Goal: Task Accomplishment & Management: Use online tool/utility

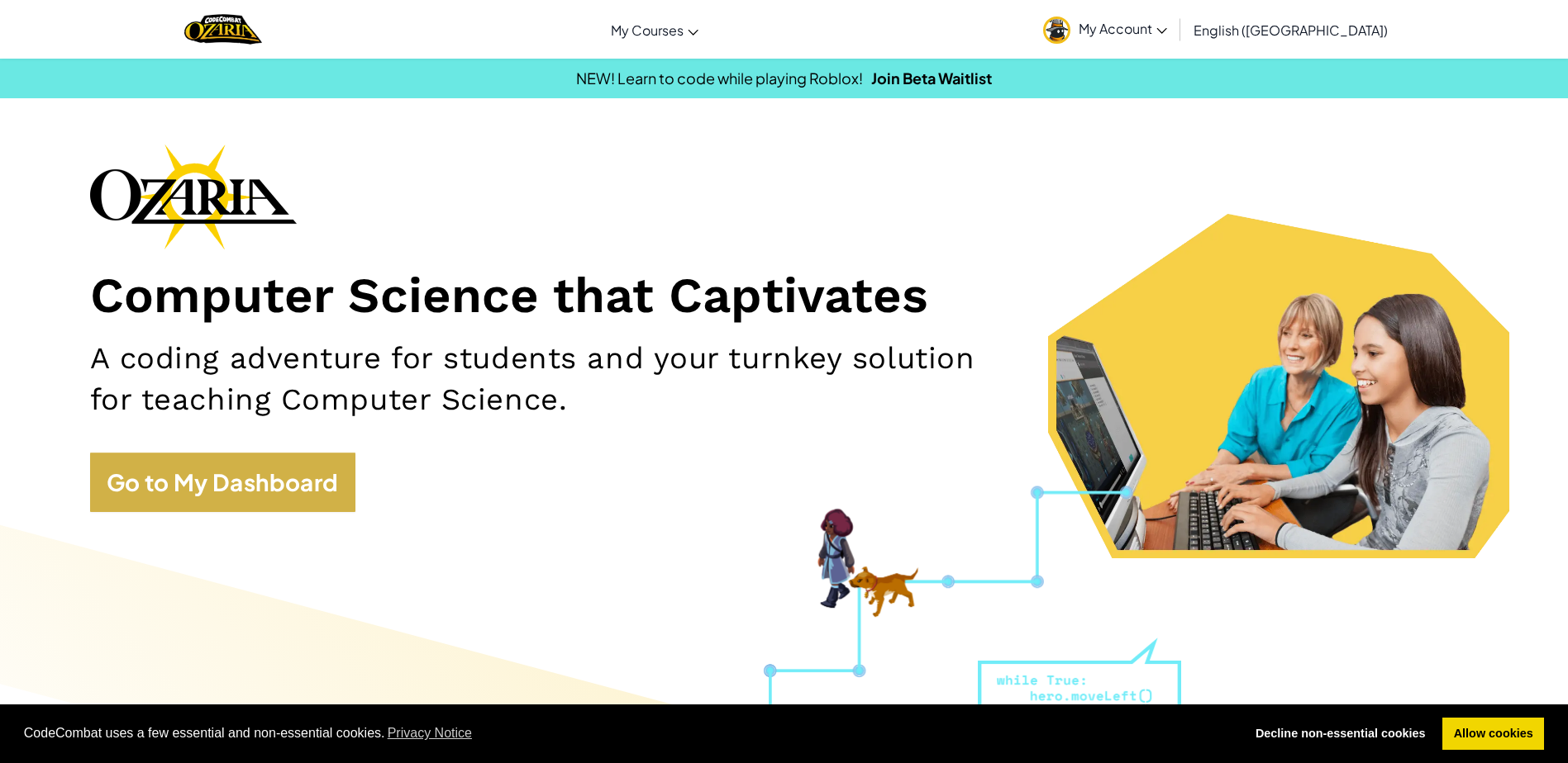
drag, startPoint x: 366, startPoint y: 476, endPoint x: 354, endPoint y: 476, distance: 12.0
click at [366, 476] on div "Computer Science that Captivates A coding adventure for students and your turnk…" at bounding box center [784, 336] width 1388 height 385
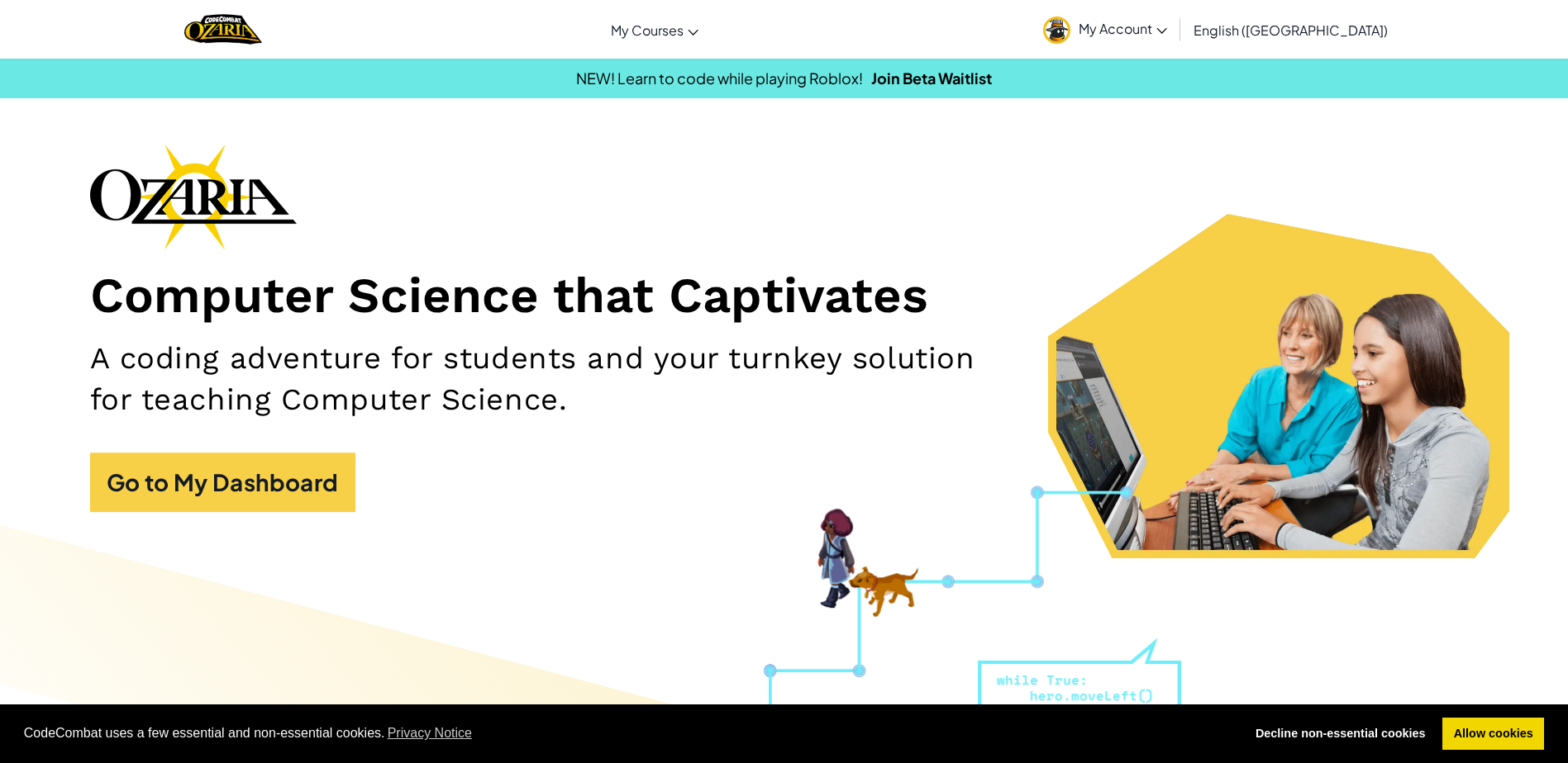
click at [262, 452] on div "Computer Science that Captivates A coding adventure for students and your turnk…" at bounding box center [784, 336] width 1388 height 385
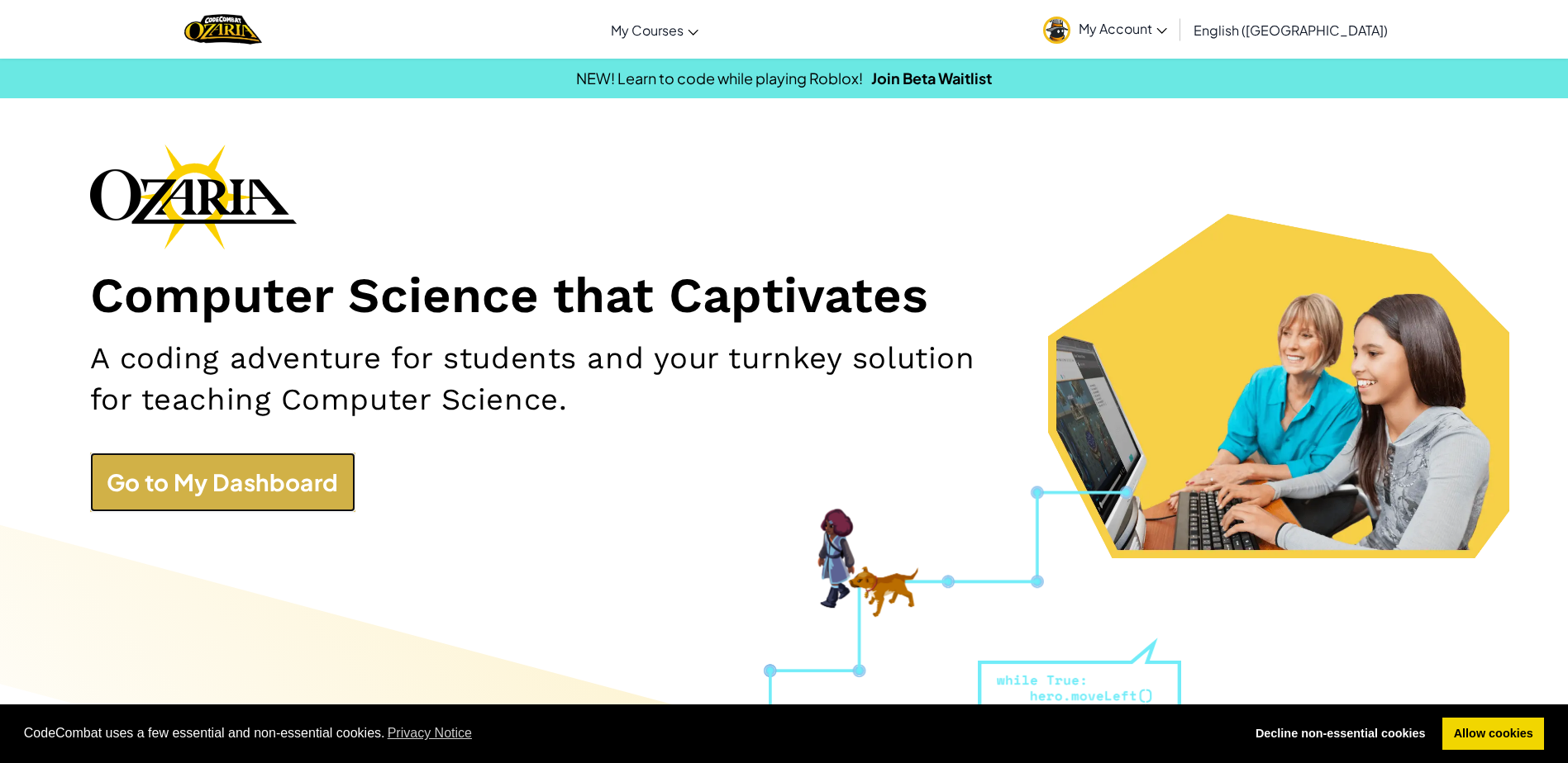
click at [323, 472] on link "Go to My Dashboard" at bounding box center [223, 482] width 265 height 59
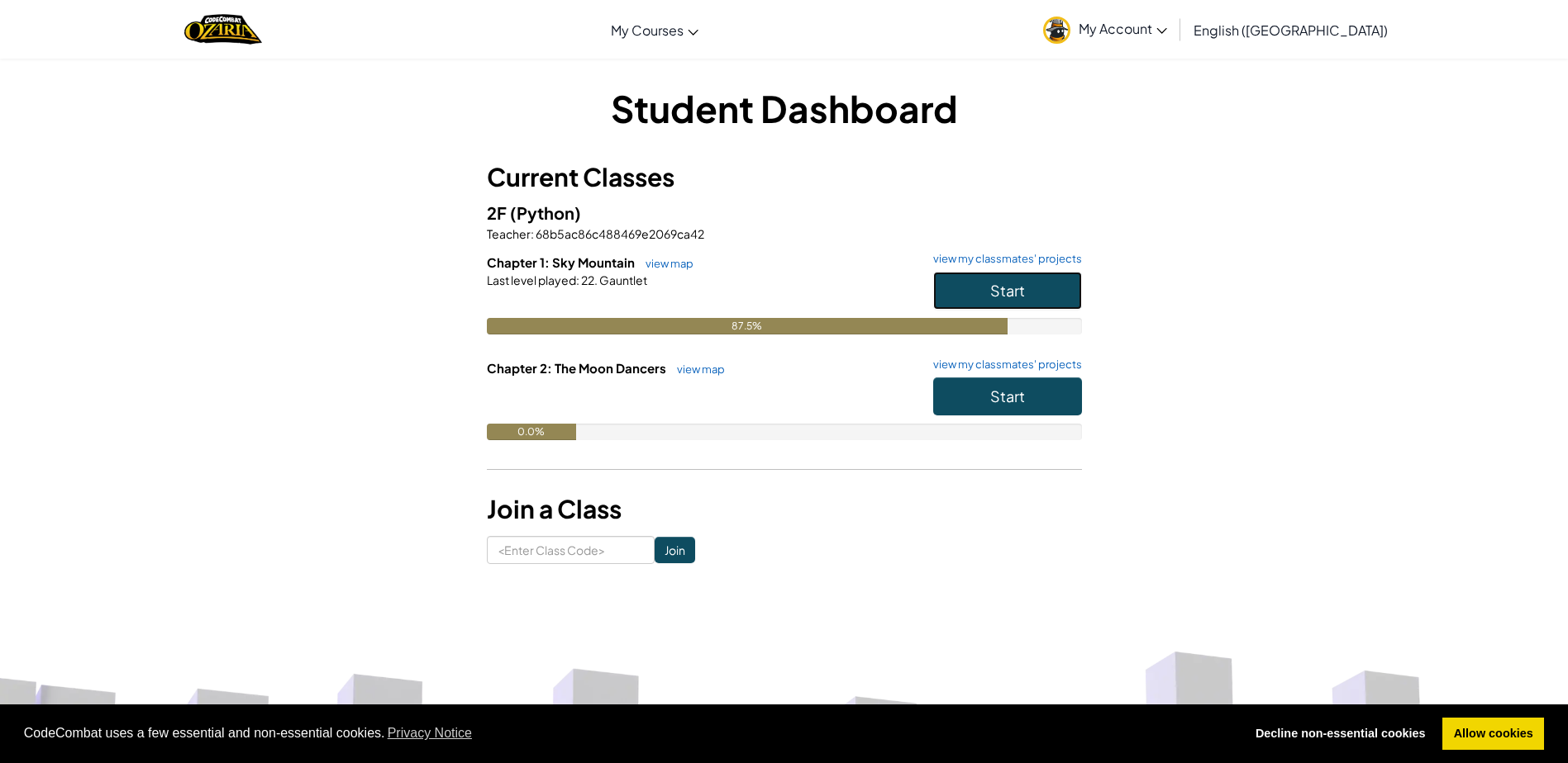
click at [1001, 294] on span "Start" at bounding box center [1008, 290] width 35 height 19
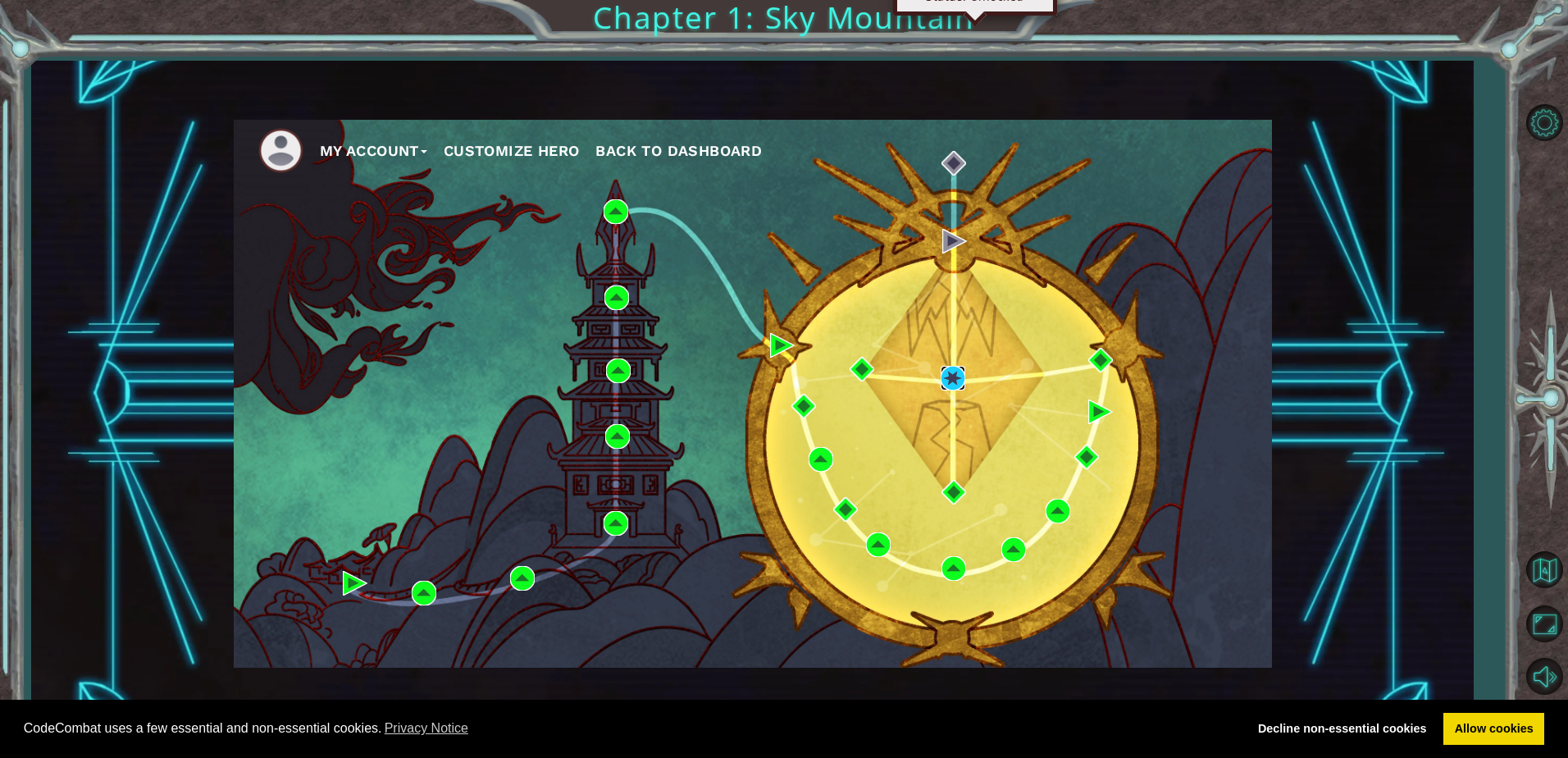
click at [946, 373] on img at bounding box center [952, 378] width 24 height 24
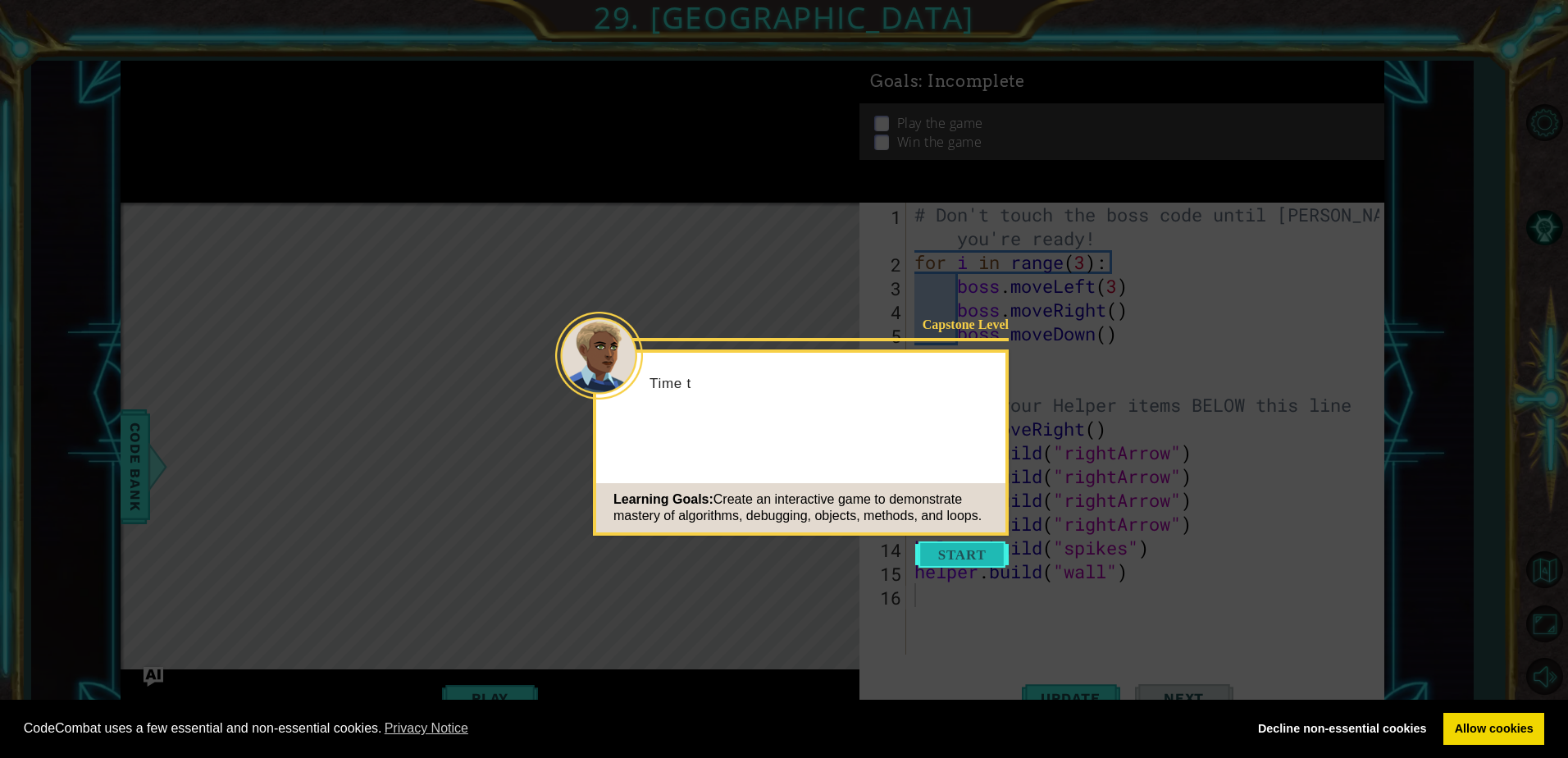
click at [965, 552] on button "Start" at bounding box center [962, 554] width 94 height 26
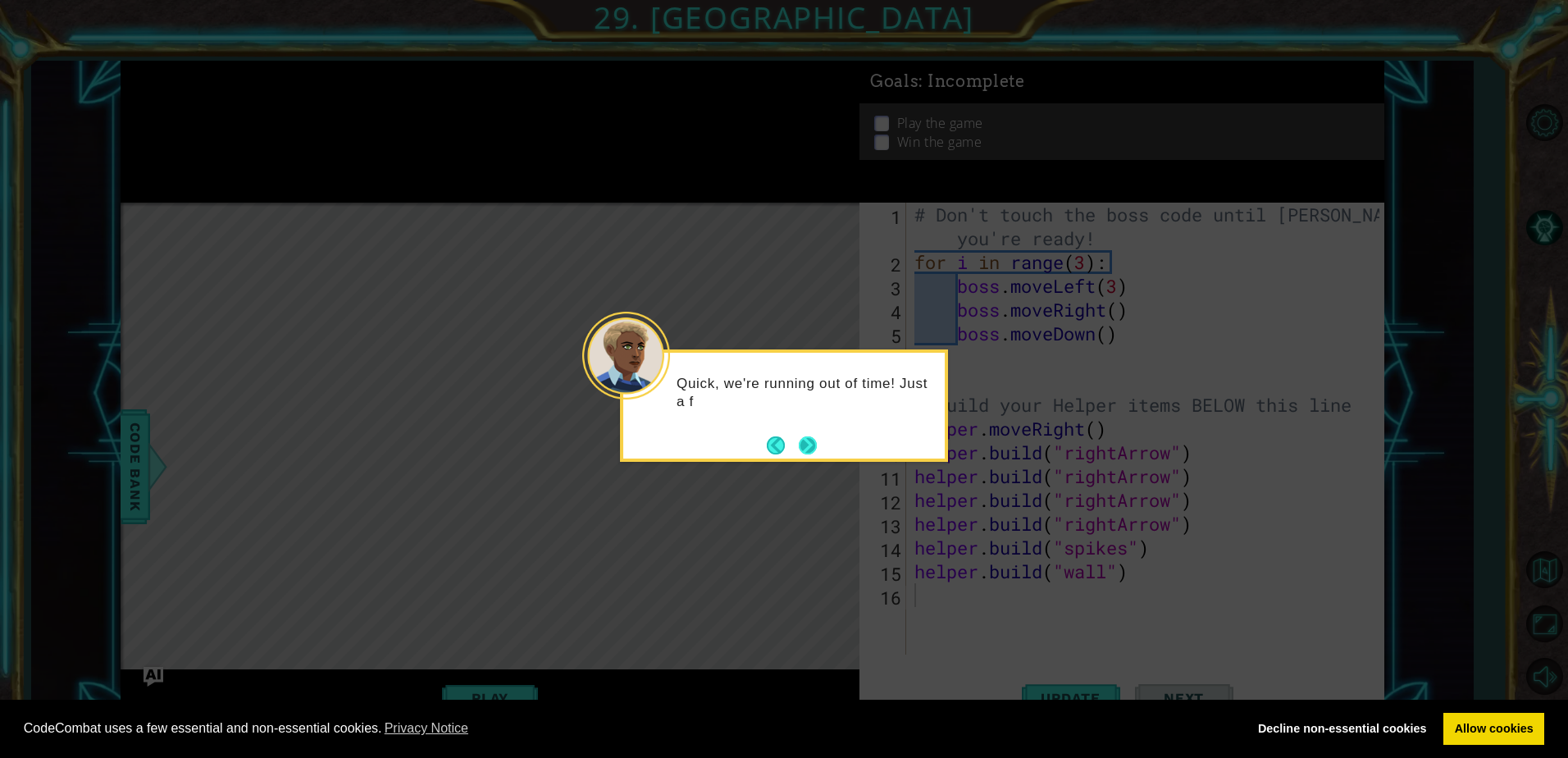
click at [816, 443] on button "Next" at bounding box center [807, 445] width 18 height 18
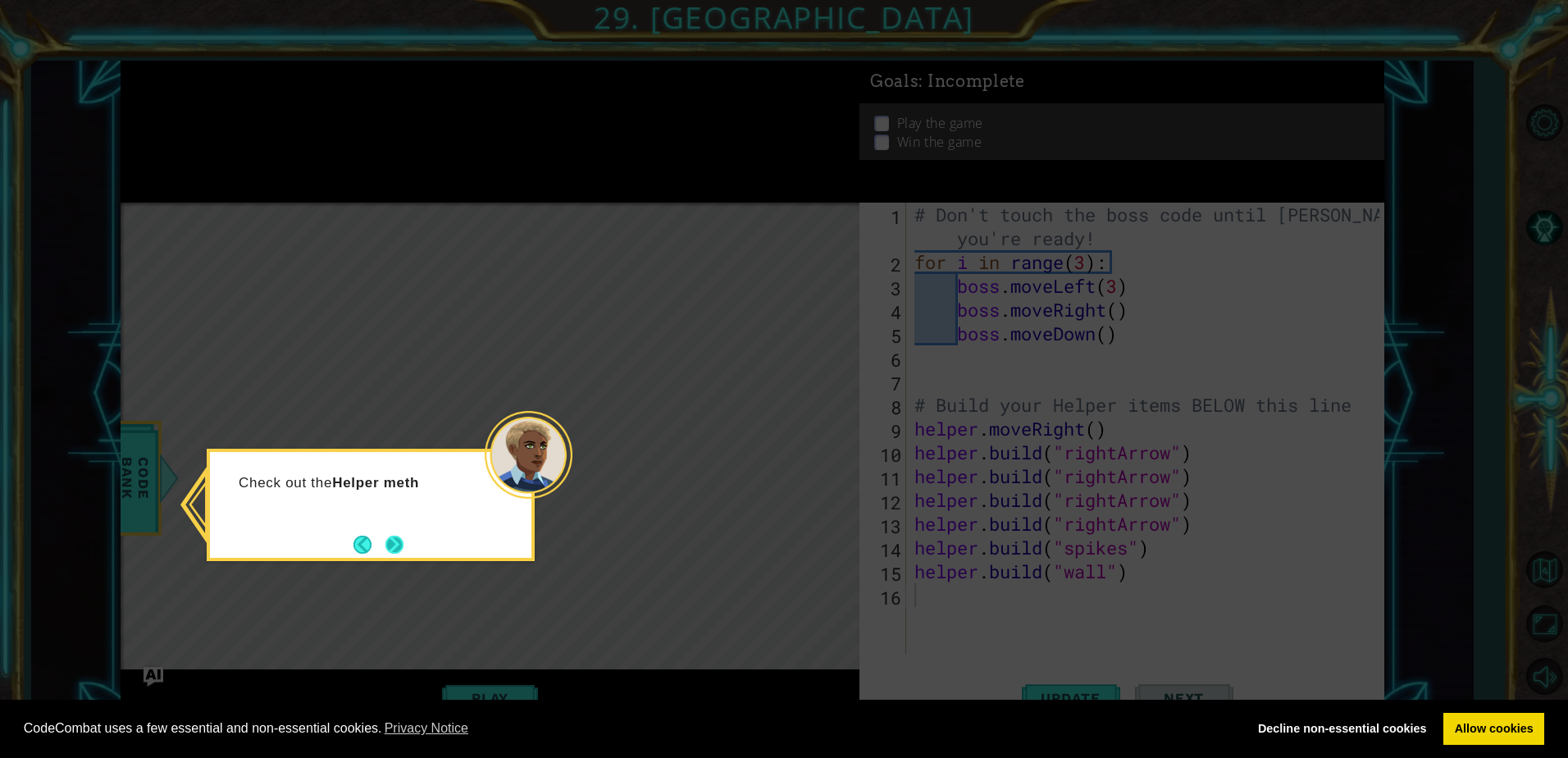
click at [402, 535] on button "Next" at bounding box center [394, 544] width 18 height 18
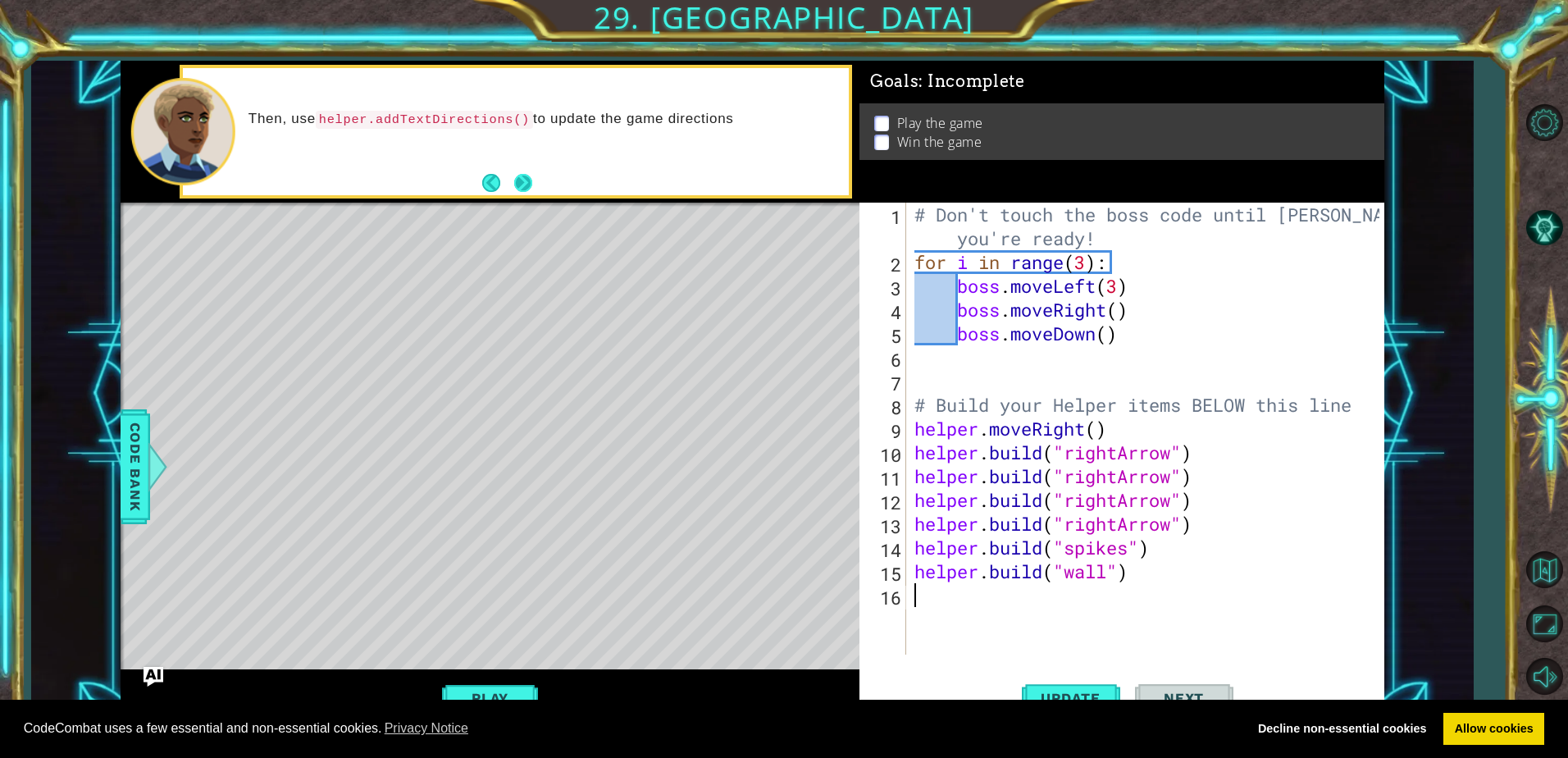
click at [530, 181] on button "Next" at bounding box center [523, 184] width 19 height 19
click at [530, 181] on button "Next" at bounding box center [523, 183] width 18 height 18
click at [1120, 569] on div "# Don't touch the boss code until [PERSON_NAME] says you're ready! for i in ran…" at bounding box center [1149, 464] width 476 height 523
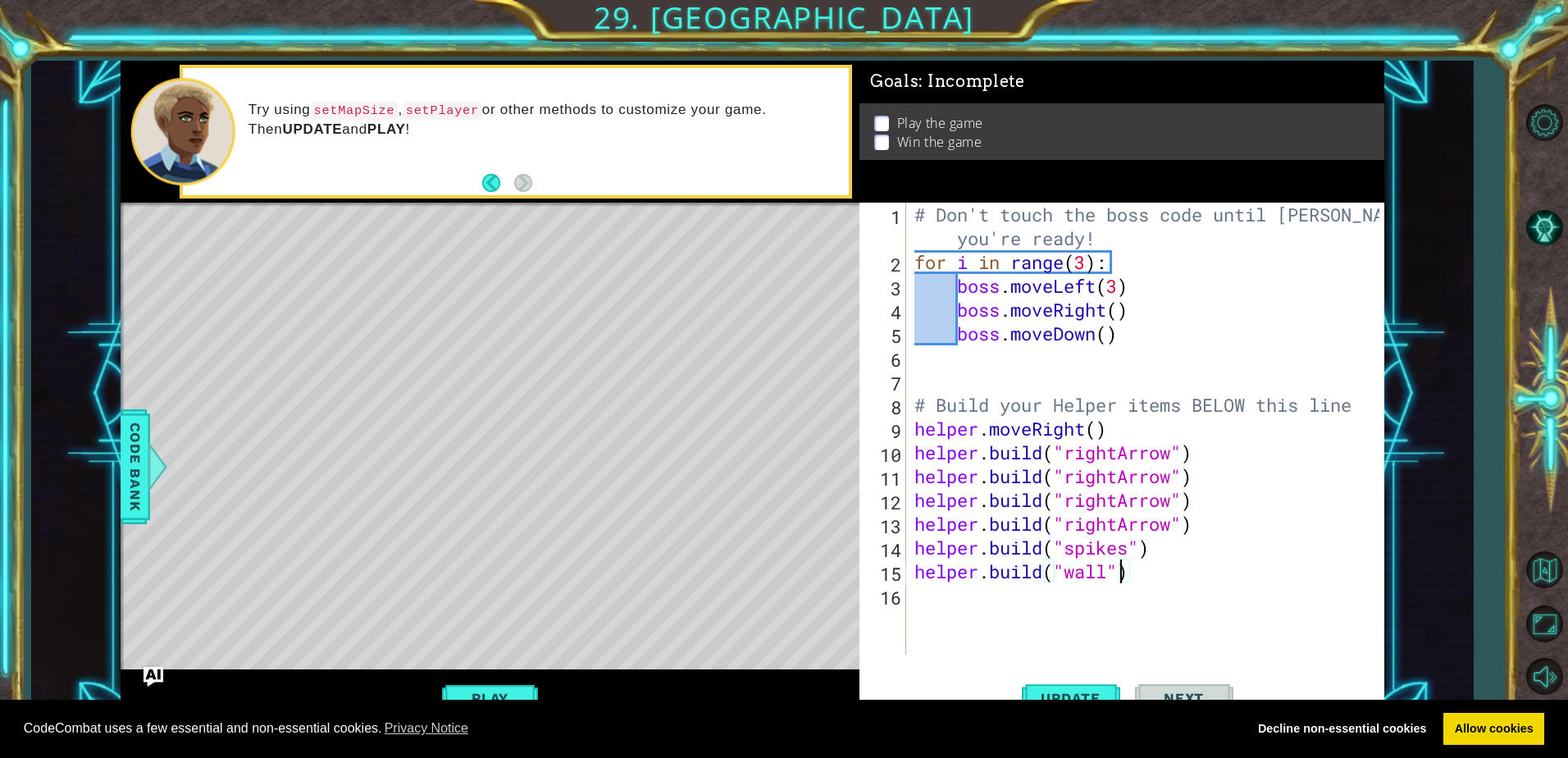
click at [1130, 567] on div "# Don't touch the boss code until [PERSON_NAME] says you're ready! for i in ran…" at bounding box center [1149, 464] width 476 height 523
click at [1131, 567] on div "# Don't touch the boss code until [PERSON_NAME] says you're ready! for i in ran…" at bounding box center [1149, 464] width 476 height 523
click at [1133, 574] on div "# Don't touch the boss code until [PERSON_NAME] says you're ready! for i in ran…" at bounding box center [1149, 464] width 476 height 523
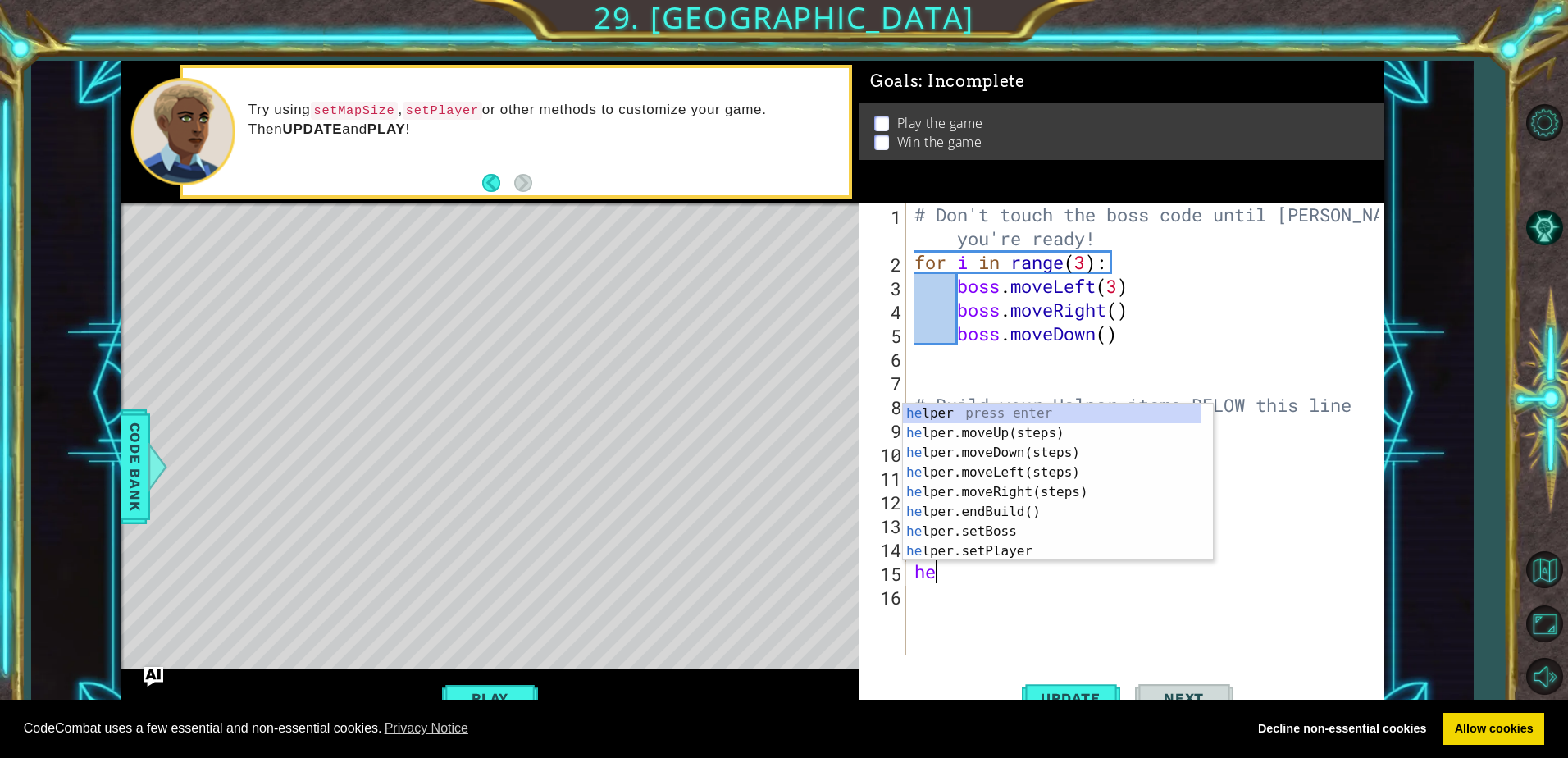
type textarea "h"
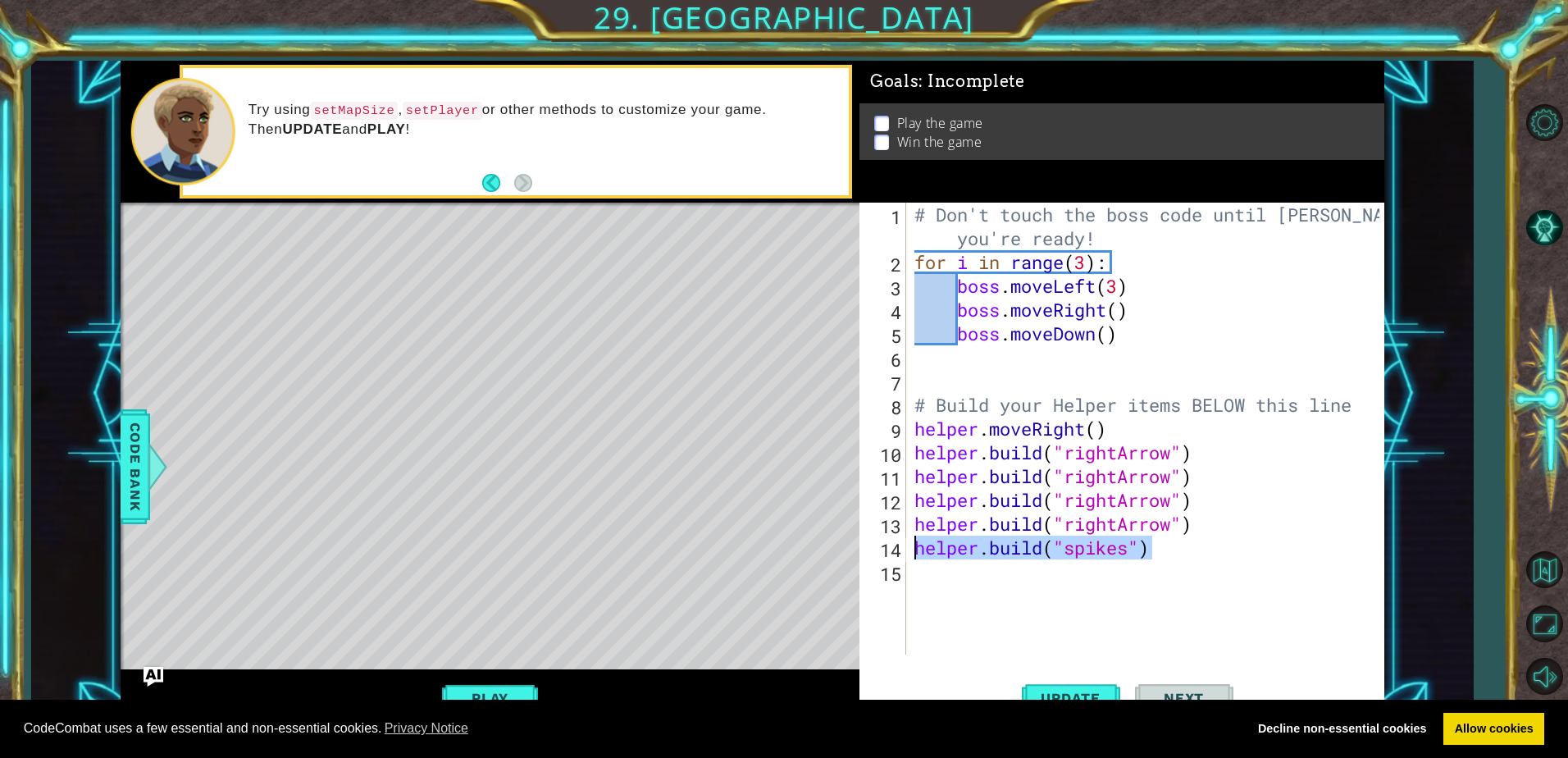
drag, startPoint x: 1171, startPoint y: 547, endPoint x: 905, endPoint y: 548, distance: 266.0
click at [905, 548] on div "1 2 3 4 5 6 7 8 9 10 11 12 13 14 15 # Don't touch the boss code until [PERSON_N…" at bounding box center [1120, 429] width 519 height 452
type textarea "[DOMAIN_NAME]("spikes")"
click at [1068, 689] on button "Update" at bounding box center [1071, 698] width 99 height 53
click at [917, 426] on div "# Don't touch the boss code until [PERSON_NAME] says you're ready! for i in ran…" at bounding box center [1149, 464] width 476 height 523
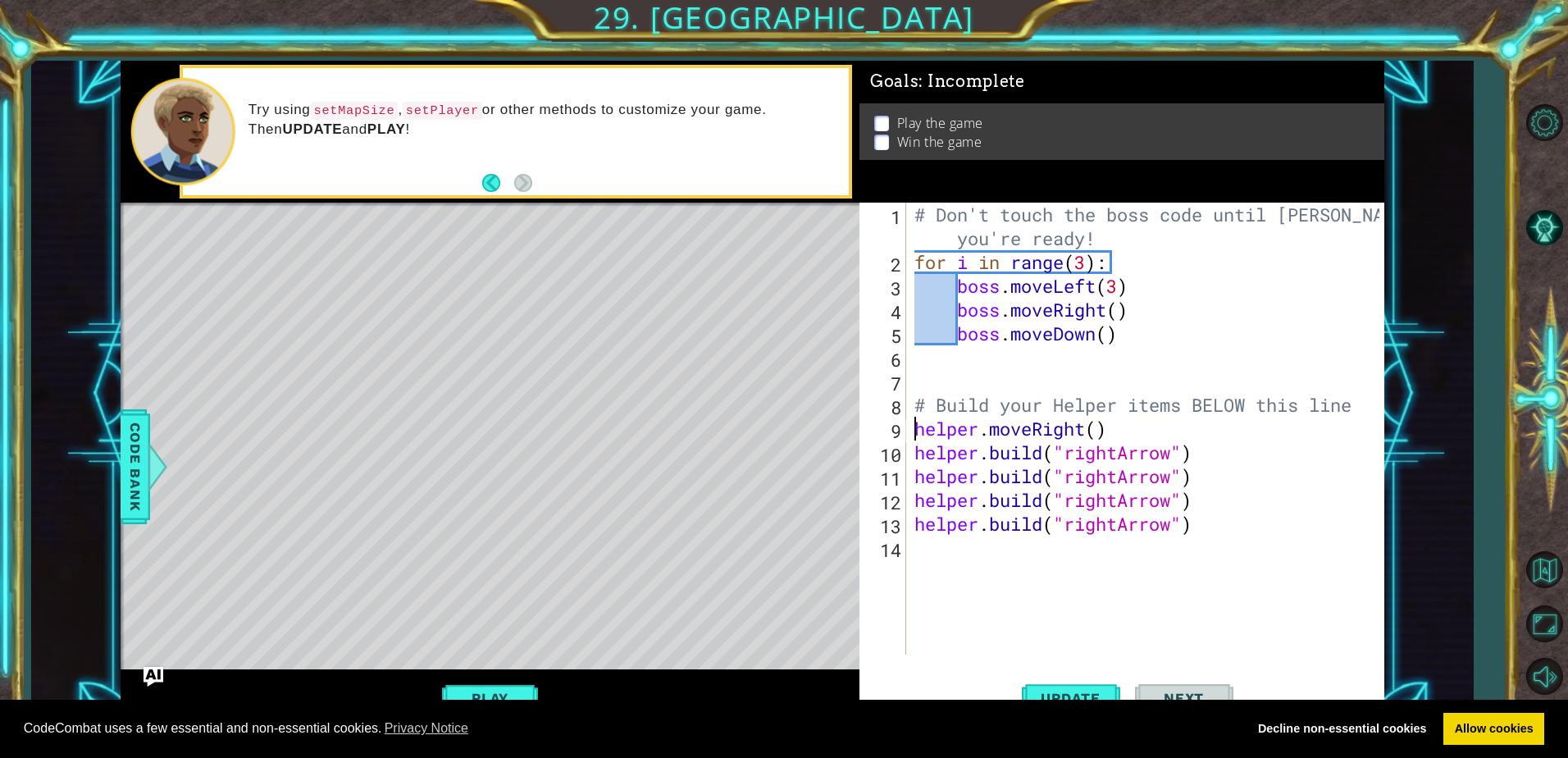
type textarea "helper.moveRight()"
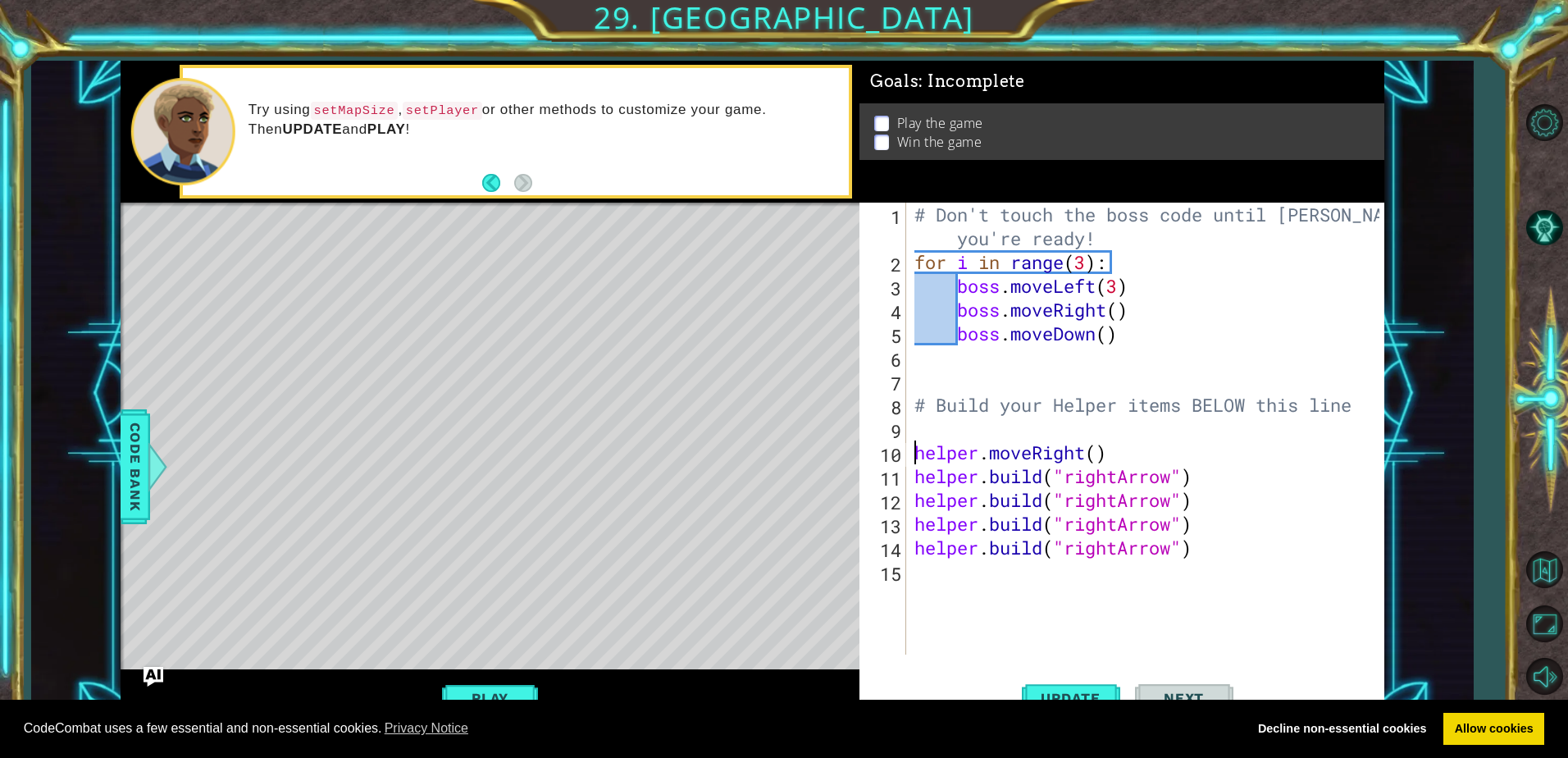
click at [970, 418] on div "# Don't touch the boss code until [PERSON_NAME] says you're ready! for i in ran…" at bounding box center [1149, 464] width 476 height 523
click at [911, 458] on div "# Don't touch the boss code until [PERSON_NAME] says you're ready! for i in ran…" at bounding box center [1149, 464] width 476 height 523
click at [1130, 444] on div "# Don't touch the boss code until [PERSON_NAME] says you're ready! for i in ran…" at bounding box center [1149, 464] width 476 height 523
click at [1131, 436] on div "# Don't touch the boss code until [PERSON_NAME] says you're ready! for i in ran…" at bounding box center [1149, 464] width 476 height 523
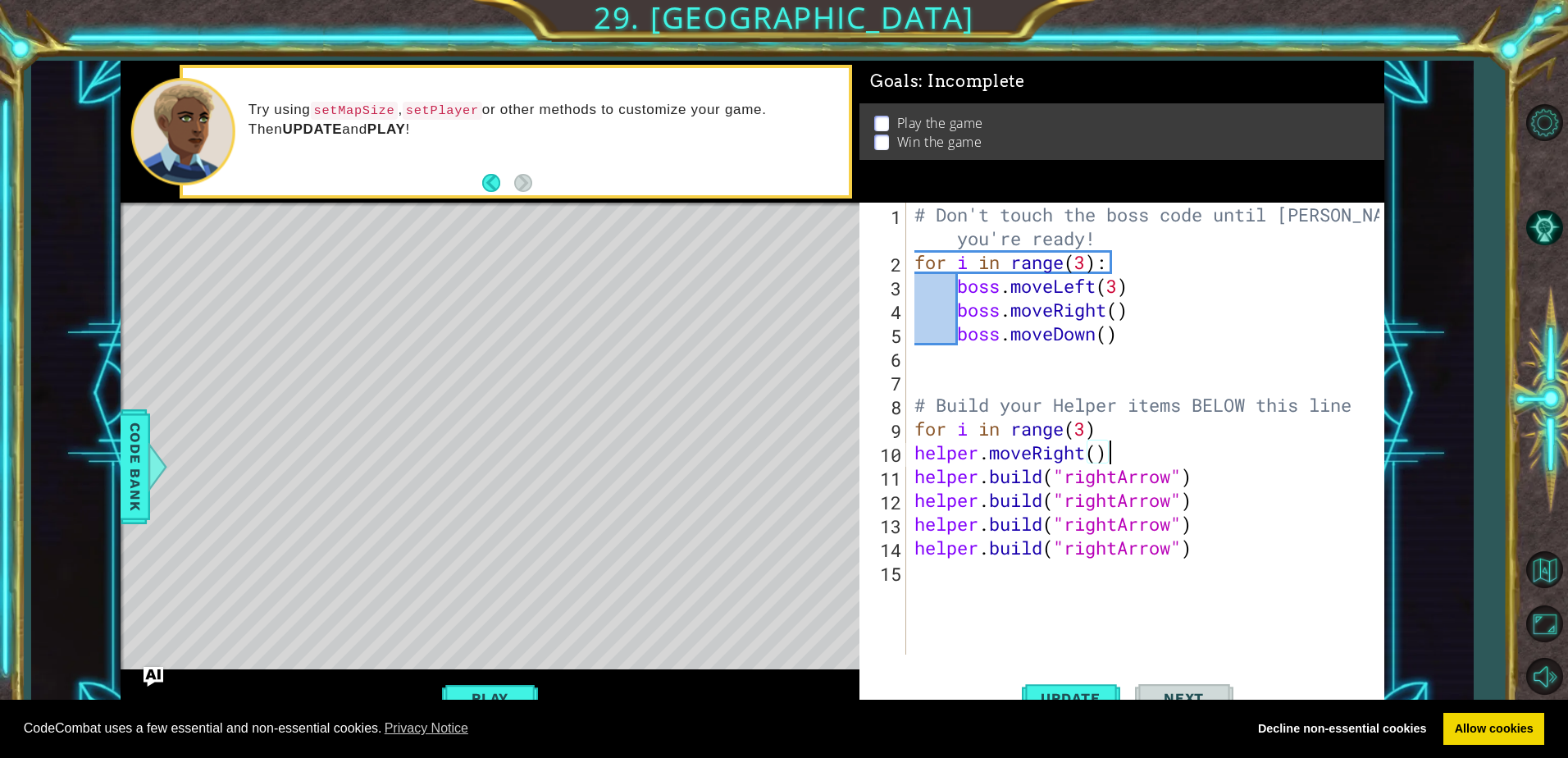
type textarea "for i in range(3)"
click at [1113, 695] on span "Update" at bounding box center [1070, 697] width 93 height 16
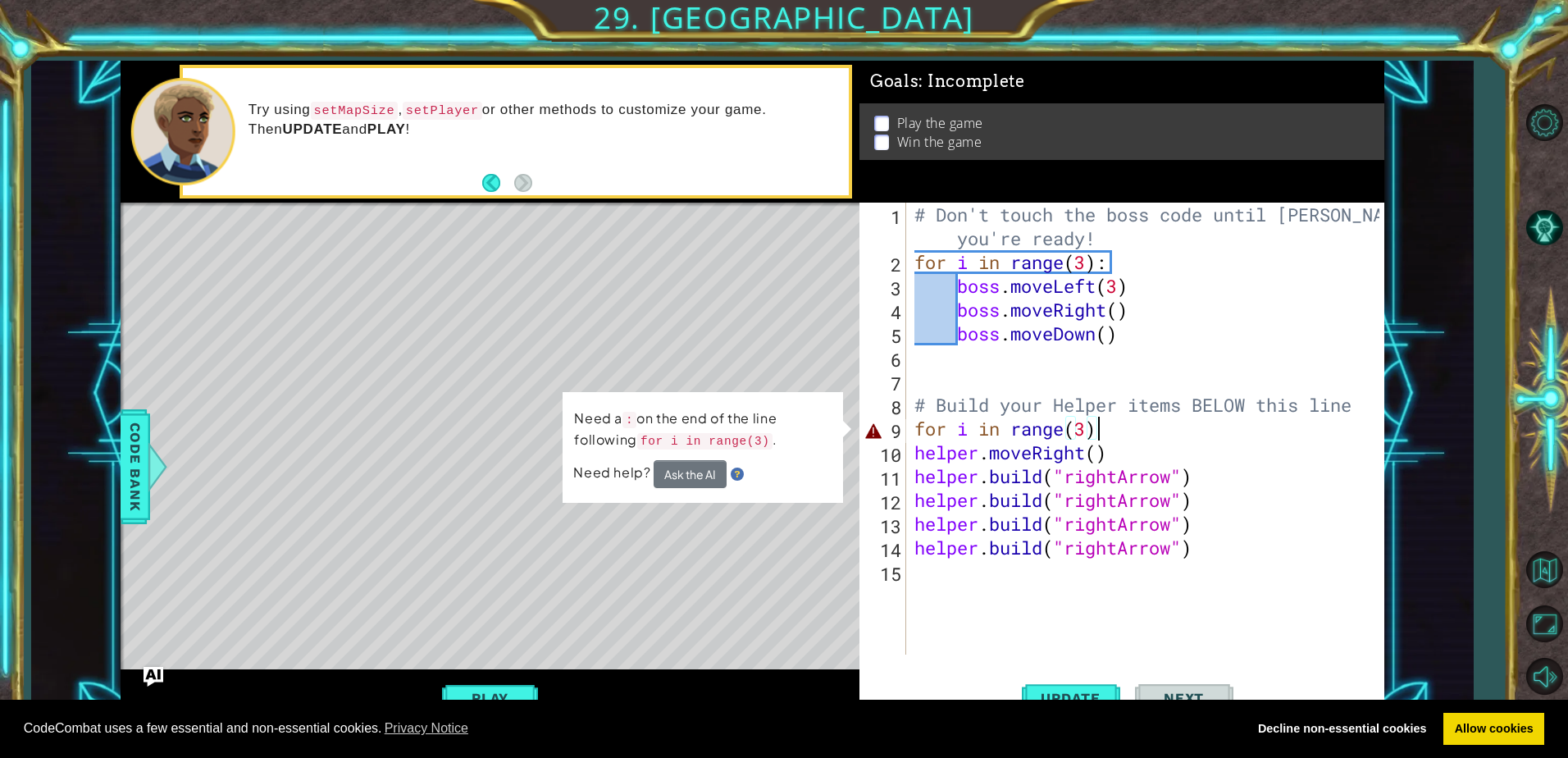
click at [1287, 571] on div "# Don't touch the boss code until [PERSON_NAME] says you're ready! for i in ran…" at bounding box center [1149, 464] width 476 height 523
click at [1210, 448] on div "# Don't touch the boss code until [PERSON_NAME] says you're ready! for i in ran…" at bounding box center [1149, 464] width 476 height 523
click at [1131, 431] on div "# Don't touch the boss code until [PERSON_NAME] says you're ready! for i in ran…" at bounding box center [1149, 464] width 476 height 523
type textarea "for i in range(3):"
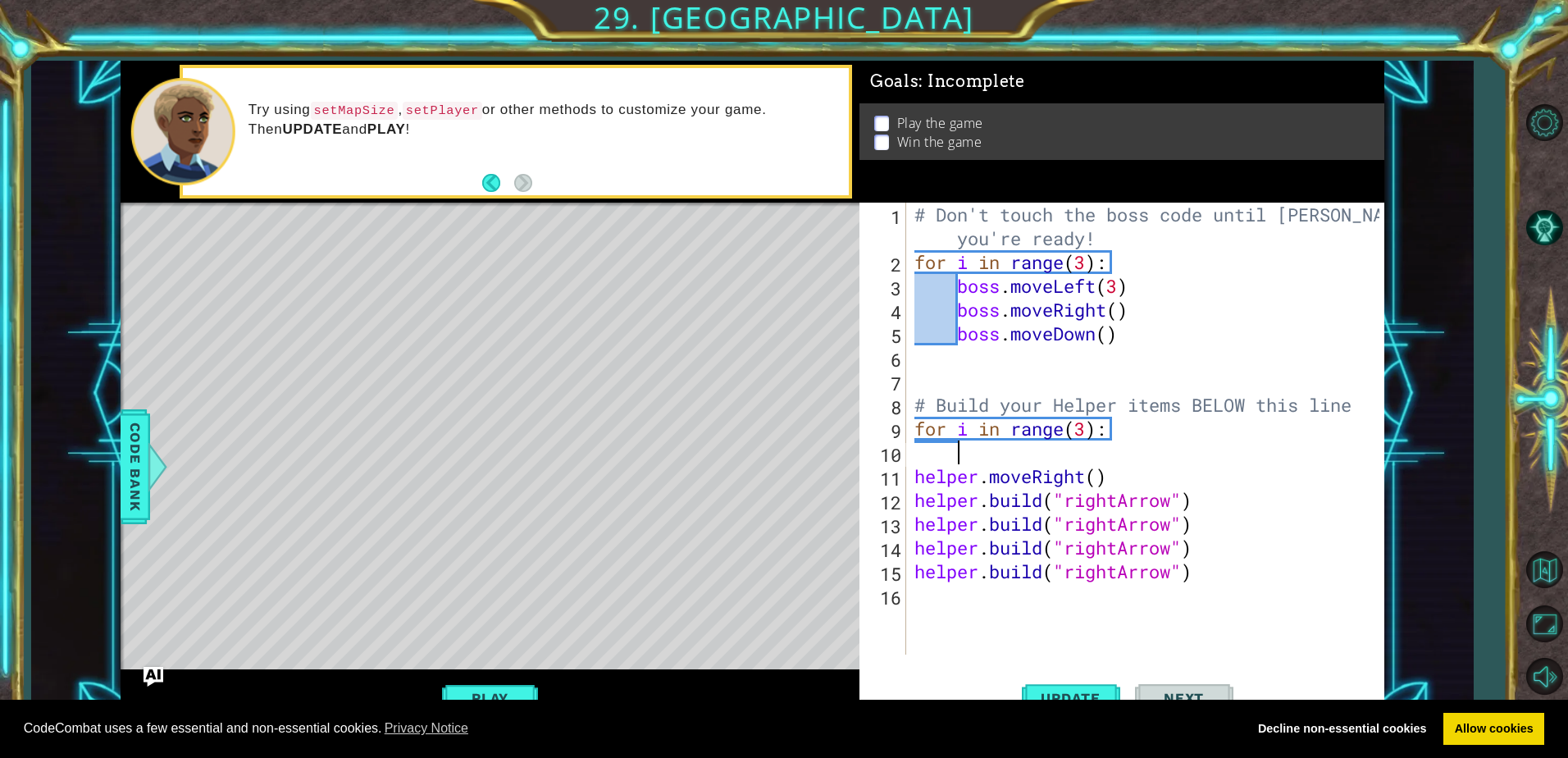
scroll to position [0, 1]
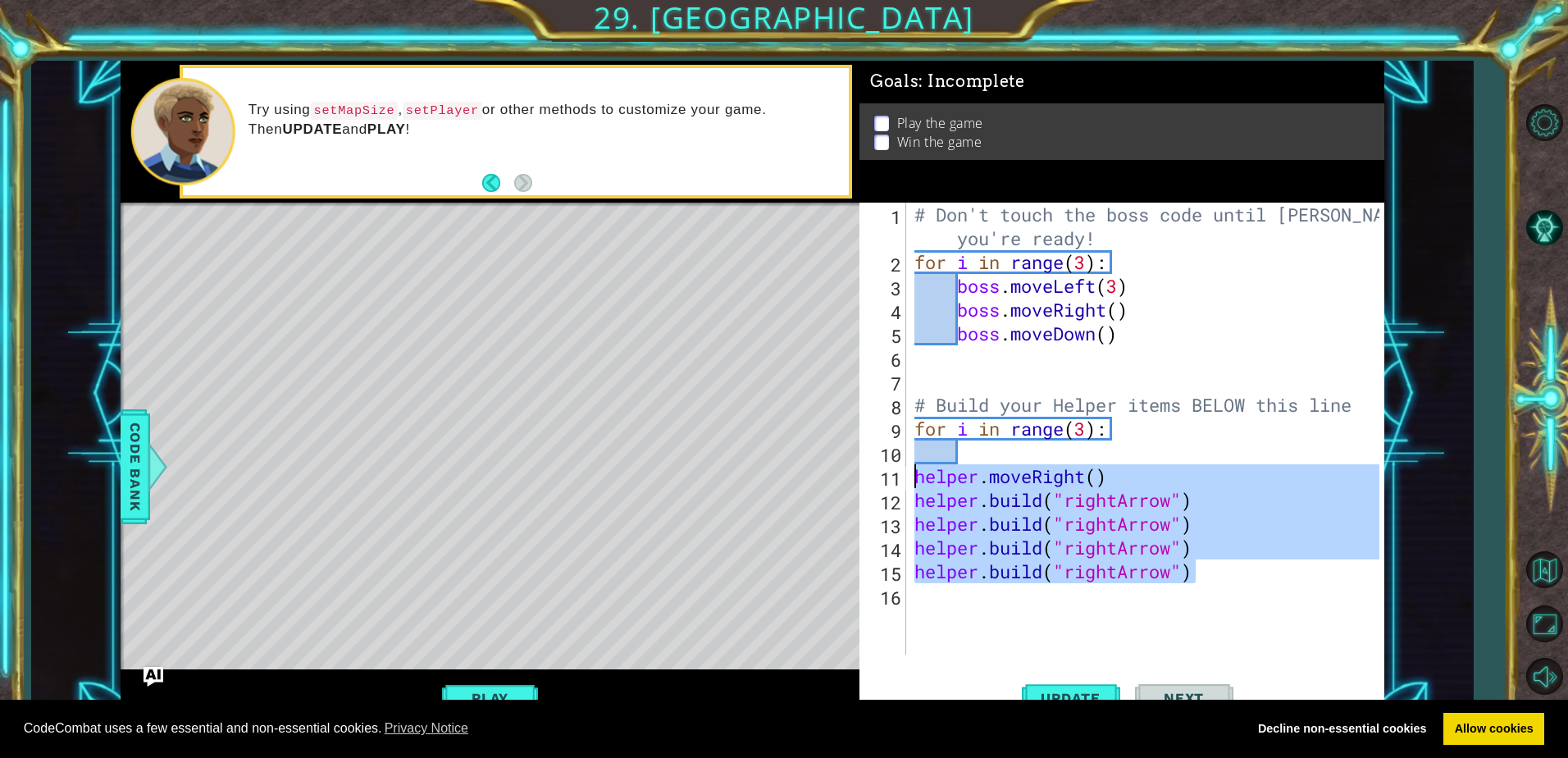
drag, startPoint x: 1216, startPoint y: 577, endPoint x: 979, endPoint y: 521, distance: 243.5
click at [963, 517] on div "# Don't touch the boss code until [PERSON_NAME] says you're ready! for i in ran…" at bounding box center [1149, 464] width 476 height 523
type textarea "[DOMAIN_NAME]("rightArrow") [DOMAIN_NAME]("rightArrow")"
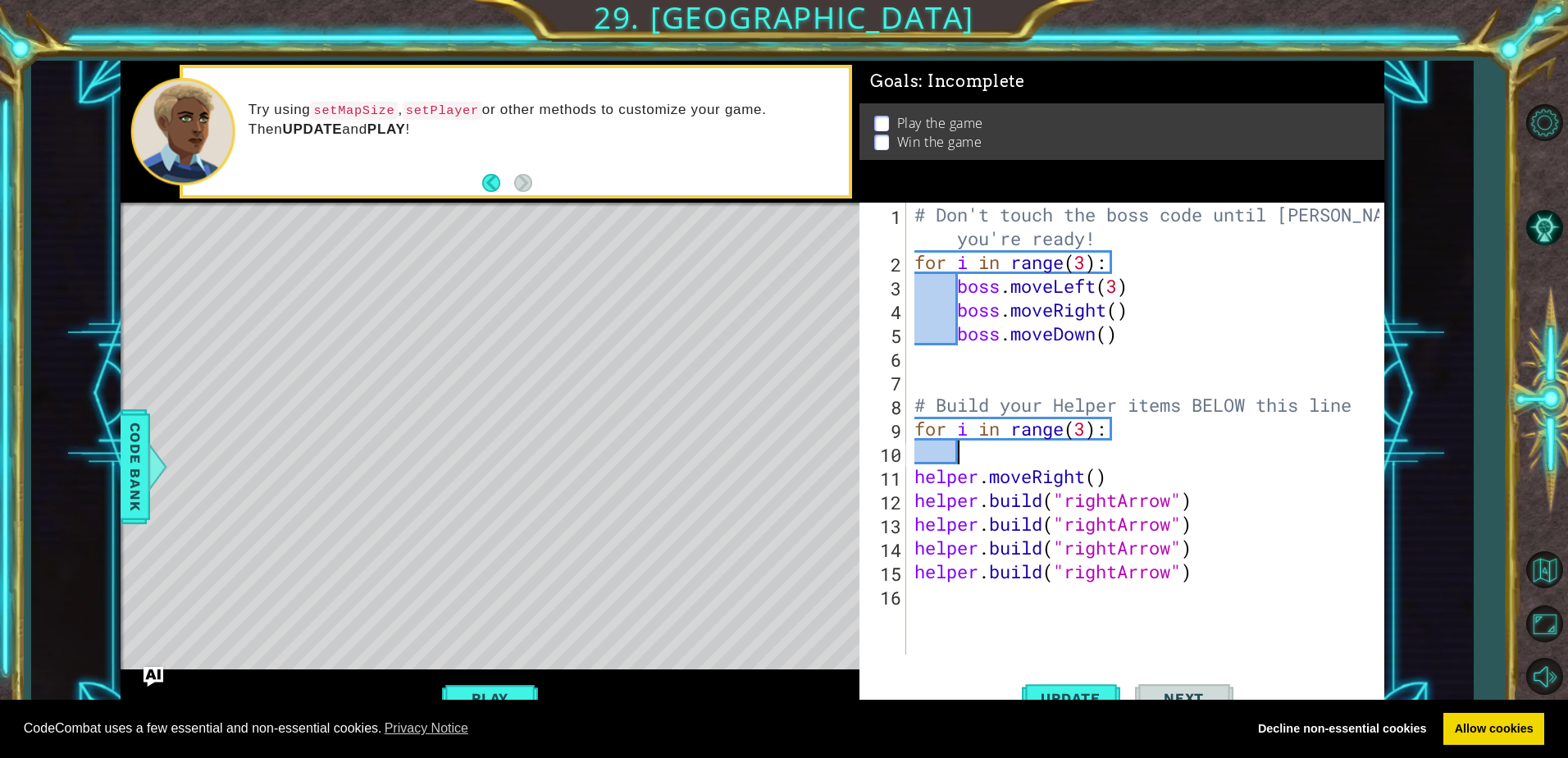
click at [1051, 442] on div "# Don't touch the boss code until [PERSON_NAME] says you're ready! for i in ran…" at bounding box center [1149, 464] width 476 height 523
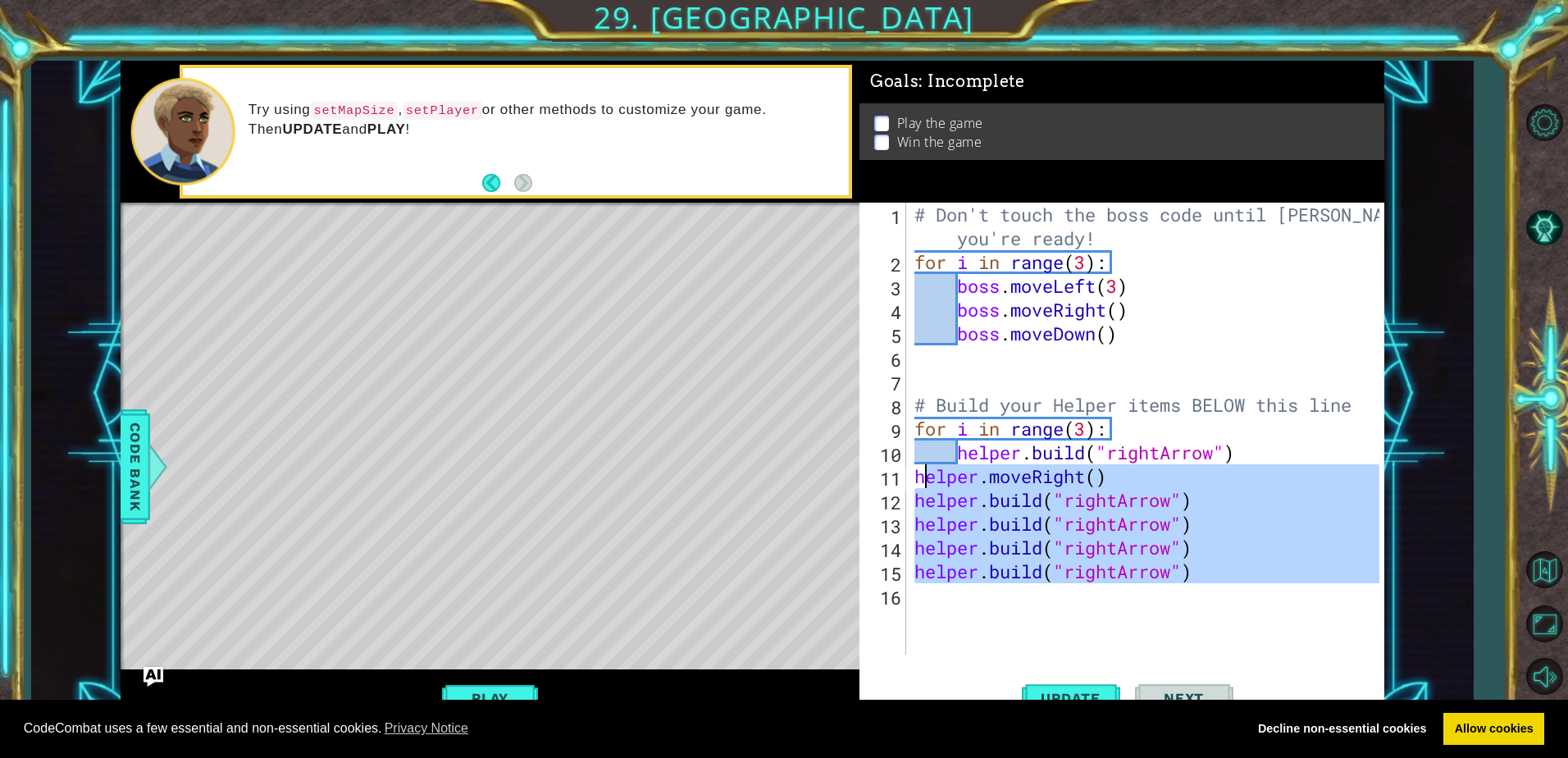
drag, startPoint x: 1255, startPoint y: 609, endPoint x: 920, endPoint y: 488, distance: 356.2
click at [920, 488] on div "# Don't touch the boss code until [PERSON_NAME] says you're ready! for i in ran…" at bounding box center [1149, 464] width 476 height 523
type textarea "h"
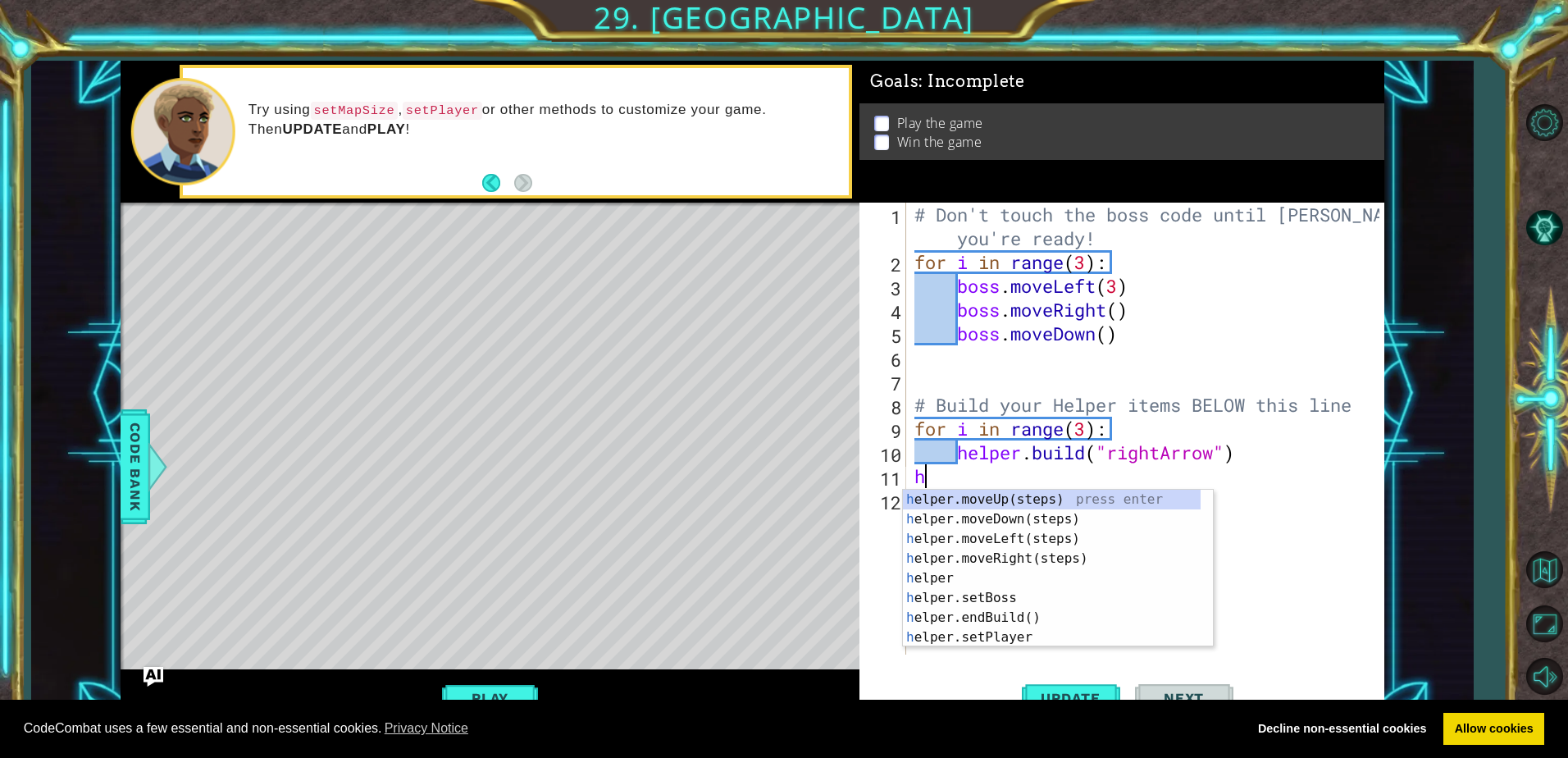
scroll to position [0, 0]
click at [1314, 531] on div "# Don't touch the boss code until [PERSON_NAME] says you're ready! for i in ran…" at bounding box center [1149, 464] width 476 height 523
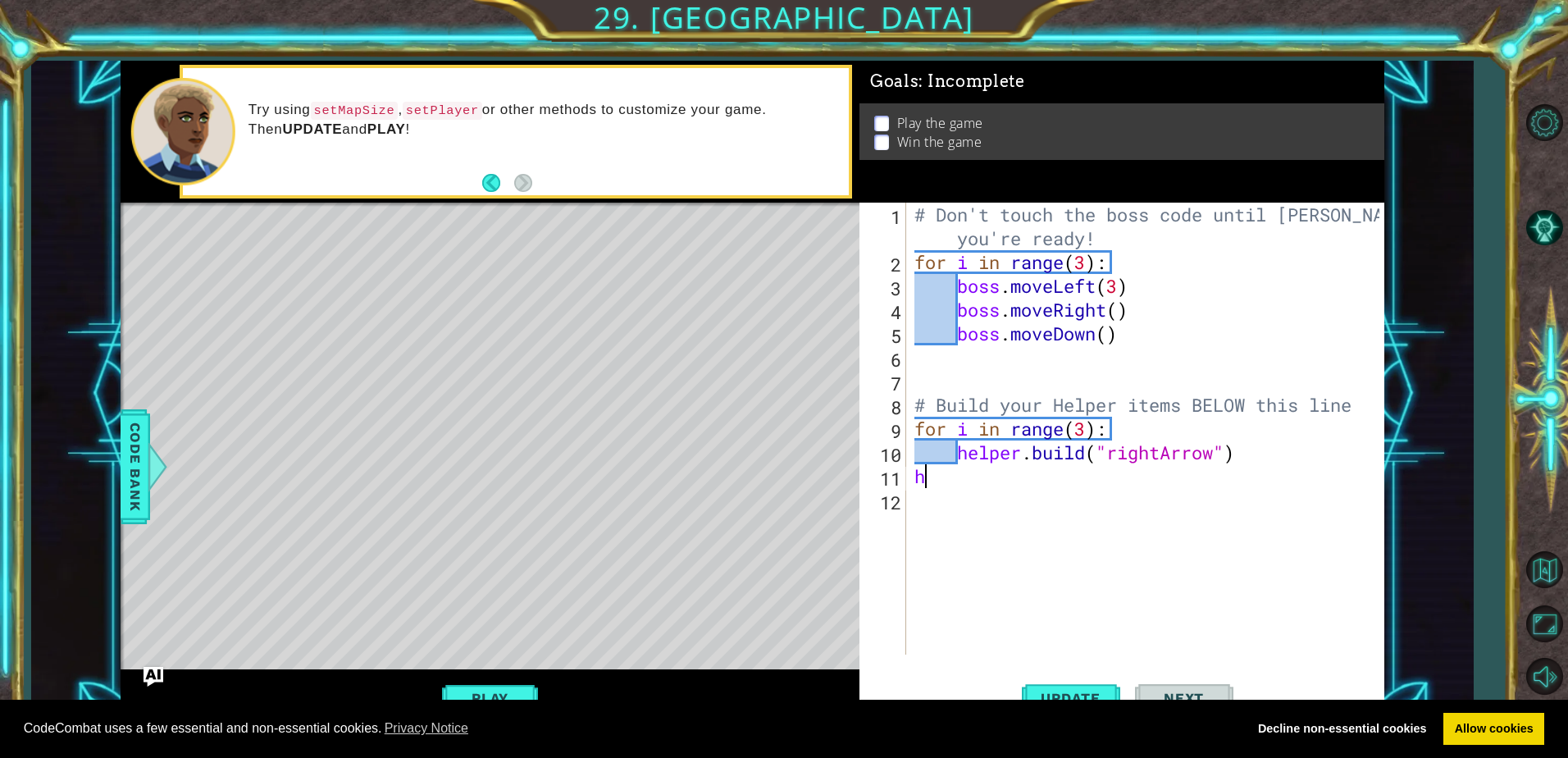
click at [957, 476] on div "# Don't touch the boss code until [PERSON_NAME] says you're ready! for i in ran…" at bounding box center [1149, 464] width 476 height 523
type textarea "h"
type textarea "[DOMAIN_NAME]("rightArrow")"
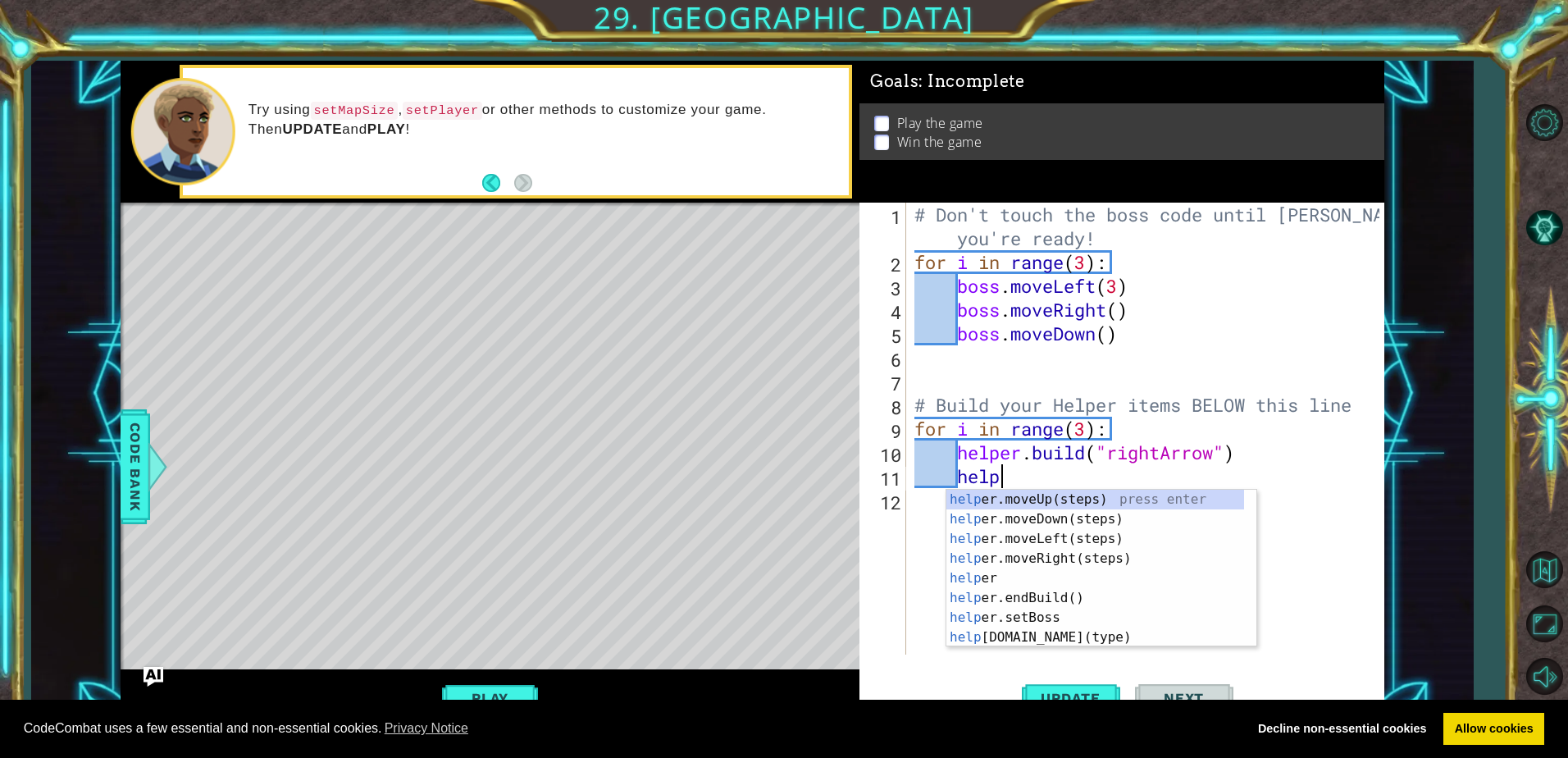
scroll to position [0, 4]
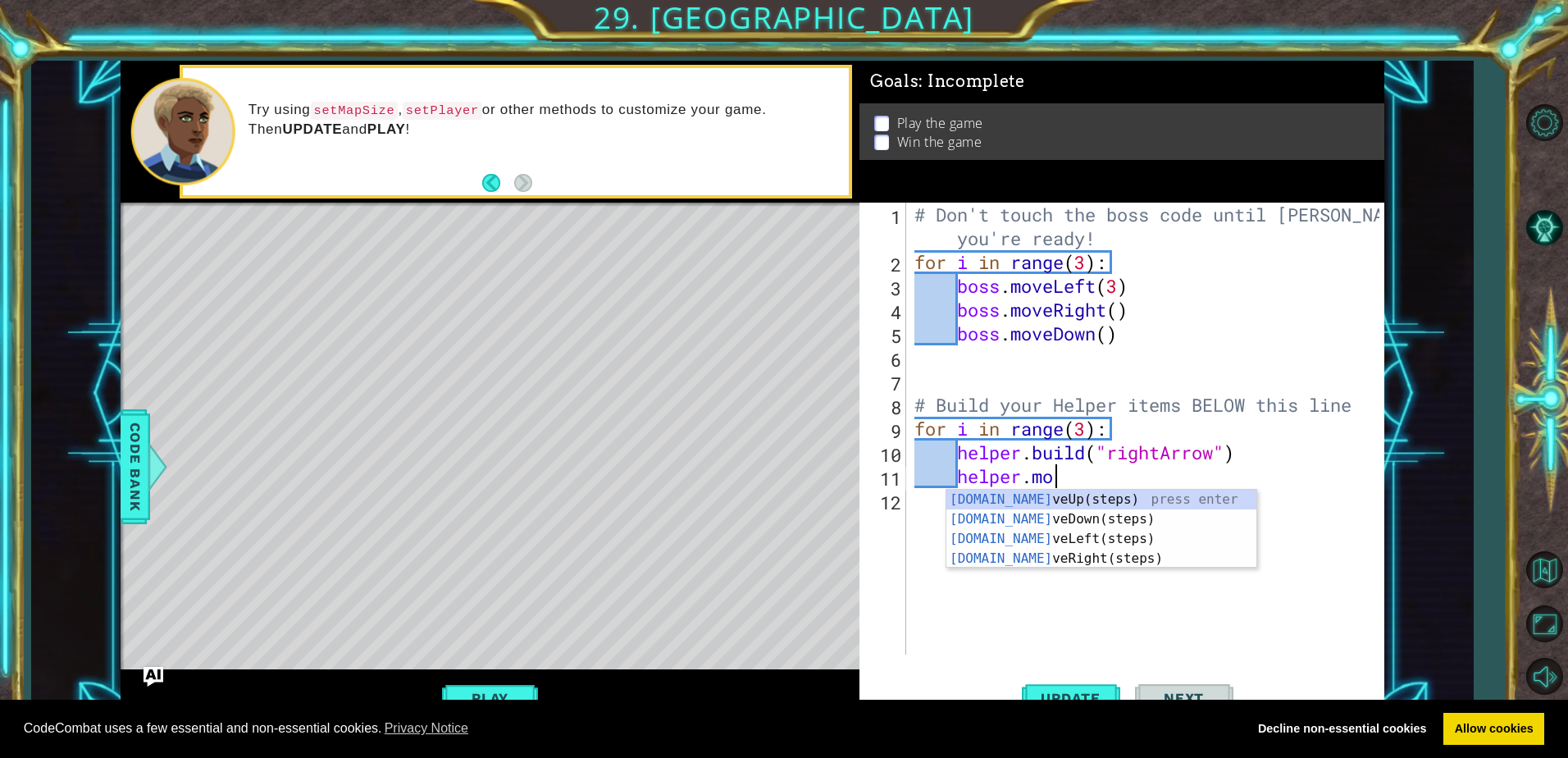
type textarea "helper.move"
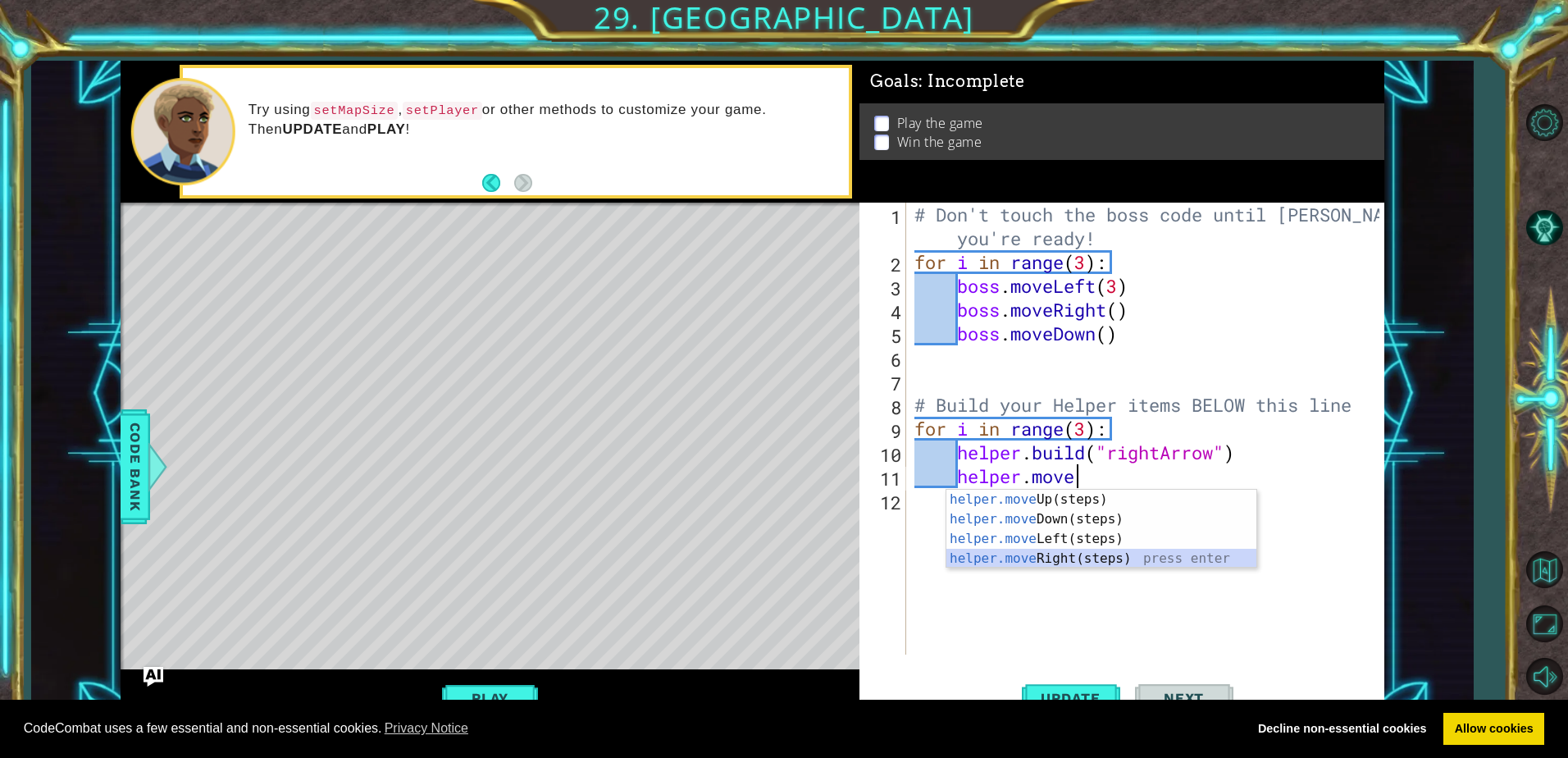
click at [1065, 554] on div "helper.move Up(steps) press enter helper.move Down(steps) press enter helper.mo…" at bounding box center [1101, 548] width 310 height 118
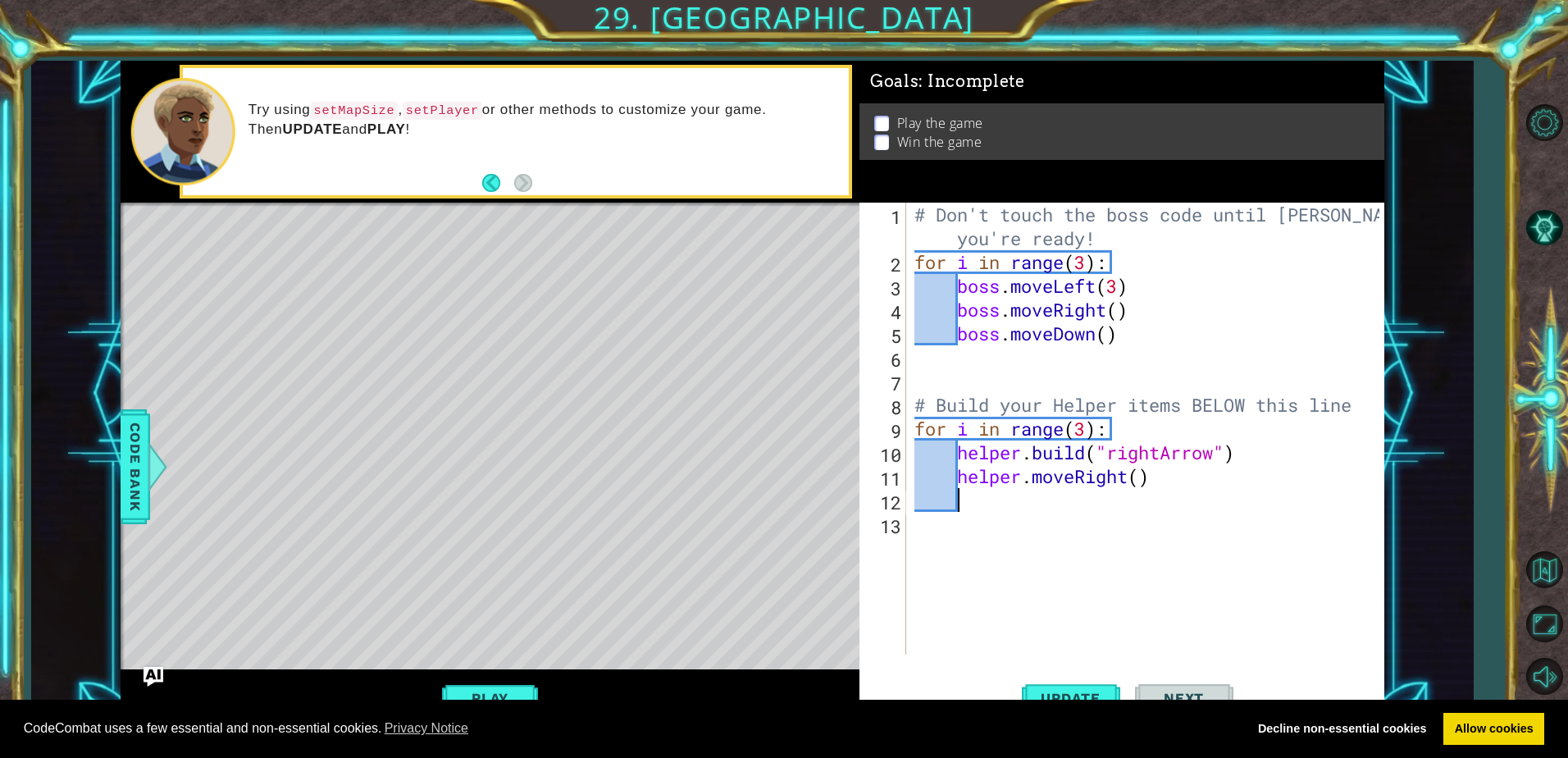
scroll to position [0, 1]
click at [1041, 690] on button "Update" at bounding box center [1071, 698] width 99 height 53
click at [1075, 690] on span "Update" at bounding box center [1070, 697] width 93 height 16
click at [1088, 431] on div "# Don't touch the boss code until [PERSON_NAME] says you're ready! for i in ran…" at bounding box center [1149, 464] width 476 height 523
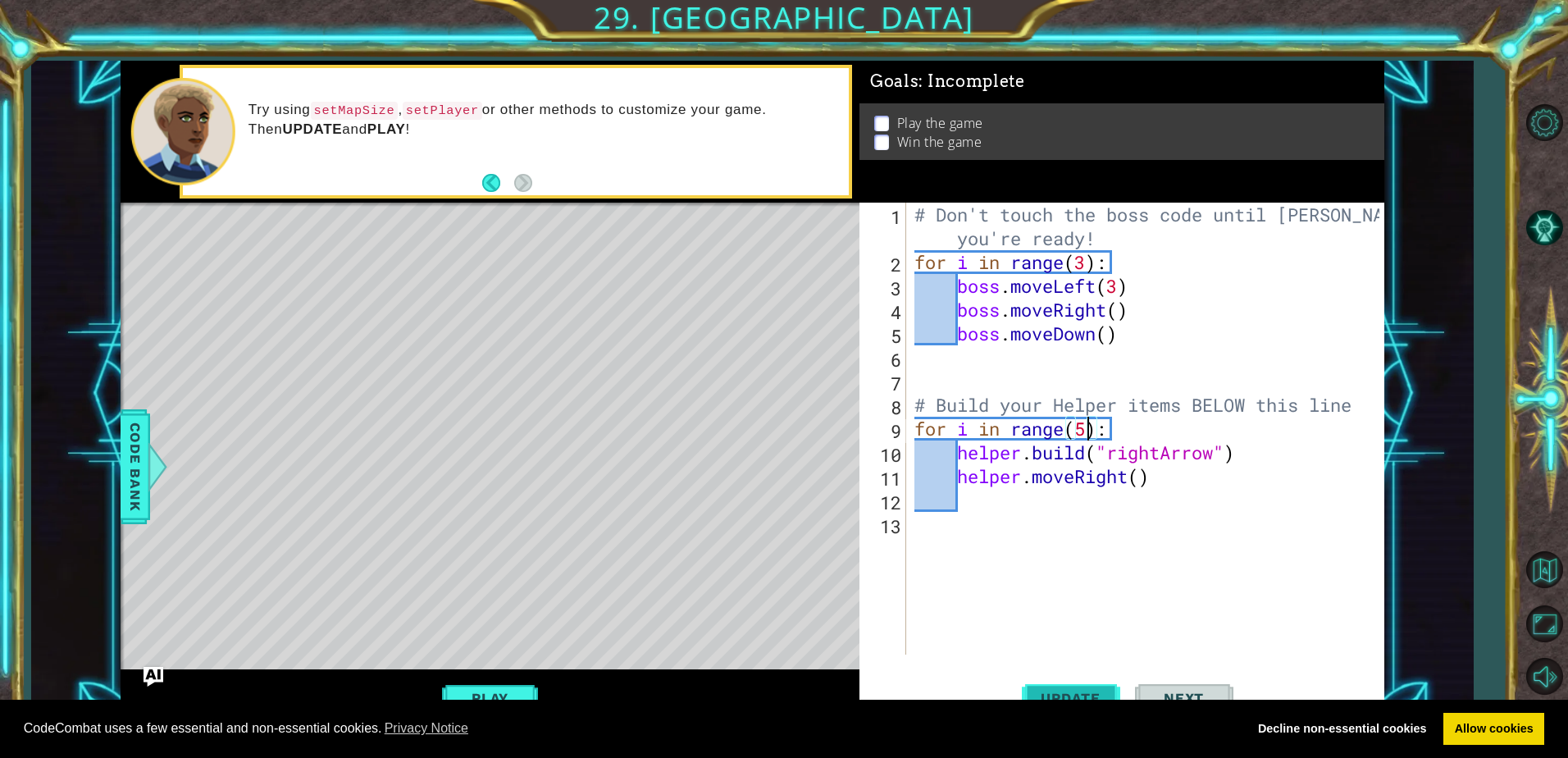
click at [1086, 683] on button "Update" at bounding box center [1071, 698] width 99 height 53
click at [1057, 695] on span "Update" at bounding box center [1070, 697] width 93 height 16
type textarea "for i in range(7):"
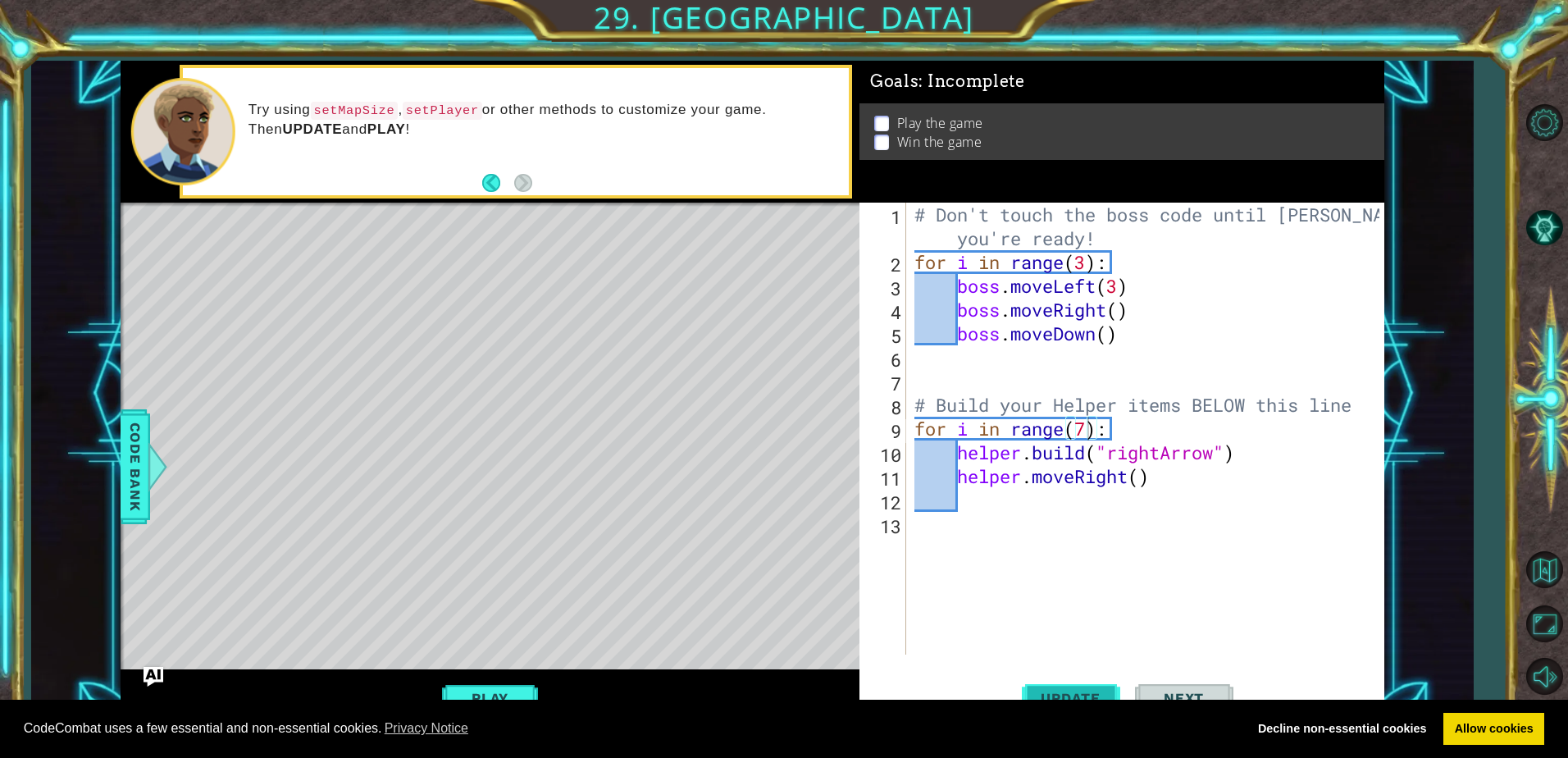
click at [1090, 695] on span "Update" at bounding box center [1070, 697] width 93 height 16
click at [1192, 497] on div "# Don't touch the boss code until [PERSON_NAME] says you're ready! for i in ran…" at bounding box center [1149, 464] width 476 height 523
click at [1092, 534] on div "# Don't touch the boss code until [PERSON_NAME] says you're ready! for i in ran…" at bounding box center [1149, 464] width 476 height 523
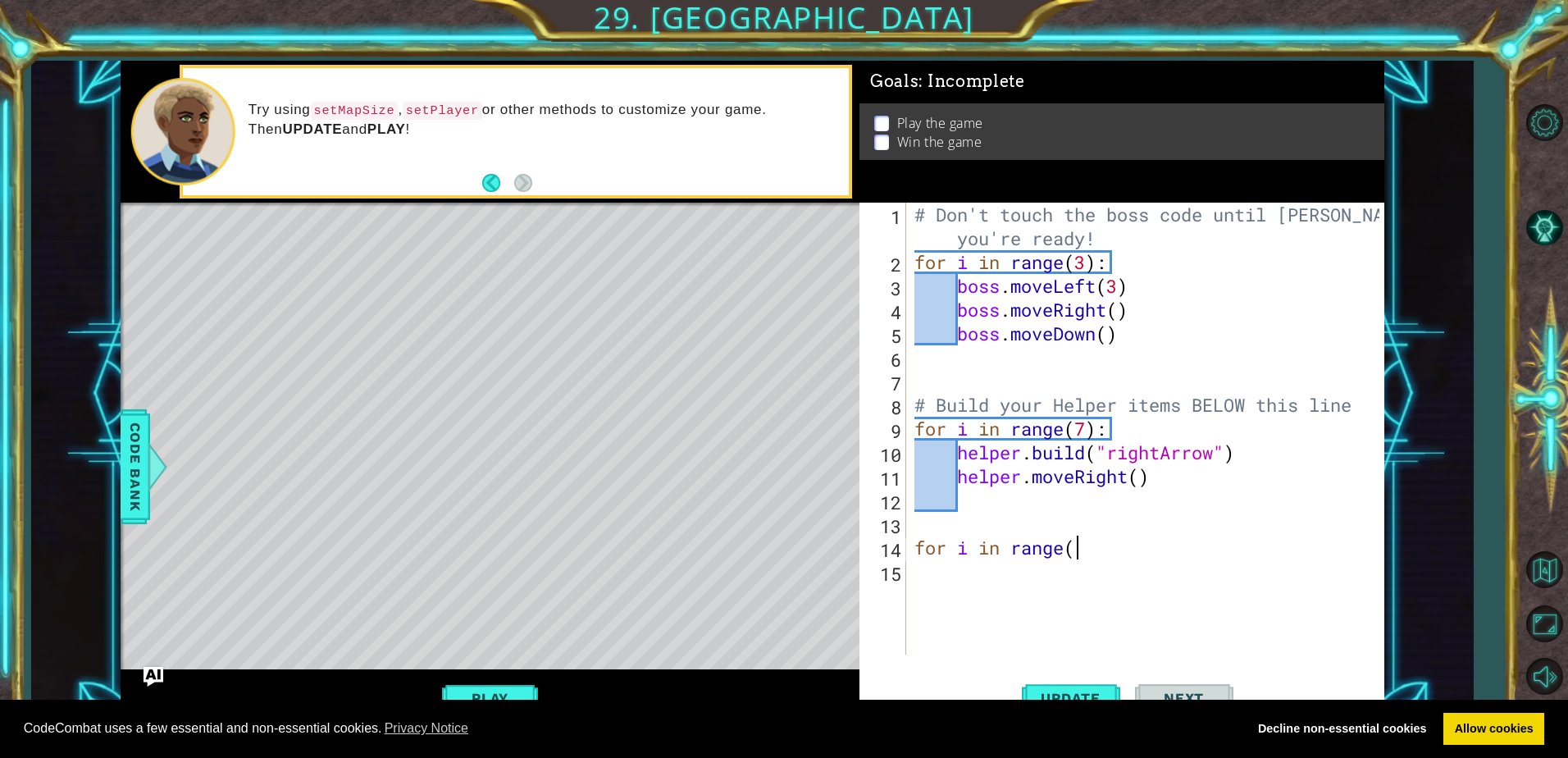
type textarea "for i in range()"
click at [1061, 566] on div "# Don't touch the boss code until [PERSON_NAME] says you're ready! for i in ran…" at bounding box center [1149, 464] width 476 height 523
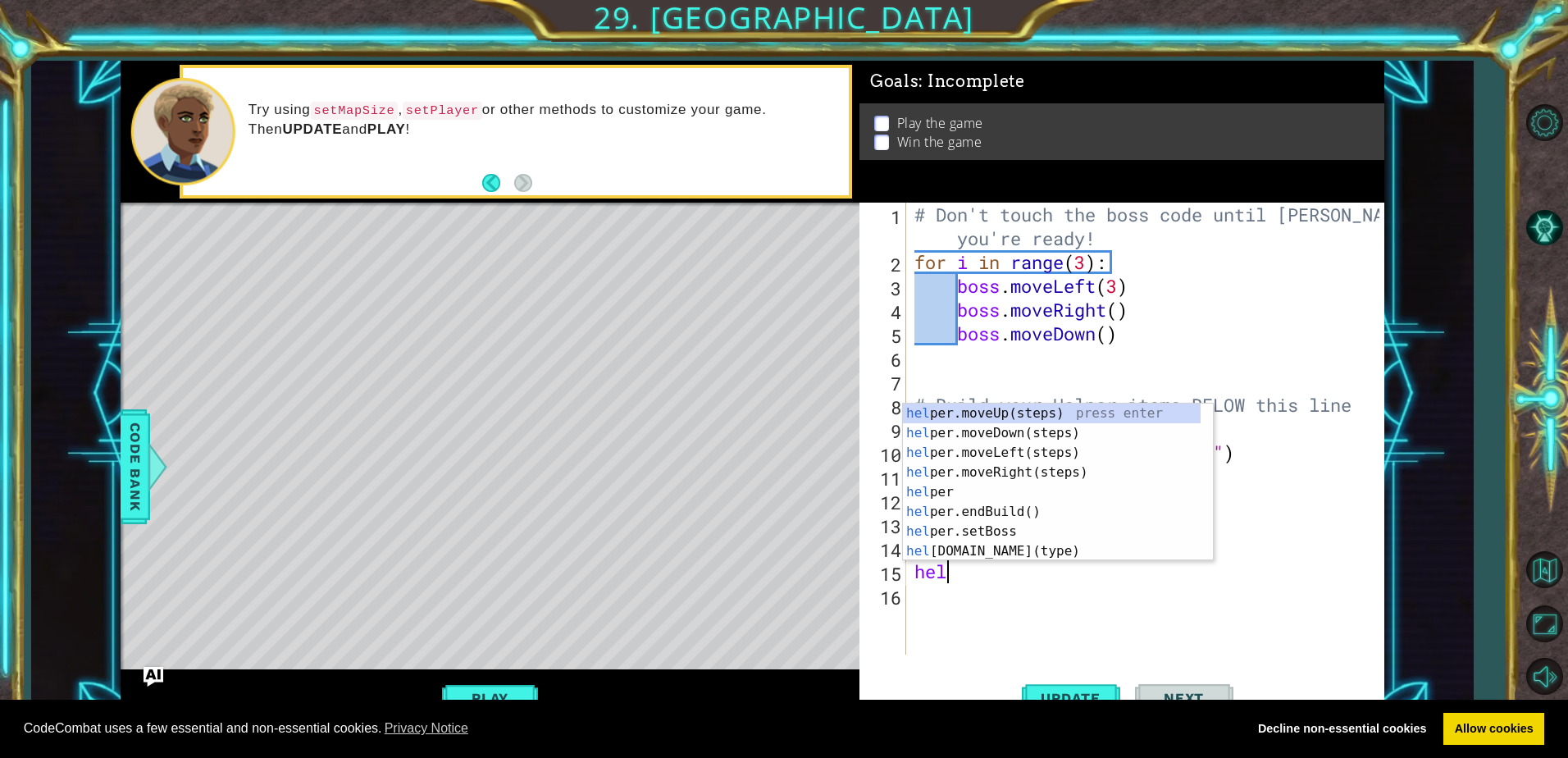
type textarea "helpe"
click at [1098, 434] on div "helpe [PERSON_NAME]moveUp(steps) press enter helpe r.moveDown(steps) press ente…" at bounding box center [1052, 502] width 298 height 197
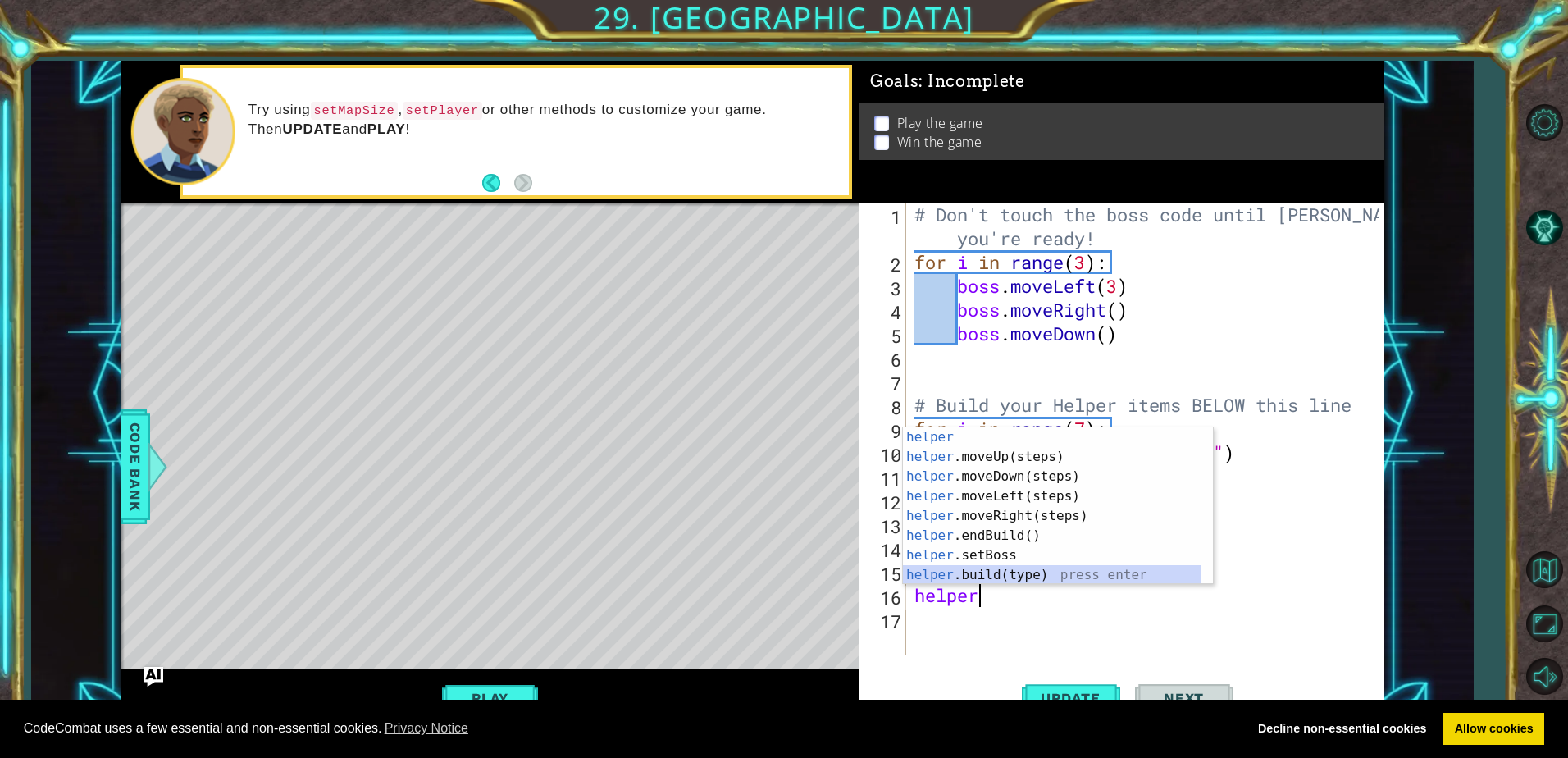
click at [1008, 578] on div "helper press enter helper .moveUp(steps) press enter helper .moveDown(steps) pr…" at bounding box center [1052, 525] width 298 height 197
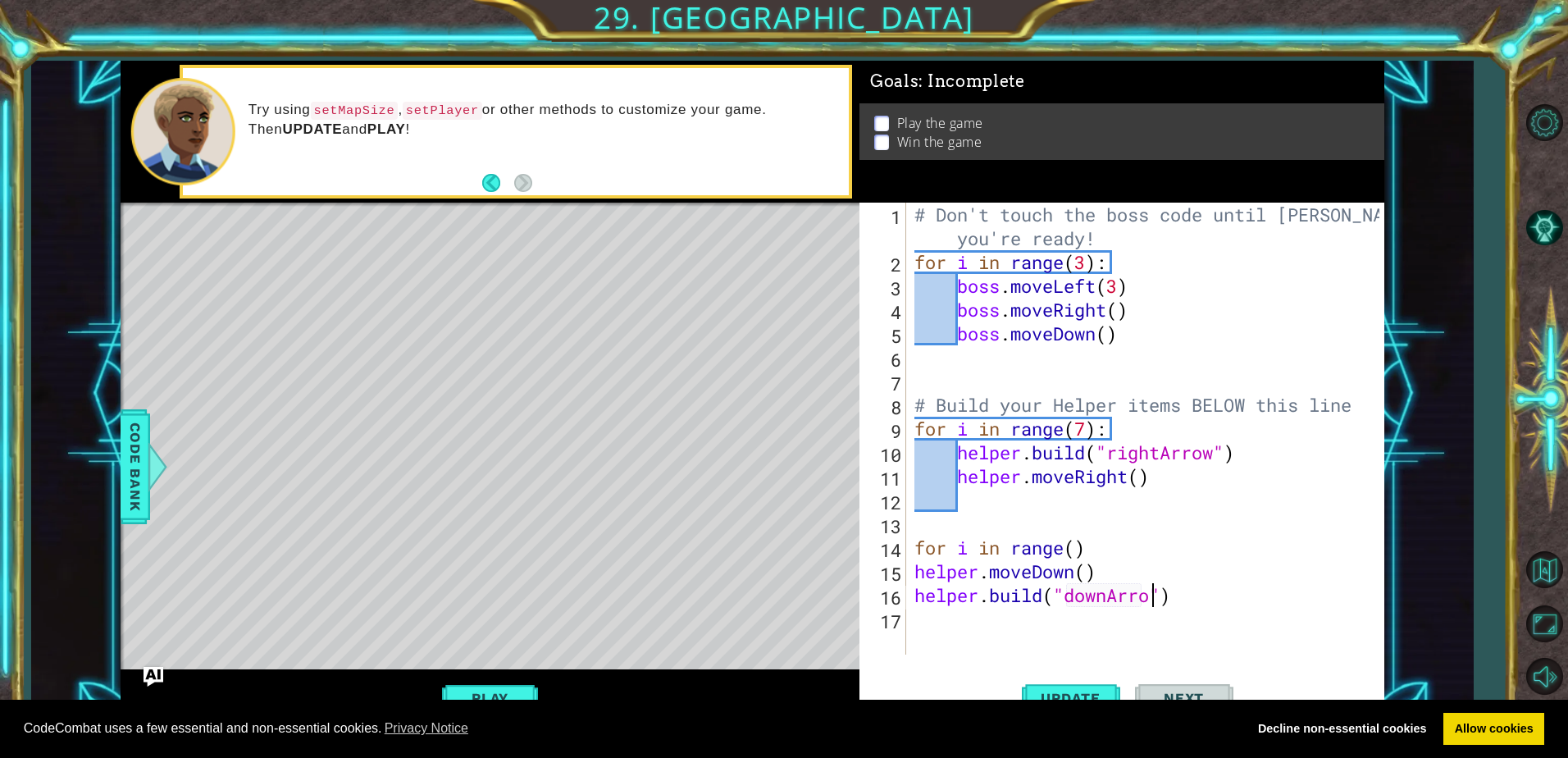
scroll to position [0, 10]
click at [1049, 687] on button "Update" at bounding box center [1071, 698] width 99 height 53
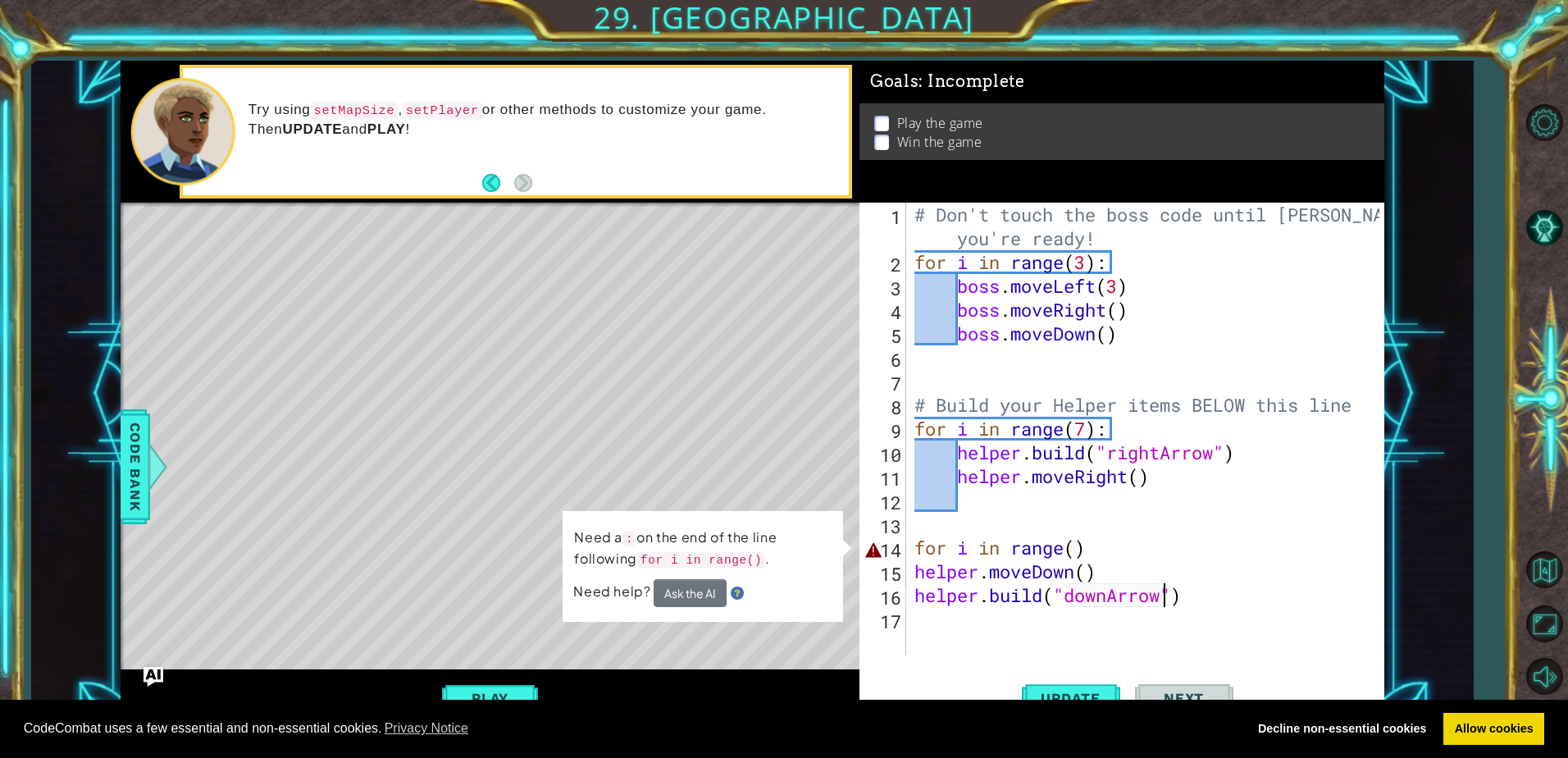
click at [1076, 555] on div "# Don't touch the boss code until [PERSON_NAME] says you're ready! for i in ran…" at bounding box center [1149, 464] width 476 height 523
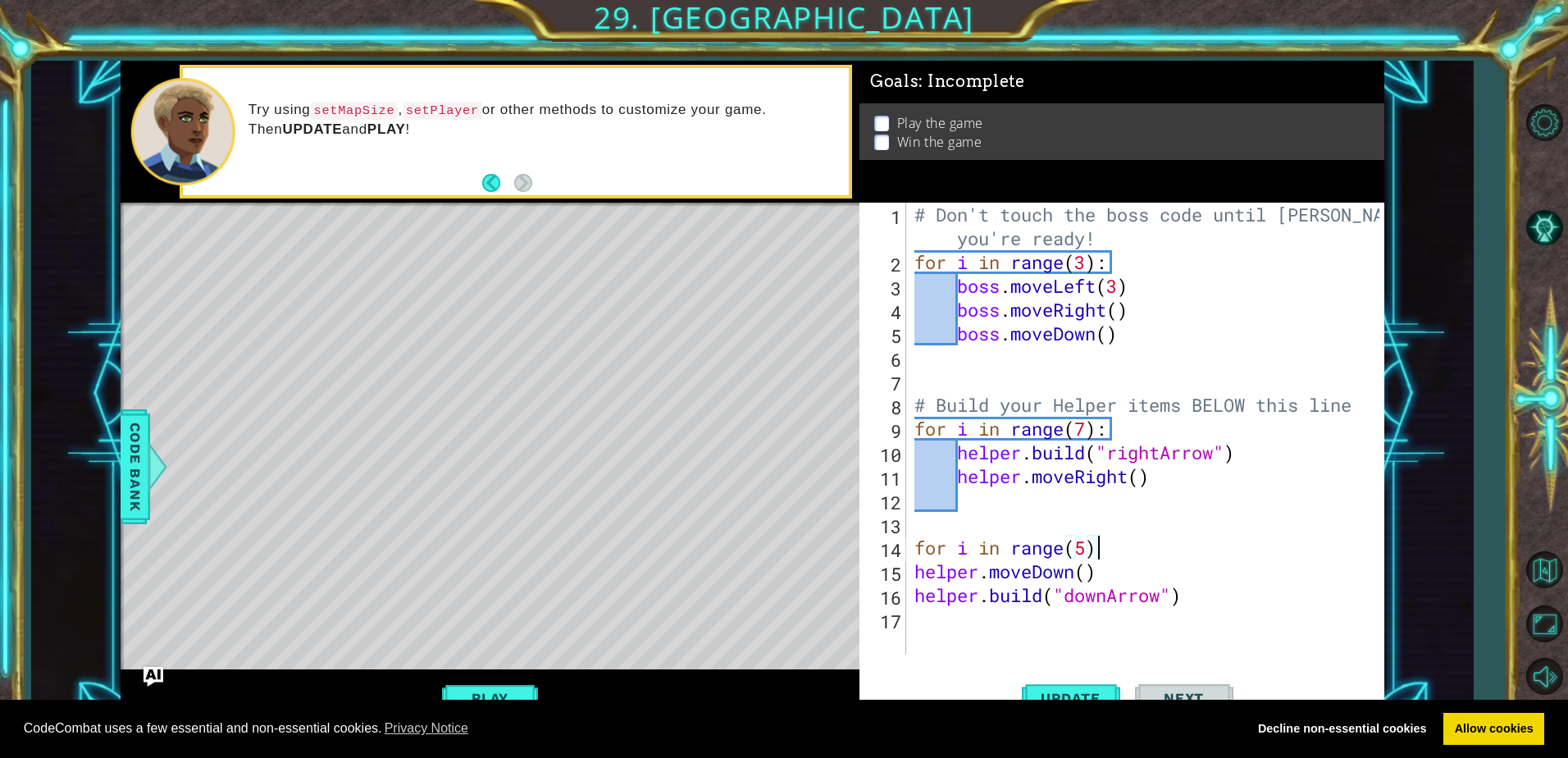
click at [1114, 545] on div "# Don't touch the boss code until [PERSON_NAME] says you're ready! for i in ran…" at bounding box center [1149, 464] width 476 height 523
type textarea "for i in range(5):"
drag, startPoint x: 1102, startPoint y: 703, endPoint x: 1092, endPoint y: 688, distance: 18.0
click at [1102, 700] on div "CodeCombat uses a few essential and non-essential cookies. Privacy Notice Decli…" at bounding box center [784, 729] width 1568 height 59
click at [1081, 677] on button "Update" at bounding box center [1071, 698] width 99 height 53
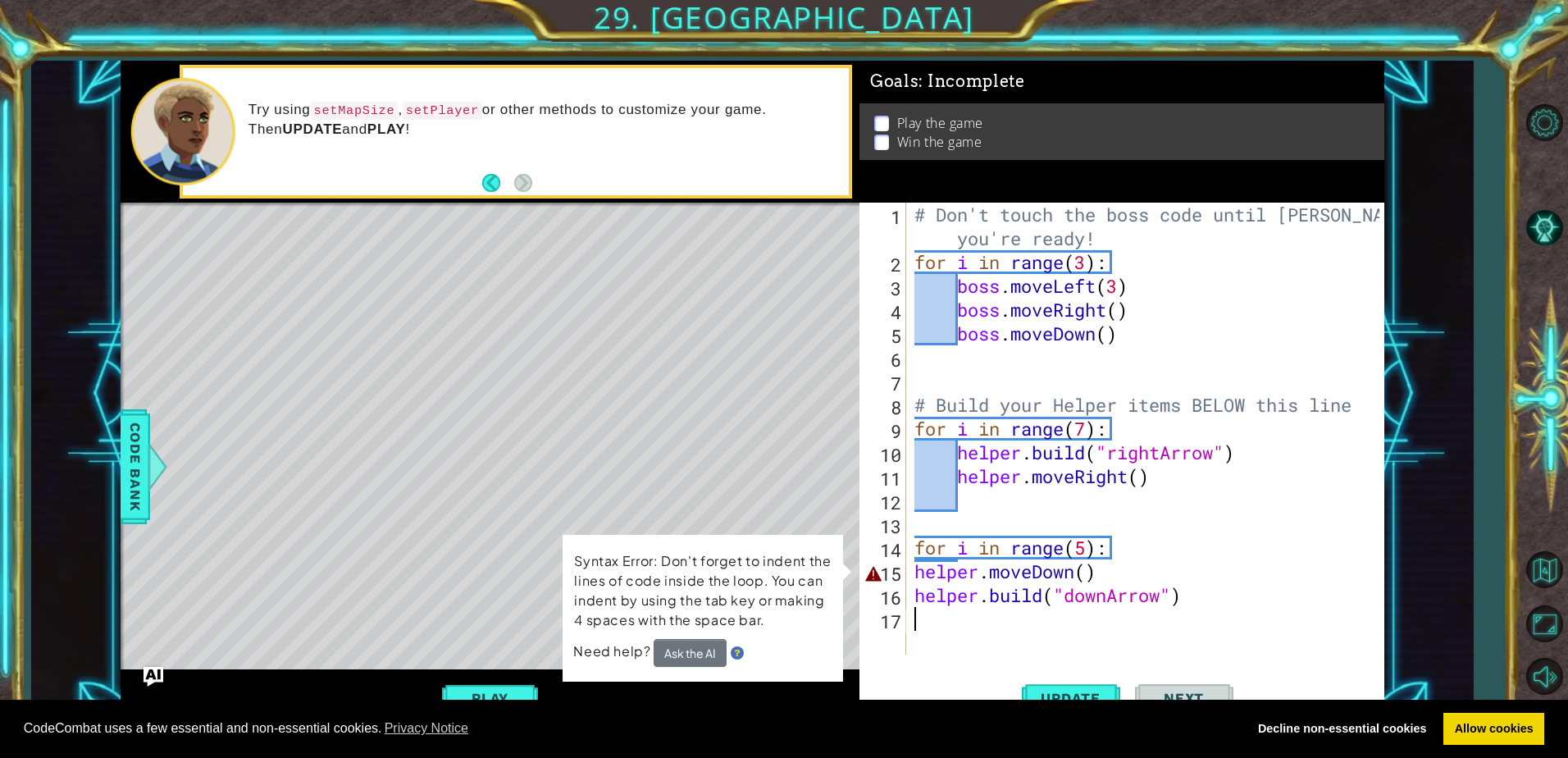
click at [1271, 615] on div "# Don't touch the boss code until [PERSON_NAME] says you're ready! for i in ran…" at bounding box center [1149, 464] width 476 height 523
click at [1127, 557] on div "# Don't touch the boss code until [PERSON_NAME] says you're ready! for i in ran…" at bounding box center [1149, 464] width 476 height 523
type textarea "for i in range(5):"
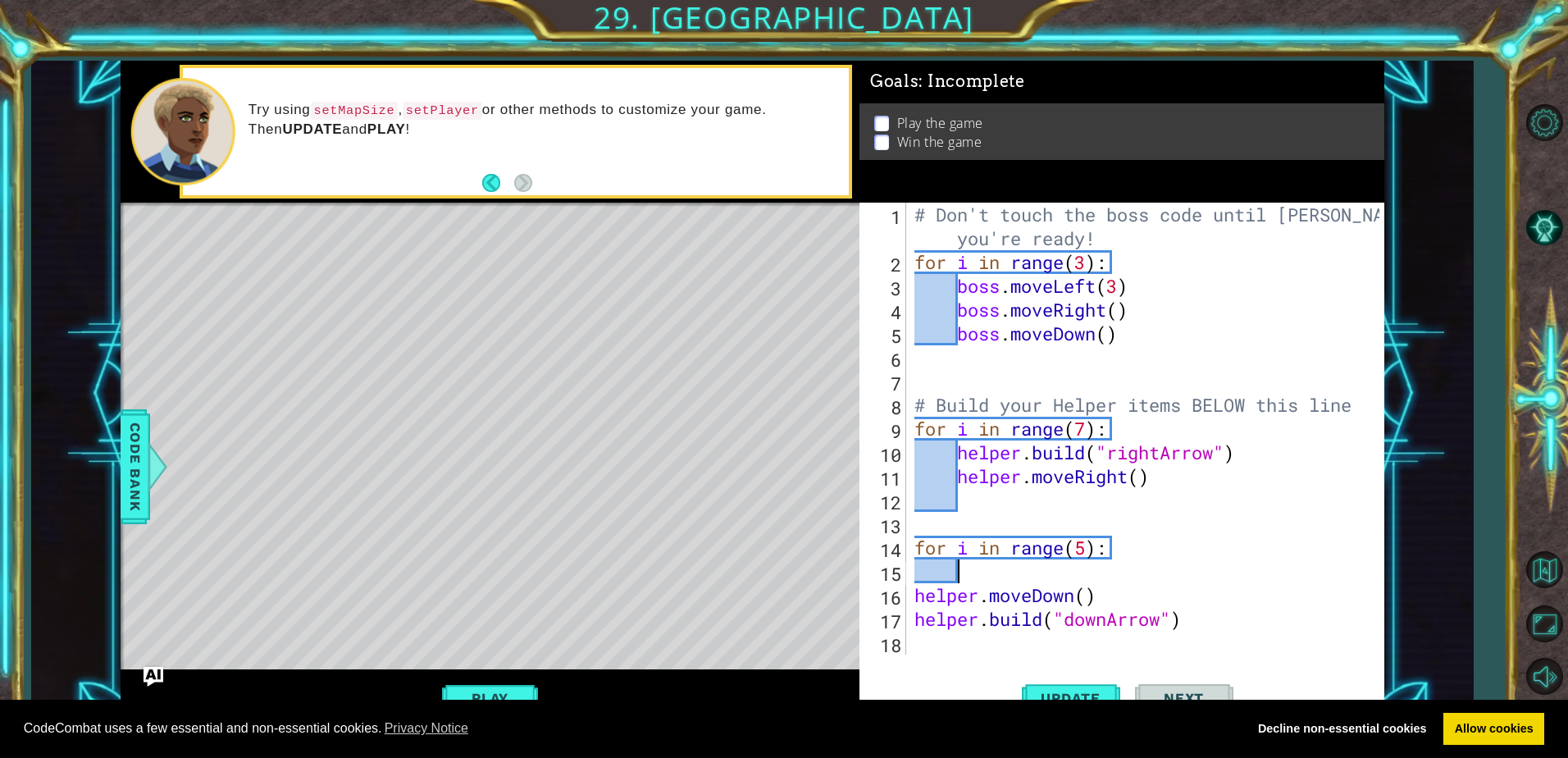
type textarea "h"
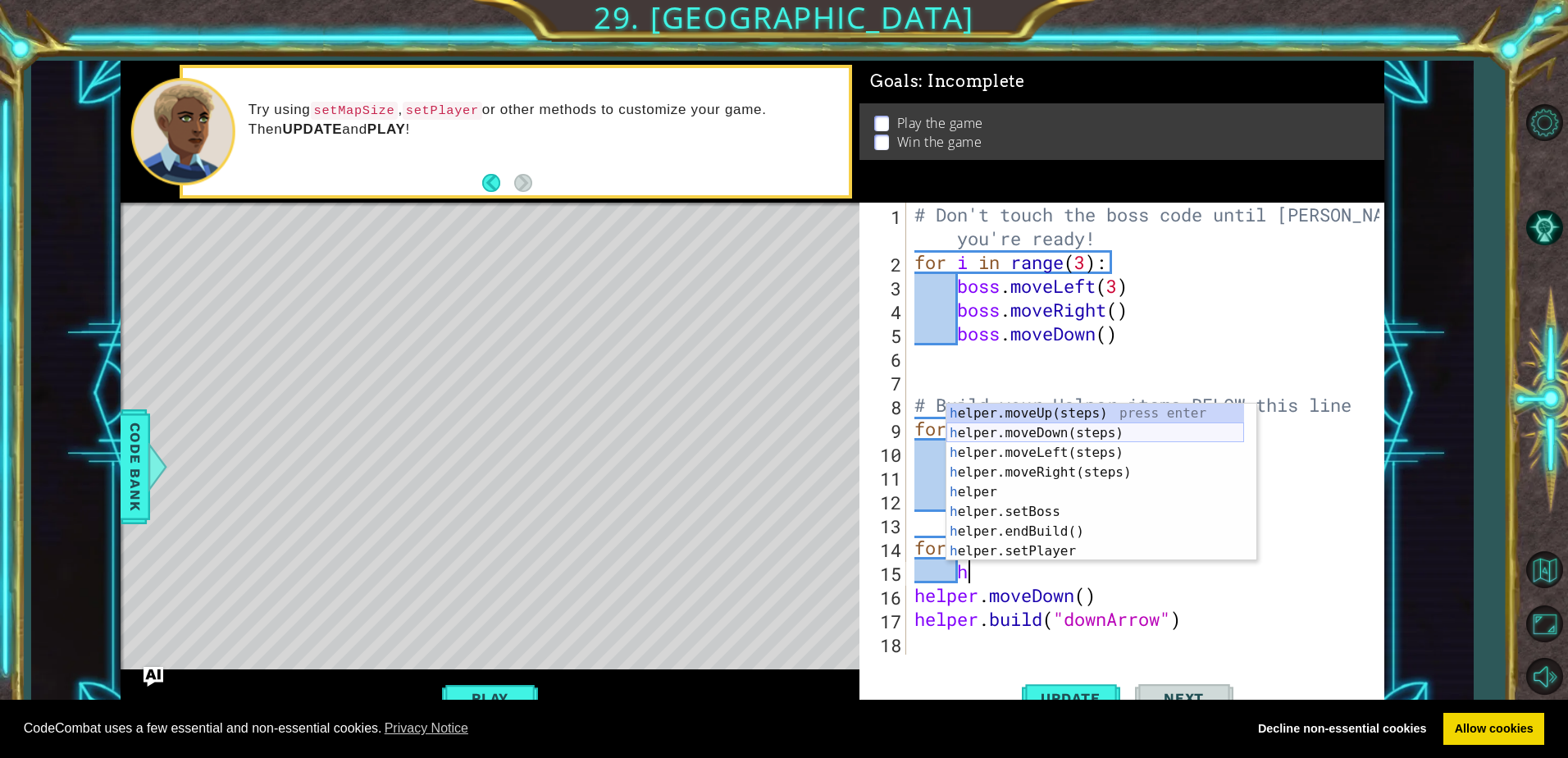
click at [1121, 431] on div "h elper.moveUp(steps) press enter h elper.moveDown(steps) press enter h elper.m…" at bounding box center [1095, 502] width 298 height 197
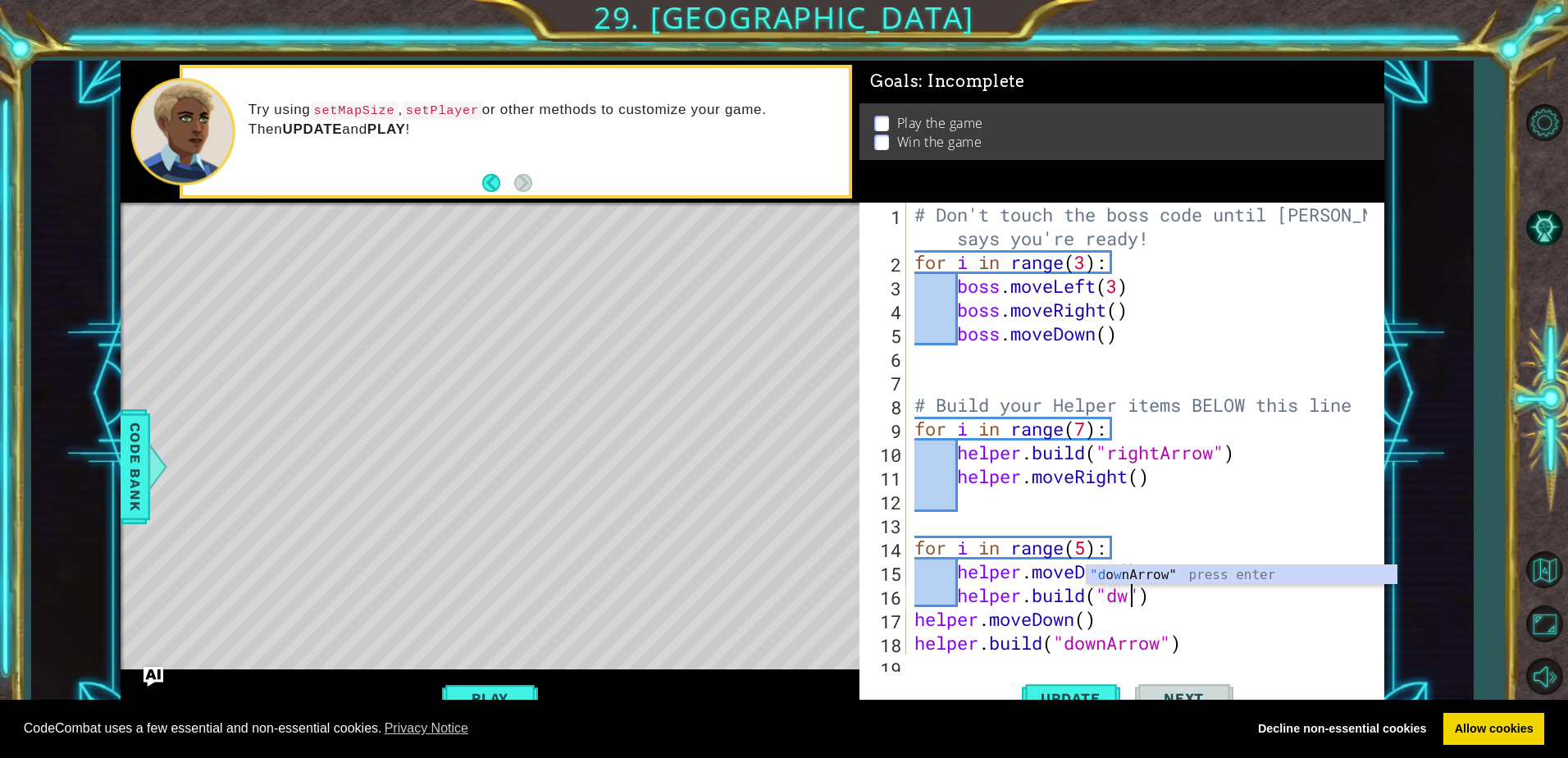
scroll to position [0, 10]
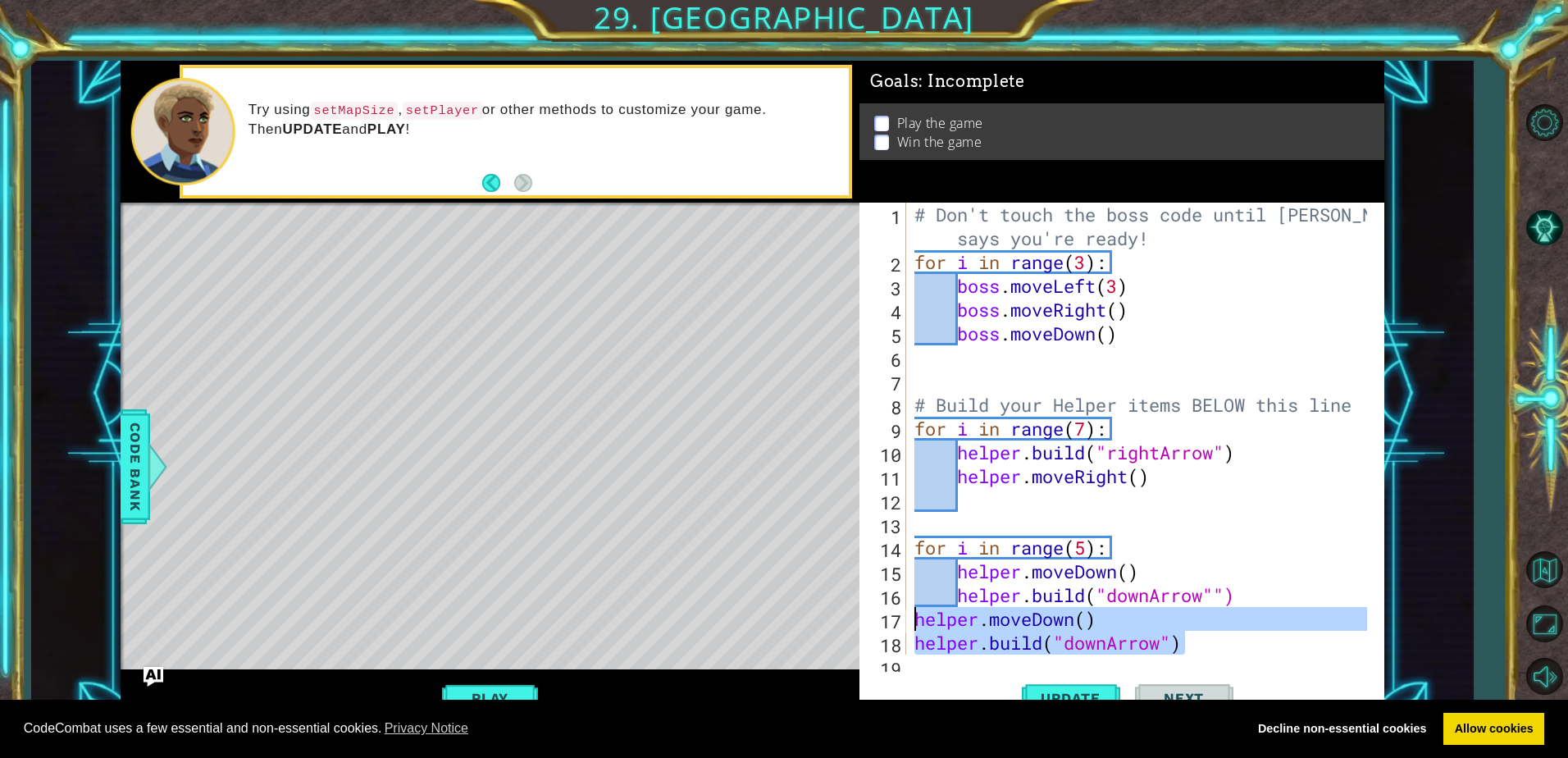
drag, startPoint x: 1206, startPoint y: 641, endPoint x: 920, endPoint y: 625, distance: 286.4
click at [920, 625] on div "# Don't touch the boss code until [PERSON_NAME] says you're ready! for i in ran…" at bounding box center [1143, 464] width 464 height 523
type textarea "helper.moveDown() [DOMAIN_NAME]("downArrow")"
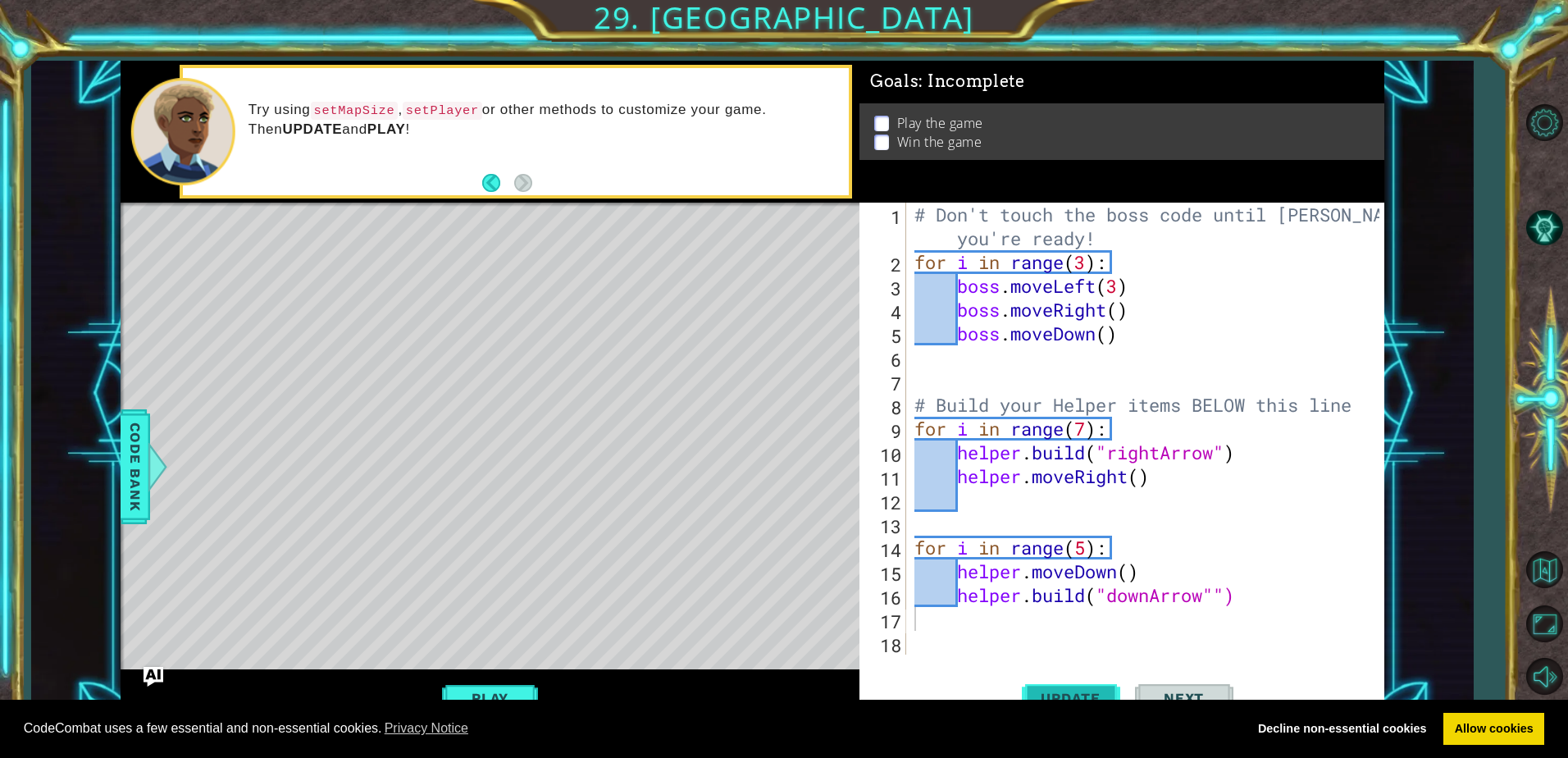
click at [1073, 698] on span "Update" at bounding box center [1070, 697] width 93 height 16
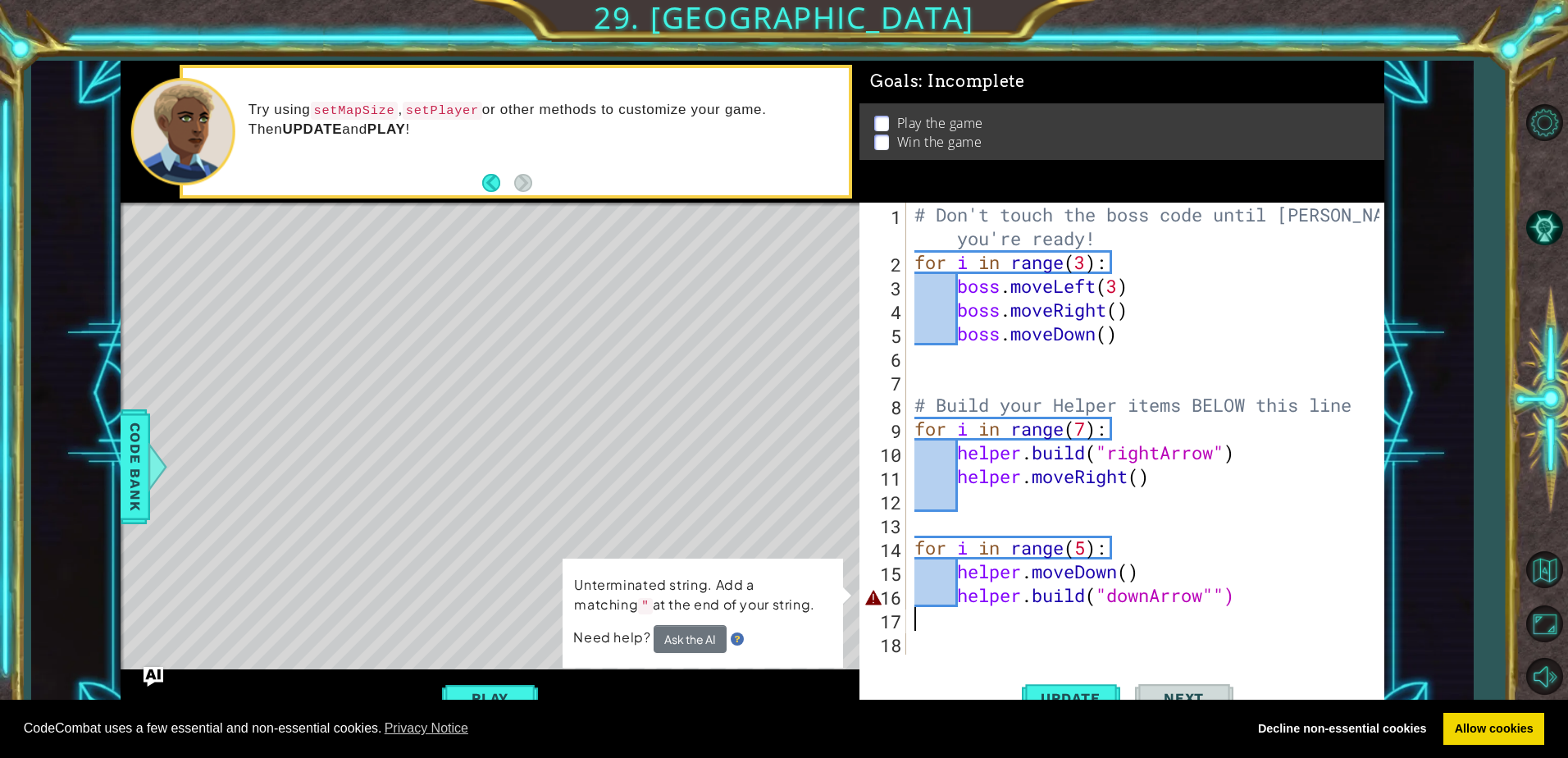
click at [1219, 593] on div "# Don't touch the boss code until [PERSON_NAME] says you're ready! for i in ran…" at bounding box center [1149, 464] width 476 height 523
type textarea "[DOMAIN_NAME]("downArrow")"
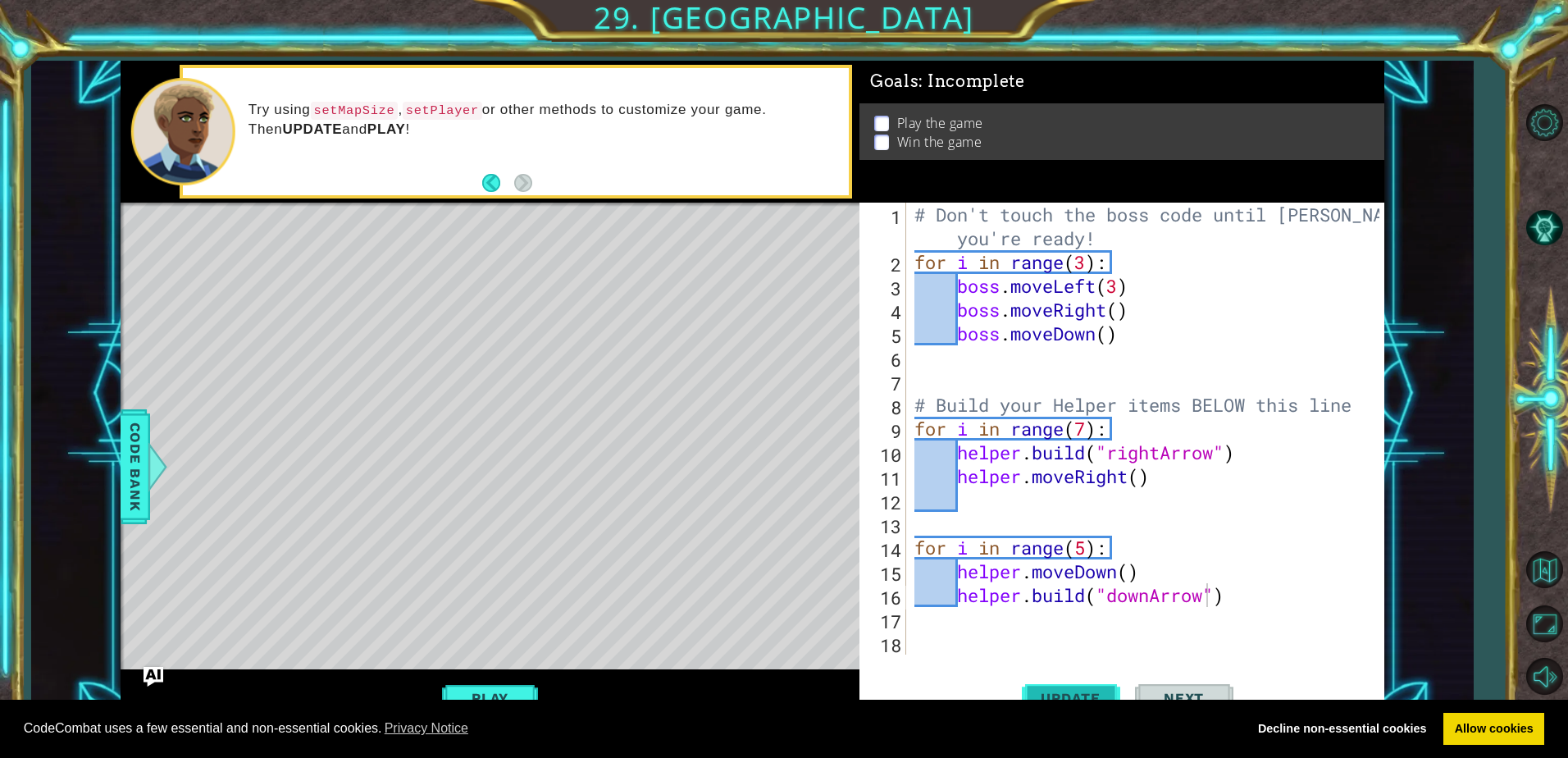
click at [1104, 693] on span "Update" at bounding box center [1070, 697] width 93 height 16
click at [506, 690] on button "Play" at bounding box center [489, 698] width 96 height 31
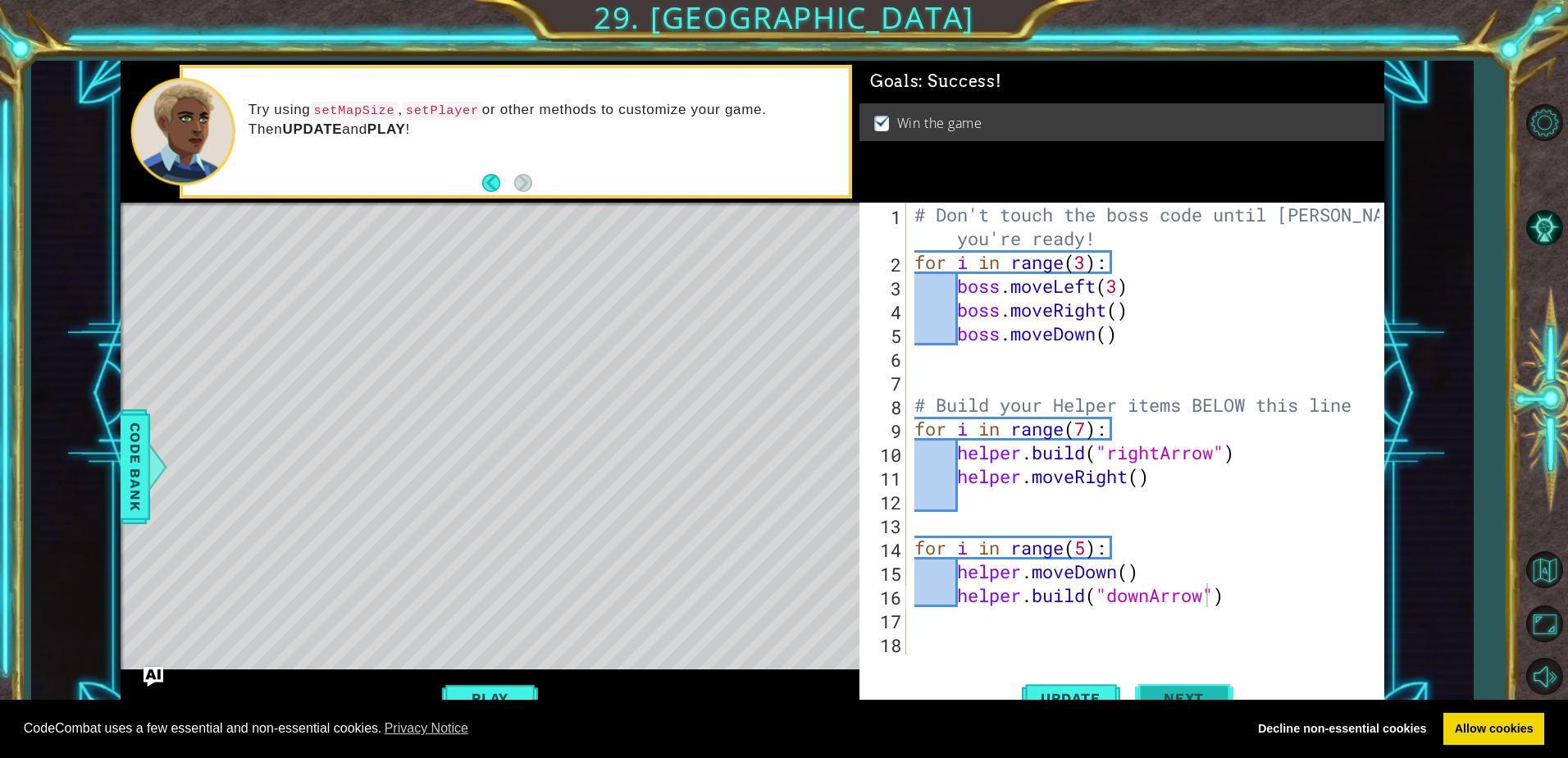
click at [1161, 684] on button "Next" at bounding box center [1184, 700] width 99 height 53
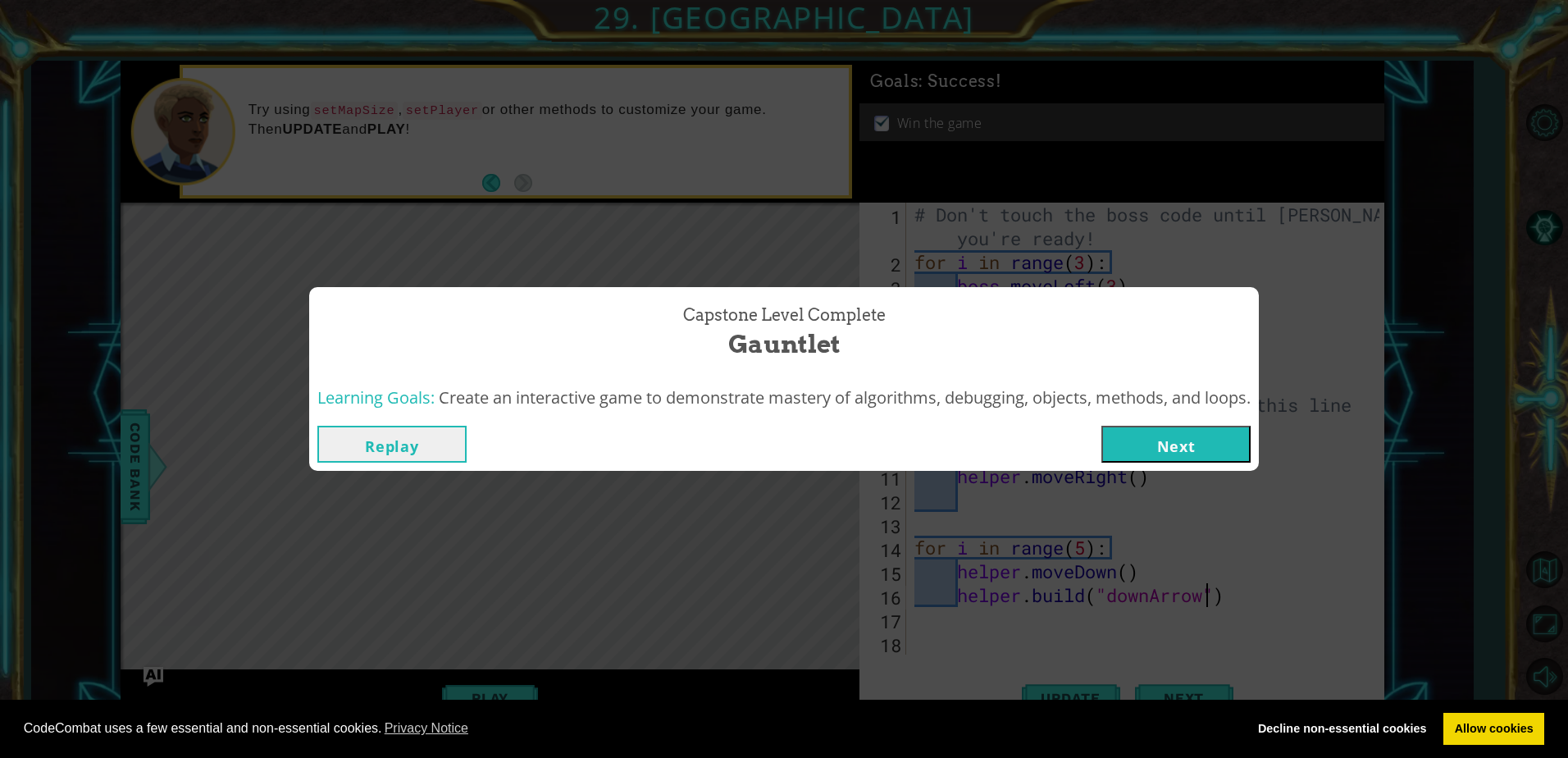
drag, startPoint x: 1240, startPoint y: 441, endPoint x: 1230, endPoint y: 438, distance: 10.4
click at [1239, 441] on button "Next" at bounding box center [1176, 444] width 149 height 37
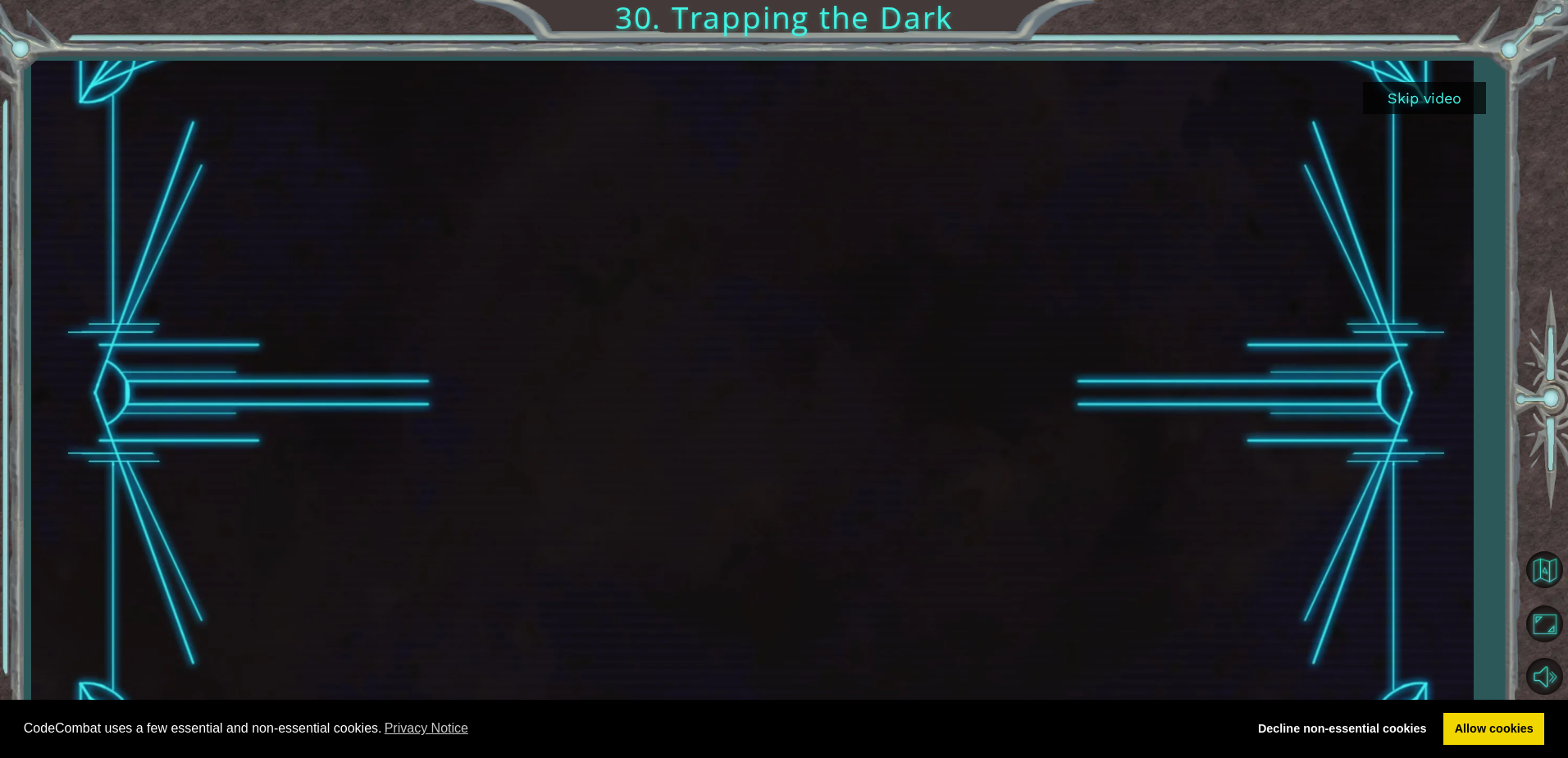
click at [1409, 102] on button "Skip video" at bounding box center [1424, 98] width 123 height 32
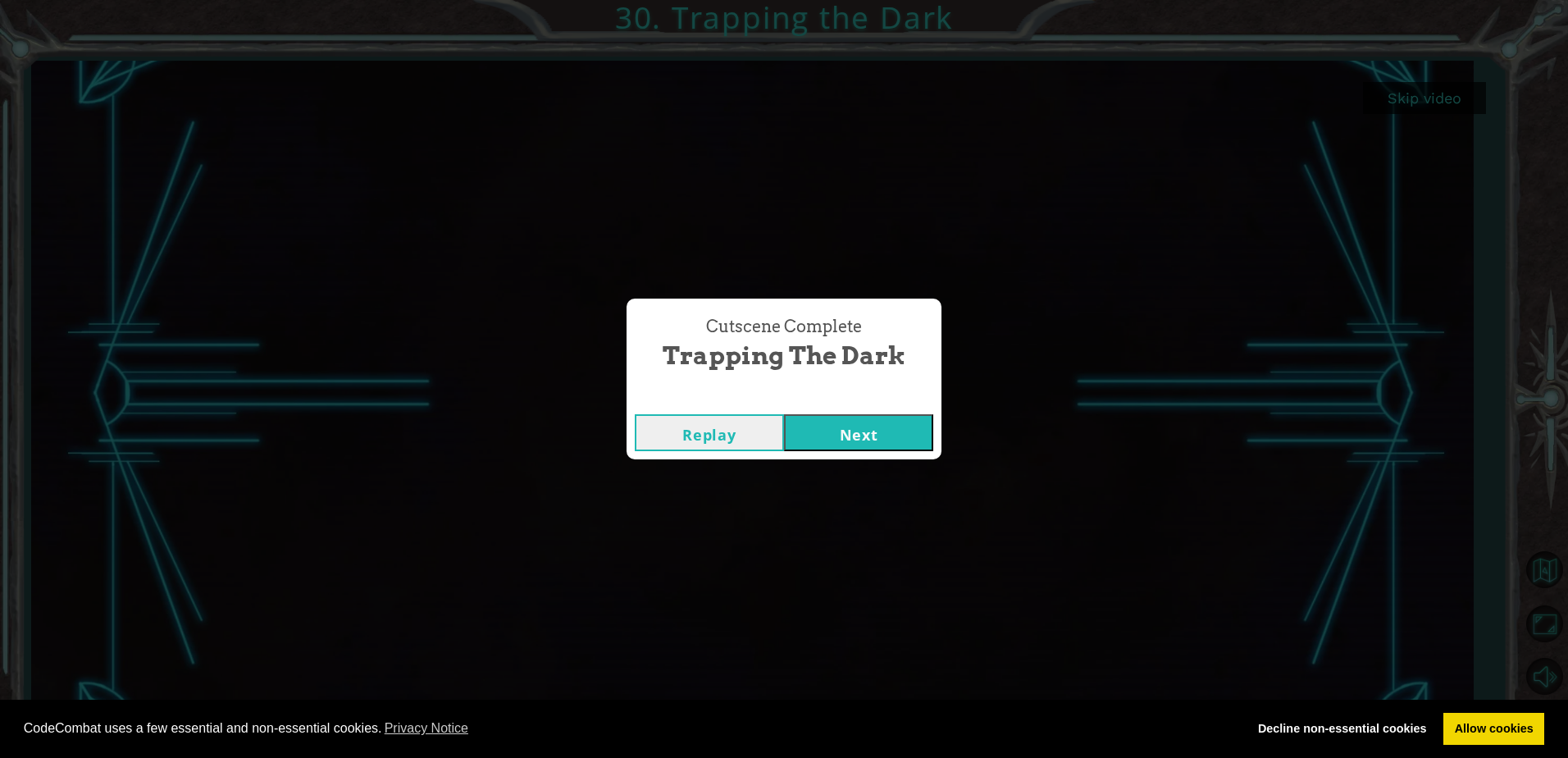
click at [886, 432] on button "Next" at bounding box center [858, 432] width 149 height 37
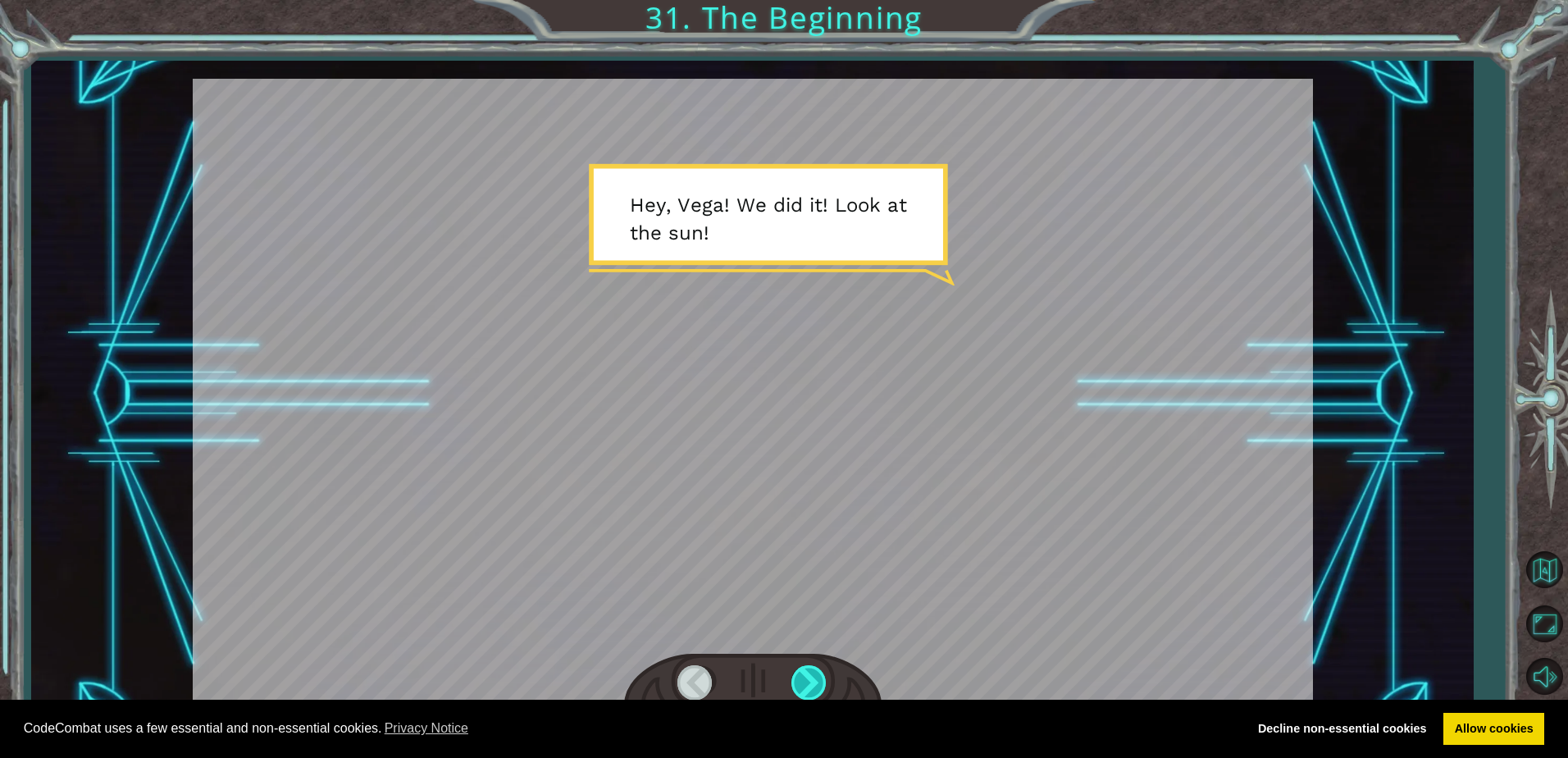
click at [821, 676] on div at bounding box center [810, 682] width 37 height 34
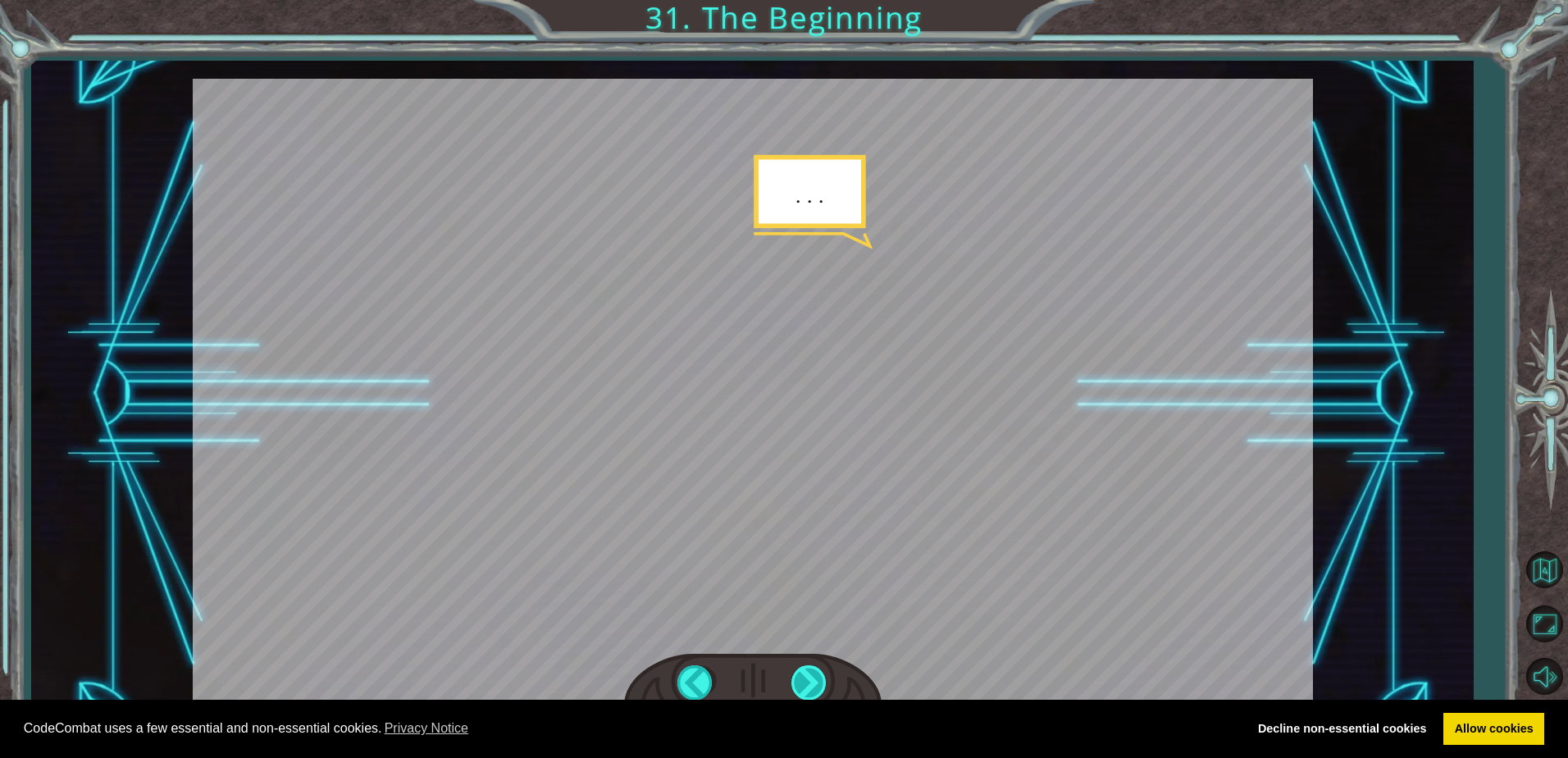
click at [820, 676] on div at bounding box center [810, 682] width 37 height 34
click at [795, 673] on div at bounding box center [810, 682] width 37 height 34
click at [792, 672] on div at bounding box center [810, 682] width 37 height 34
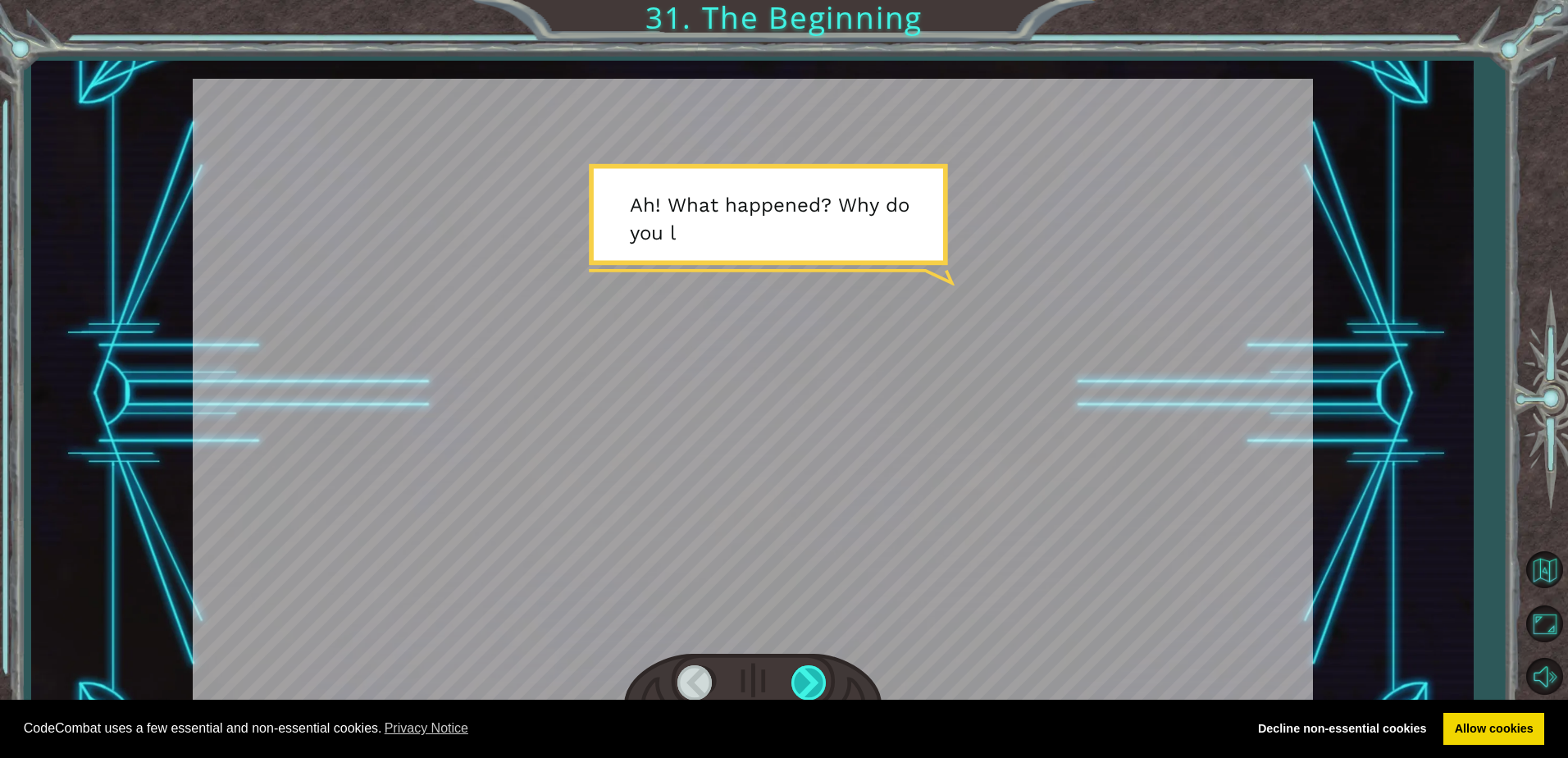
click at [794, 672] on div at bounding box center [810, 682] width 37 height 34
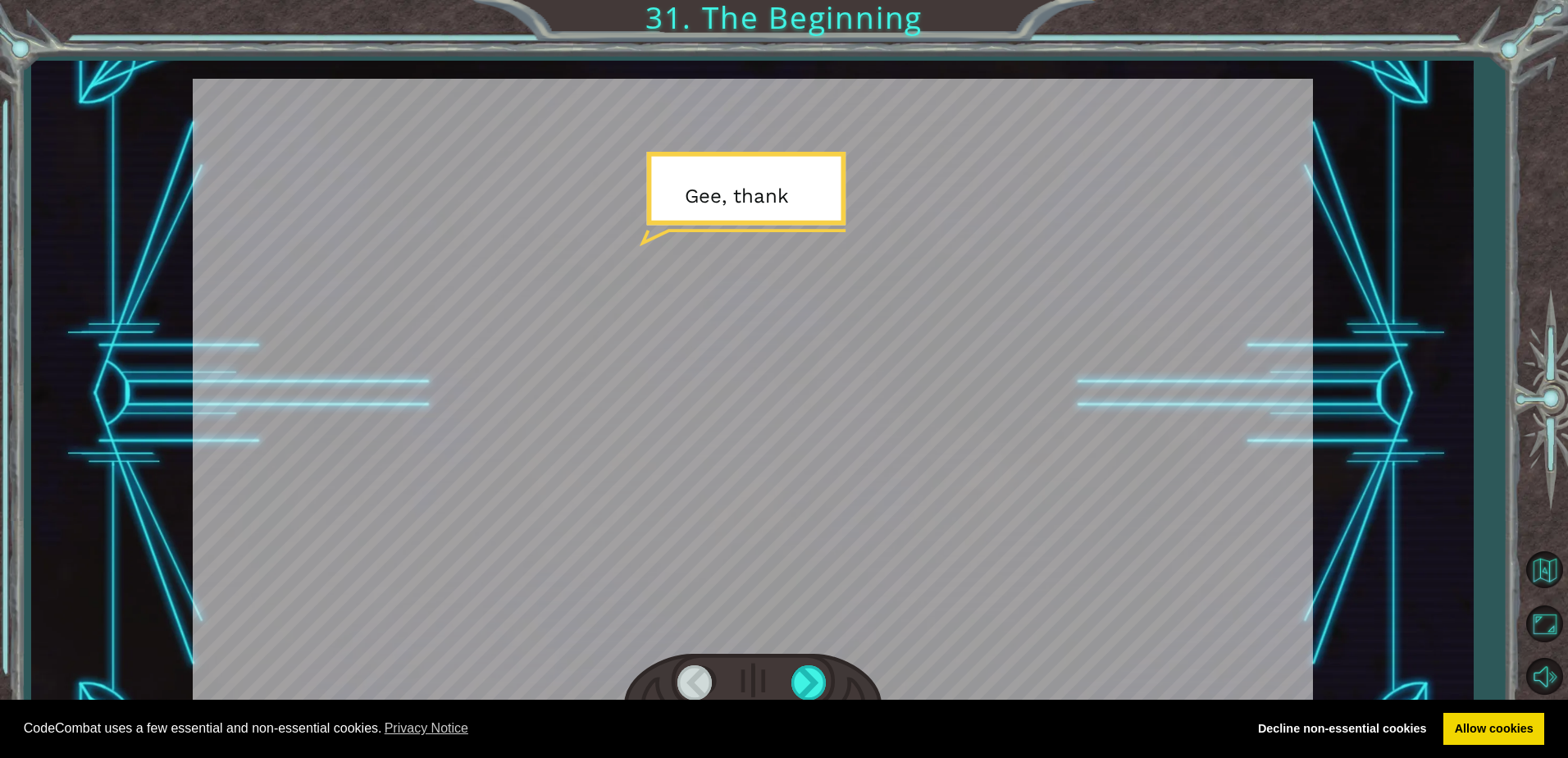
drag, startPoint x: 794, startPoint y: 672, endPoint x: 784, endPoint y: 676, distance: 10.8
click at [785, 676] on div at bounding box center [752, 682] width 257 height 56
click at [813, 663] on div at bounding box center [752, 682] width 257 height 56
click at [806, 682] on div at bounding box center [810, 682] width 37 height 34
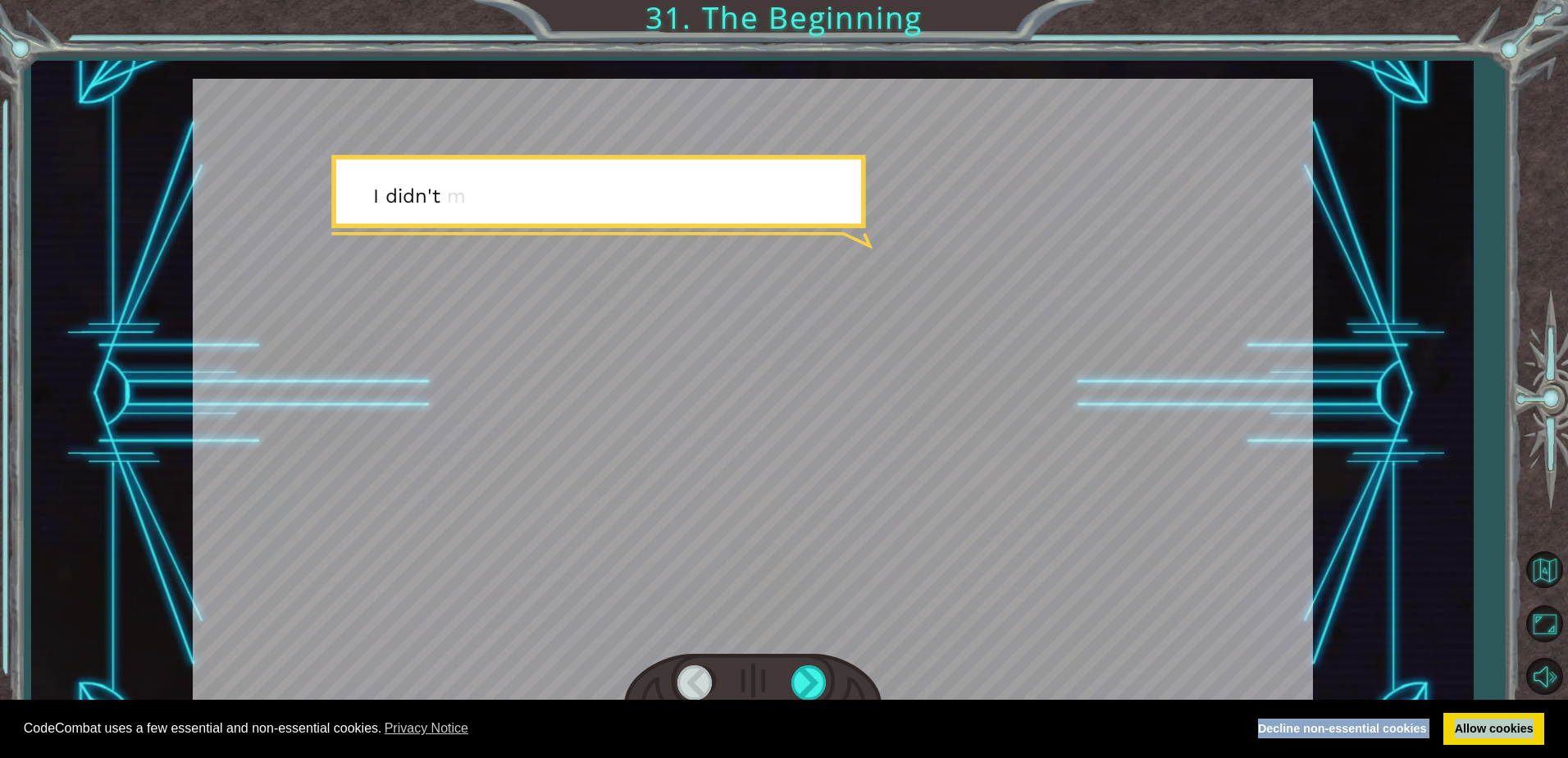
click at [797, 707] on body "Cookie Policy CodeCombat uses a few essential and non-essential cookies. Privac…" at bounding box center [784, 379] width 1568 height 758
click at [821, 696] on div at bounding box center [810, 682] width 37 height 34
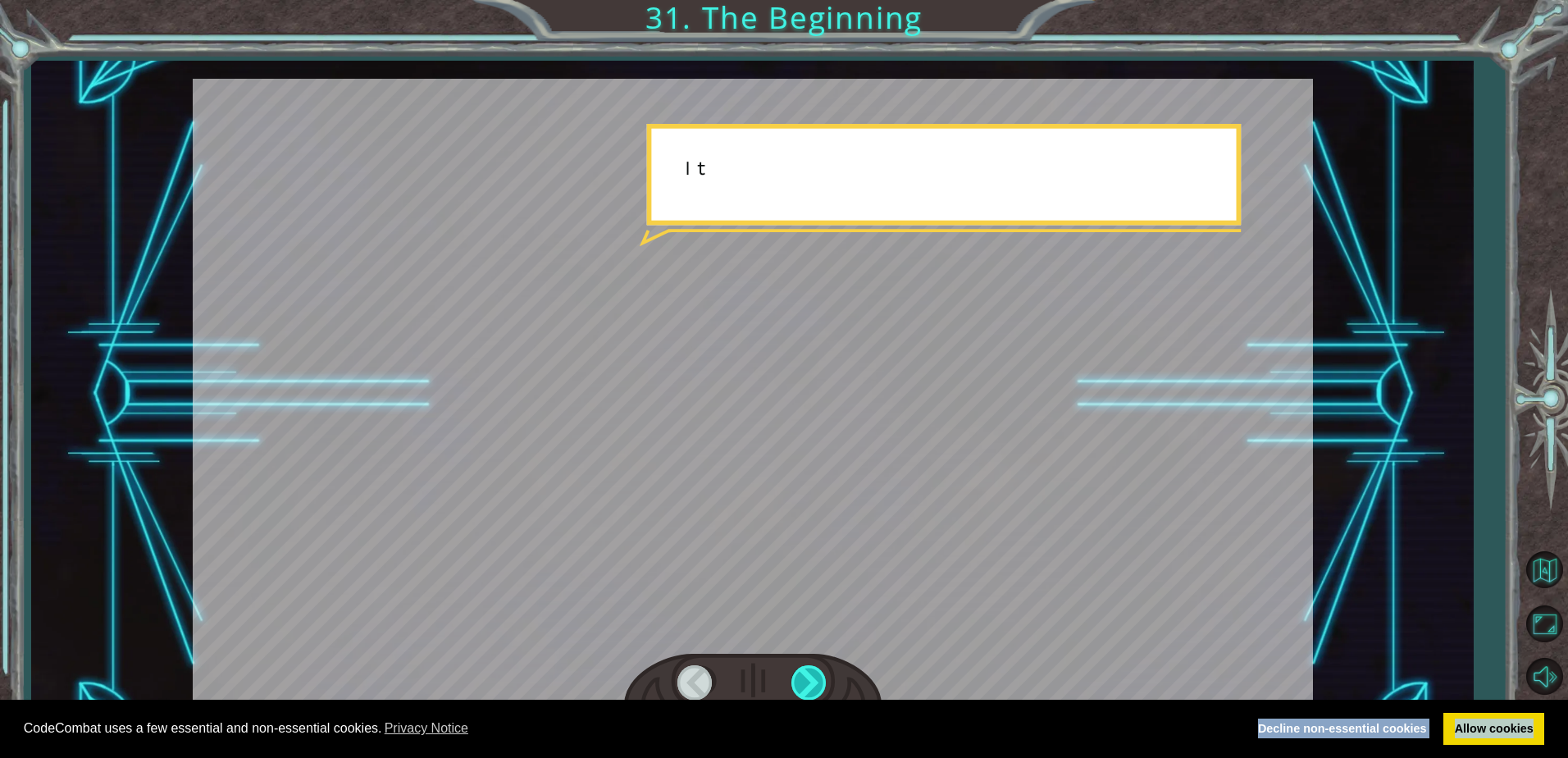
drag, startPoint x: 821, startPoint y: 696, endPoint x: 815, endPoint y: 682, distance: 15.2
click at [814, 694] on div at bounding box center [810, 682] width 37 height 34
drag, startPoint x: 815, startPoint y: 682, endPoint x: 805, endPoint y: 667, distance: 18.0
click at [808, 675] on div at bounding box center [810, 682] width 37 height 34
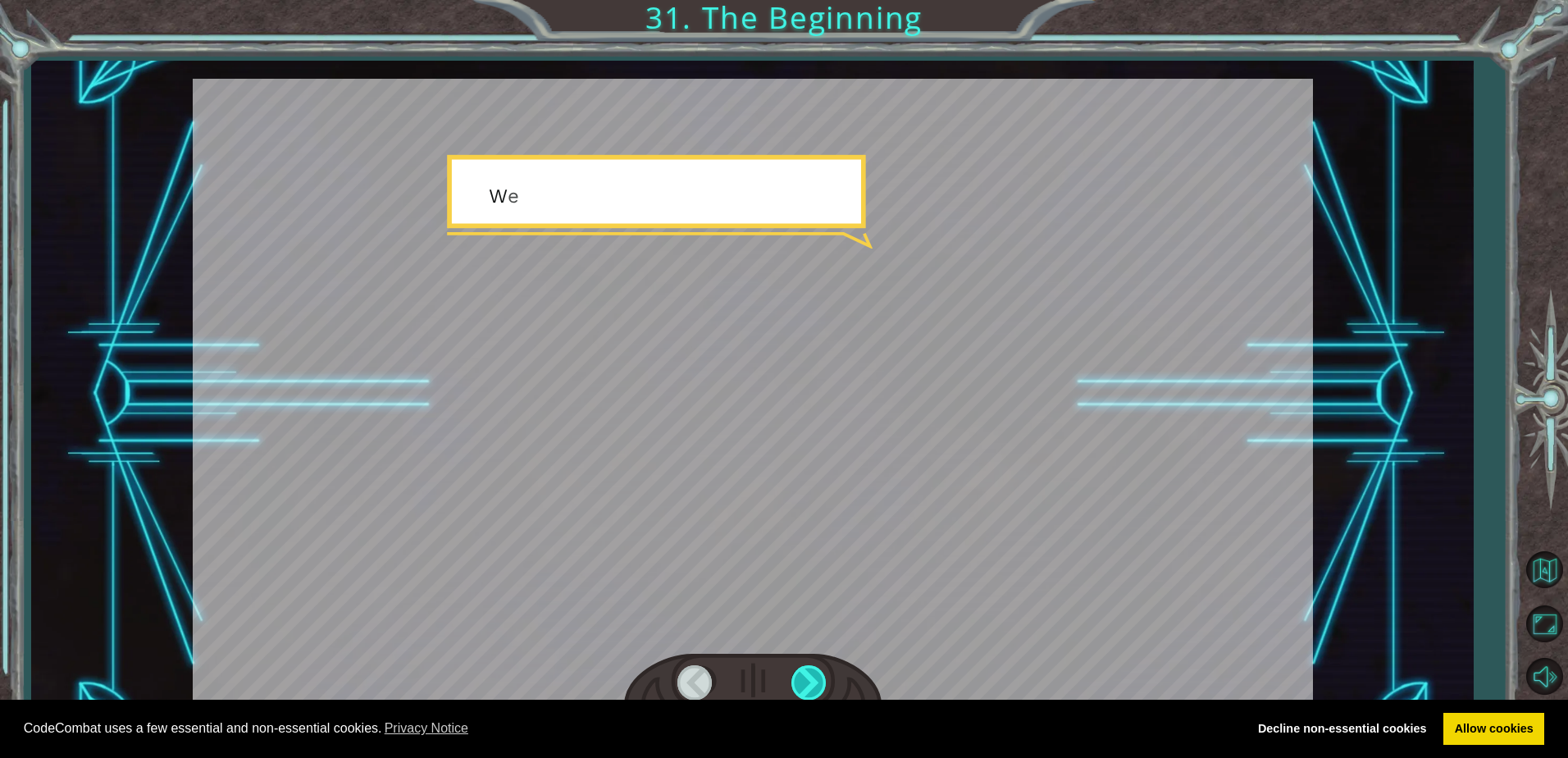
click at [803, 667] on div at bounding box center [810, 682] width 37 height 34
click at [798, 663] on div at bounding box center [752, 682] width 257 height 56
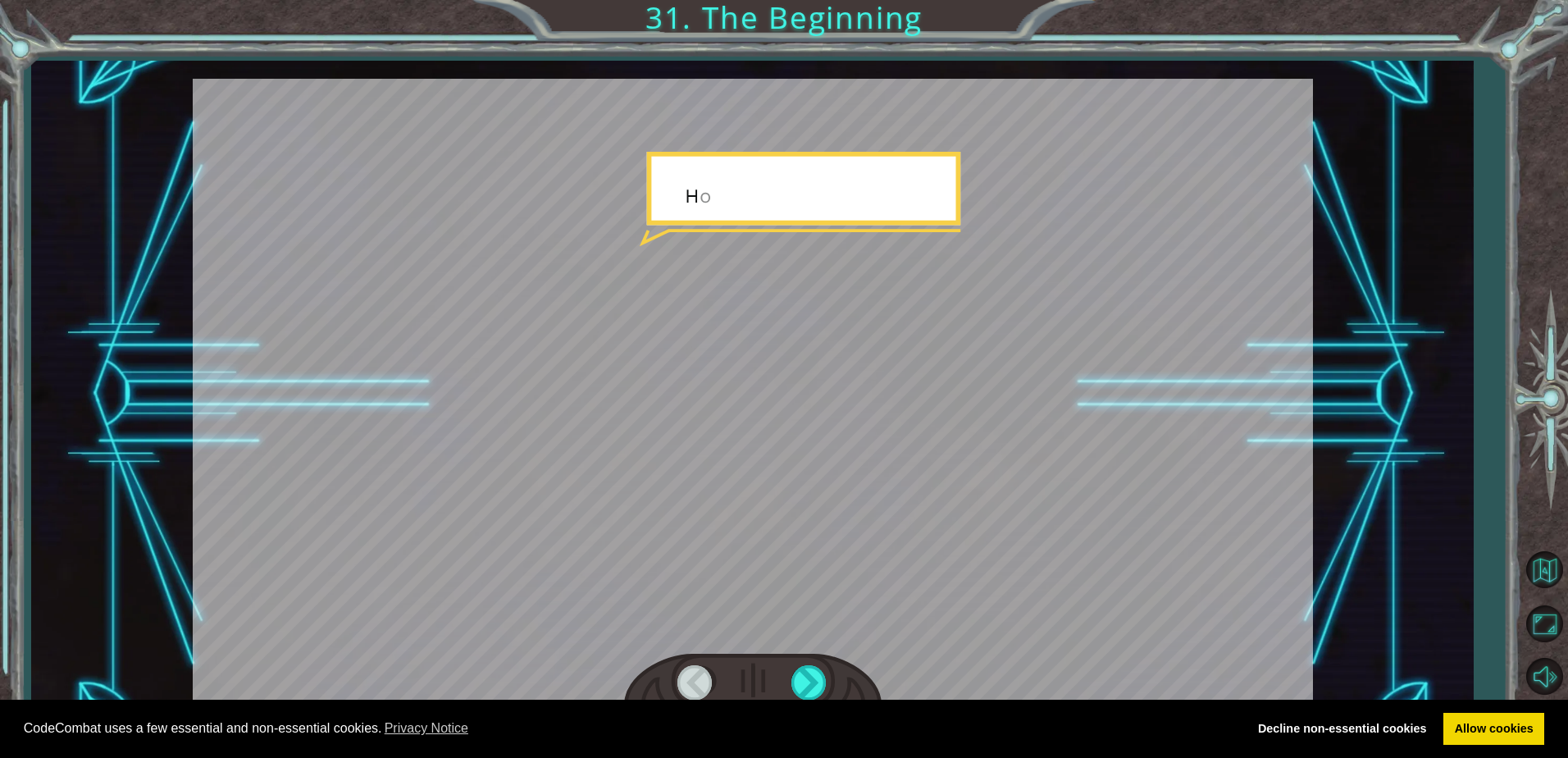
click at [798, 663] on div at bounding box center [752, 682] width 257 height 56
click at [798, 662] on div at bounding box center [752, 682] width 257 height 56
drag, startPoint x: 798, startPoint y: 662, endPoint x: 814, endPoint y: 664, distance: 16.1
click at [814, 664] on div at bounding box center [752, 682] width 257 height 56
drag, startPoint x: 821, startPoint y: 691, endPoint x: 822, endPoint y: 674, distance: 17.0
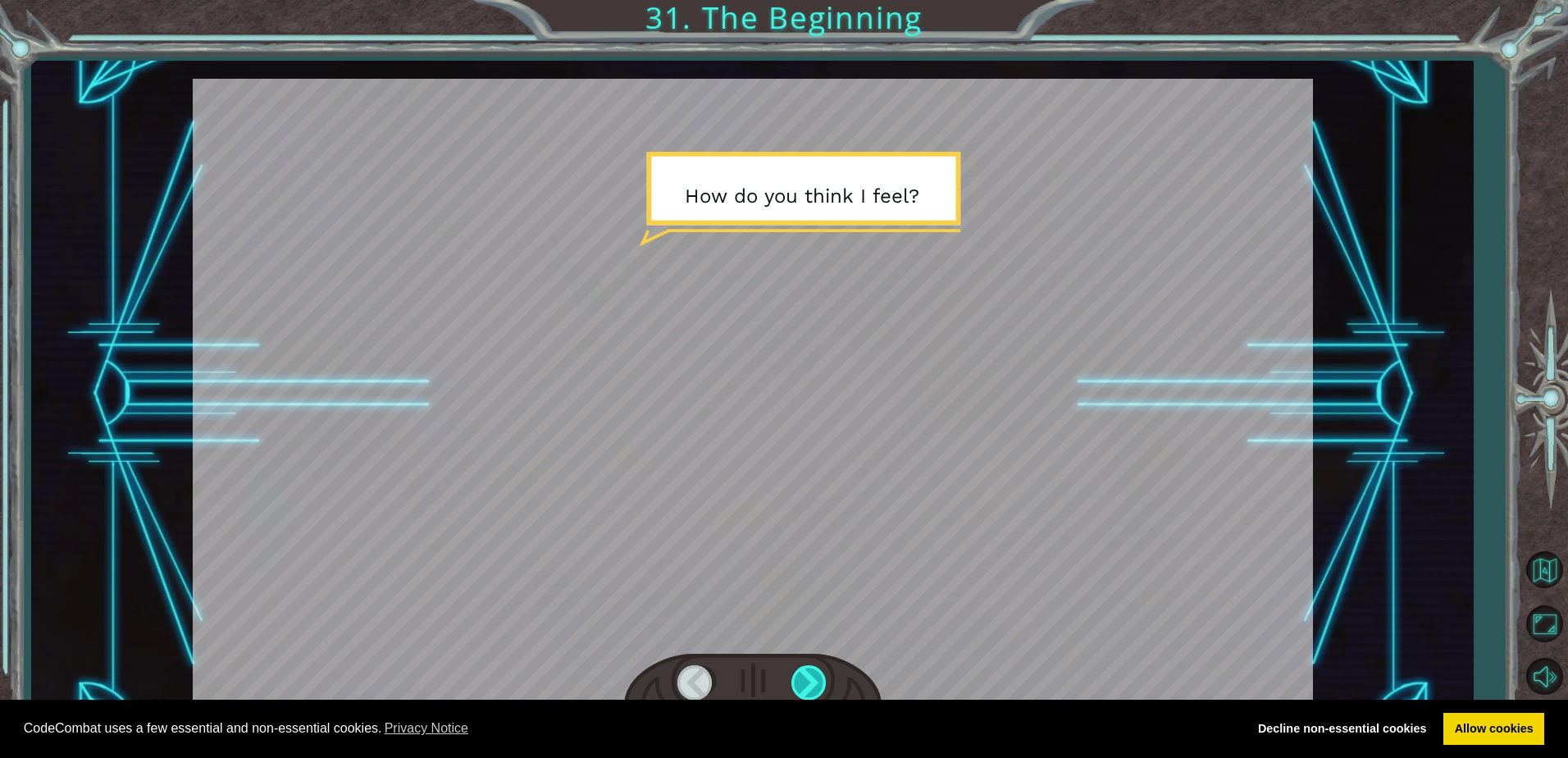
click at [821, 690] on div at bounding box center [810, 682] width 37 height 34
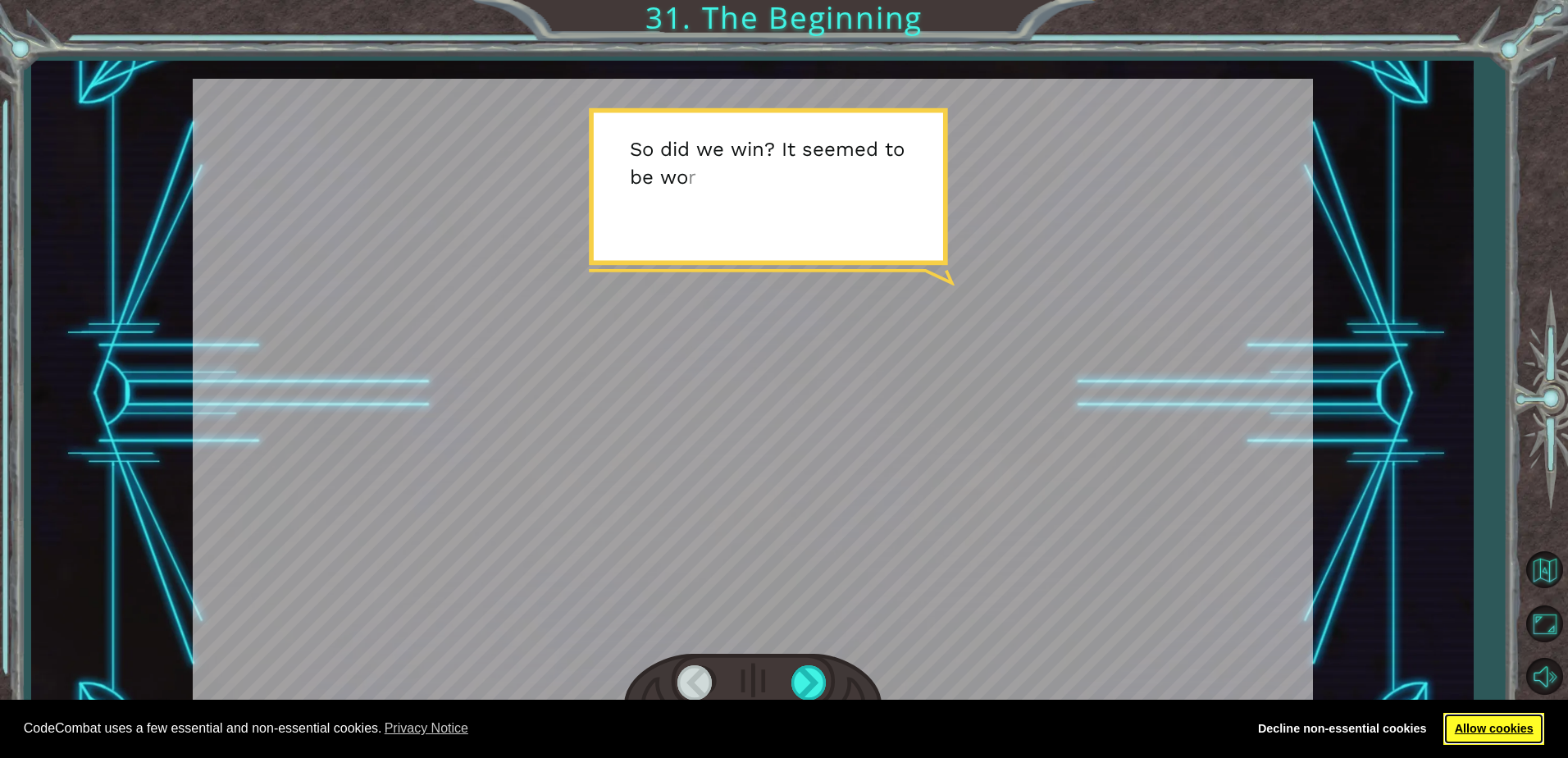
drag, startPoint x: 1506, startPoint y: 729, endPoint x: 1200, endPoint y: 703, distance: 307.1
click at [1503, 729] on link "Allow cookies" at bounding box center [1494, 729] width 100 height 33
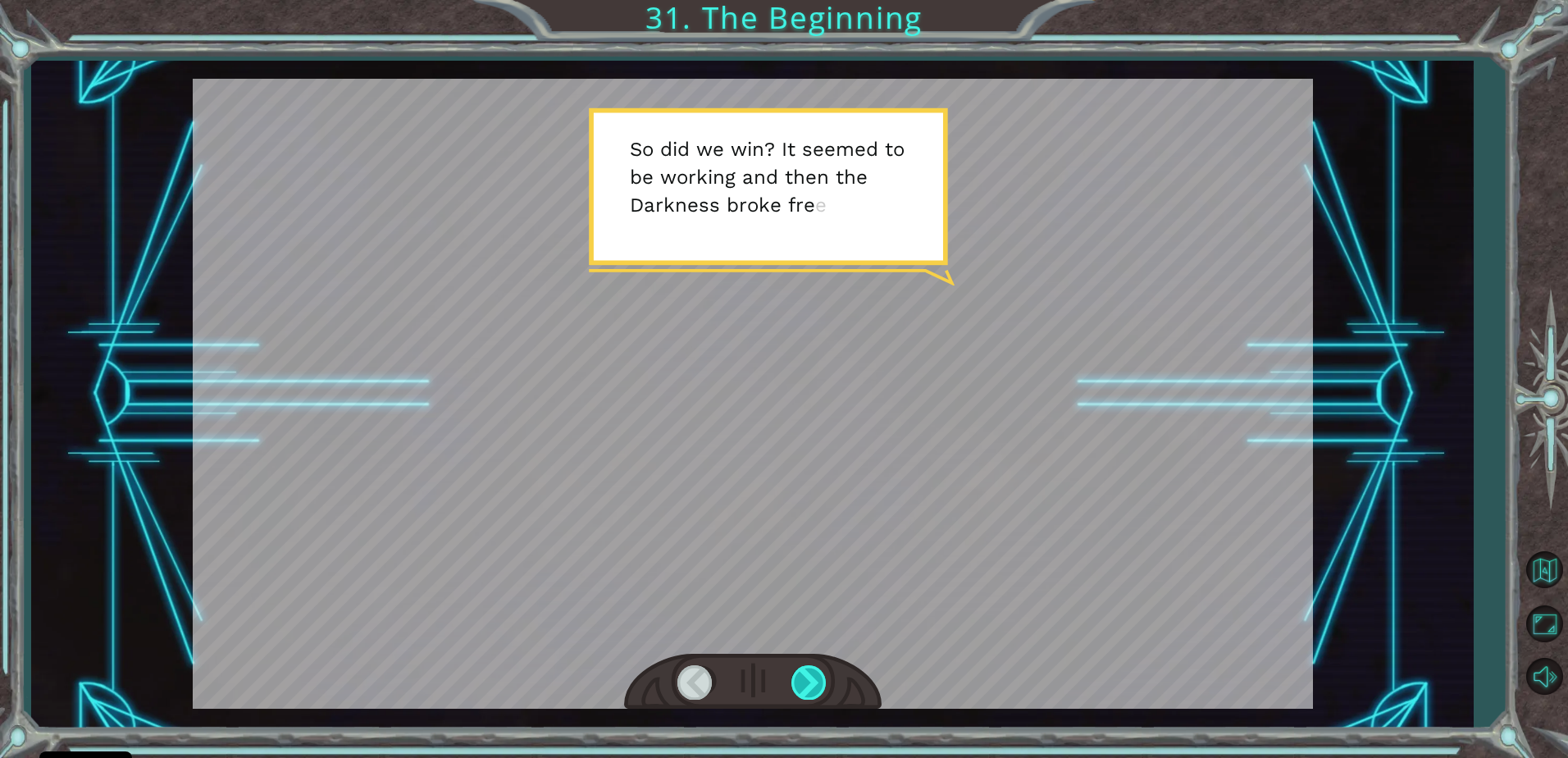
drag, startPoint x: 802, startPoint y: 677, endPoint x: 813, endPoint y: 678, distance: 11.0
click at [813, 678] on div at bounding box center [810, 682] width 37 height 34
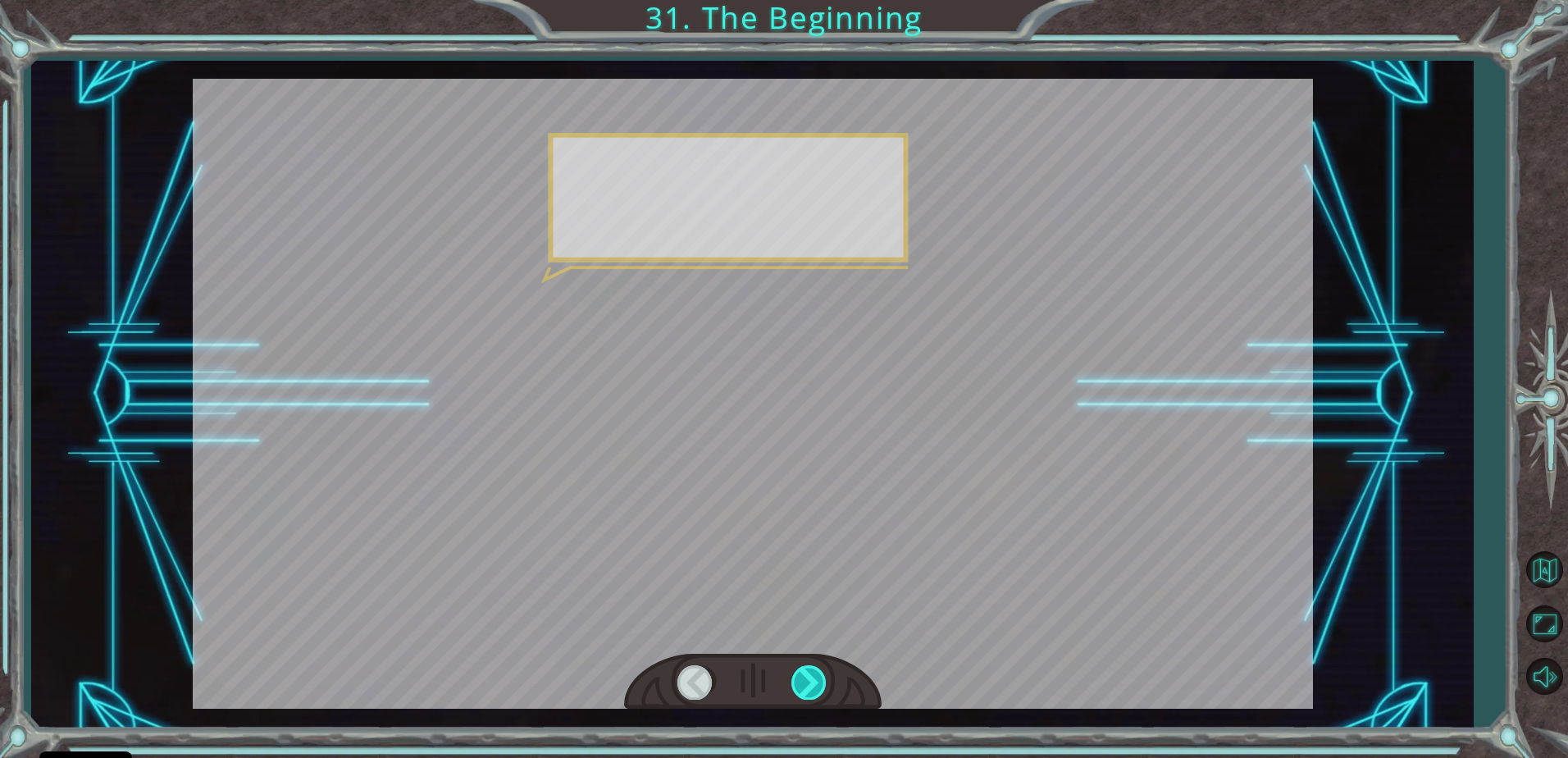
click at [813, 678] on div at bounding box center [810, 682] width 37 height 34
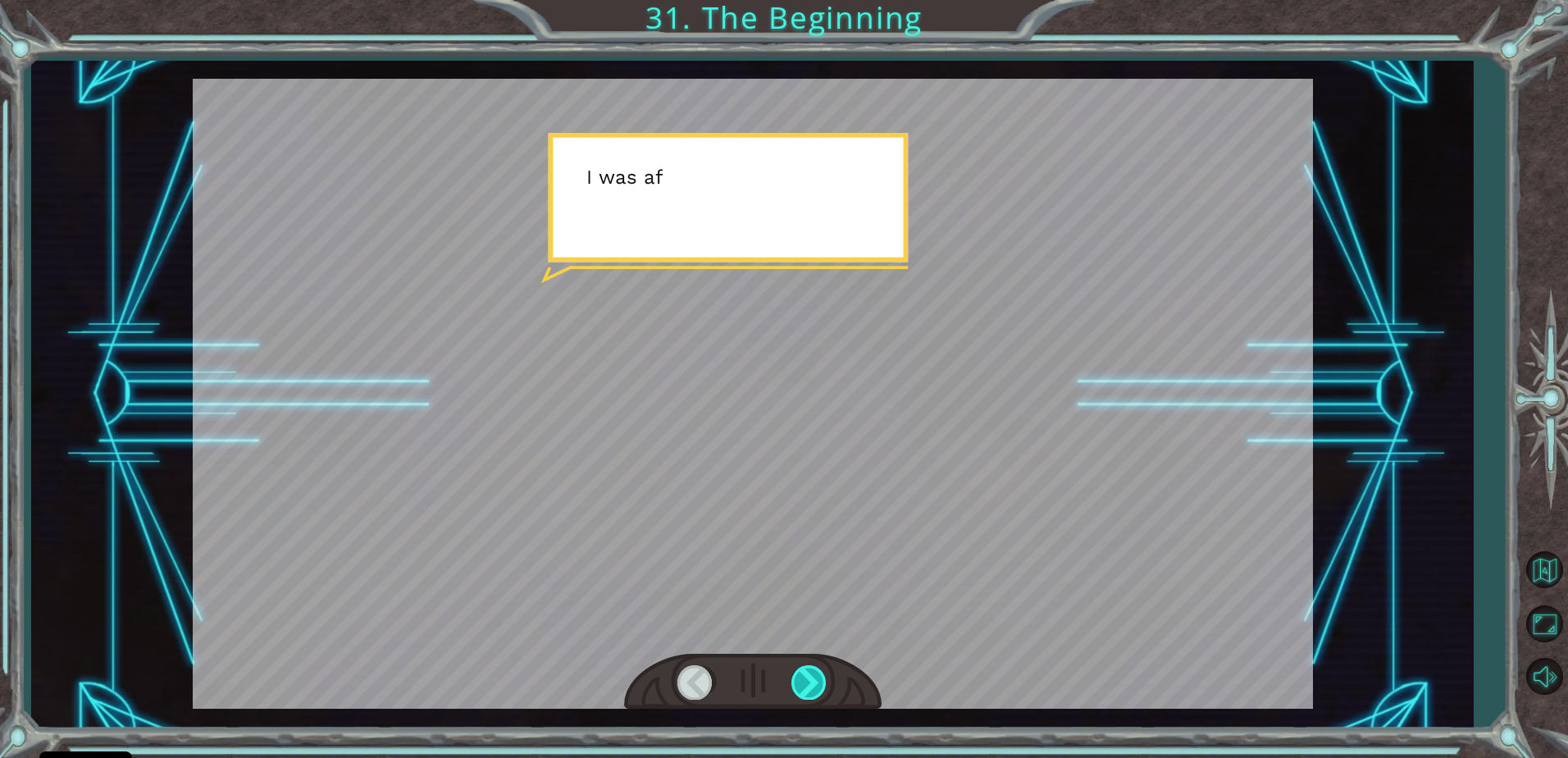
click at [813, 678] on div at bounding box center [810, 682] width 37 height 34
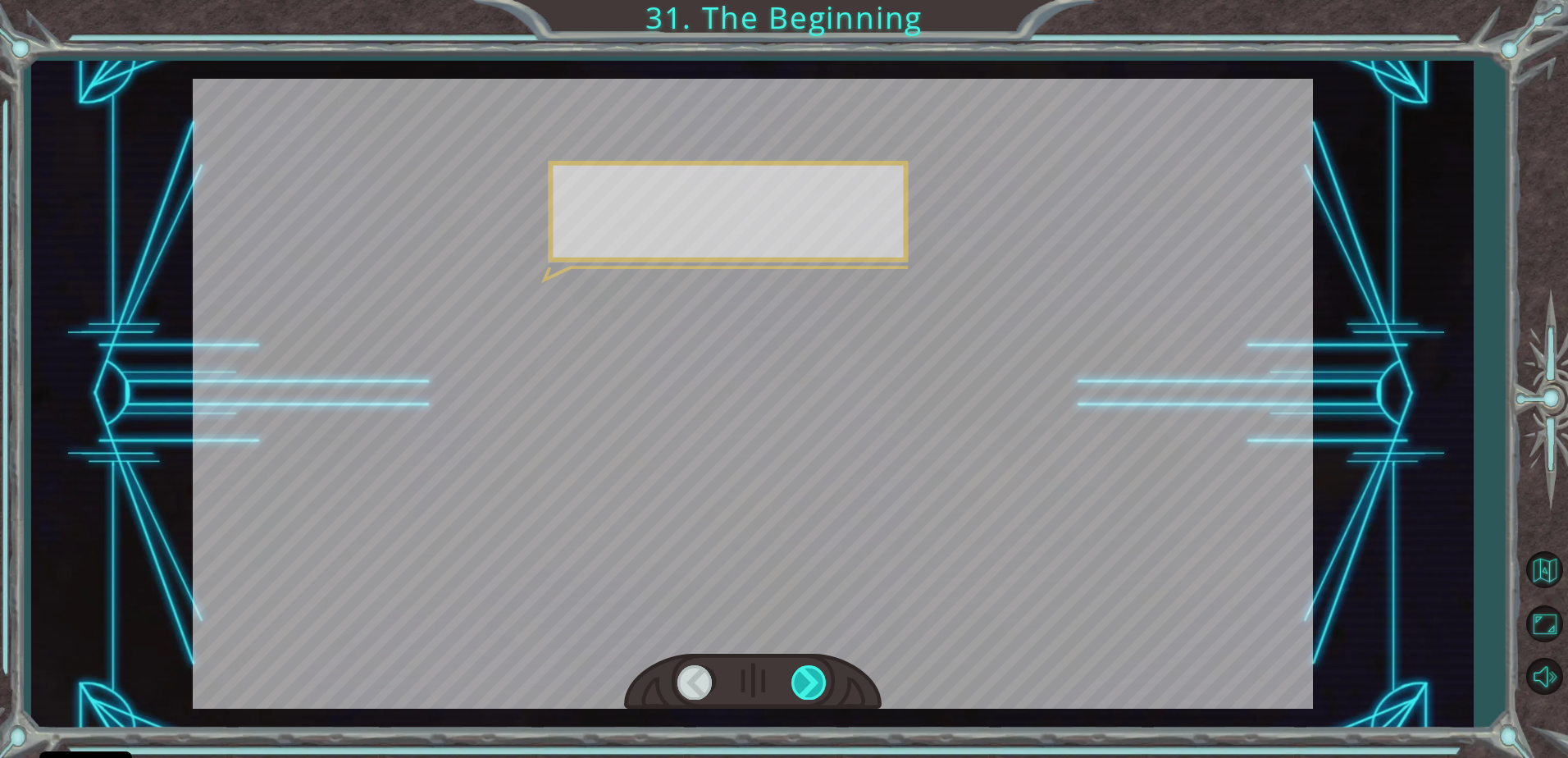
click at [819, 680] on div at bounding box center [810, 682] width 37 height 34
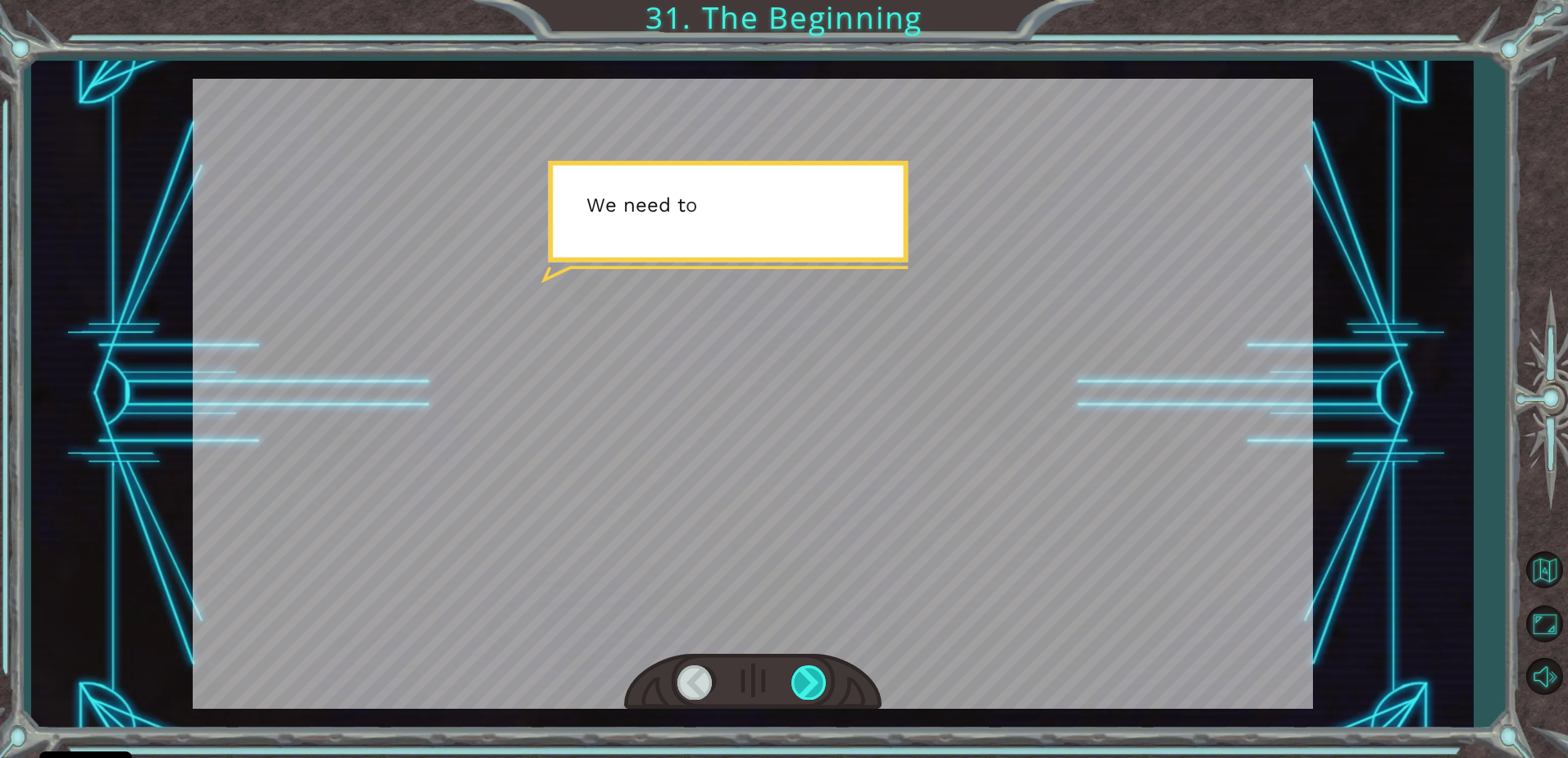
click at [819, 680] on div at bounding box center [810, 682] width 37 height 34
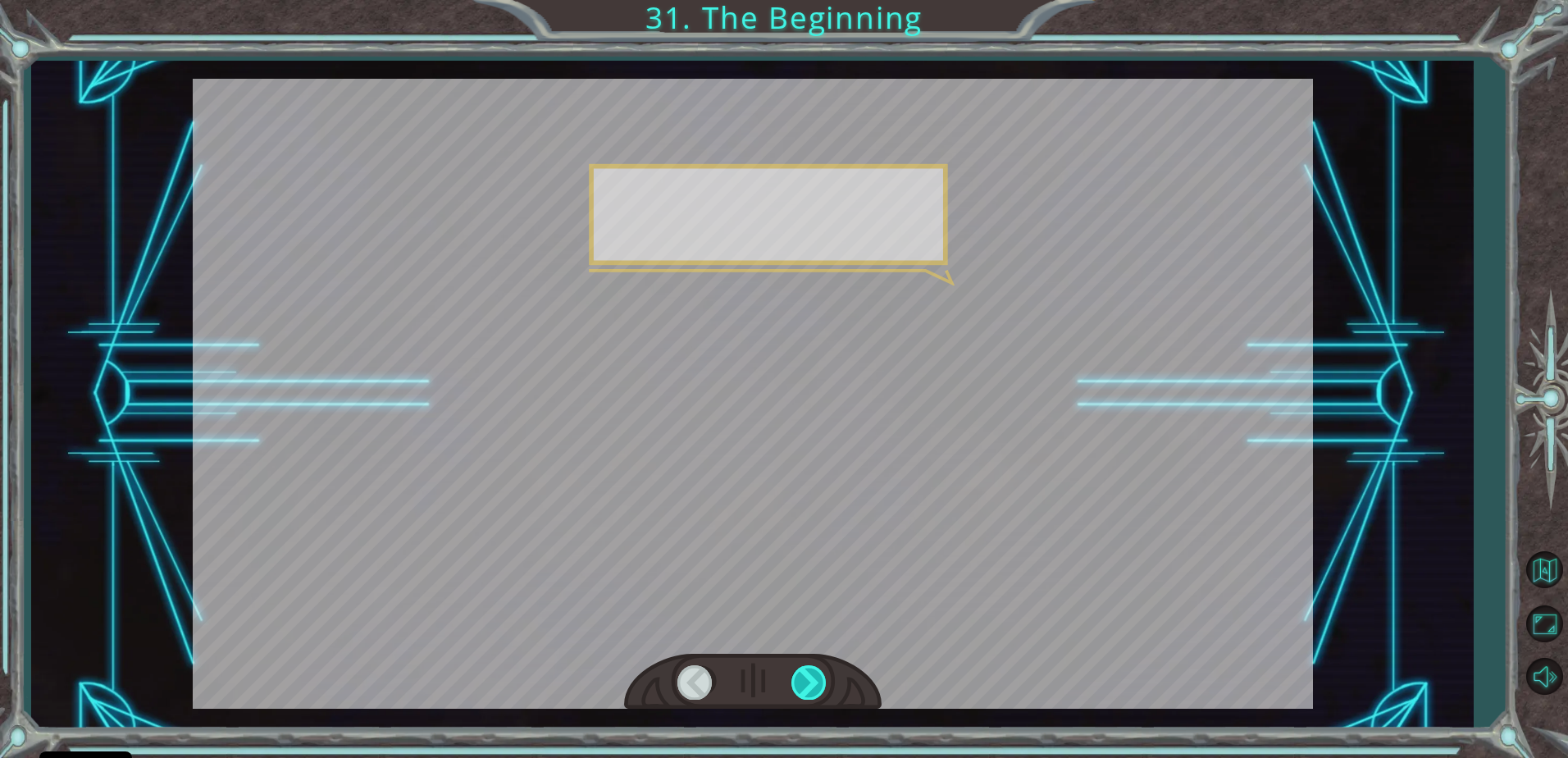
click at [819, 680] on div at bounding box center [810, 682] width 37 height 34
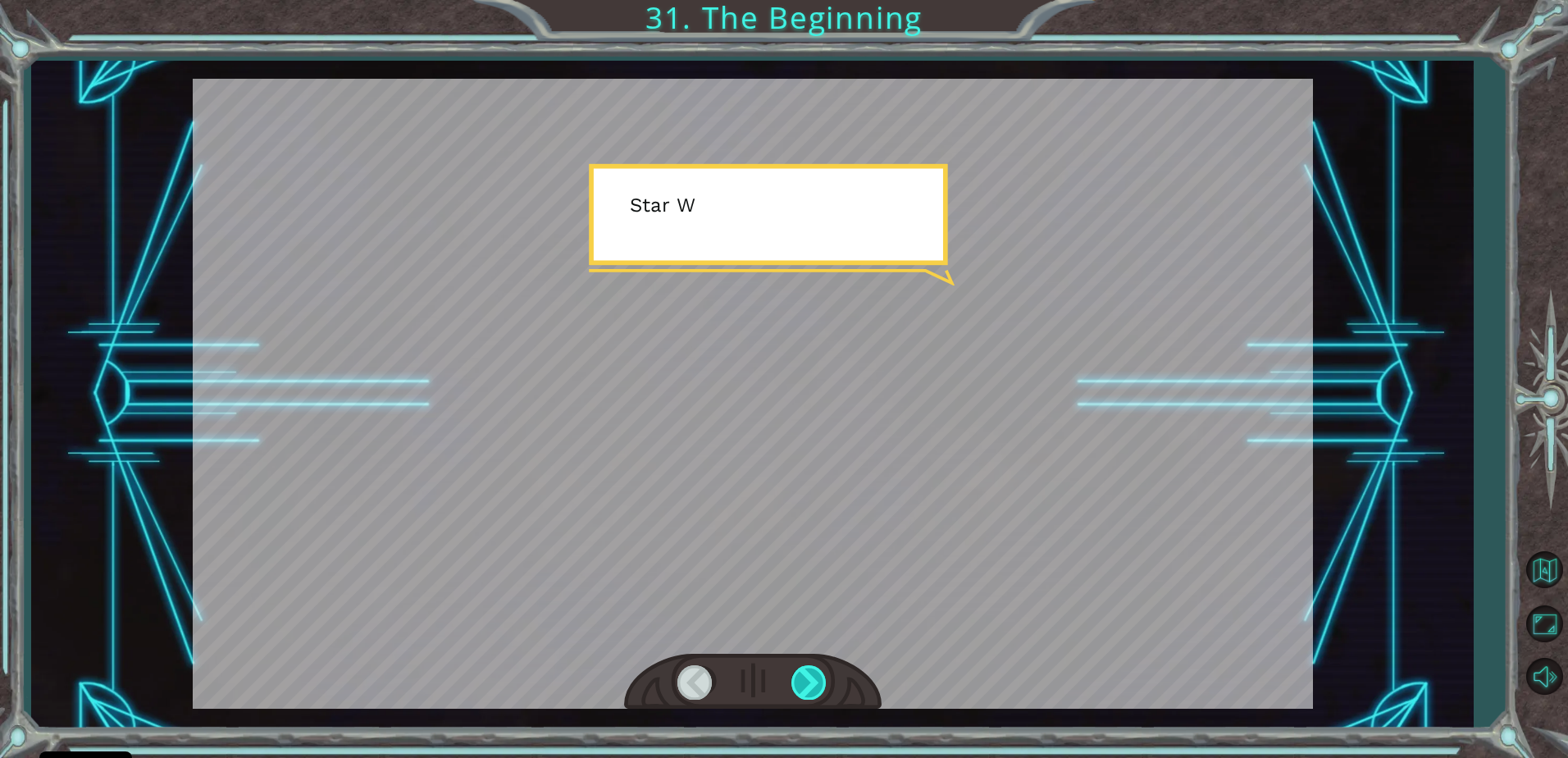
click at [819, 680] on div at bounding box center [810, 682] width 37 height 34
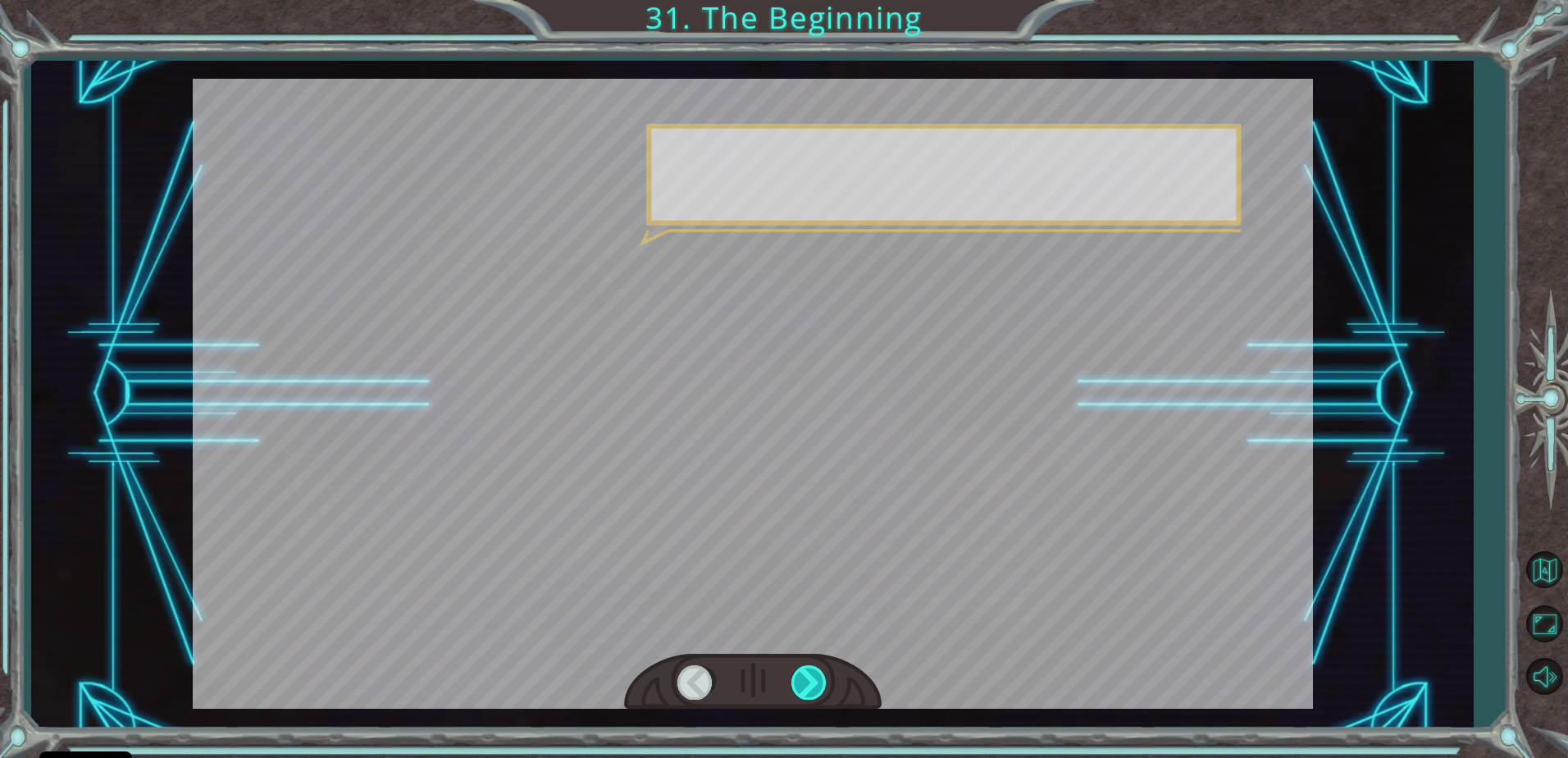
click at [819, 680] on div at bounding box center [810, 682] width 37 height 34
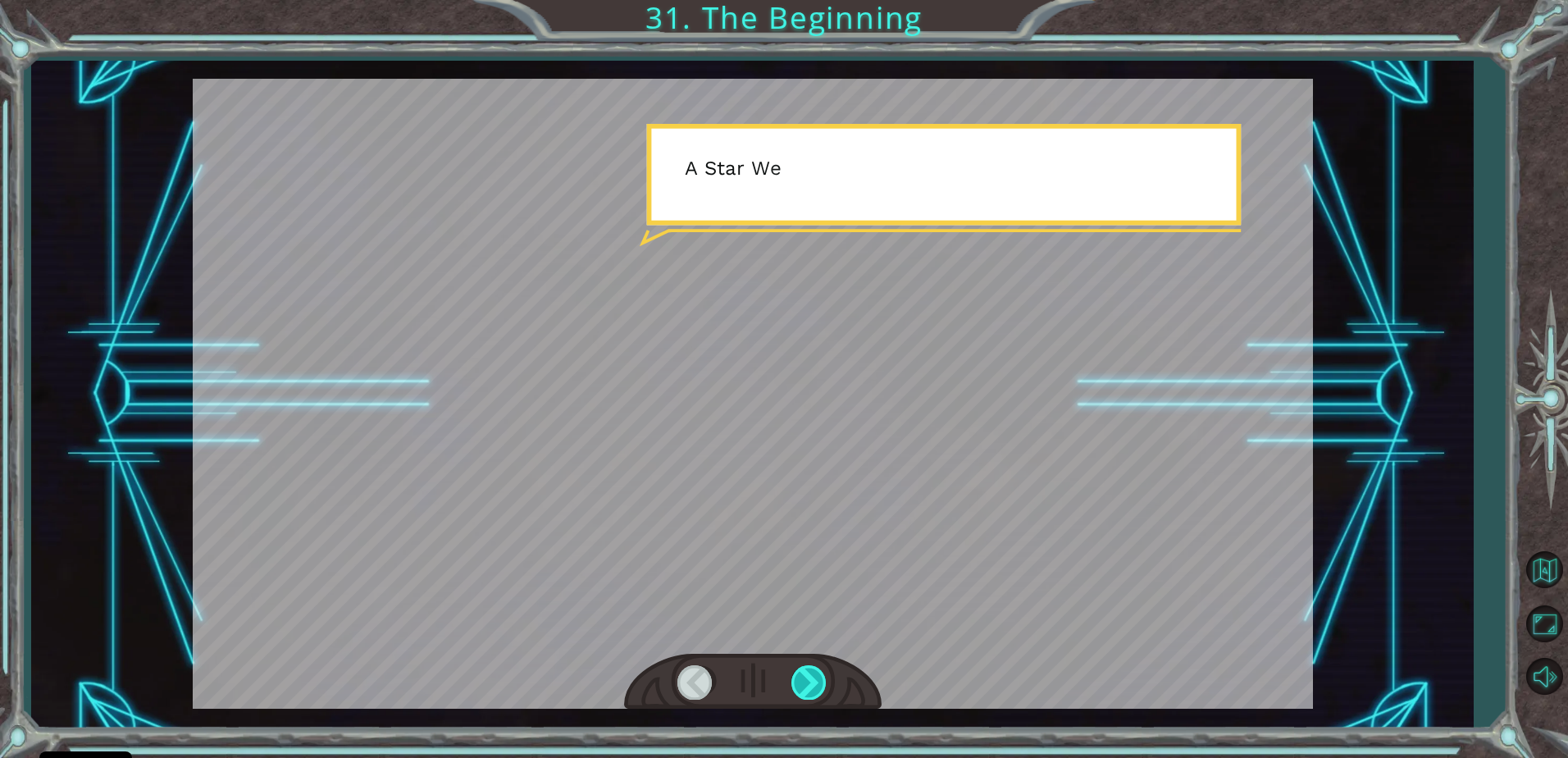
click at [819, 680] on div at bounding box center [810, 682] width 37 height 34
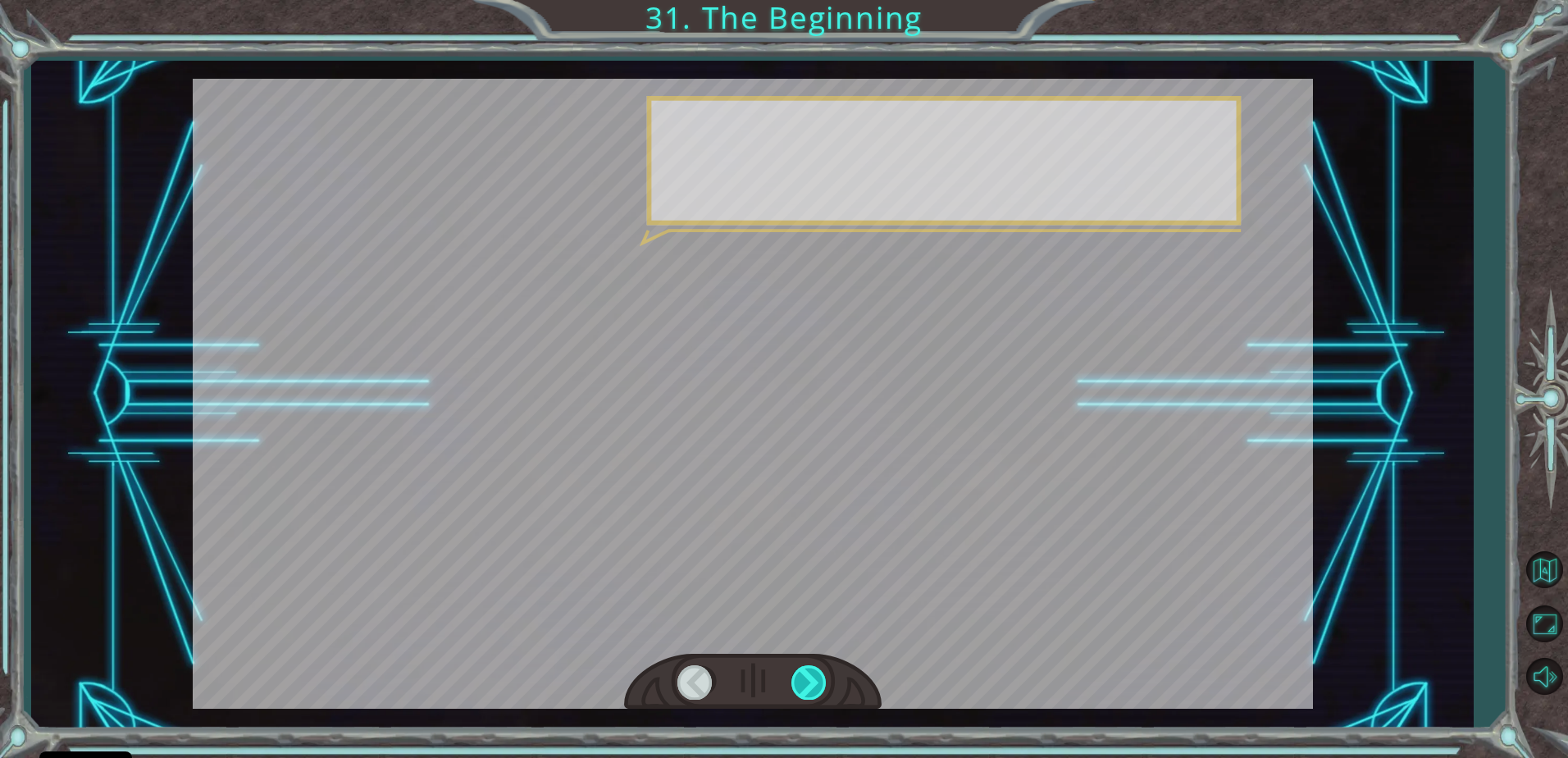
click at [803, 670] on div at bounding box center [810, 682] width 37 height 34
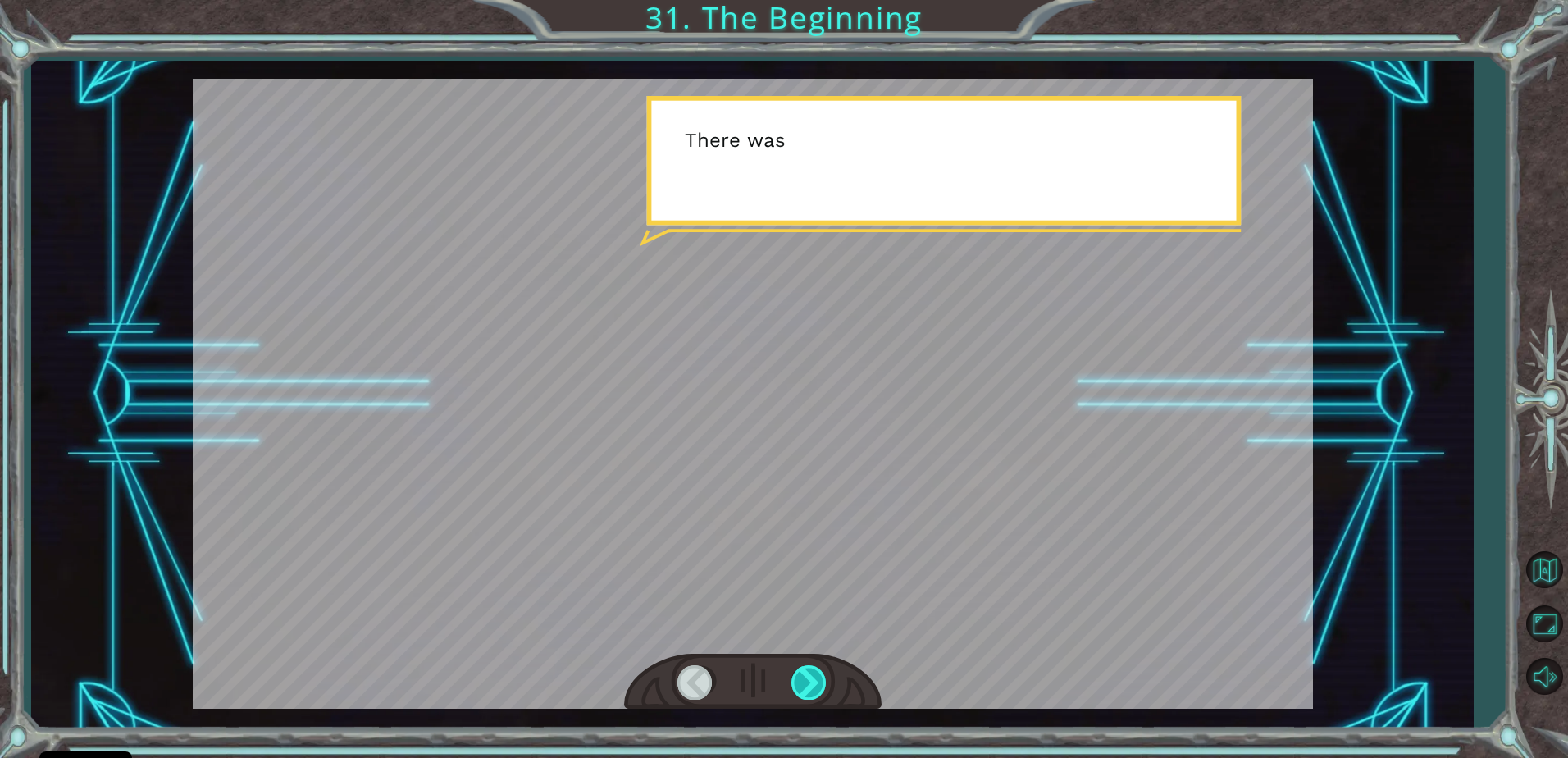
click at [804, 670] on div at bounding box center [810, 682] width 37 height 34
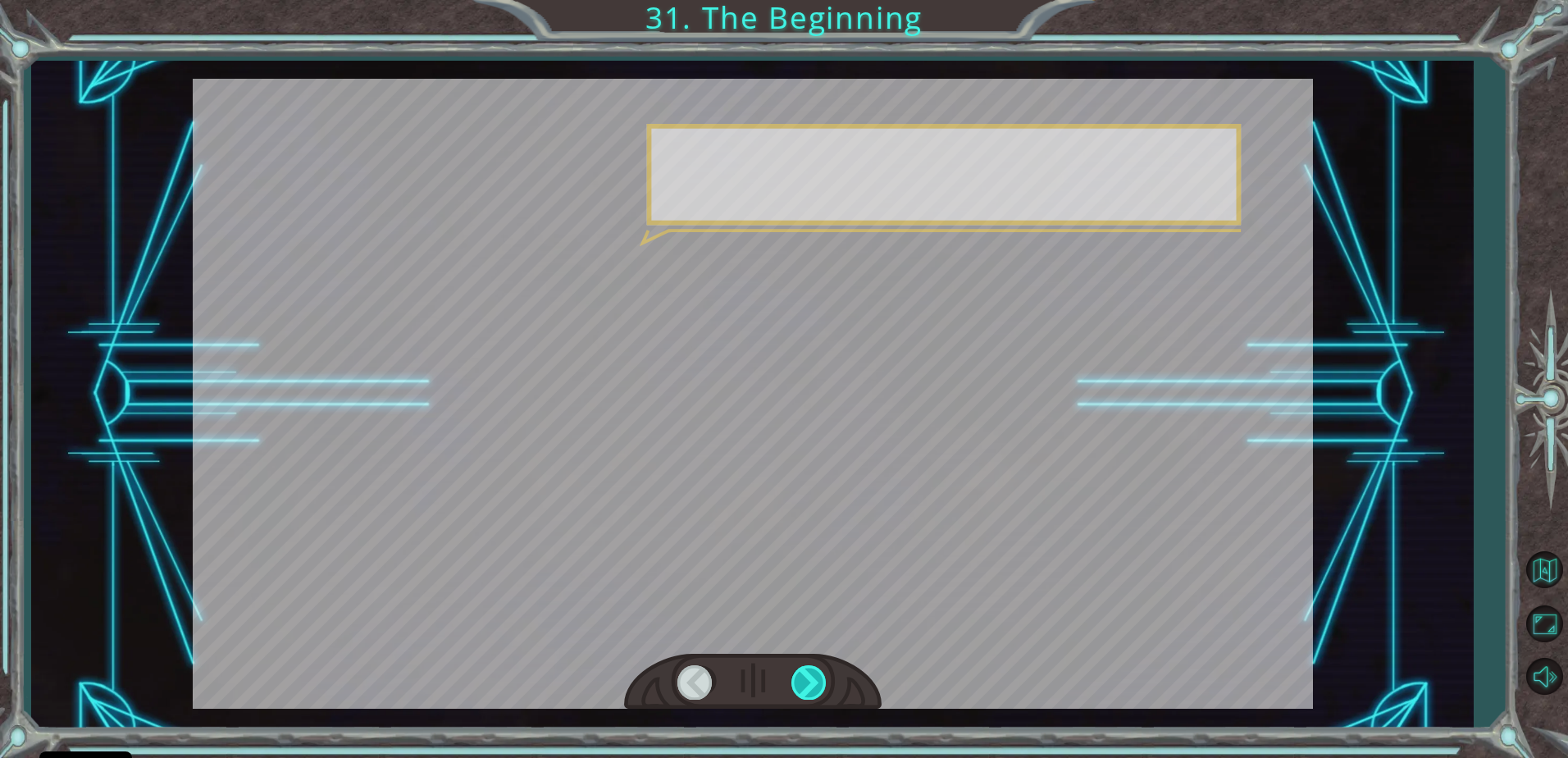
click at [804, 670] on div at bounding box center [810, 682] width 37 height 34
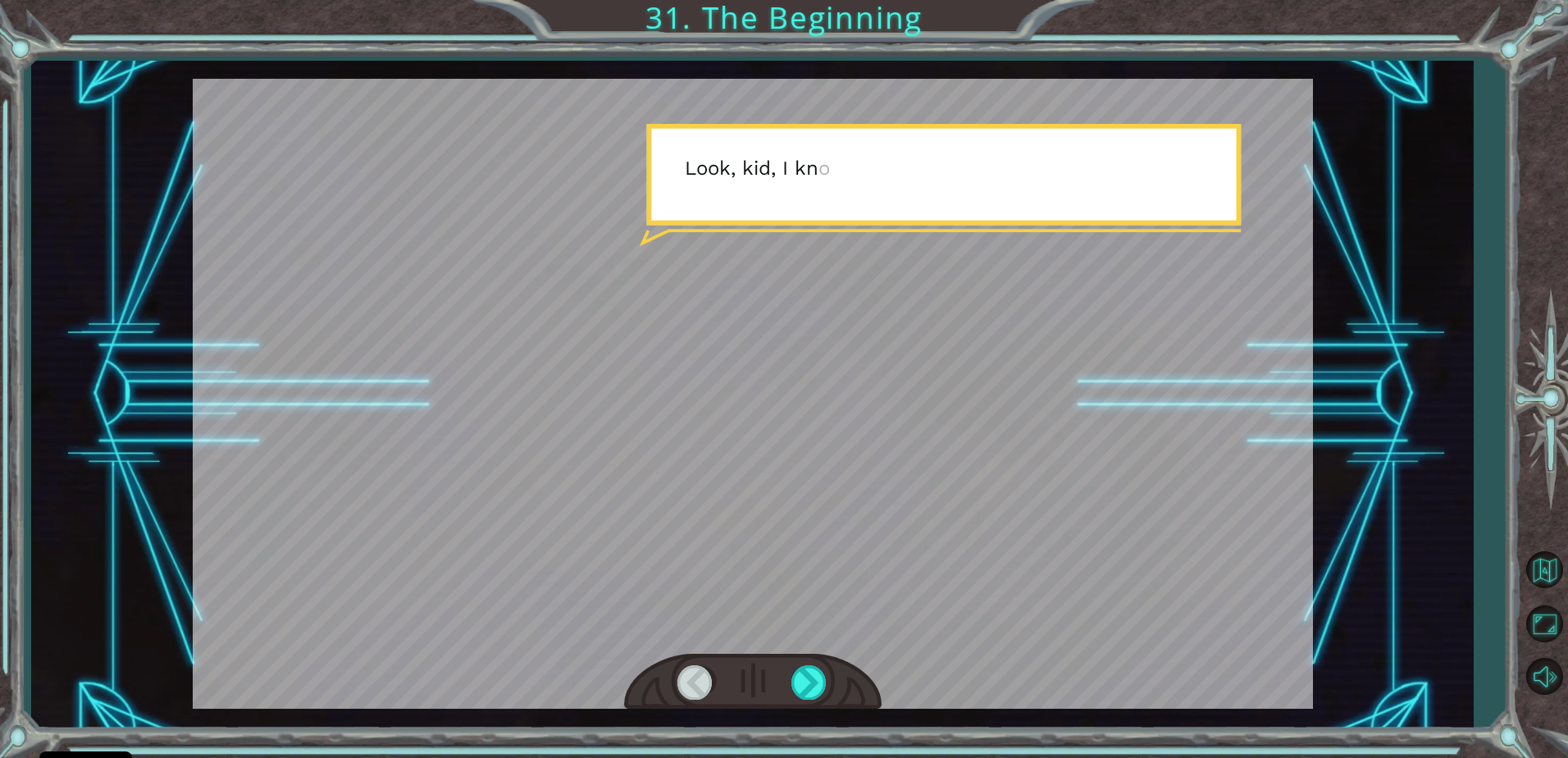
click at [843, 682] on div at bounding box center [752, 682] width 257 height 56
click at [815, 674] on div at bounding box center [810, 682] width 37 height 34
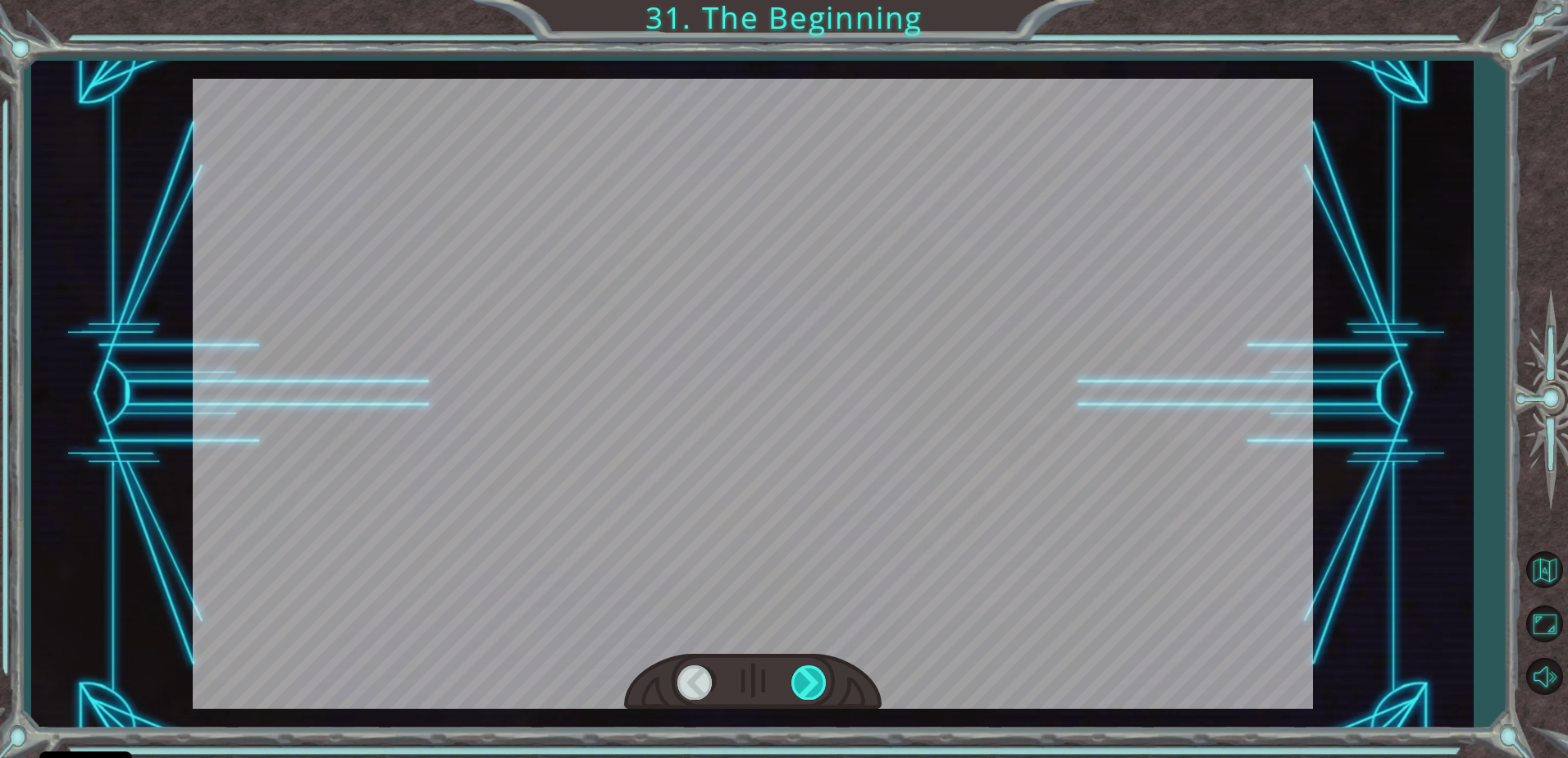
click at [815, 674] on div at bounding box center [810, 682] width 37 height 34
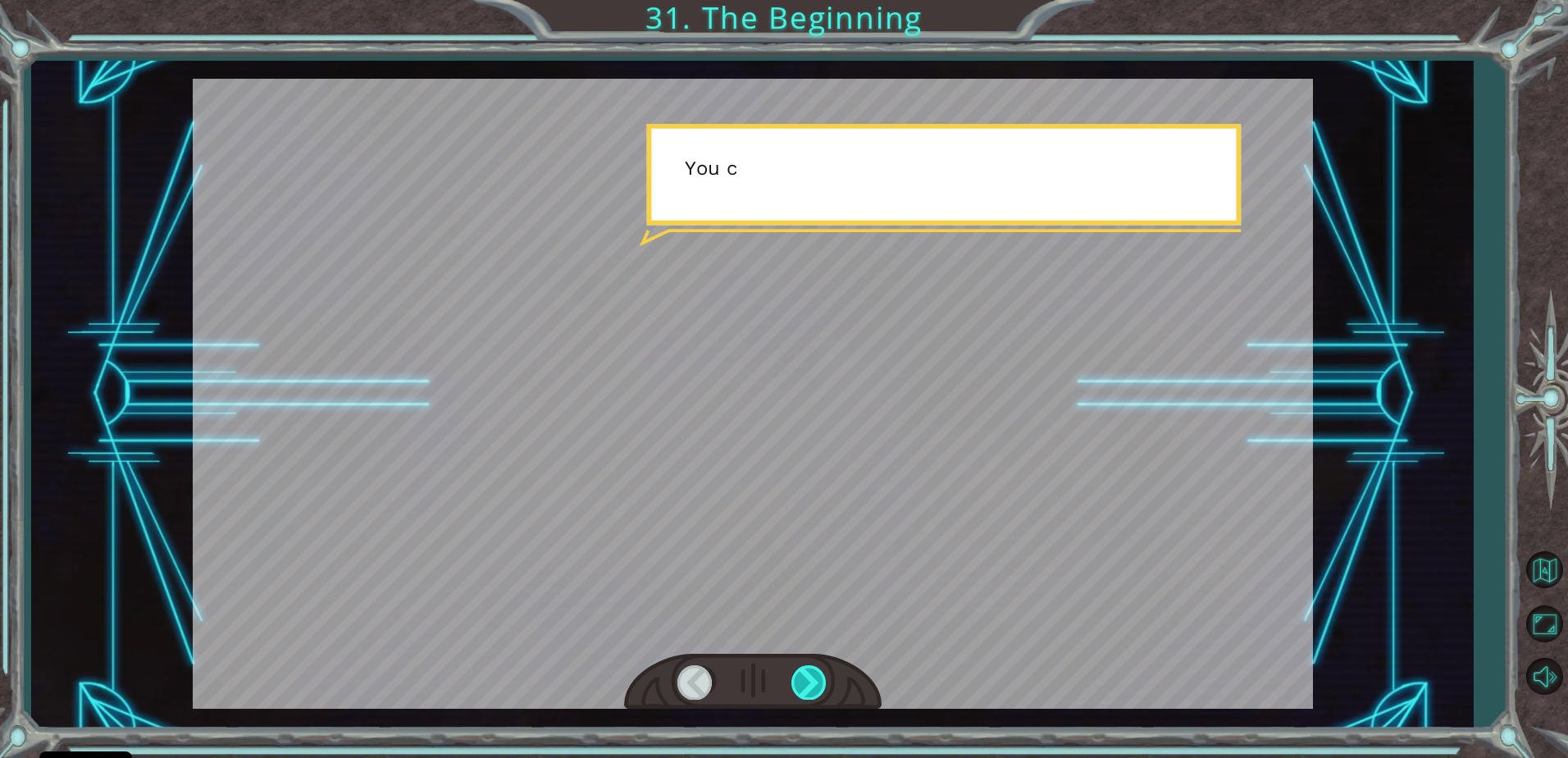
click at [818, 674] on div at bounding box center [810, 682] width 37 height 34
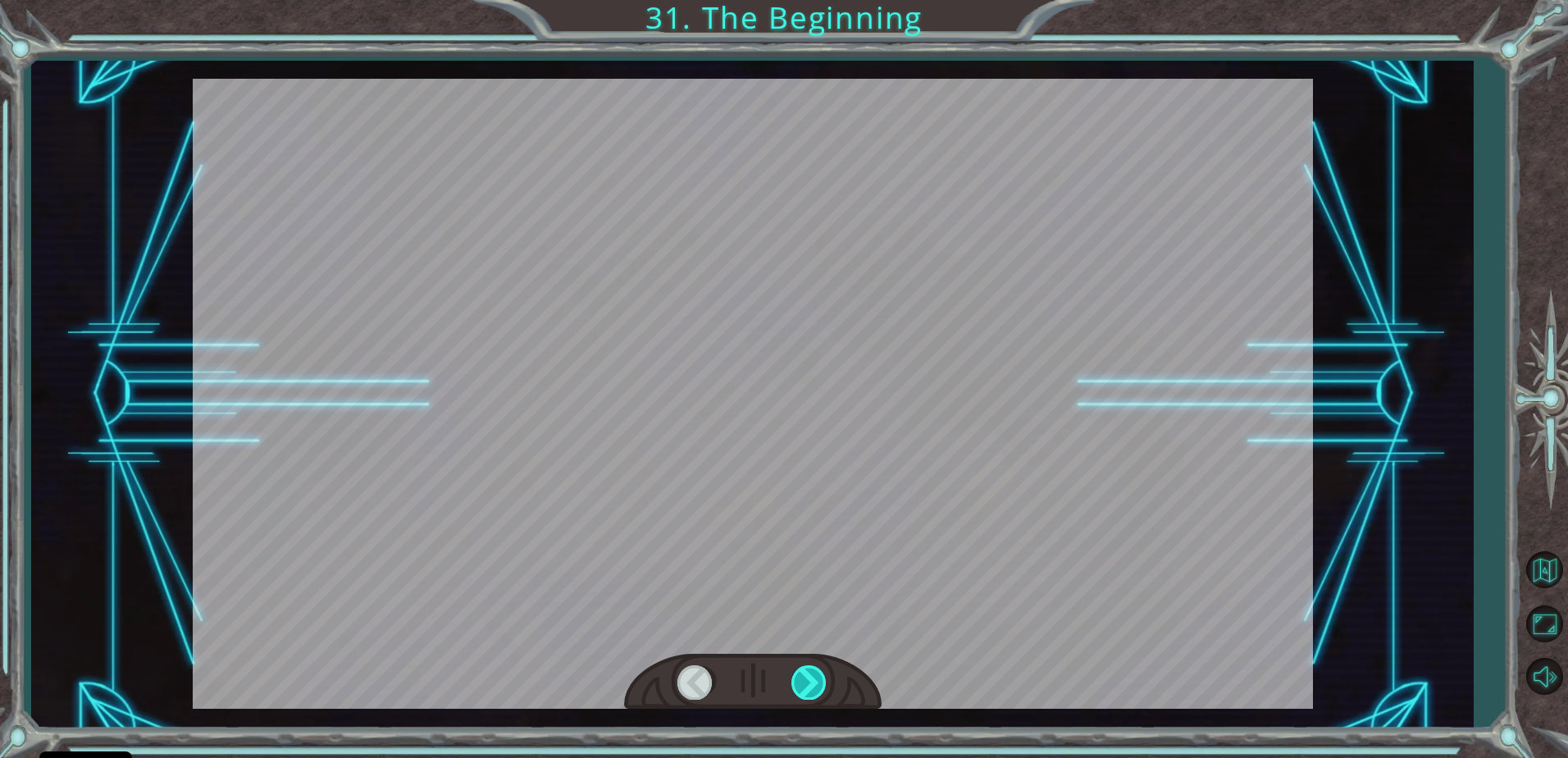
click at [821, 674] on div at bounding box center [810, 682] width 37 height 34
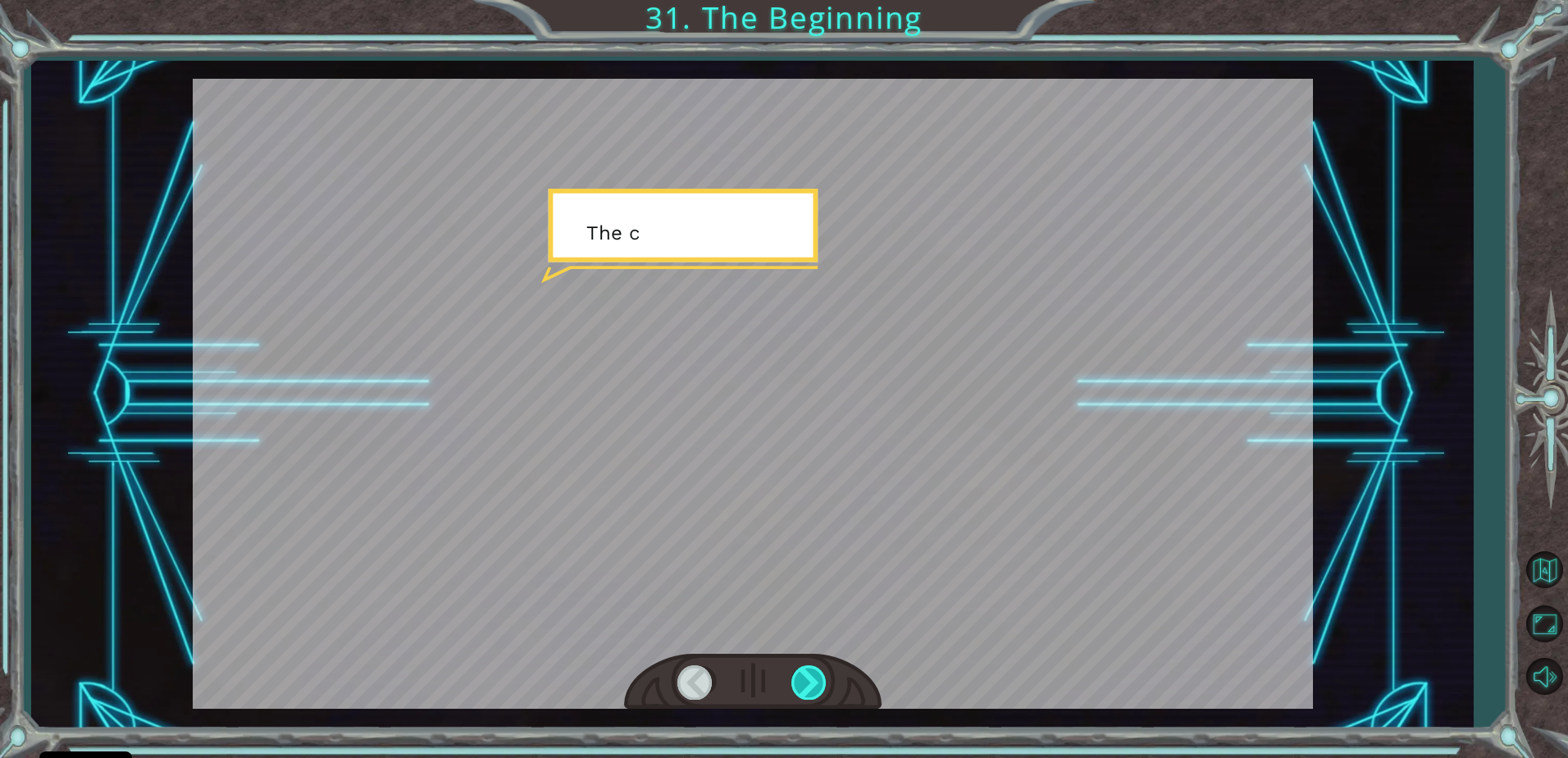
click at [820, 674] on div at bounding box center [810, 682] width 37 height 34
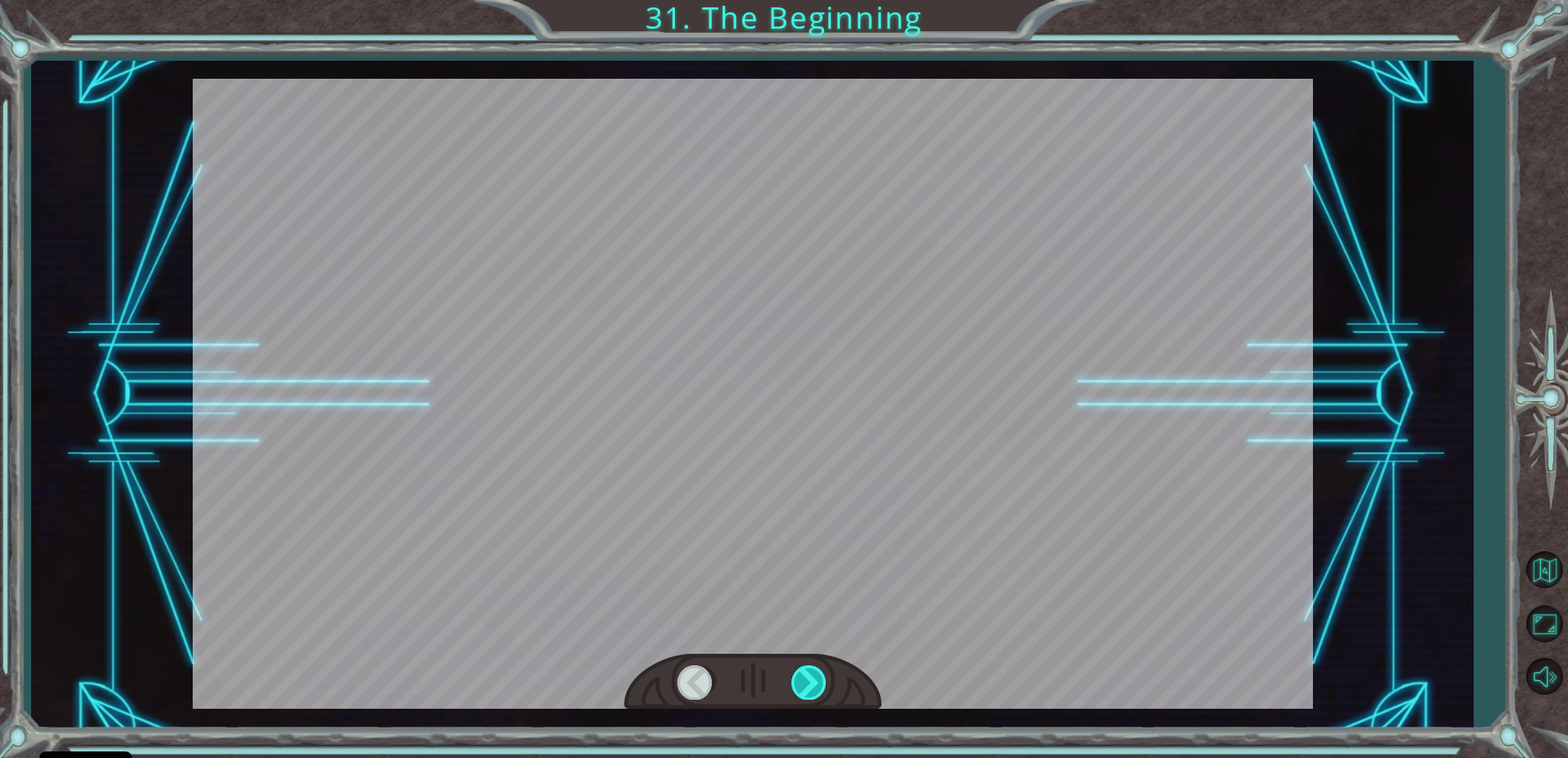
click at [820, 674] on div at bounding box center [810, 682] width 37 height 34
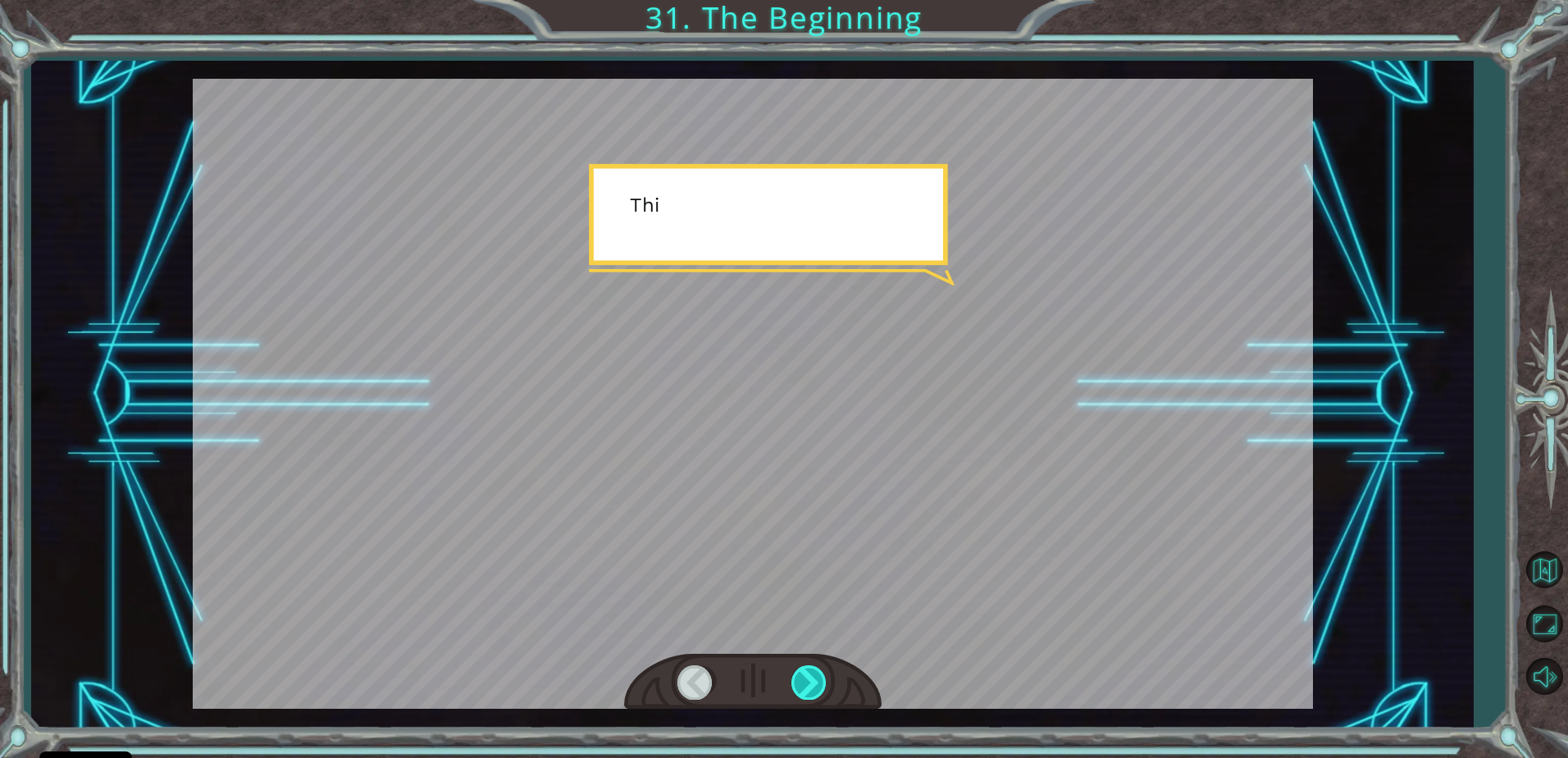
click at [820, 674] on div at bounding box center [810, 682] width 37 height 34
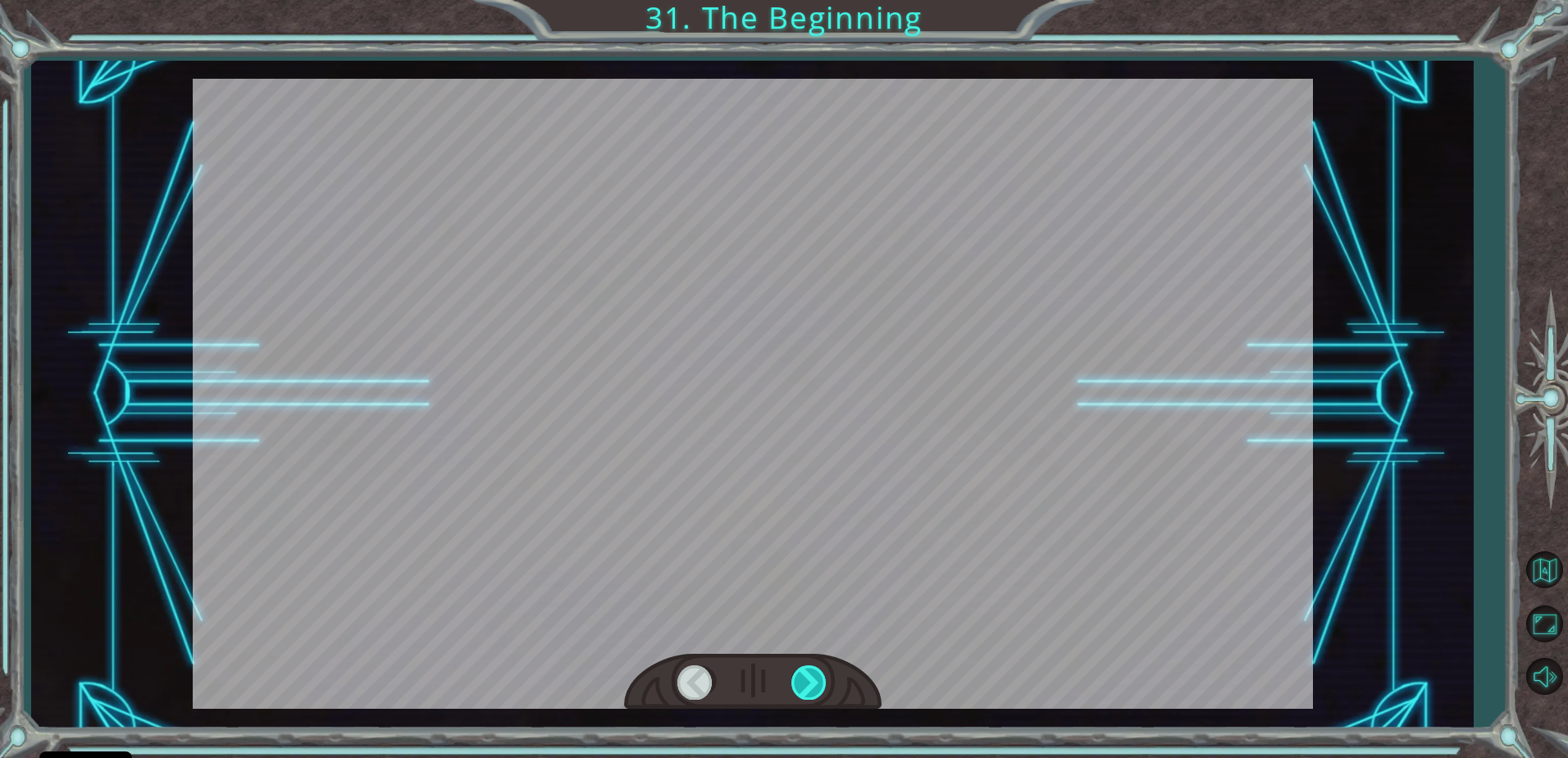
click at [820, 674] on div at bounding box center [810, 682] width 37 height 34
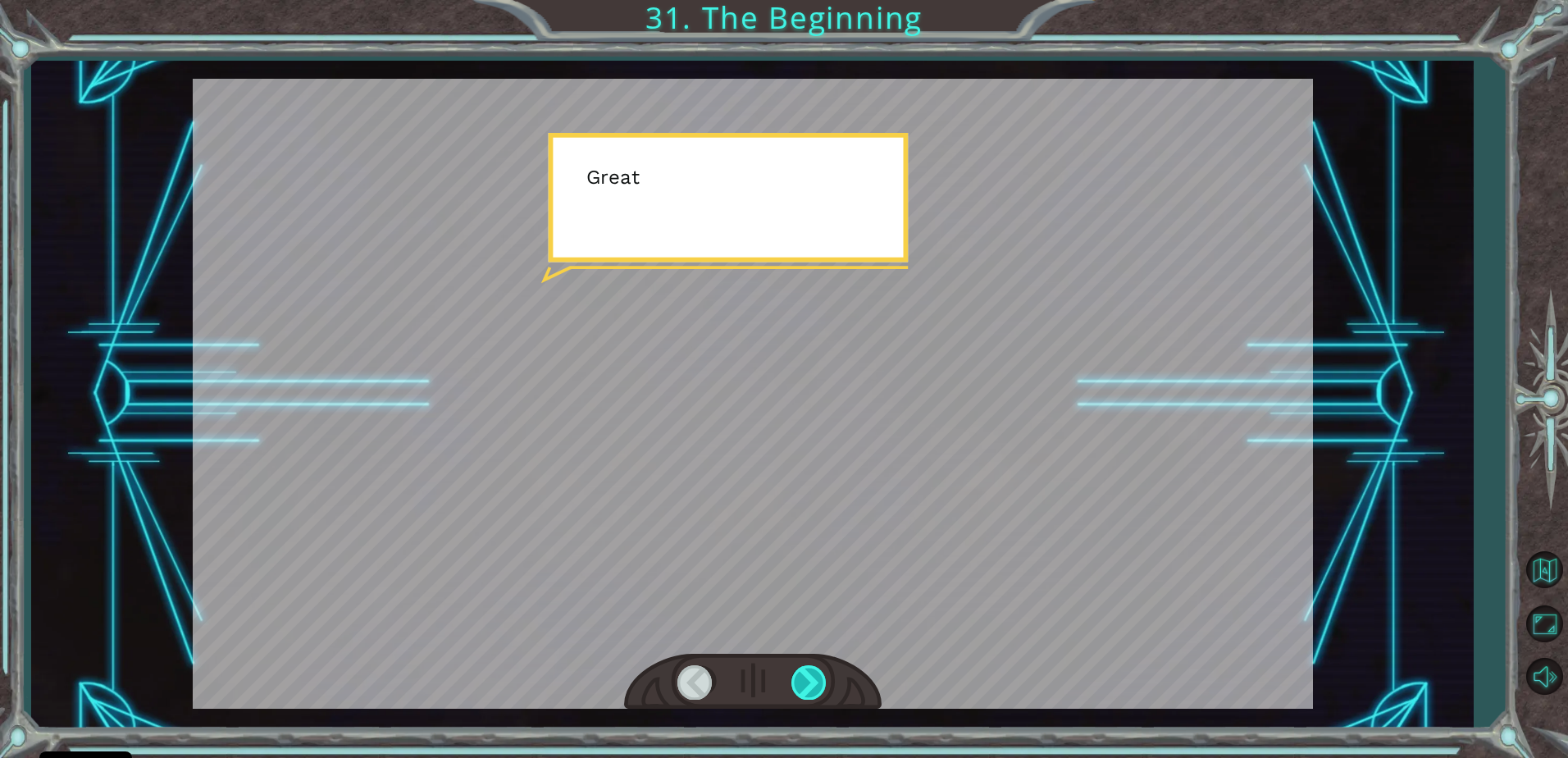
click at [820, 674] on div at bounding box center [810, 682] width 37 height 34
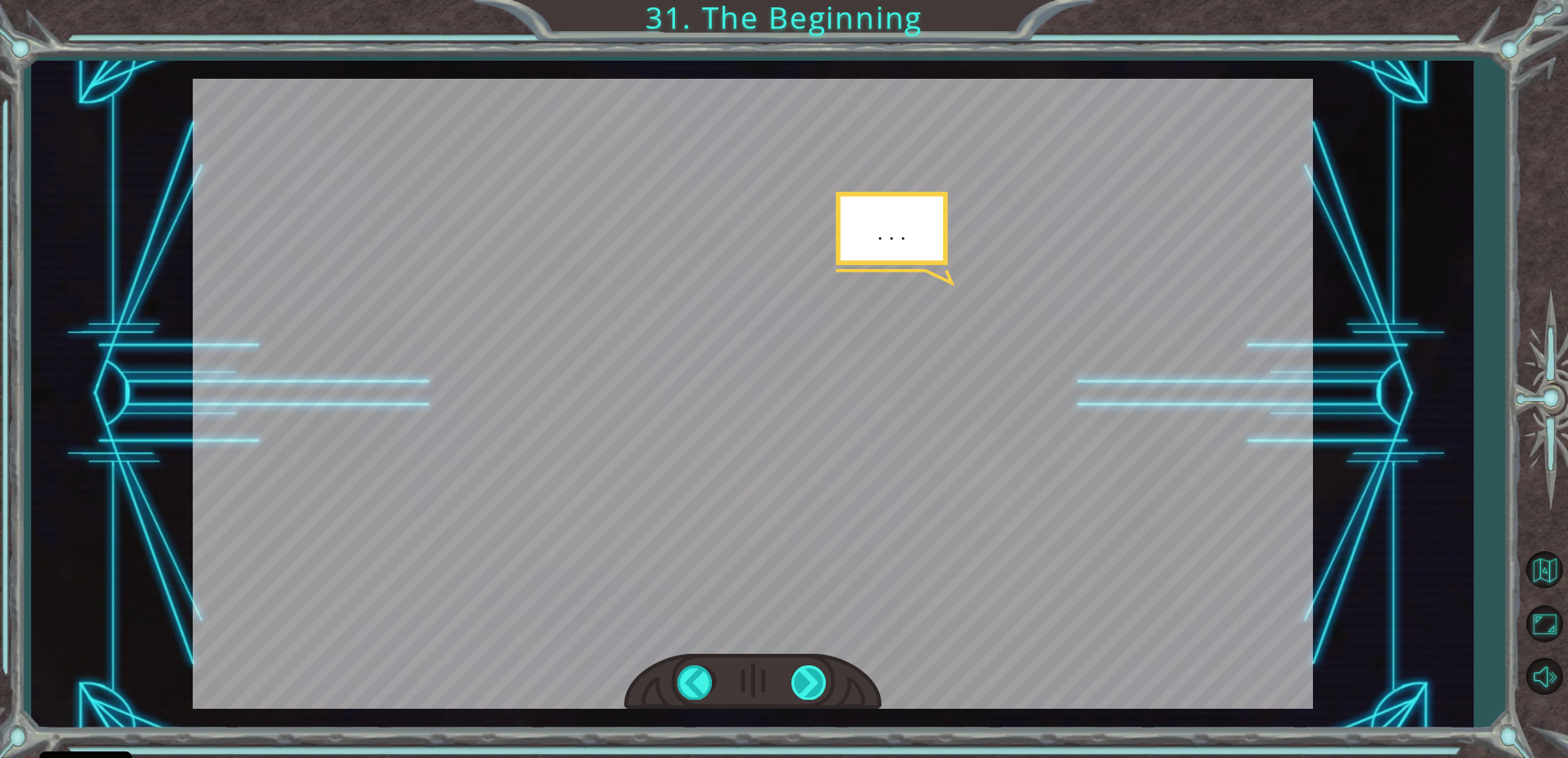
click at [820, 674] on div at bounding box center [810, 682] width 37 height 34
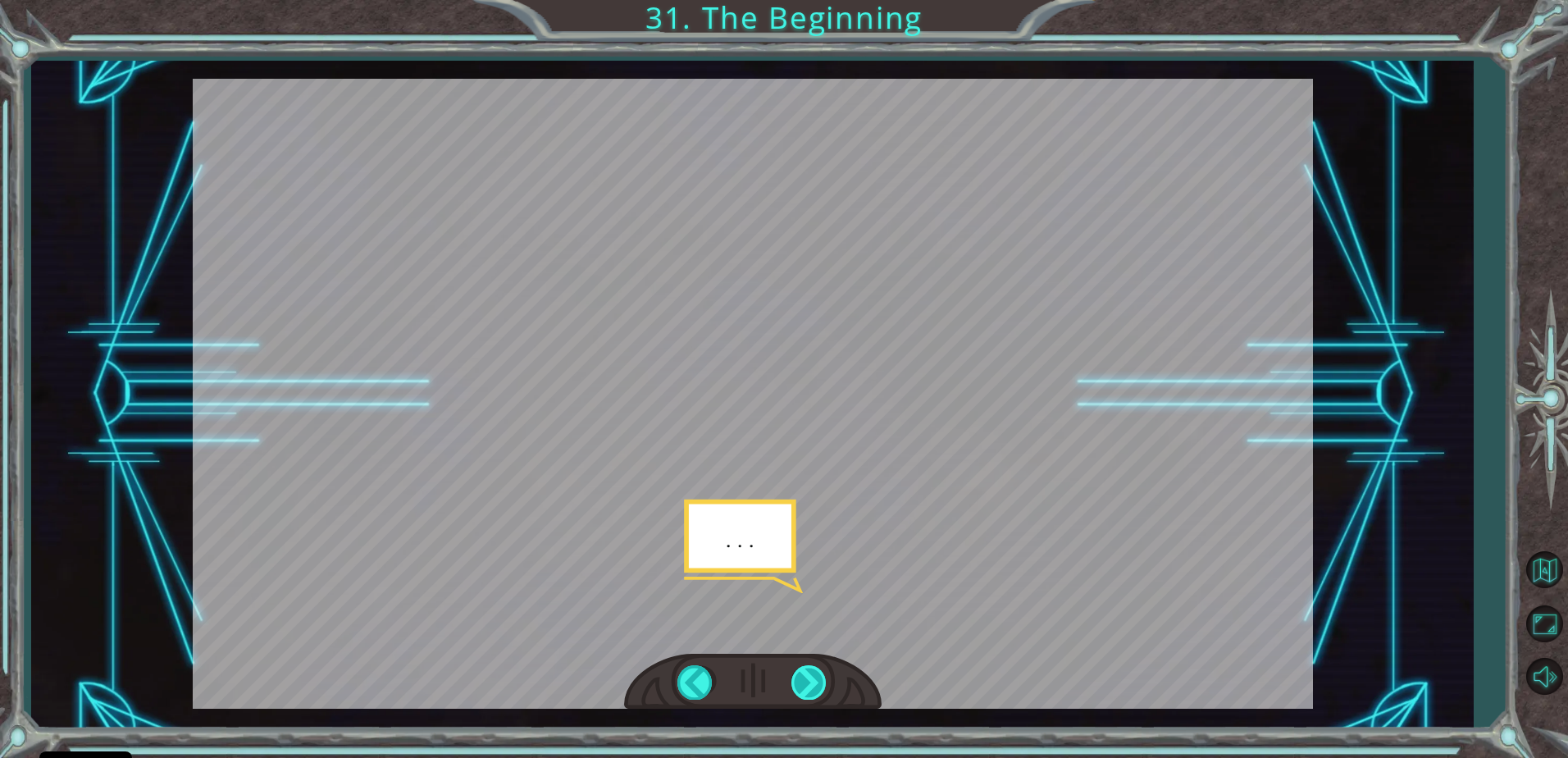
click at [823, 675] on div at bounding box center [810, 682] width 37 height 34
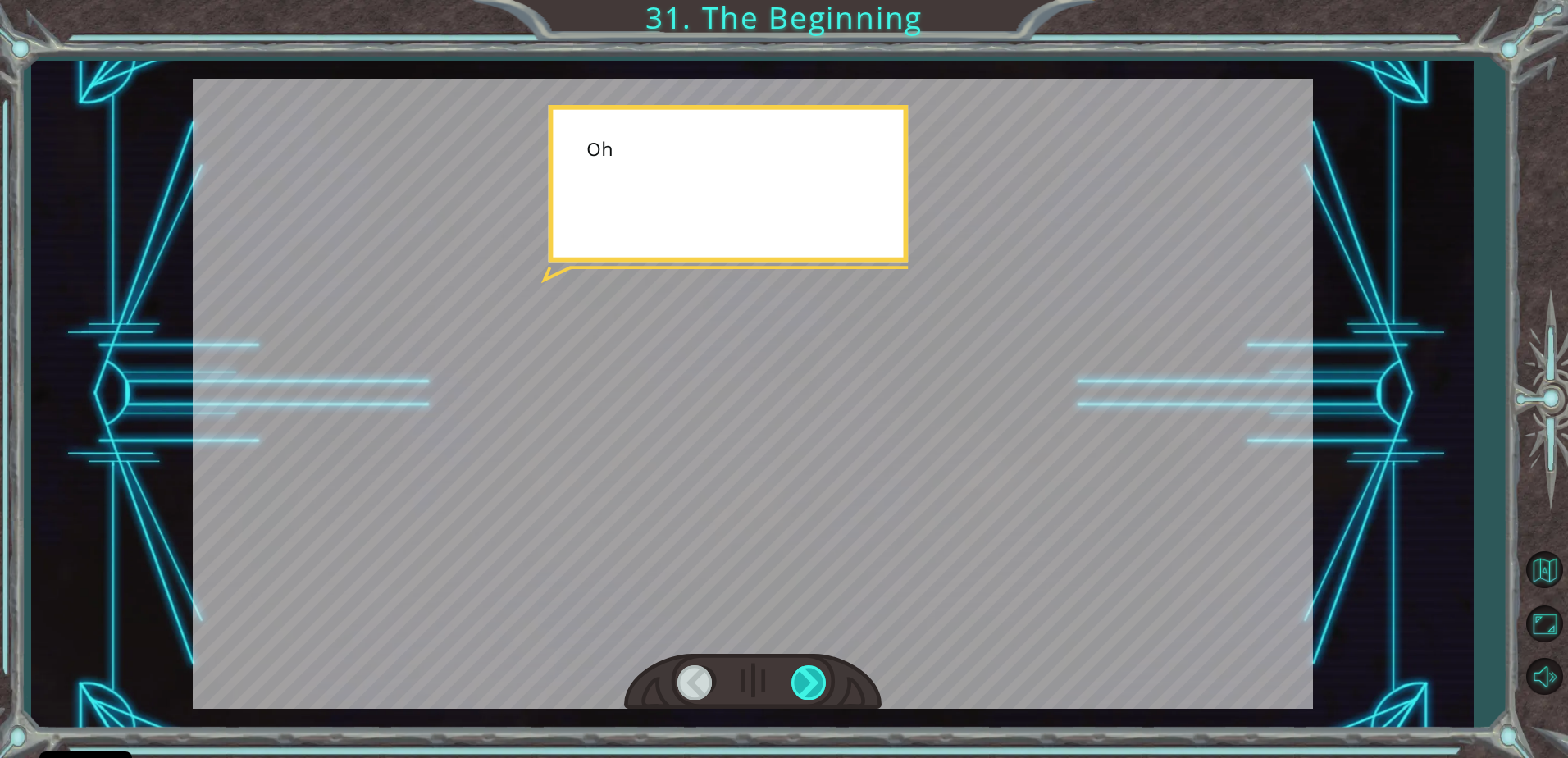
click at [822, 674] on div at bounding box center [810, 682] width 37 height 34
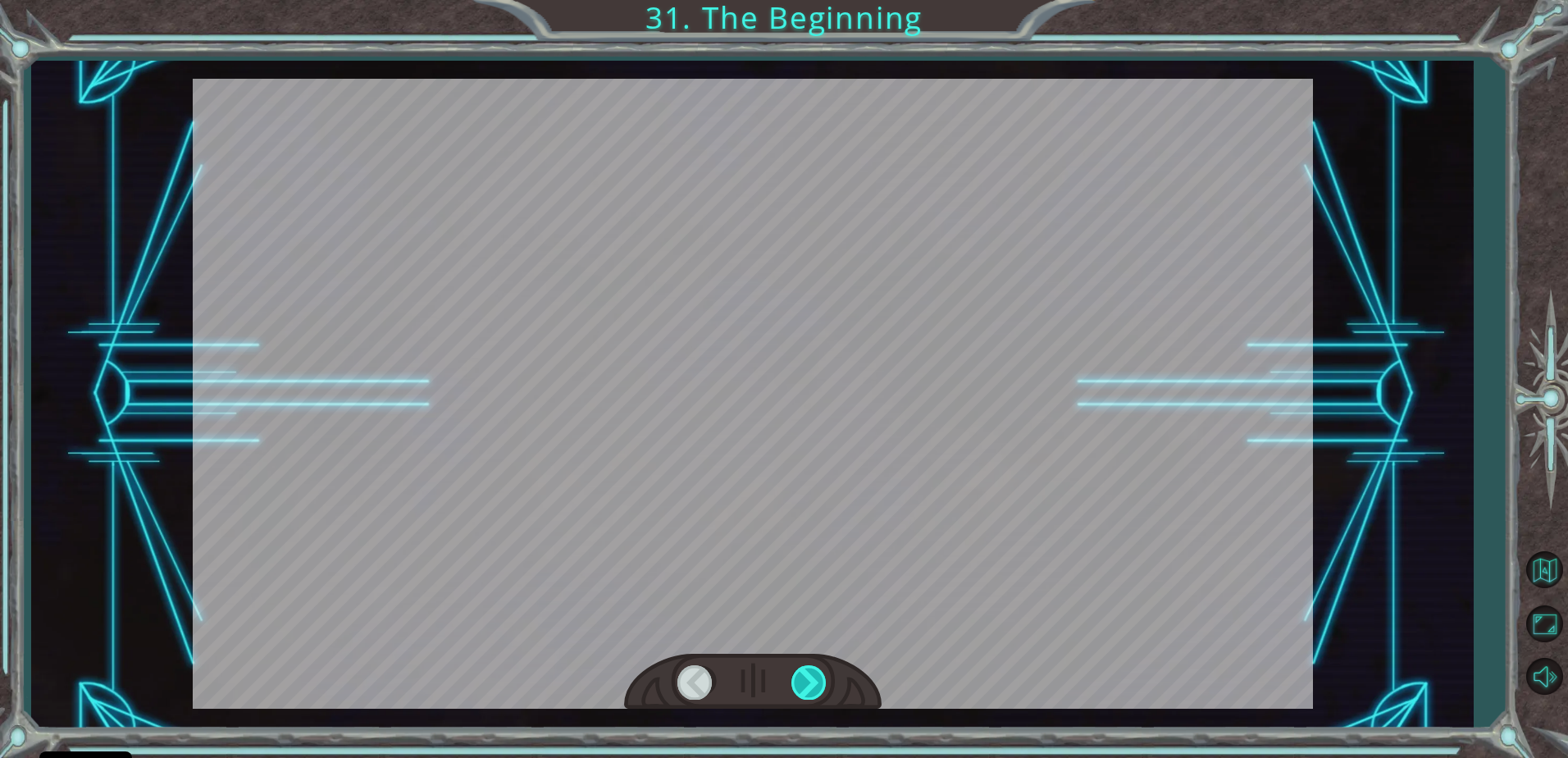
click at [822, 674] on div at bounding box center [810, 682] width 37 height 34
click at [820, 675] on div at bounding box center [810, 682] width 37 height 34
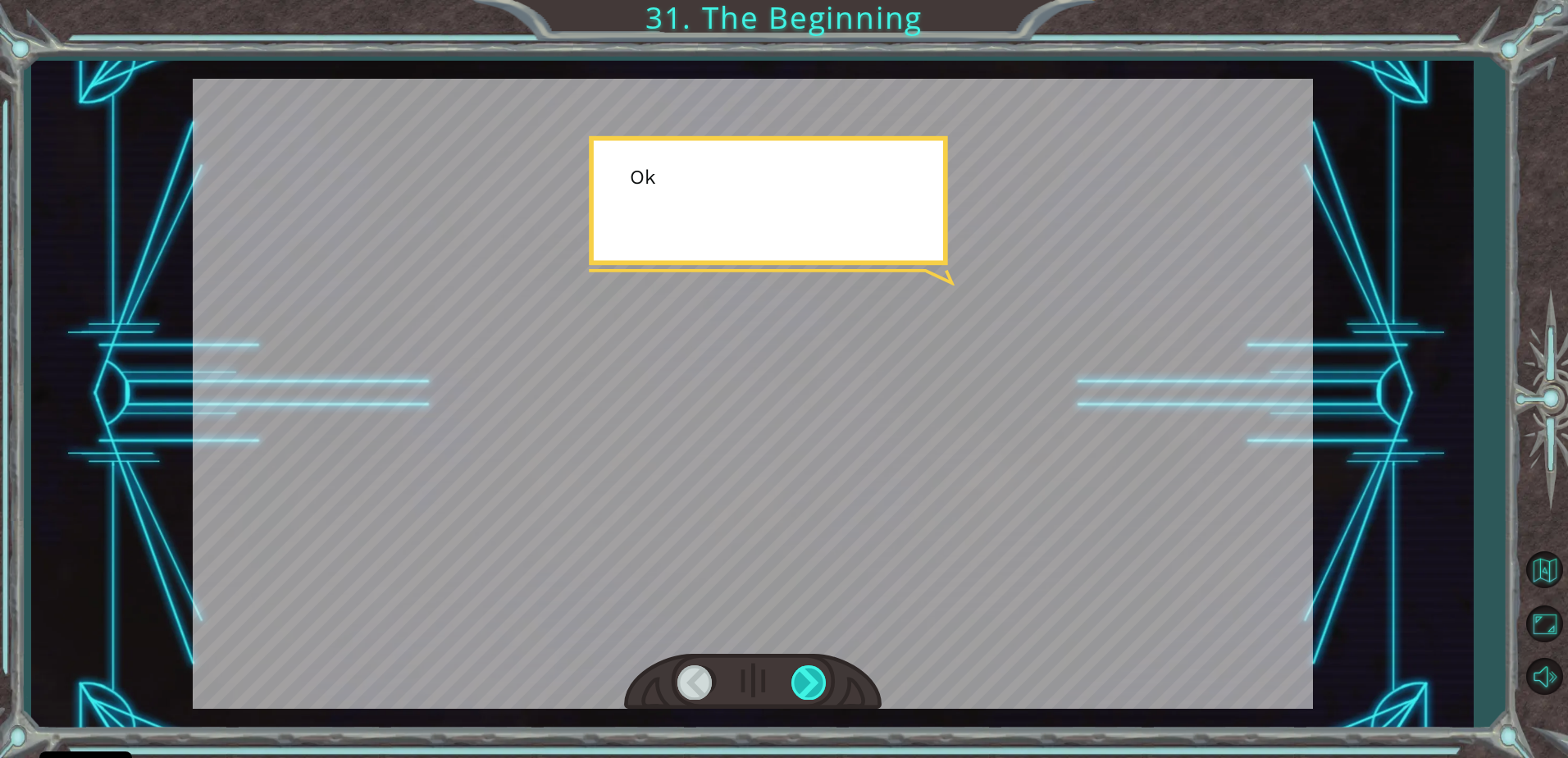
click at [819, 675] on div at bounding box center [810, 682] width 37 height 34
click at [817, 675] on div at bounding box center [810, 682] width 37 height 34
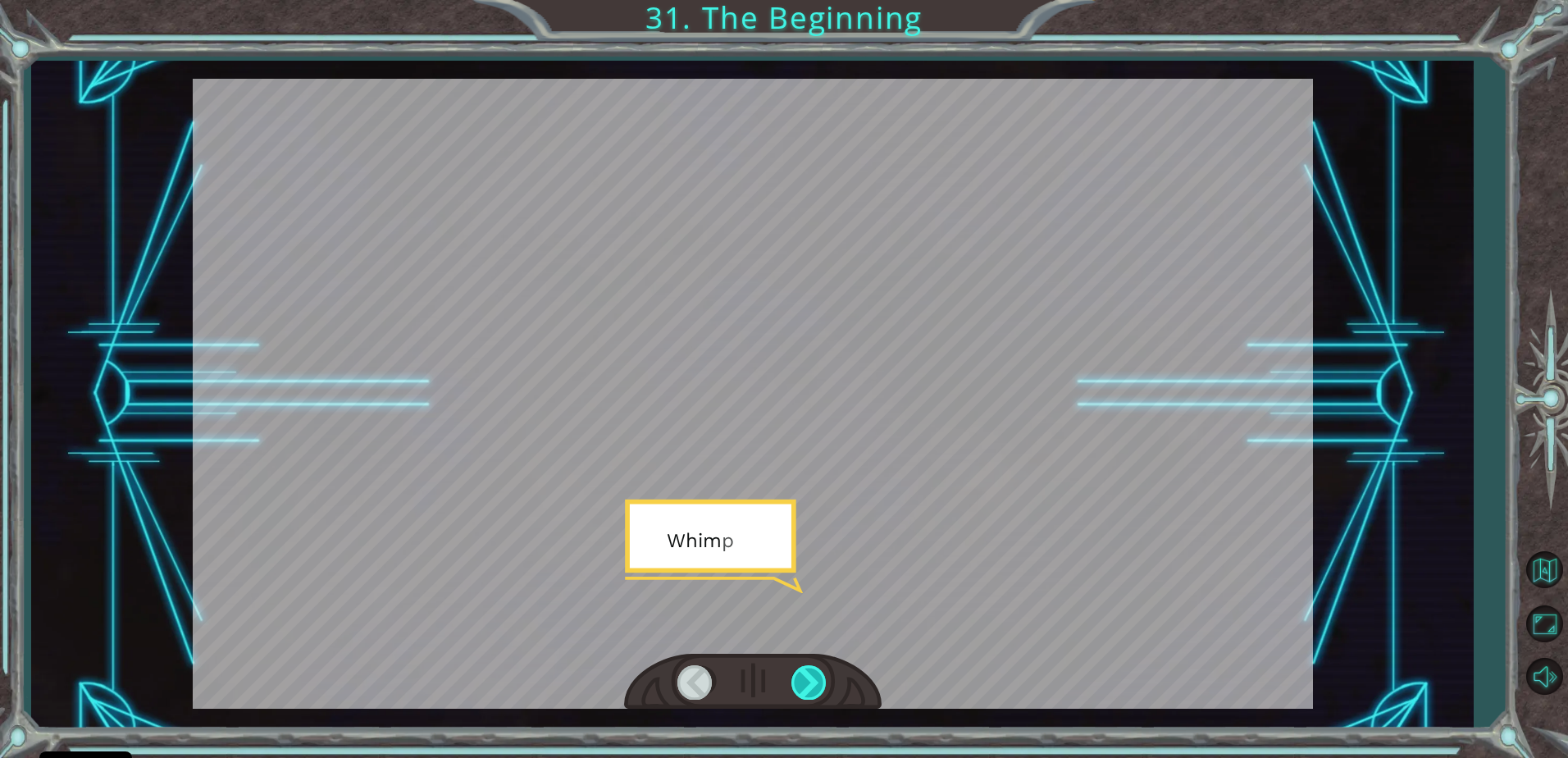
click at [817, 675] on div at bounding box center [810, 682] width 37 height 34
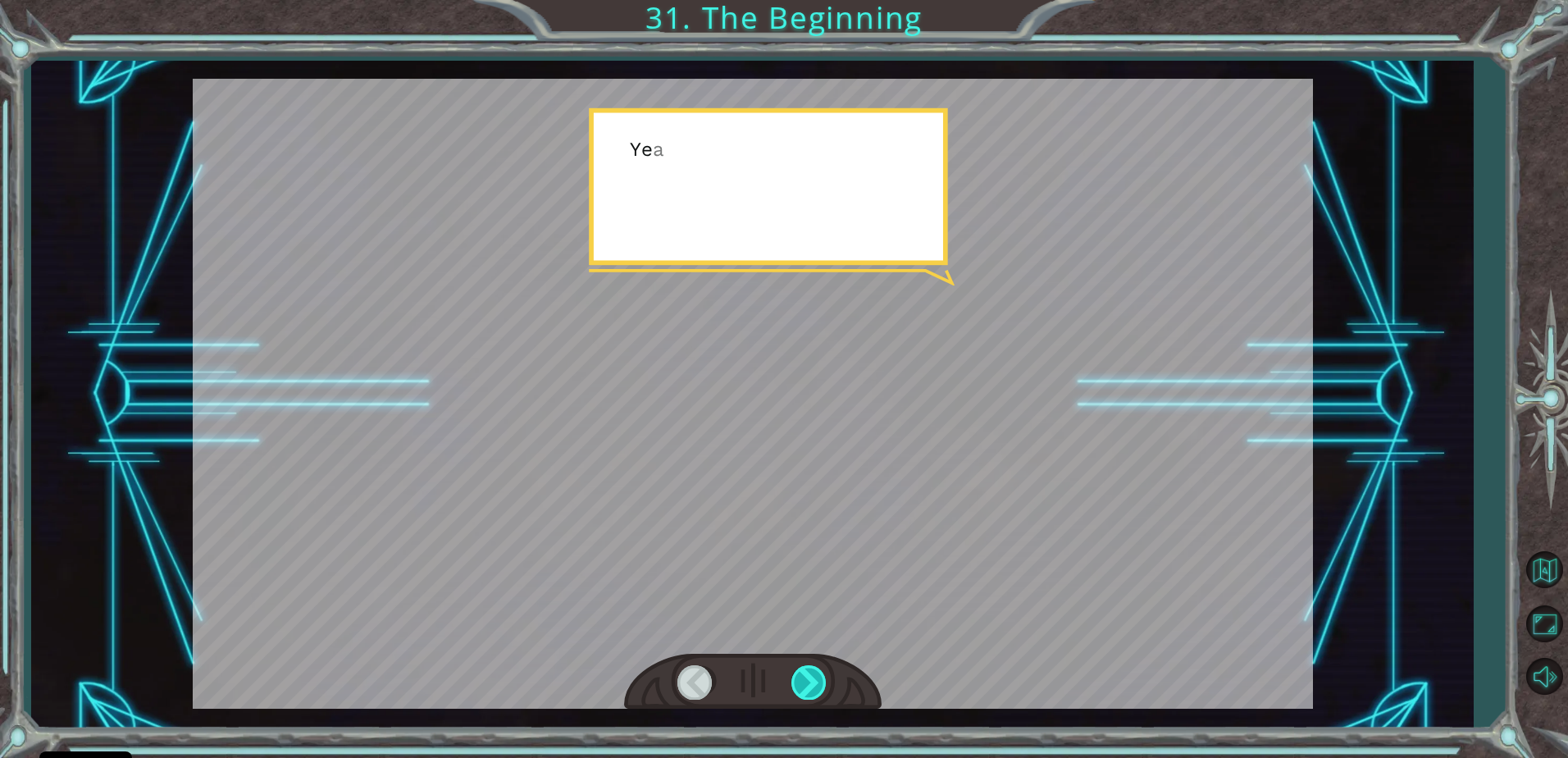
click at [817, 675] on div at bounding box center [810, 682] width 37 height 34
click at [811, 671] on div at bounding box center [810, 682] width 37 height 34
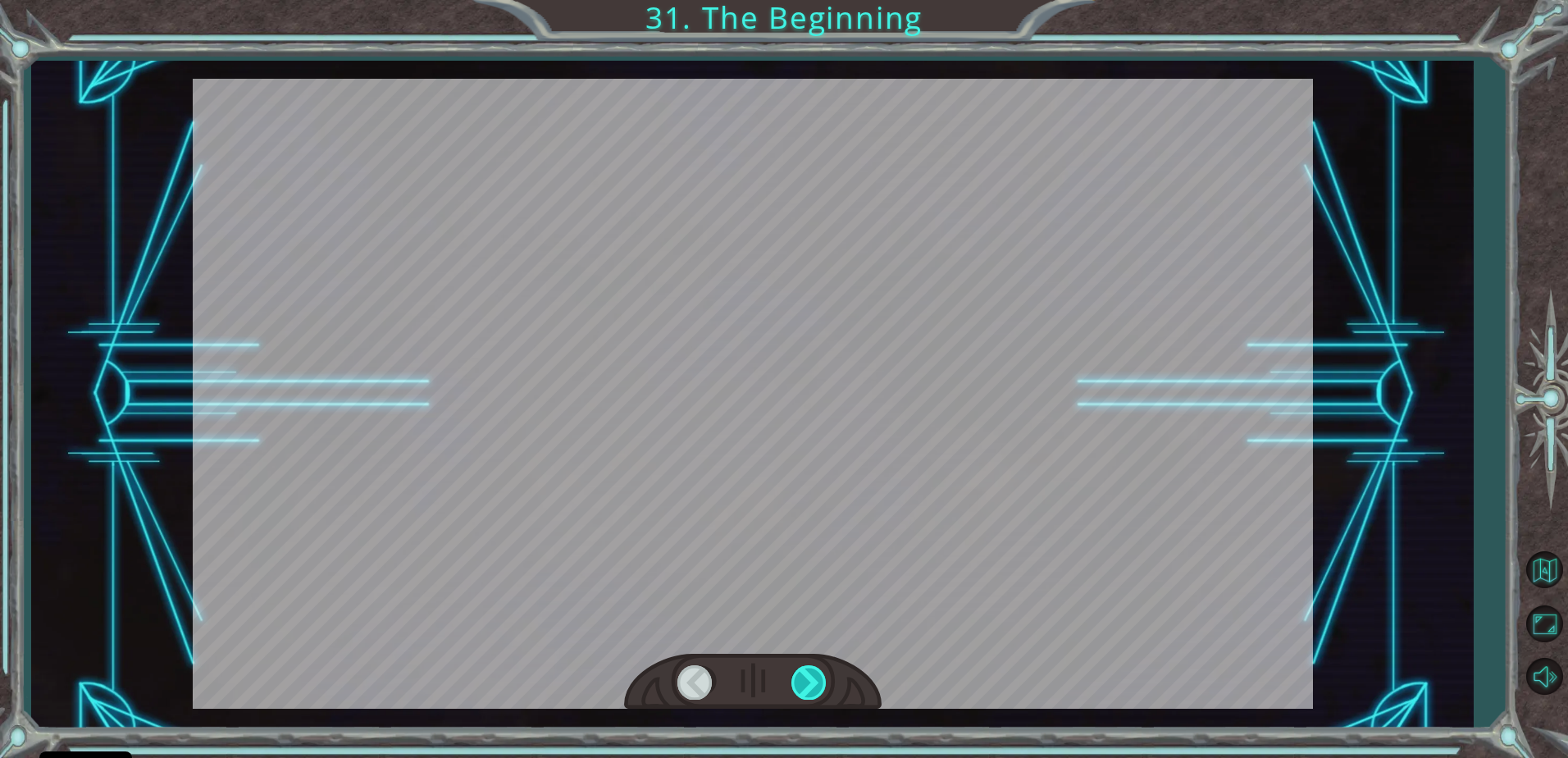
click at [811, 674] on div at bounding box center [810, 682] width 37 height 34
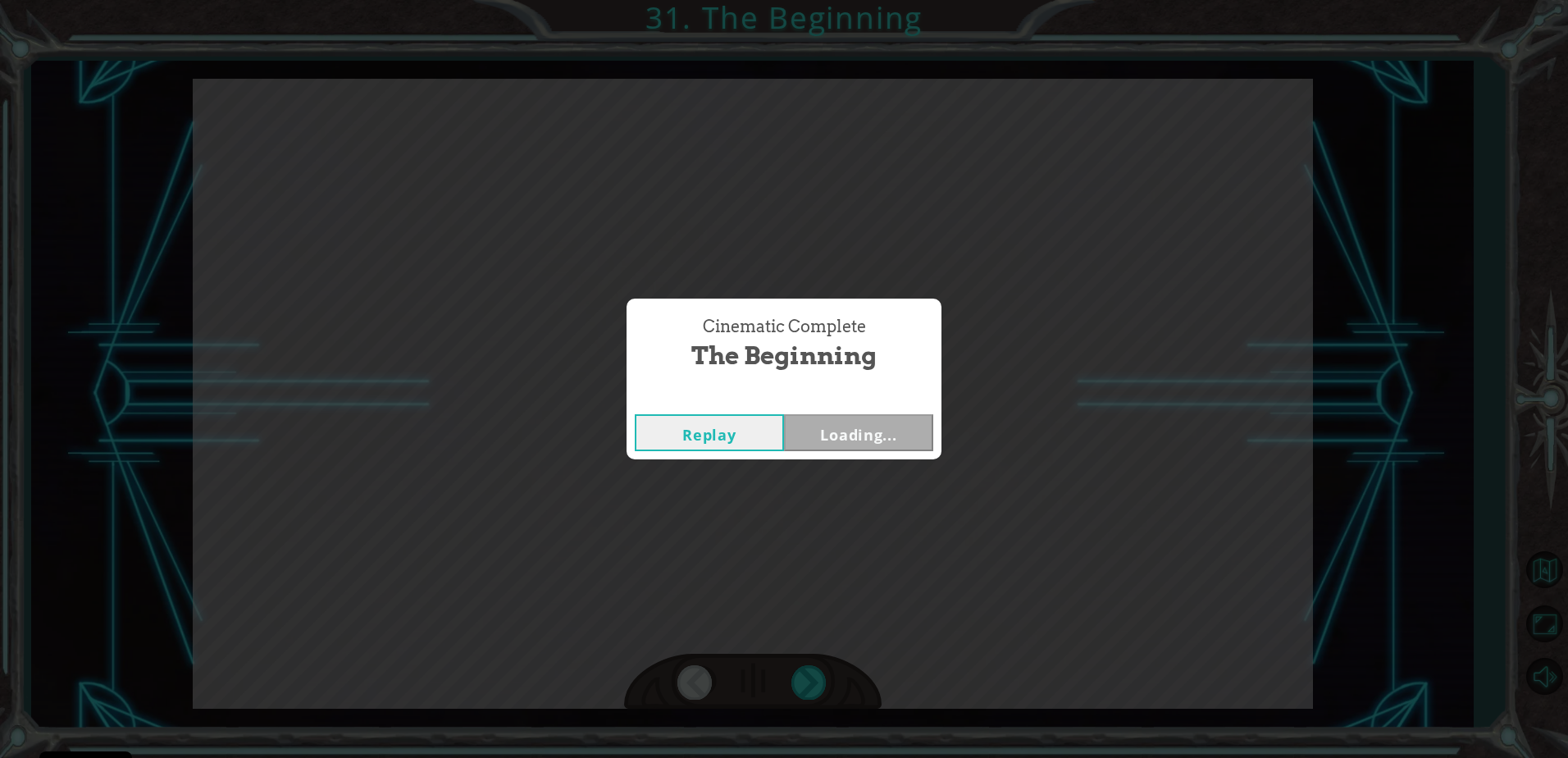
click at [810, 681] on div "Cinematic Complete The Beginning Replay Loading..." at bounding box center [784, 379] width 1568 height 758
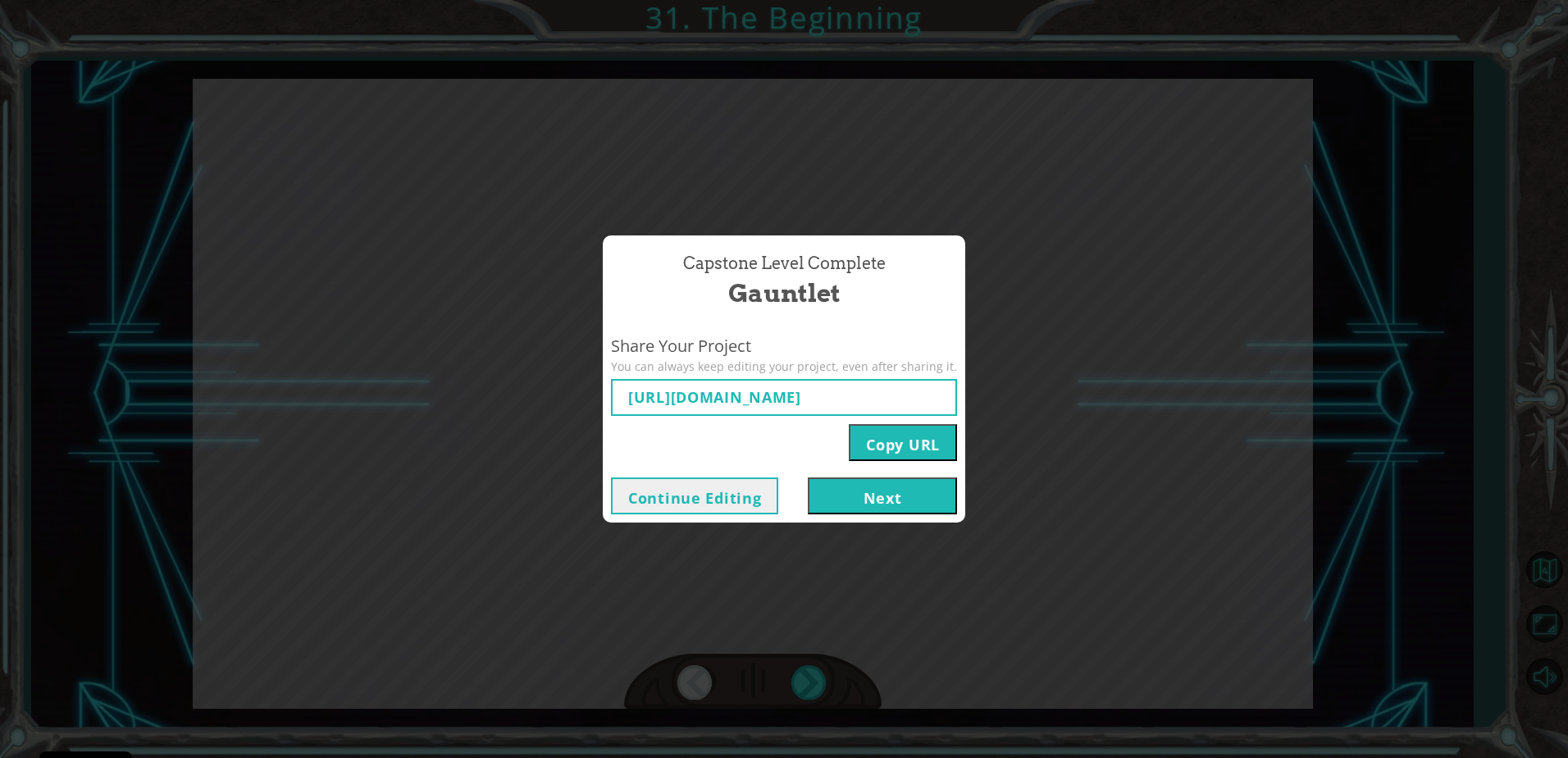
type input "[URL][DOMAIN_NAME]"
click at [864, 496] on button "Next" at bounding box center [882, 496] width 149 height 37
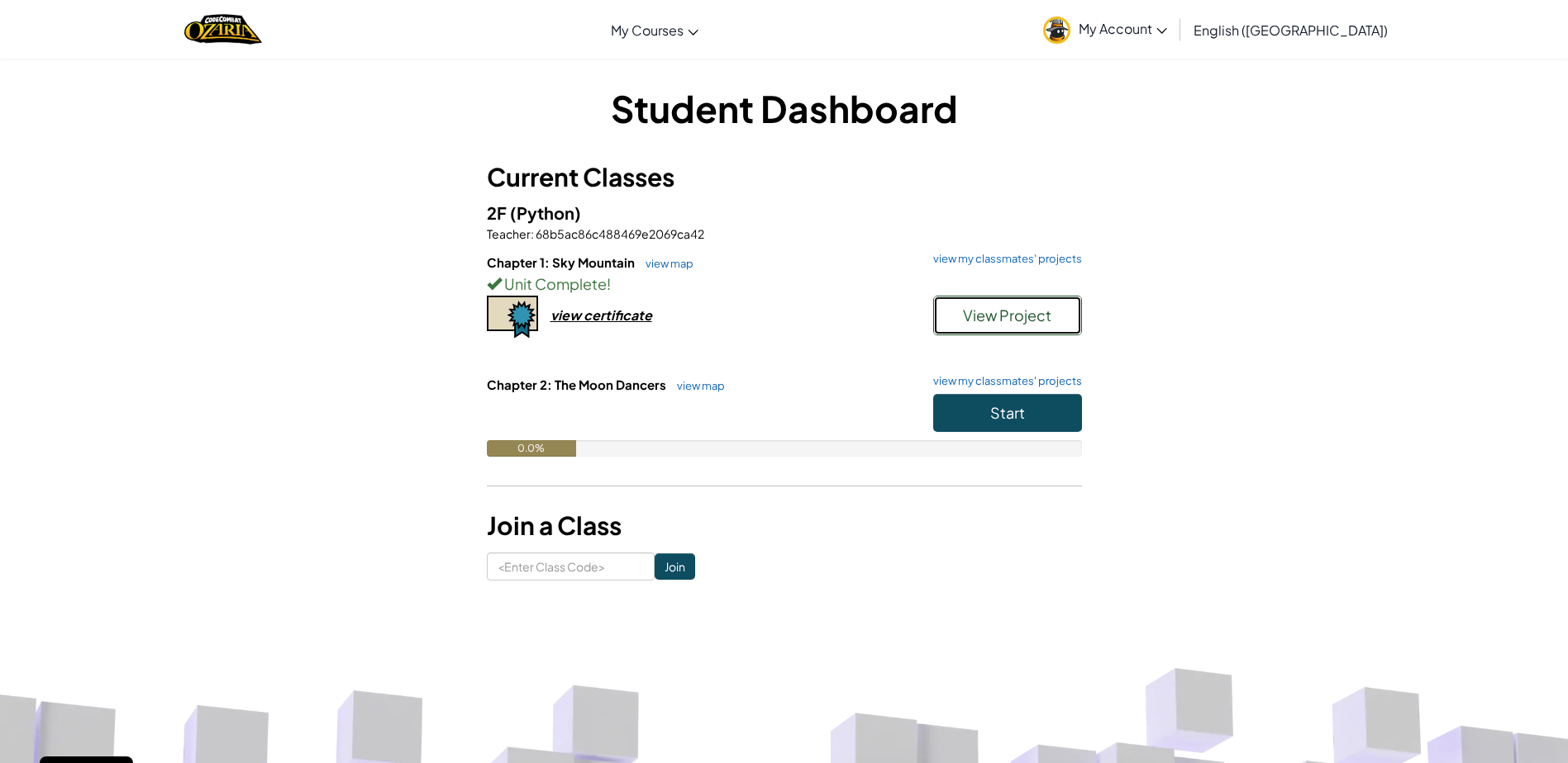
click at [1040, 307] on span "View Project" at bounding box center [1006, 315] width 88 height 19
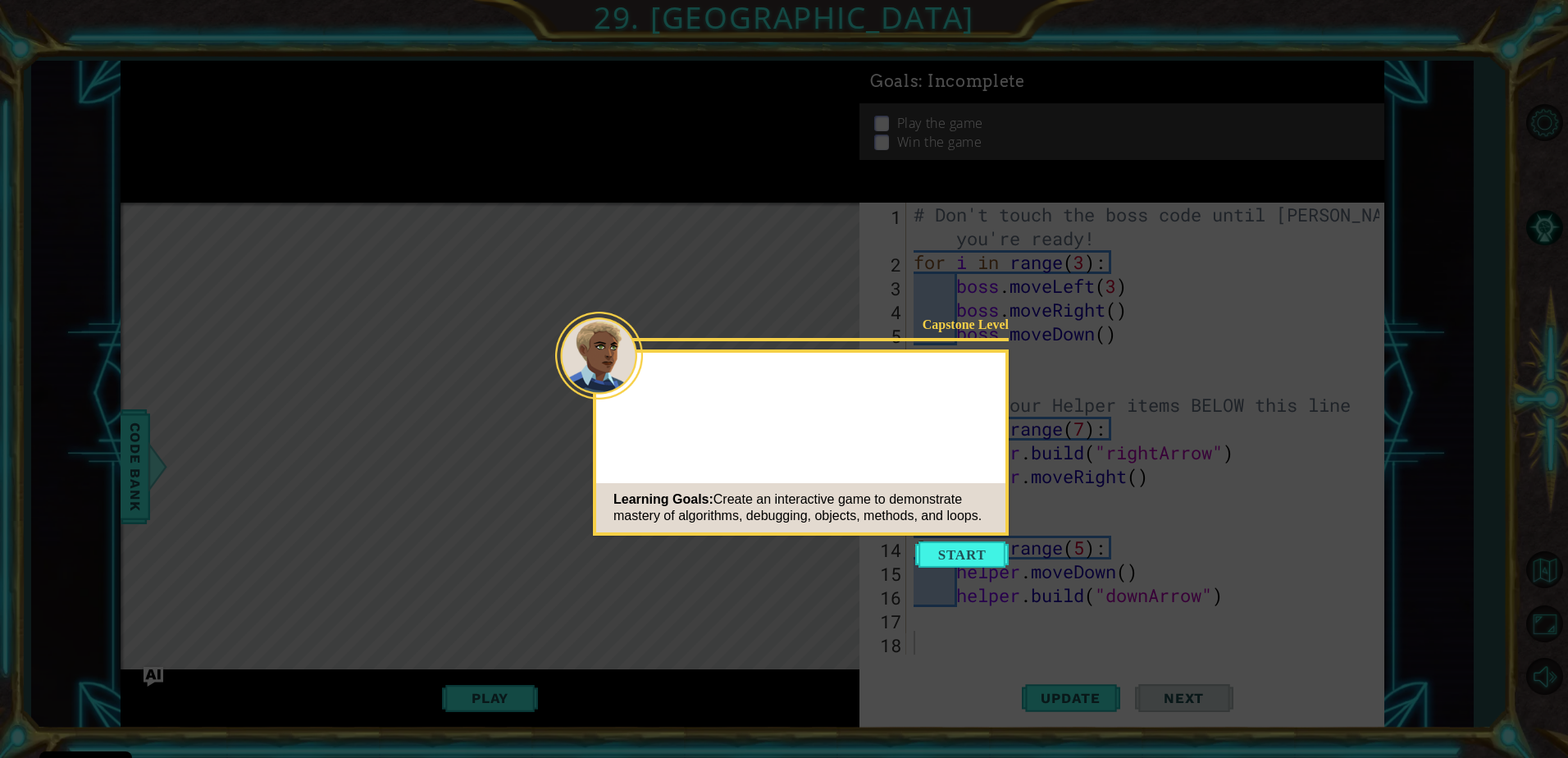
click at [959, 539] on icon at bounding box center [784, 379] width 1568 height 758
click at [985, 545] on button "Start" at bounding box center [962, 554] width 94 height 26
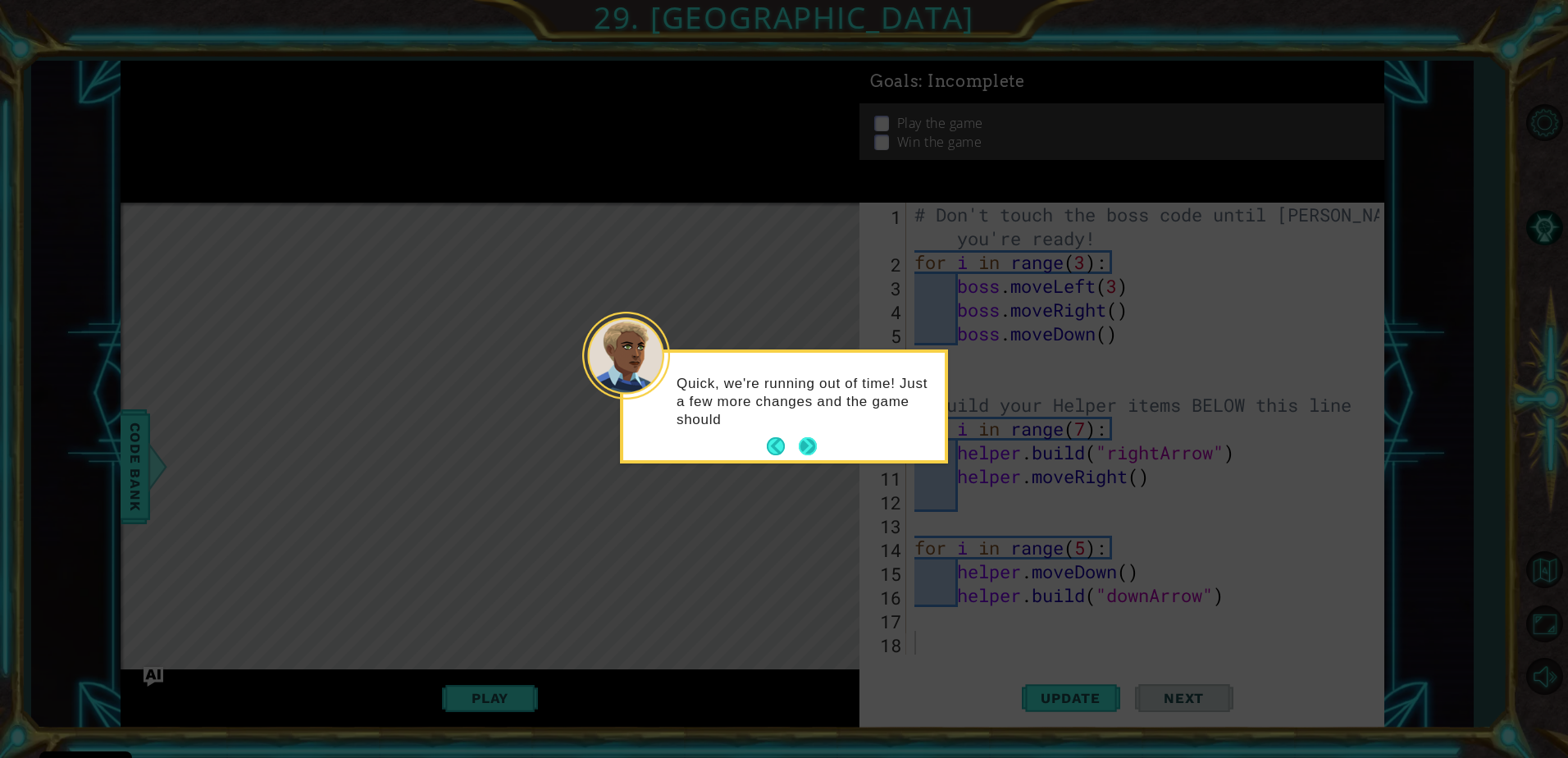
click at [803, 445] on button "Next" at bounding box center [807, 446] width 18 height 18
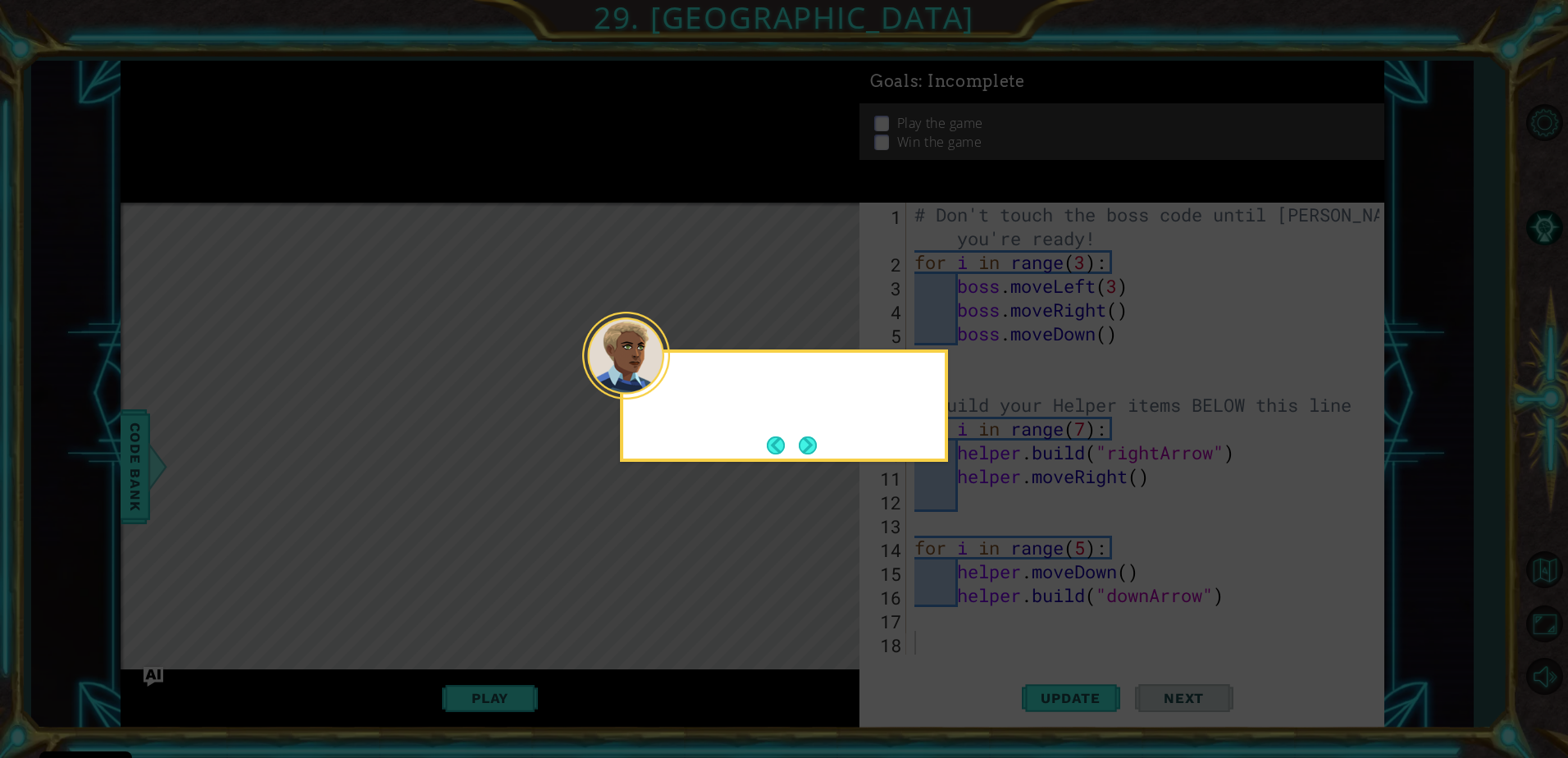
click at [804, 445] on button "Next" at bounding box center [808, 445] width 19 height 19
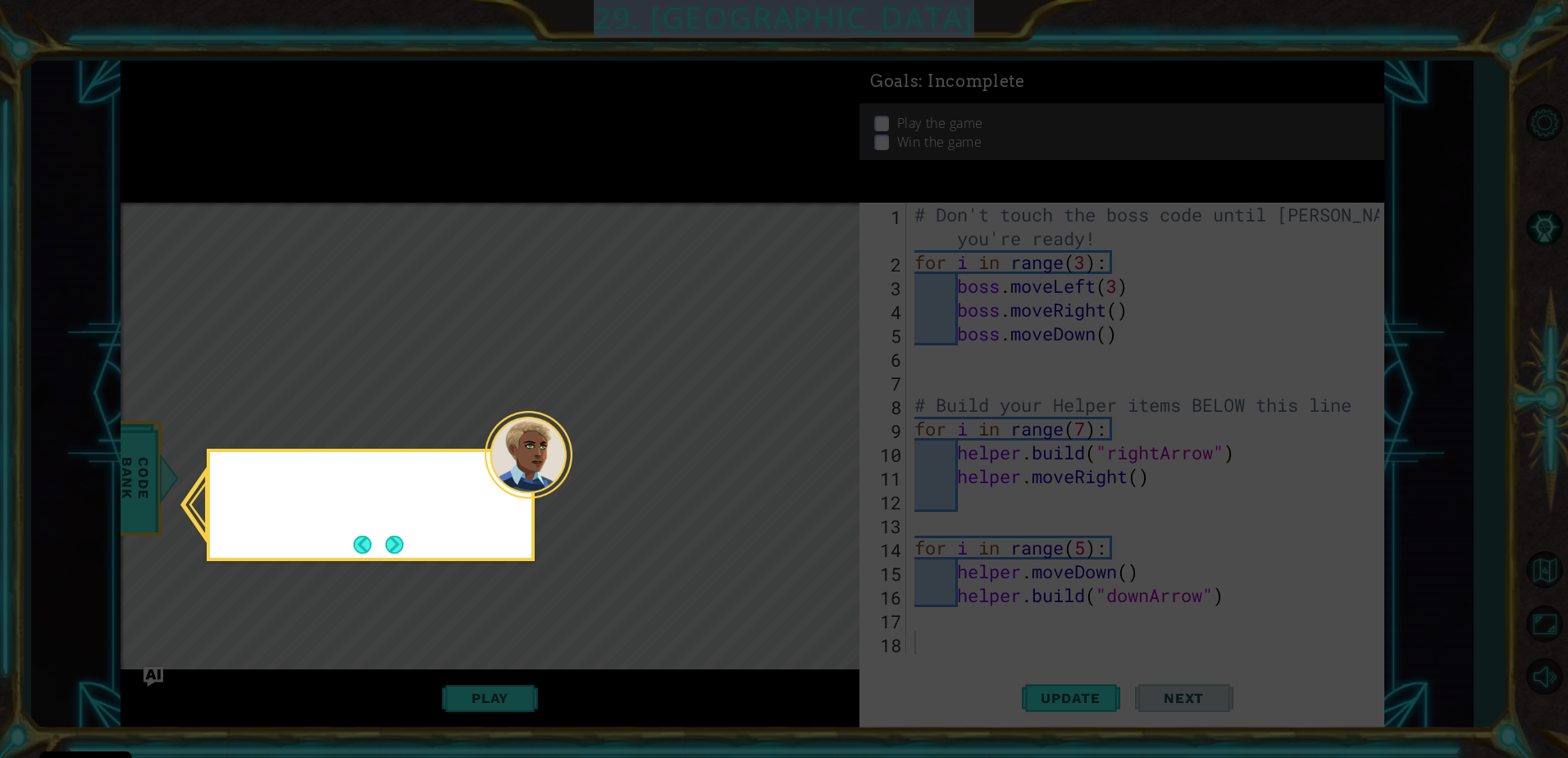
drag, startPoint x: 804, startPoint y: 445, endPoint x: 803, endPoint y: 418, distance: 27.0
click at [808, 436] on icon at bounding box center [784, 379] width 1568 height 758
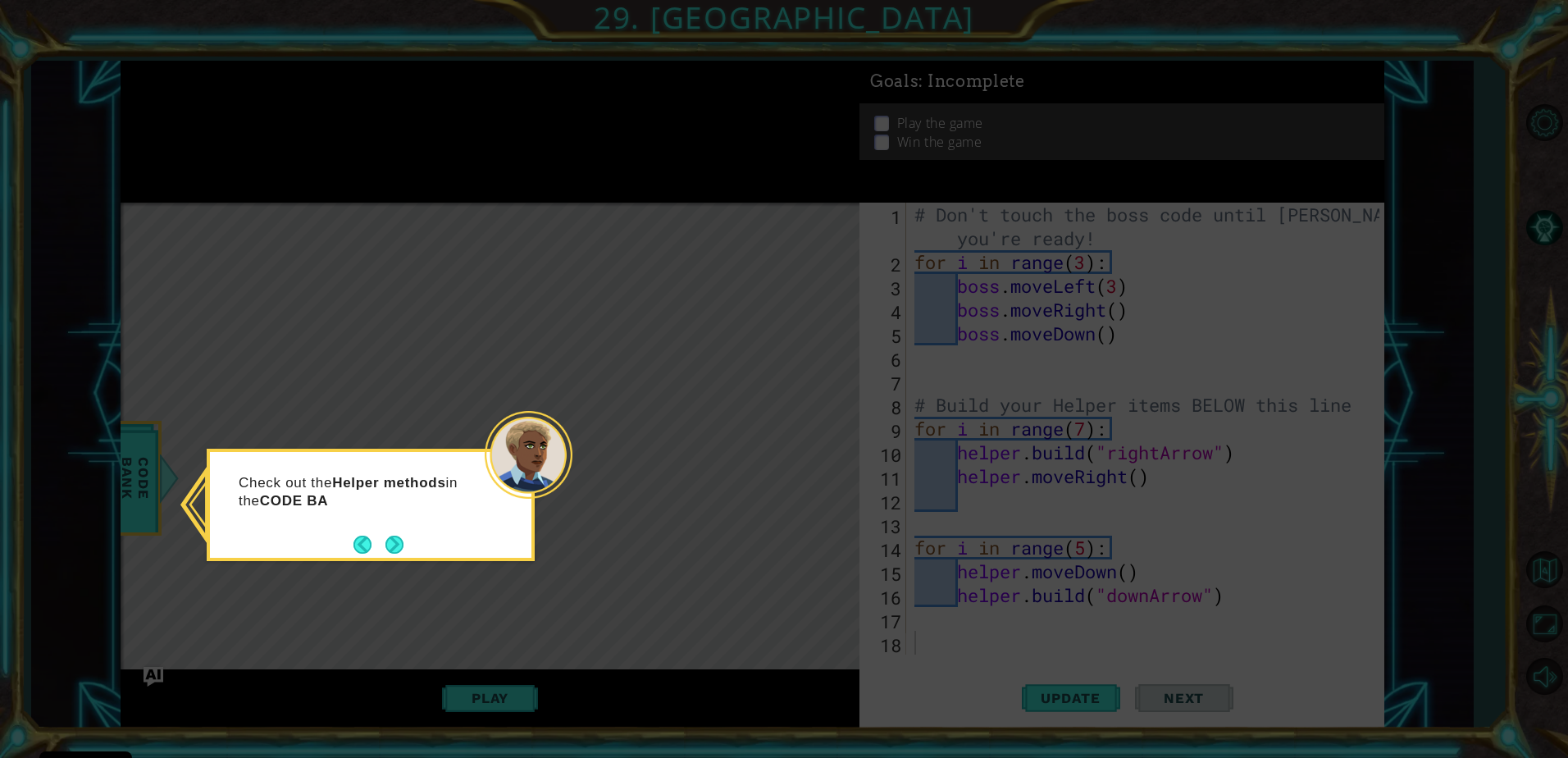
click at [349, 541] on div "Check out the Helper methods in the CODE BA" at bounding box center [370, 500] width 321 height 83
click at [398, 535] on button "Next" at bounding box center [394, 545] width 20 height 20
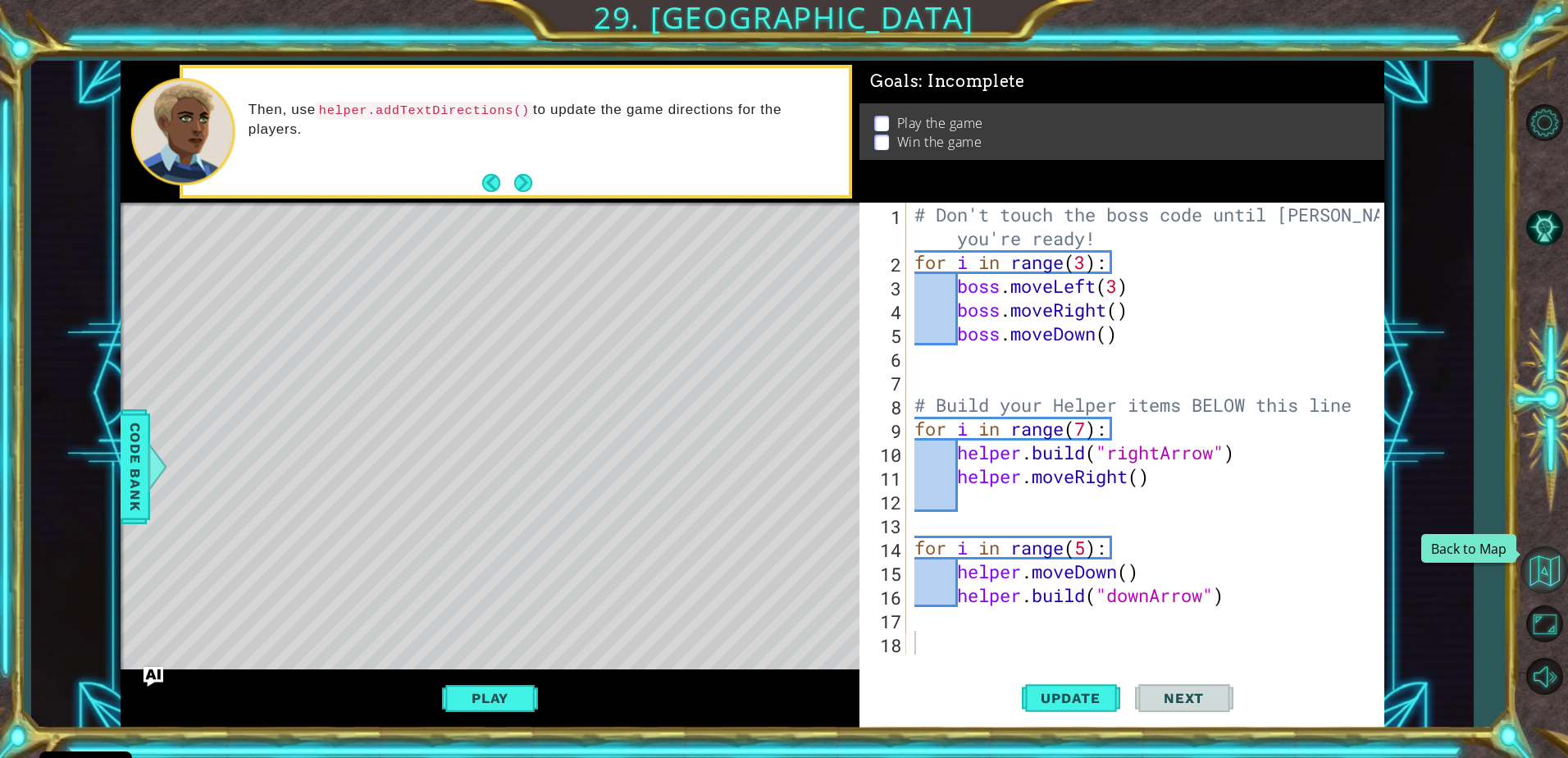
click at [1546, 566] on button "Back to Map" at bounding box center [1544, 570] width 48 height 48
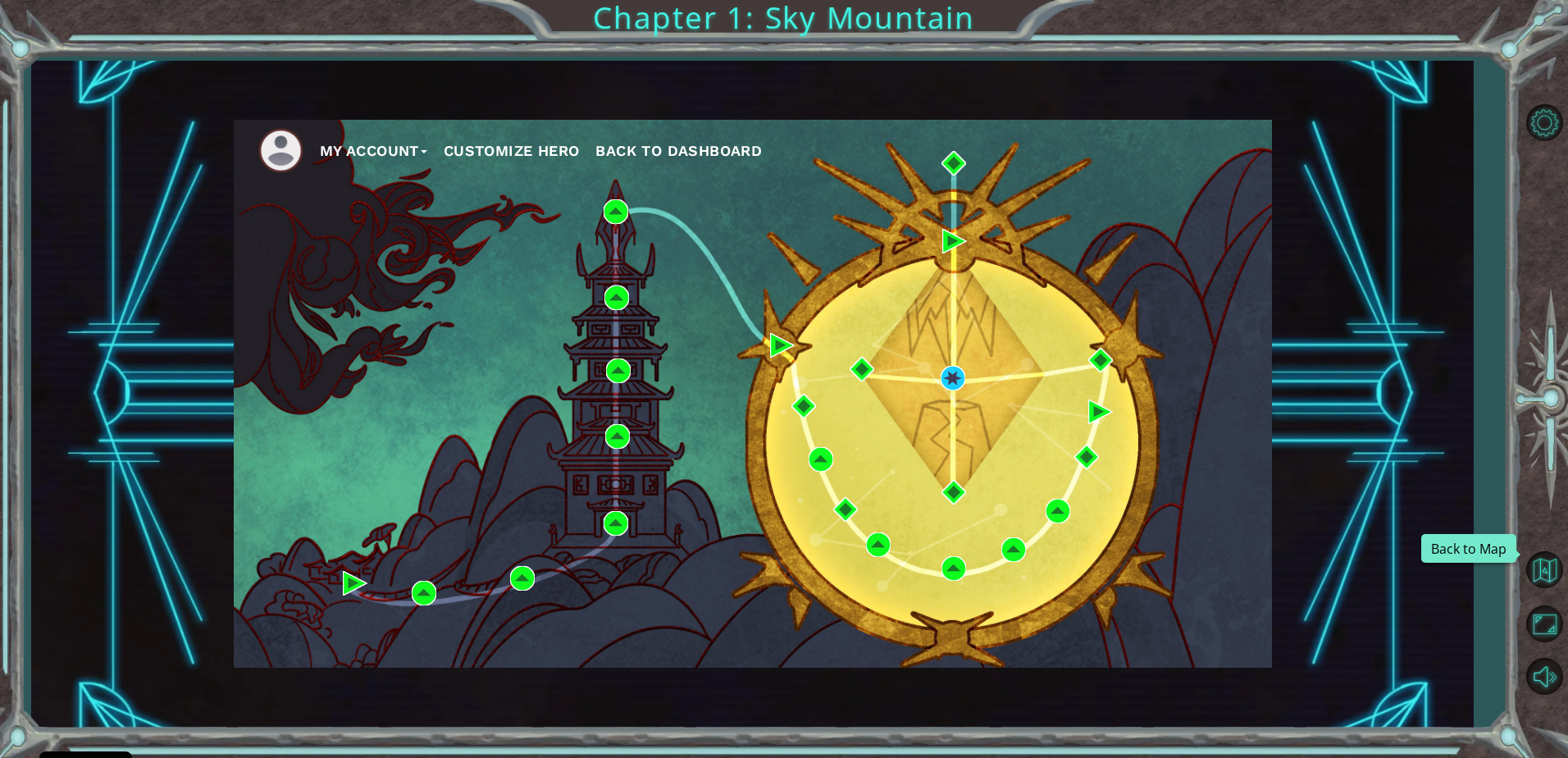
click at [1546, 566] on button "Back to Map" at bounding box center [1544, 570] width 48 height 48
click at [720, 144] on span "Back to Dashboard" at bounding box center [679, 151] width 166 height 17
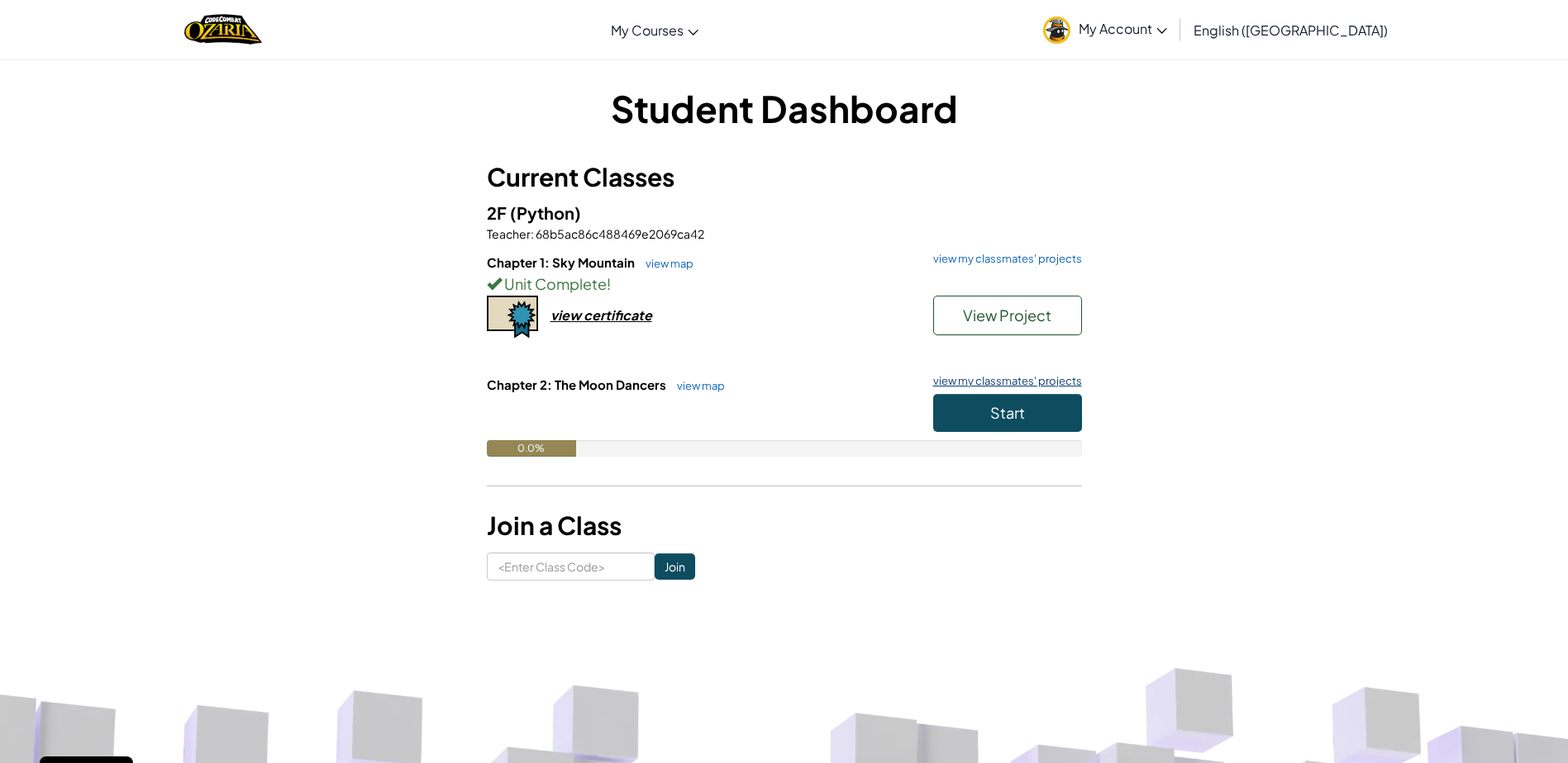
click at [1013, 382] on link "view my classmates' projects" at bounding box center [1003, 381] width 157 height 10
drag, startPoint x: 992, startPoint y: 413, endPoint x: 1047, endPoint y: 382, distance: 63.1
click at [1041, 385] on div "Chapter 2: The Moon Dancers view map view my classmates' projects Start 0.0%" at bounding box center [784, 428] width 595 height 106
click at [1014, 399] on button "Start" at bounding box center [1007, 413] width 148 height 38
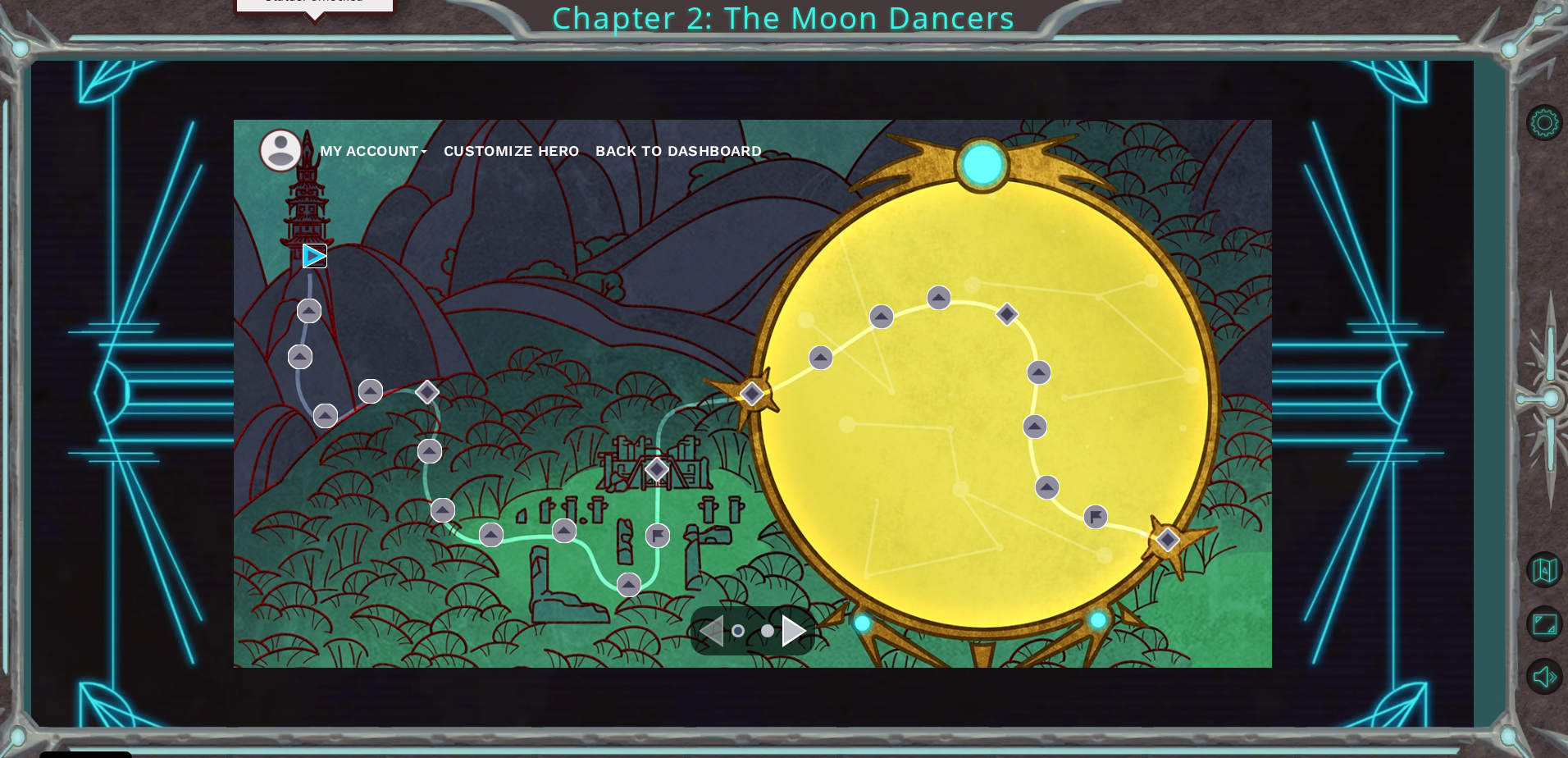
click at [306, 244] on img at bounding box center [314, 256] width 24 height 24
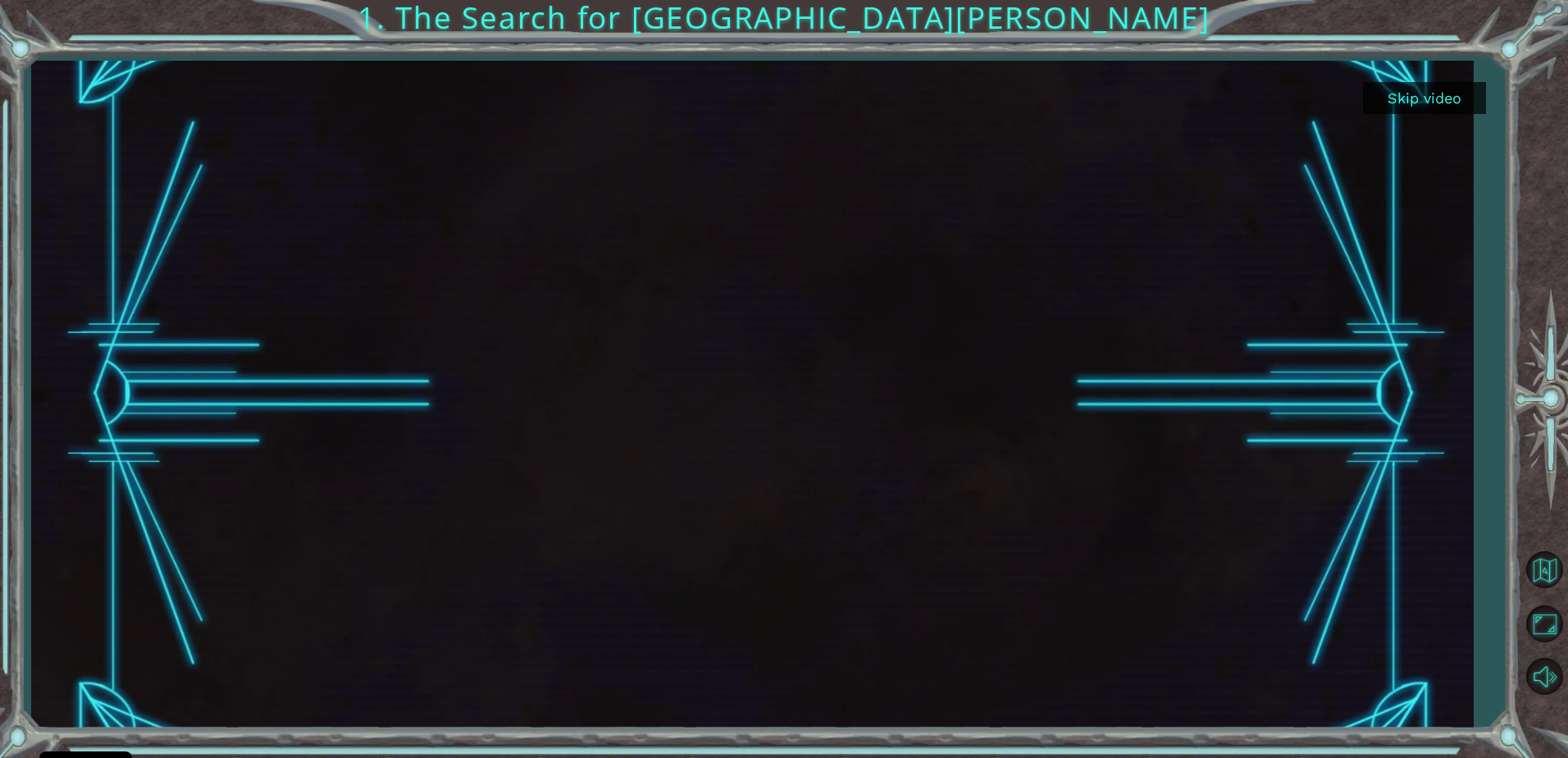
click at [1422, 82] on button "Skip video" at bounding box center [1424, 98] width 123 height 32
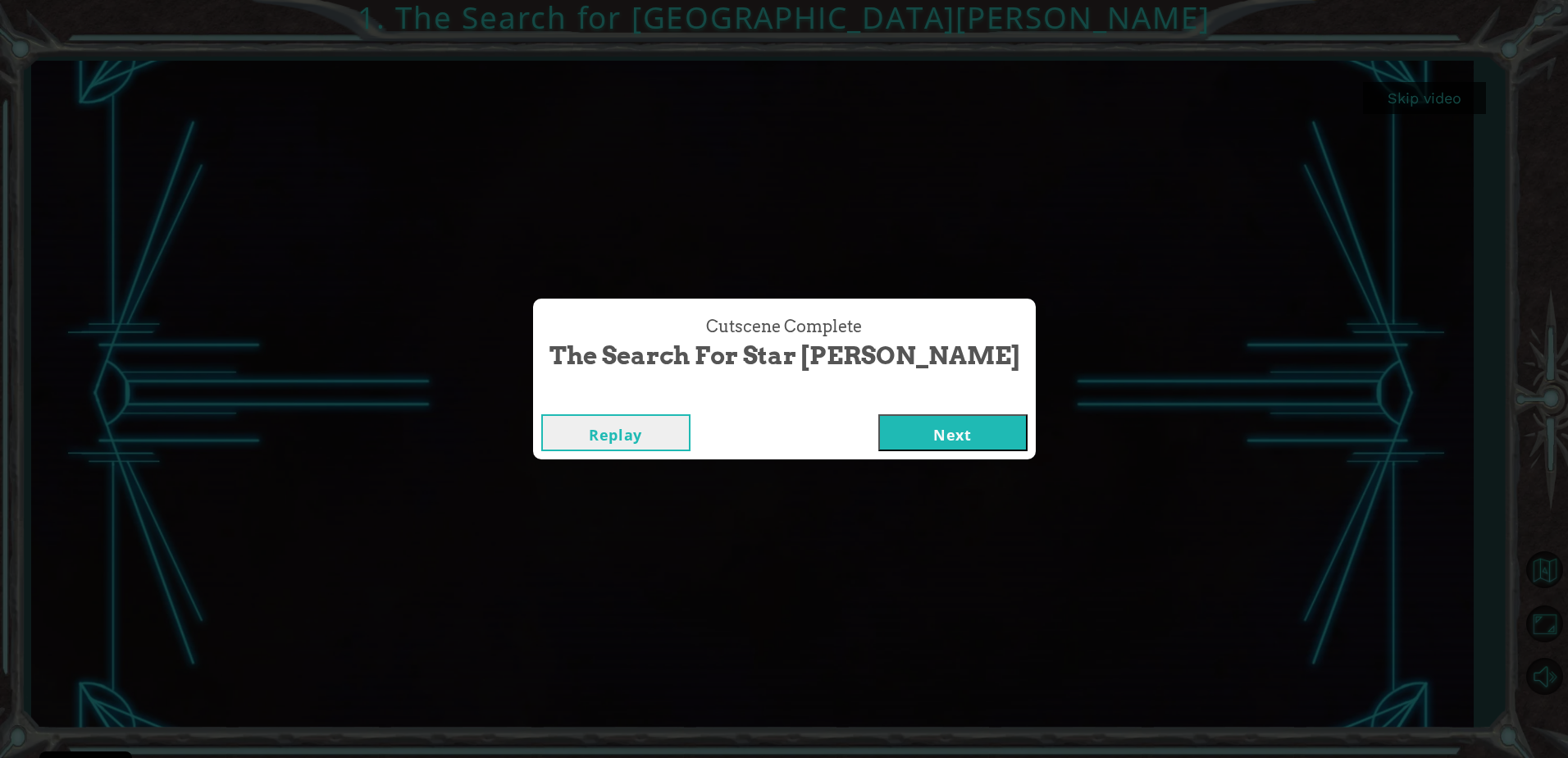
click at [907, 437] on button "Next" at bounding box center [952, 432] width 149 height 37
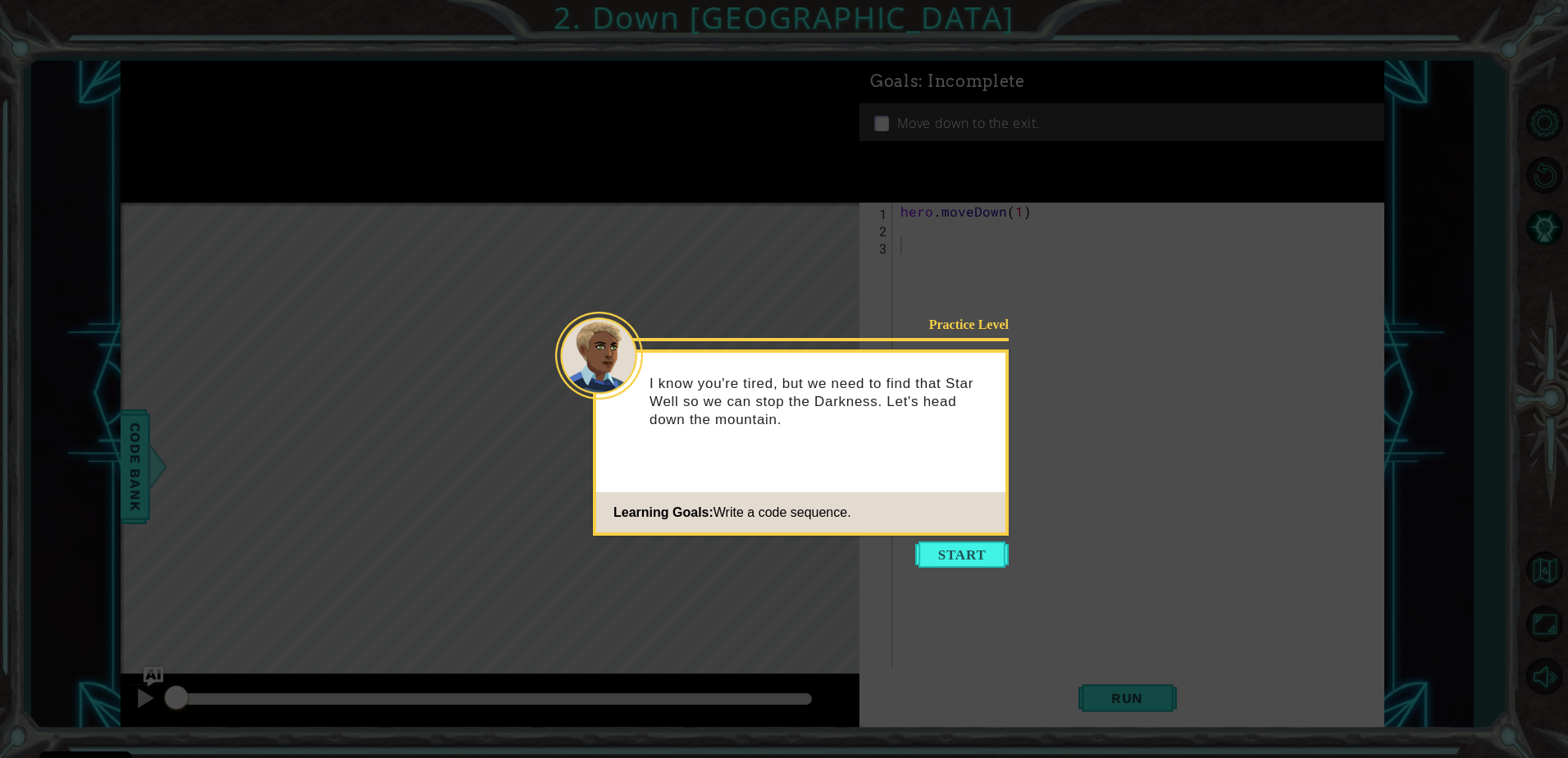
click at [970, 550] on button "Start" at bounding box center [962, 554] width 94 height 26
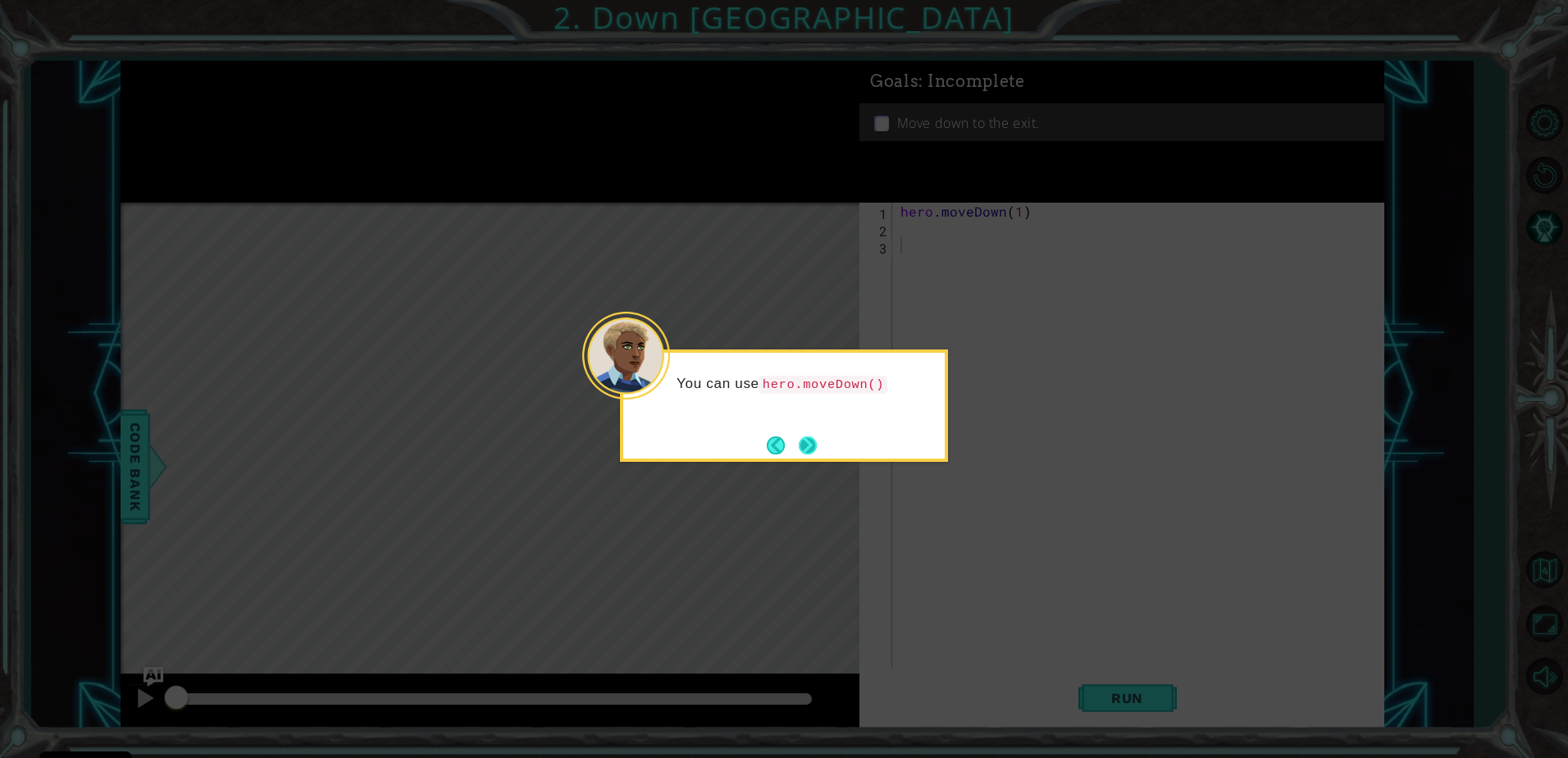
click at [816, 443] on button "Next" at bounding box center [807, 445] width 18 height 18
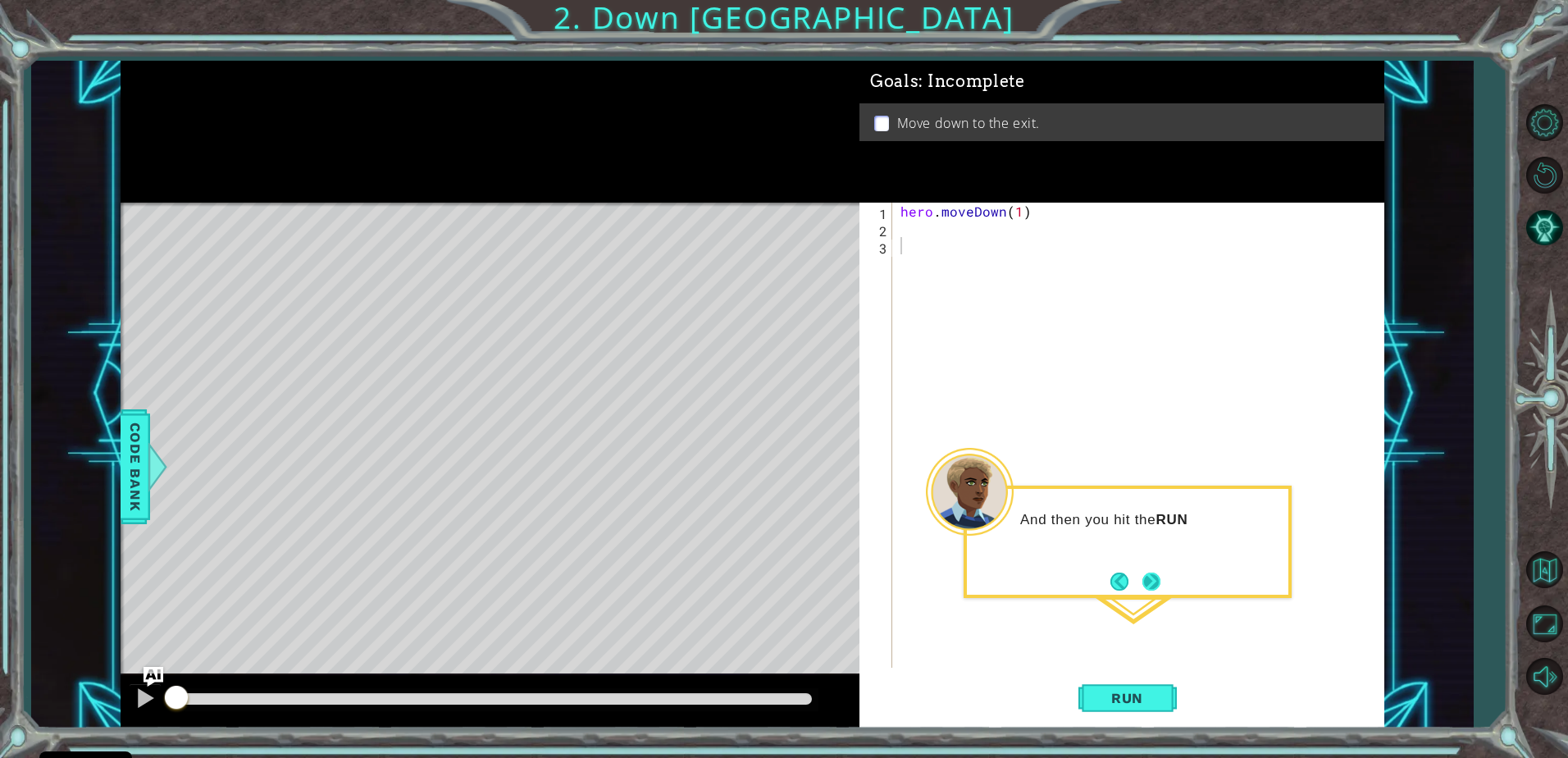
click at [1149, 573] on button "Next" at bounding box center [1151, 581] width 18 height 18
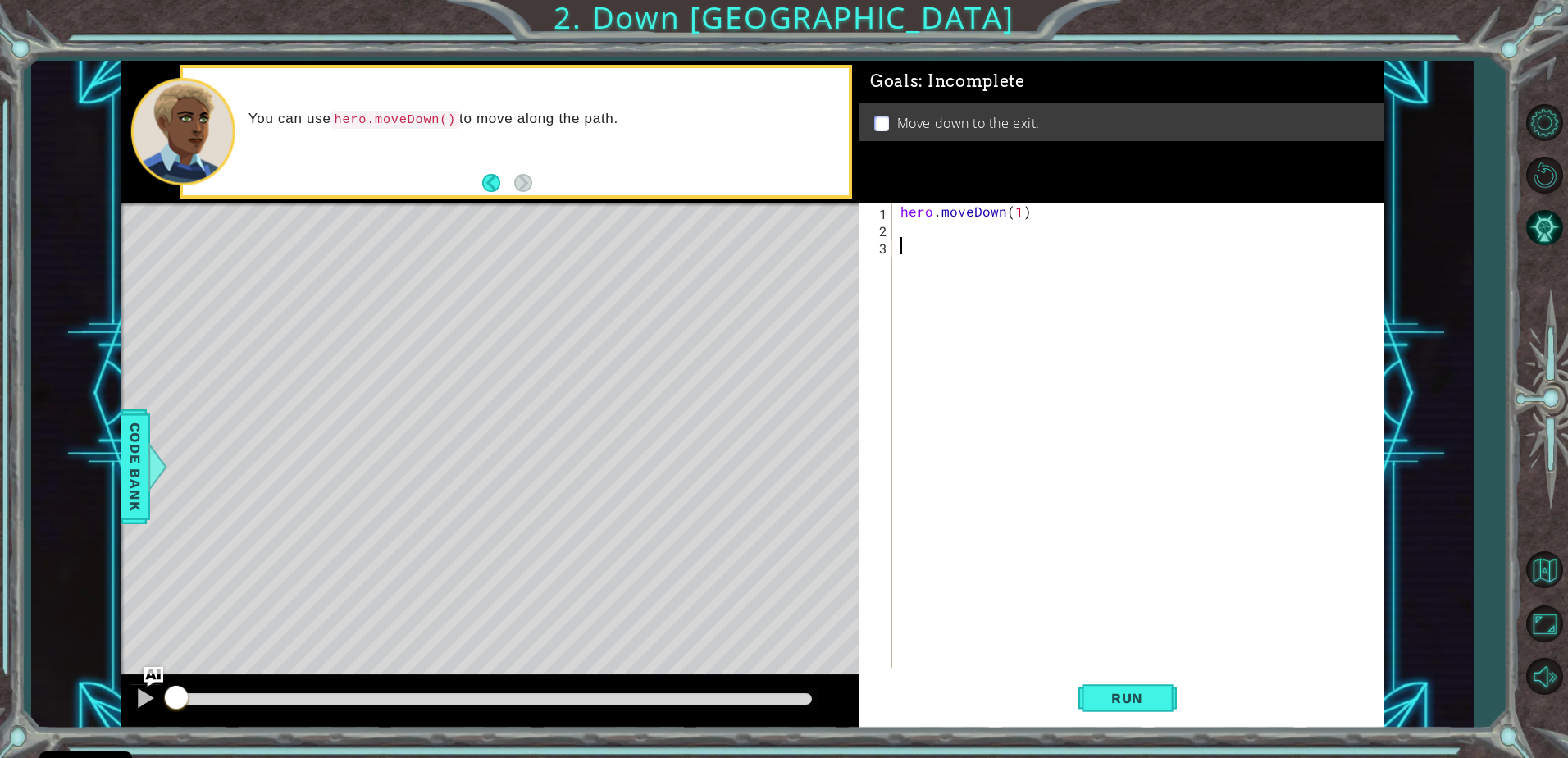
click at [1017, 217] on div "hero . moveDown ( 1 )" at bounding box center [1142, 452] width 490 height 500
type textarea "hero.moveDown(2)"
click at [1118, 698] on span "Run" at bounding box center [1126, 697] width 65 height 16
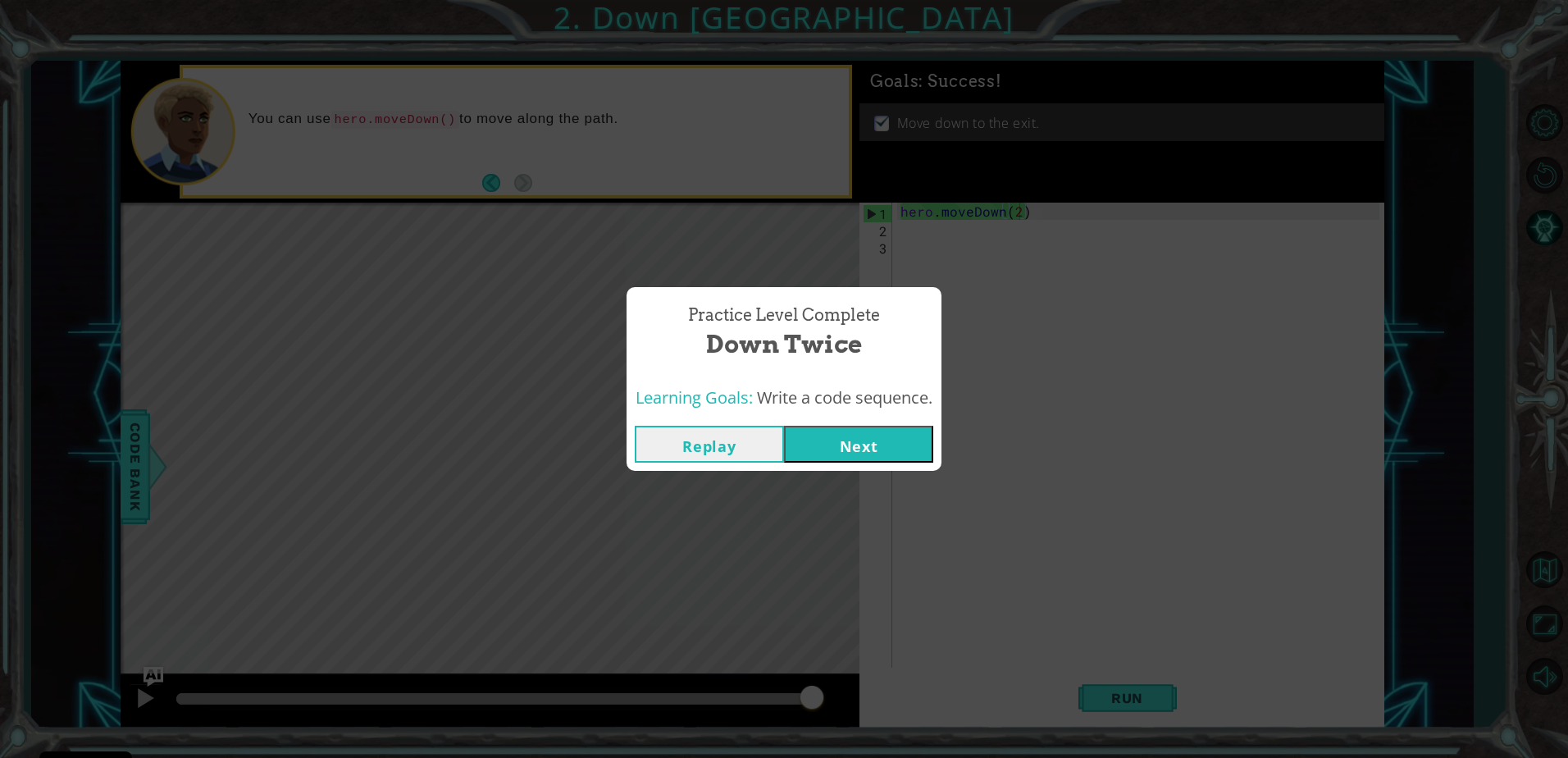
drag, startPoint x: 833, startPoint y: 447, endPoint x: 843, endPoint y: 450, distance: 10.4
click at [843, 450] on button "Next" at bounding box center [858, 444] width 149 height 37
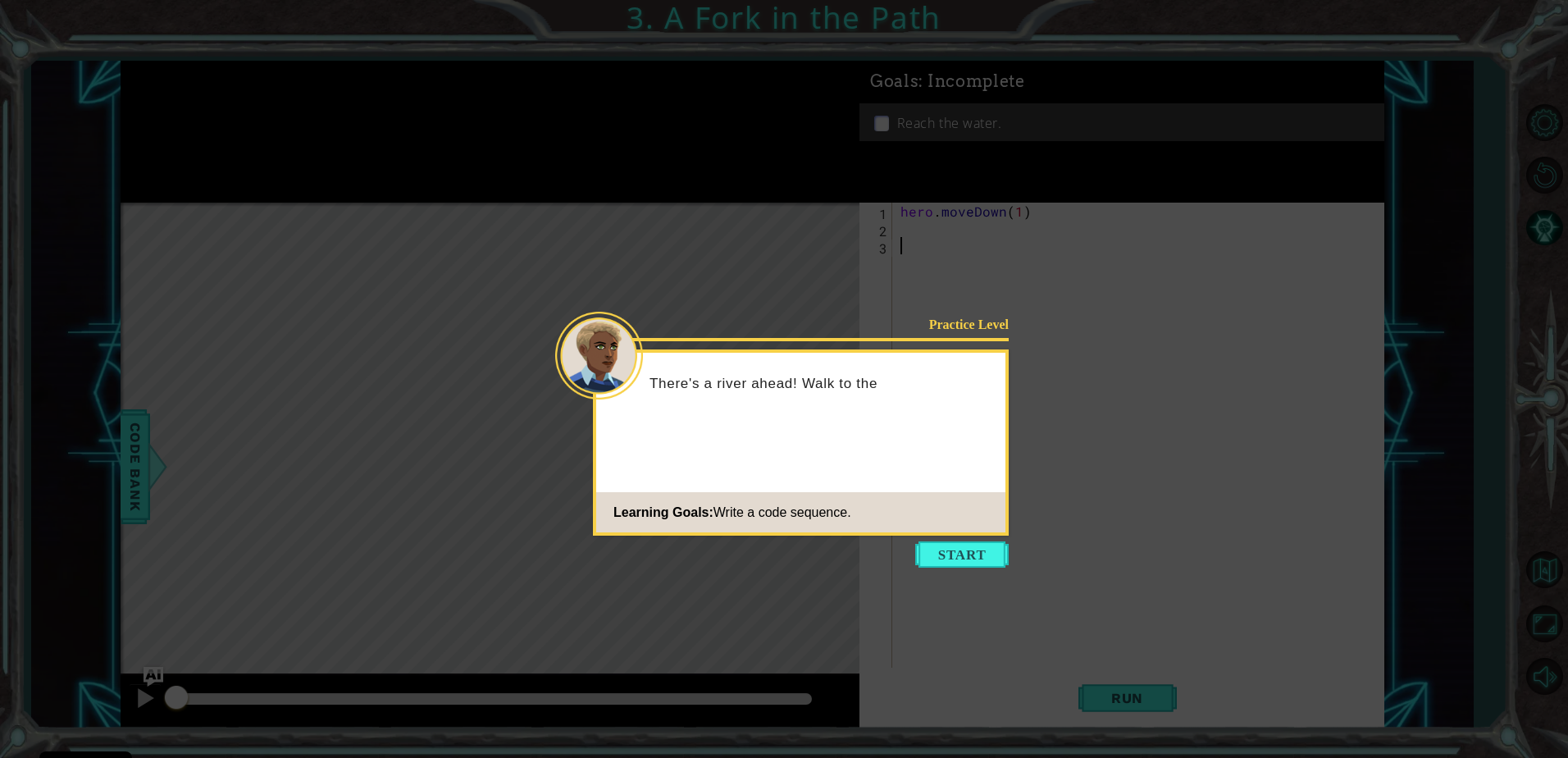
click at [994, 580] on icon at bounding box center [784, 379] width 1568 height 758
click at [991, 560] on button "Start" at bounding box center [962, 554] width 94 height 26
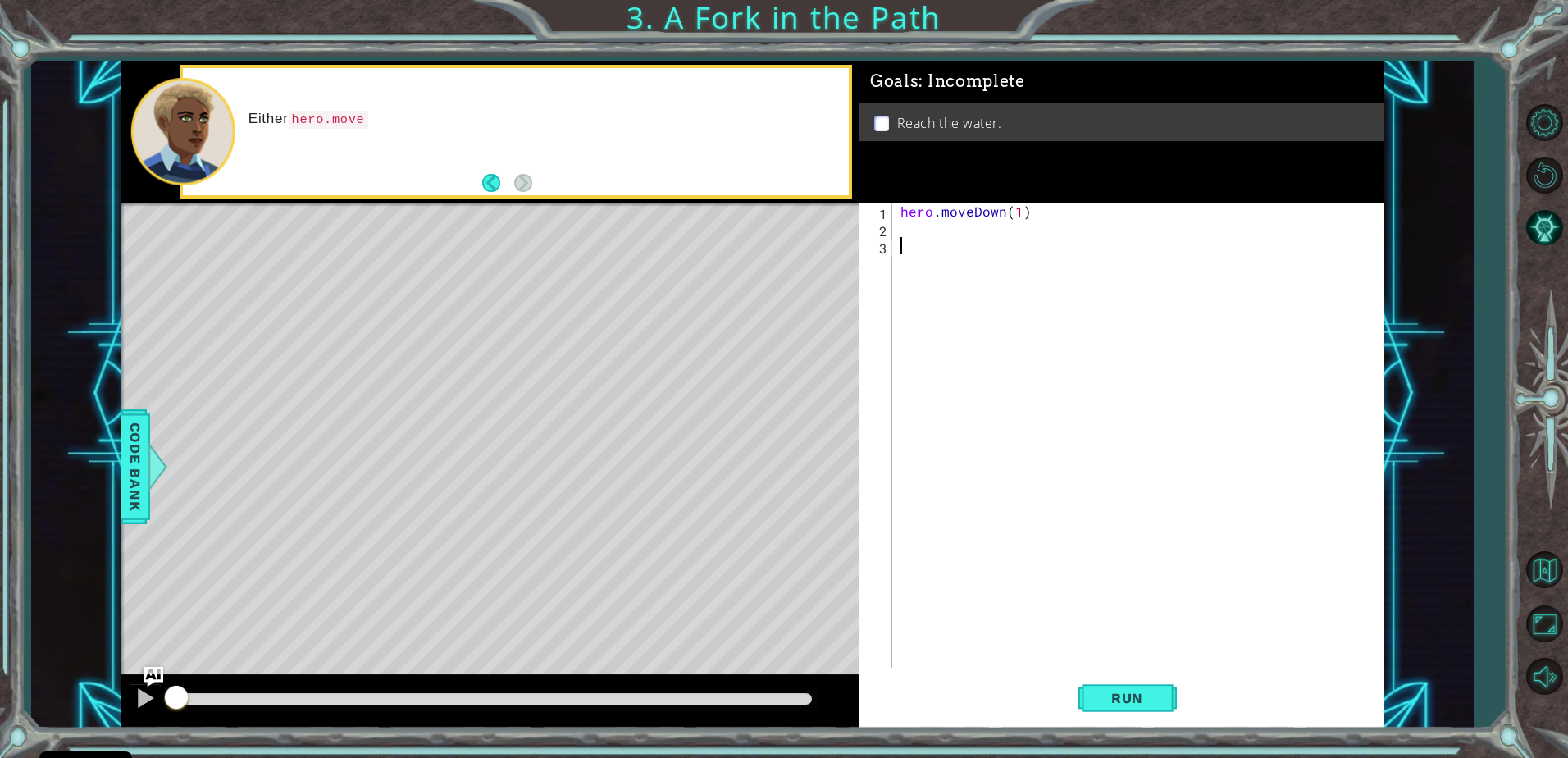
click at [984, 231] on div "hero . moveDown ( 1 )" at bounding box center [1142, 452] width 490 height 500
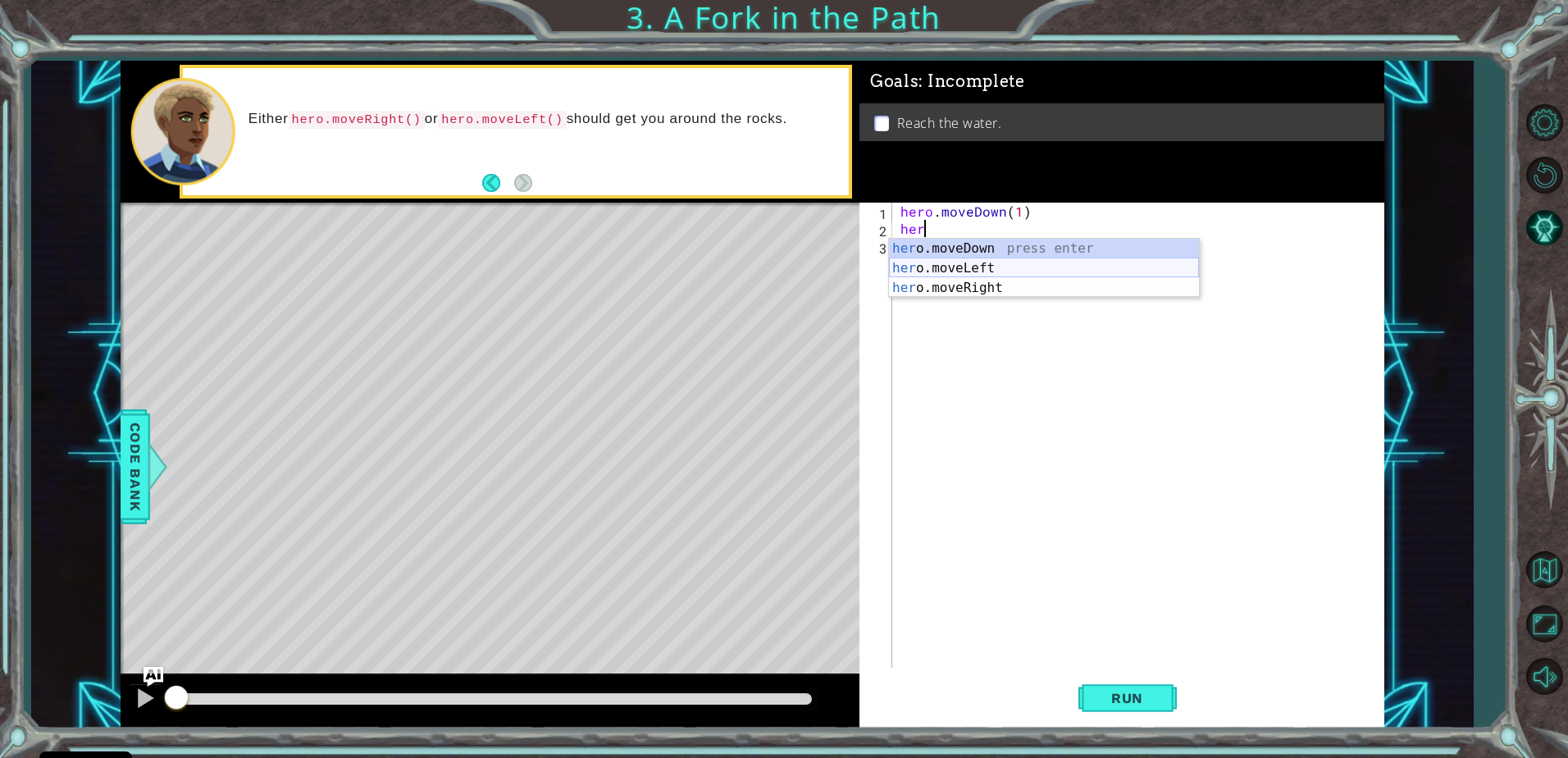
click at [965, 269] on div "her o.moveDown press enter her o.moveLeft press enter her o.moveRight press ent…" at bounding box center [1044, 288] width 310 height 99
type textarea "hero.moveLeft(1)"
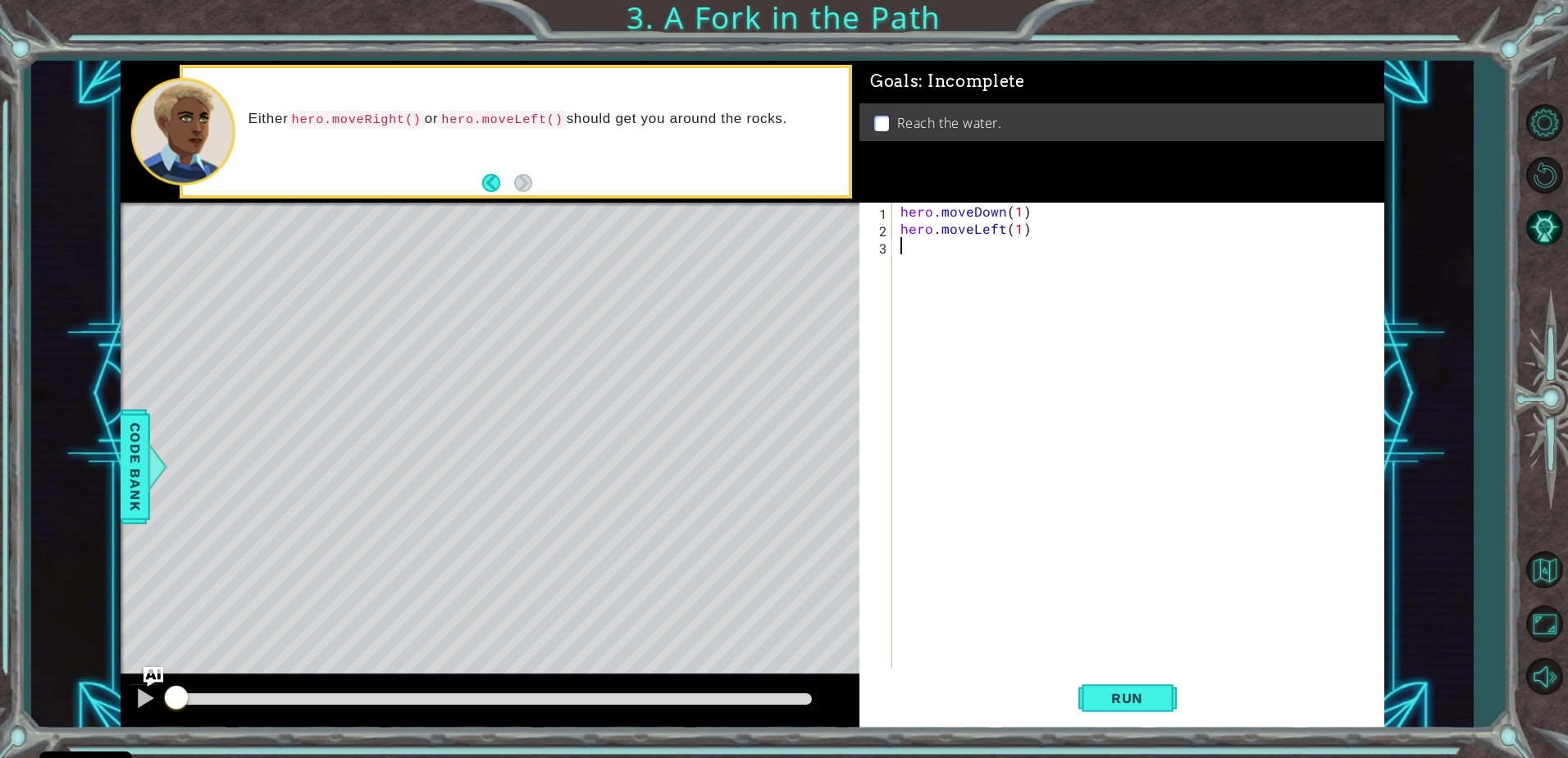
click at [968, 245] on div "hero . moveDown ( 1 ) hero . moveLeft ( 1 )" at bounding box center [1142, 452] width 490 height 500
click at [965, 258] on div "her o.moveDown press enter her o.moveLeft press enter her o.moveRight press ent…" at bounding box center [1044, 305] width 310 height 99
type textarea "hero.moveDown(1)"
click at [1115, 706] on span "Run" at bounding box center [1126, 697] width 65 height 16
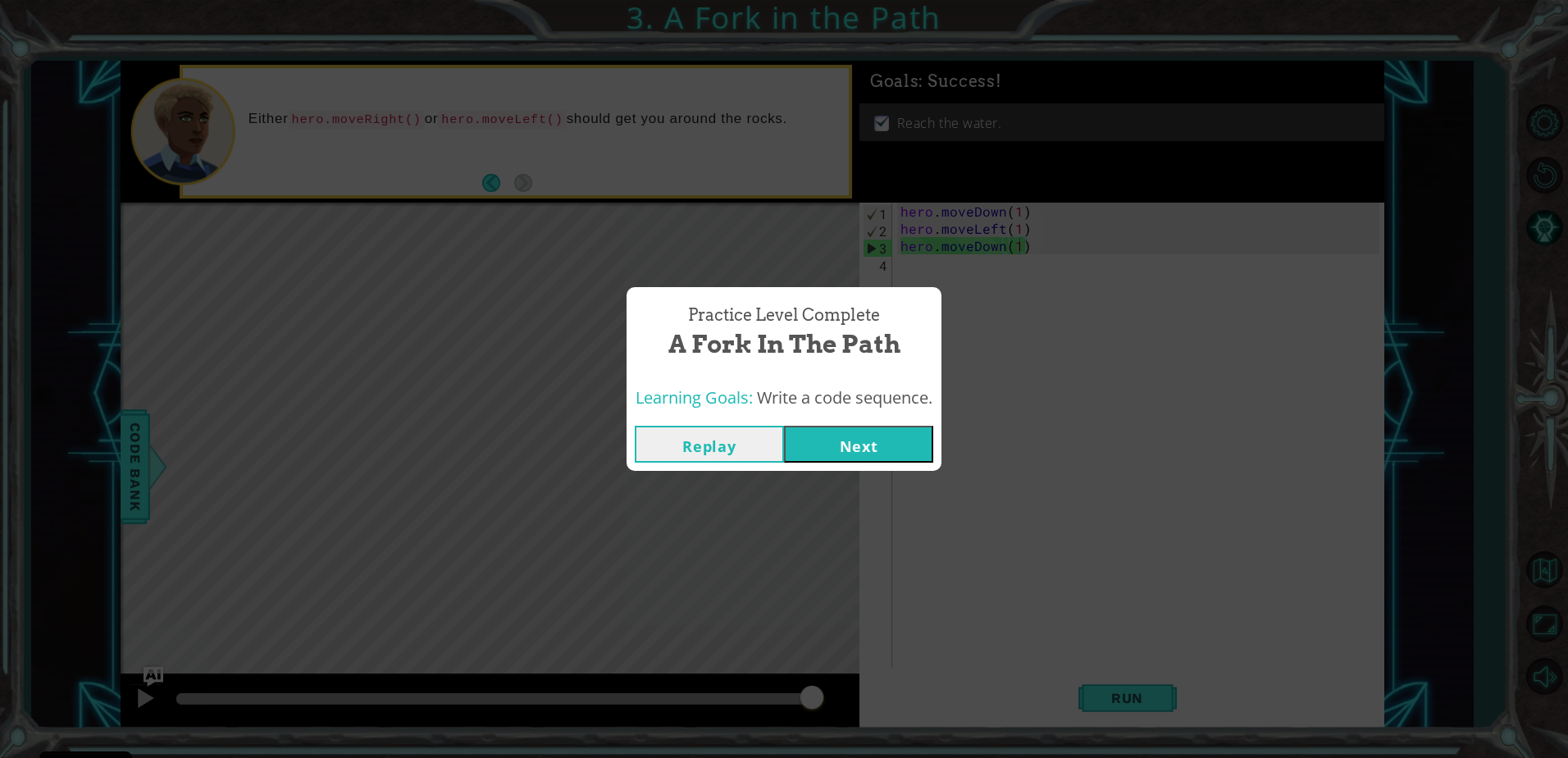
click at [877, 434] on button "Next" at bounding box center [858, 444] width 149 height 37
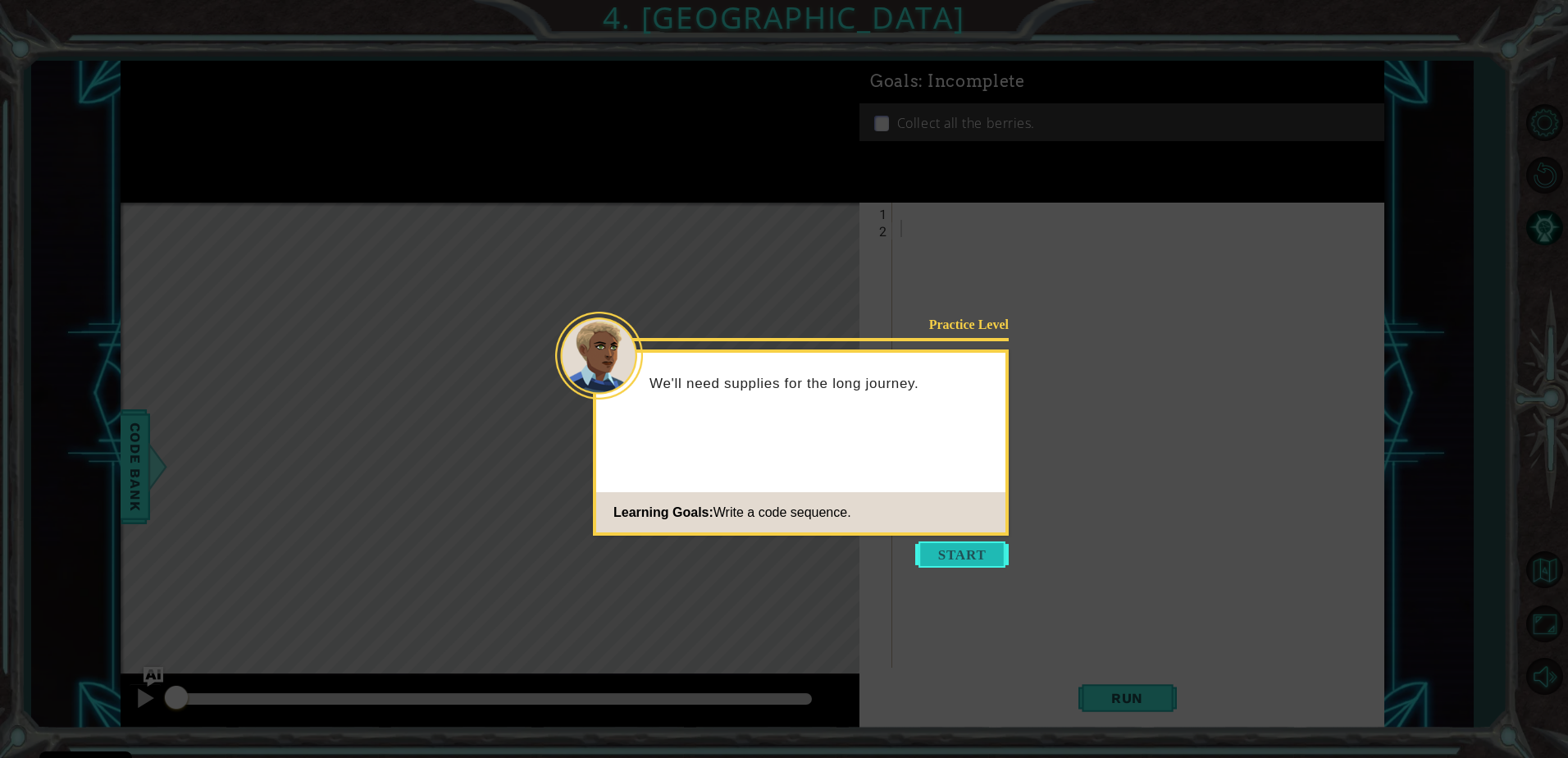
click at [941, 558] on button "Start" at bounding box center [962, 554] width 94 height 26
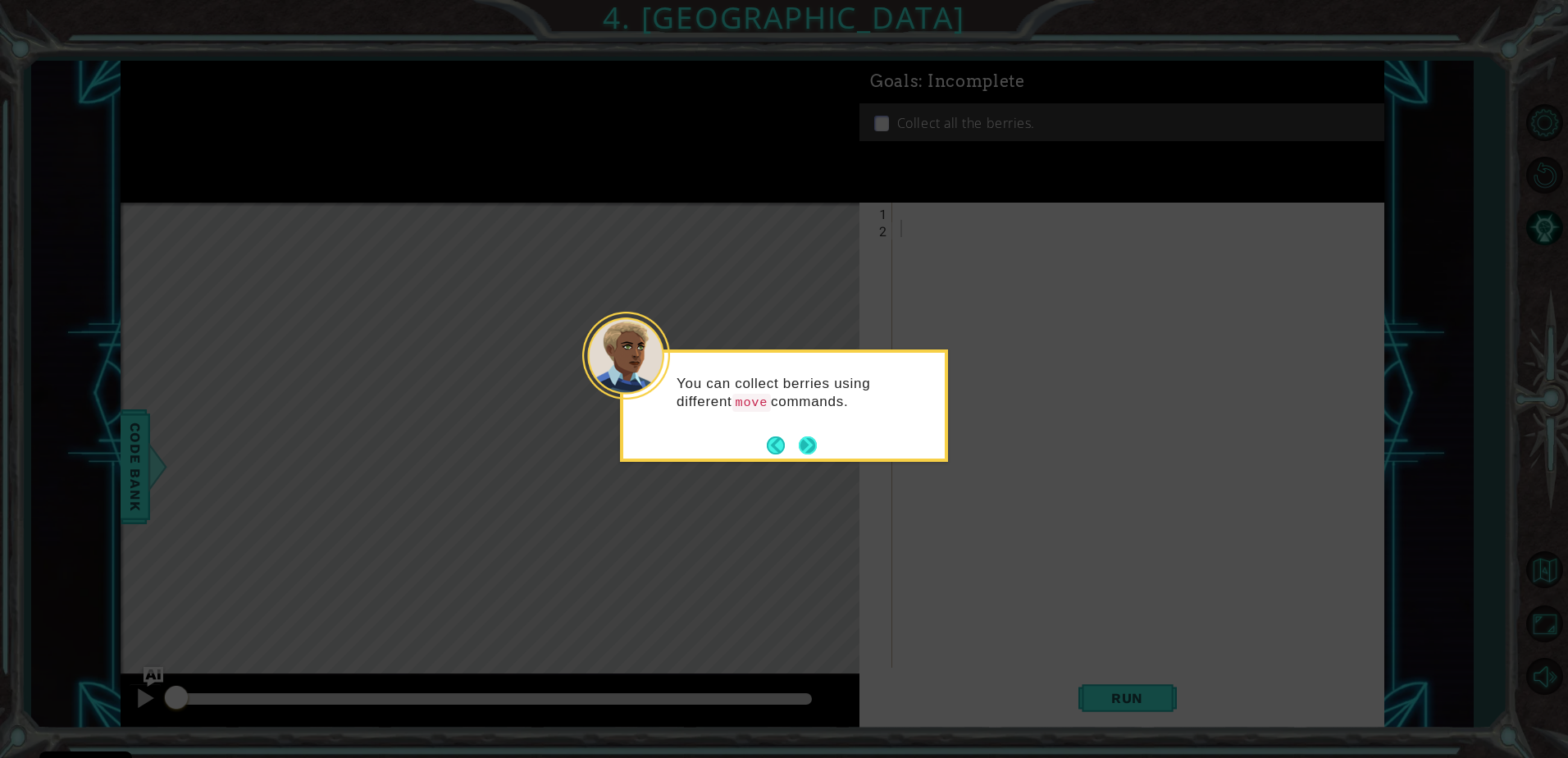
click at [806, 437] on button "Next" at bounding box center [807, 445] width 18 height 18
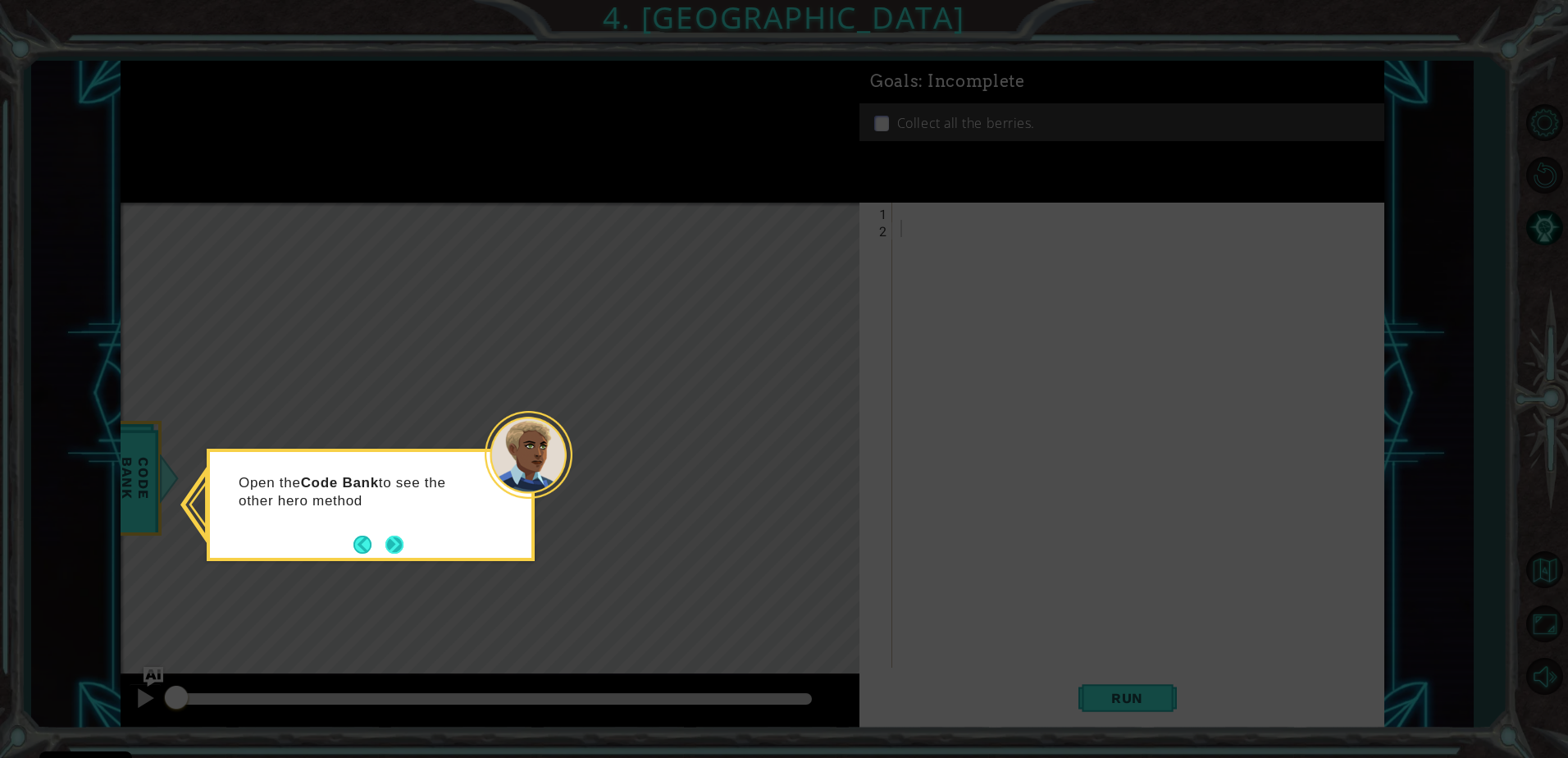
click at [403, 537] on button "Next" at bounding box center [394, 544] width 18 height 18
click at [410, 536] on div "T" at bounding box center [371, 505] width 328 height 113
click at [396, 541] on button "Next" at bounding box center [394, 544] width 18 height 18
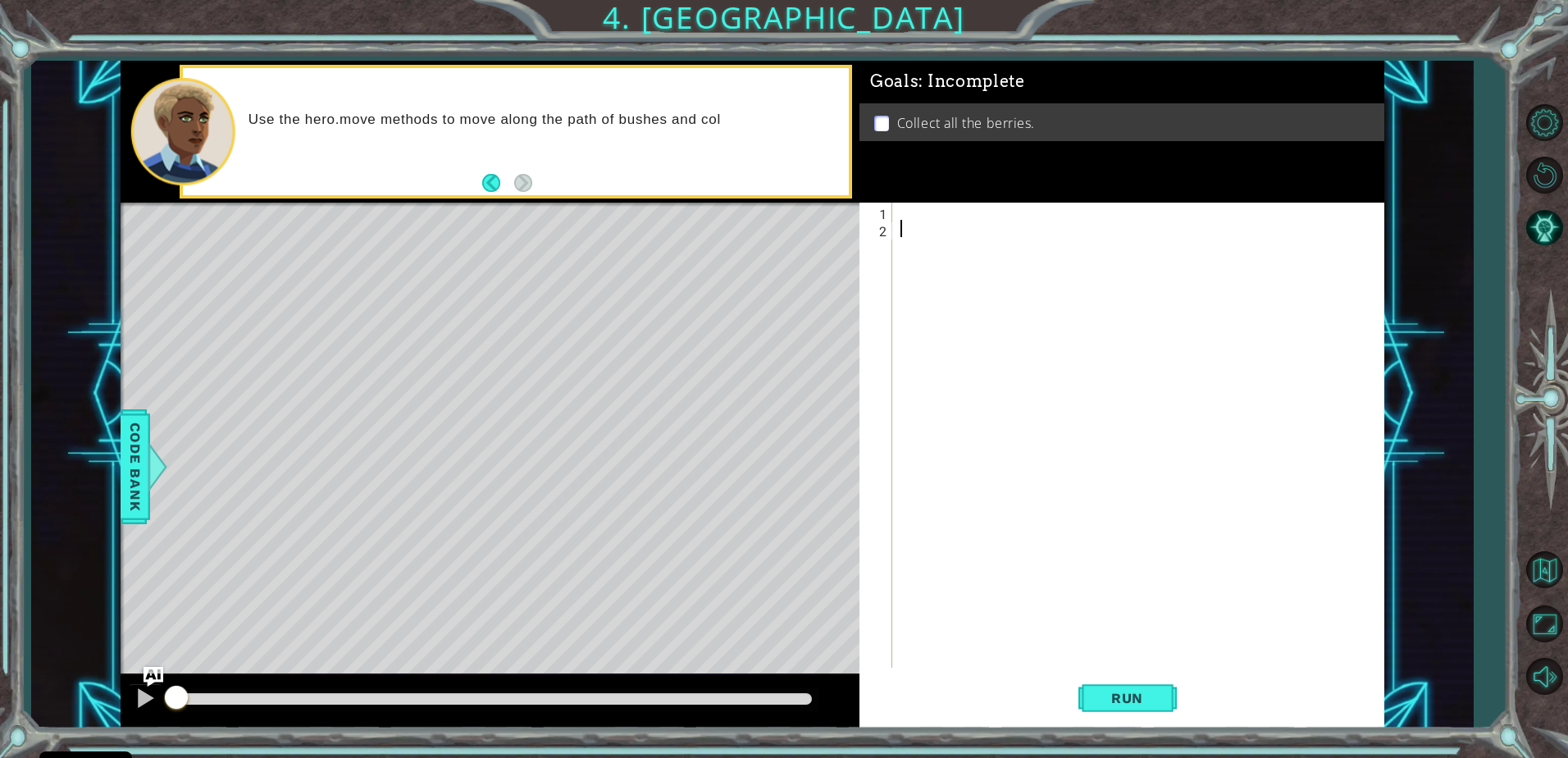
click at [954, 208] on div at bounding box center [1142, 452] width 490 height 500
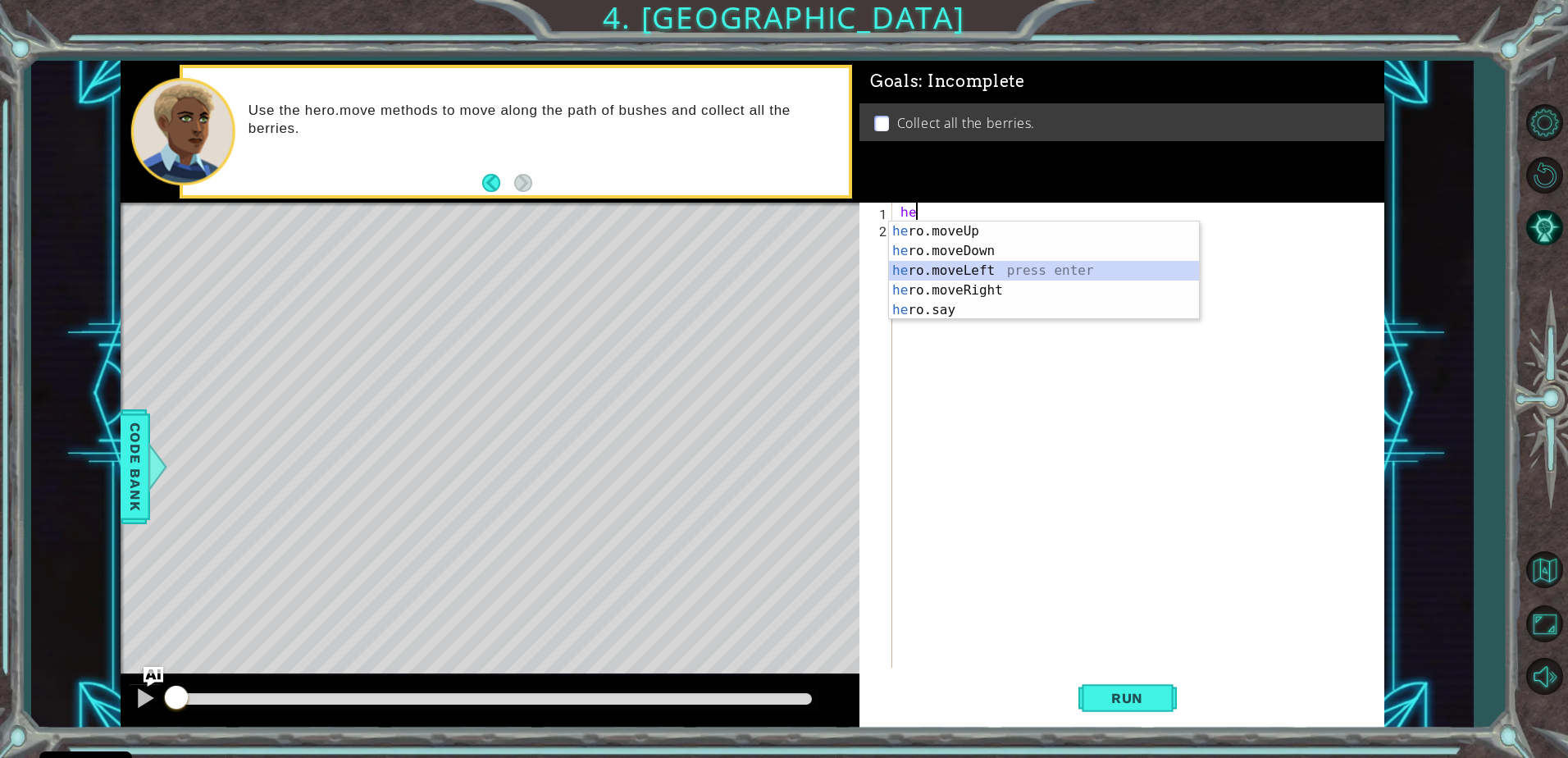
click at [978, 269] on div "he ro.moveUp press enter he ro.moveDown press enter he ro.moveLeft press enter …" at bounding box center [1044, 290] width 310 height 138
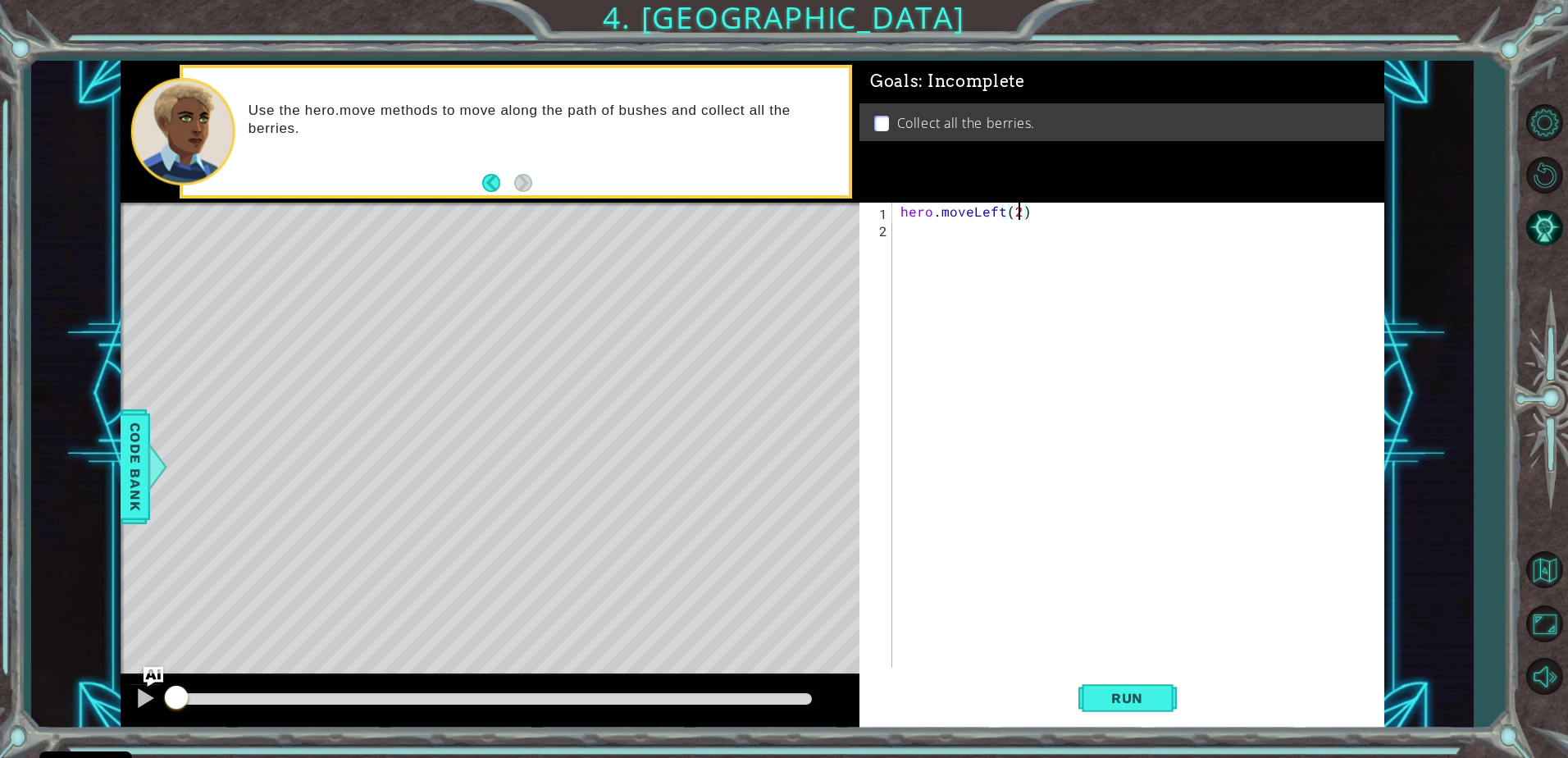
scroll to position [0, 7]
type textarea "hero.moveLeft(2)"
click at [1107, 699] on span "Run" at bounding box center [1126, 697] width 65 height 16
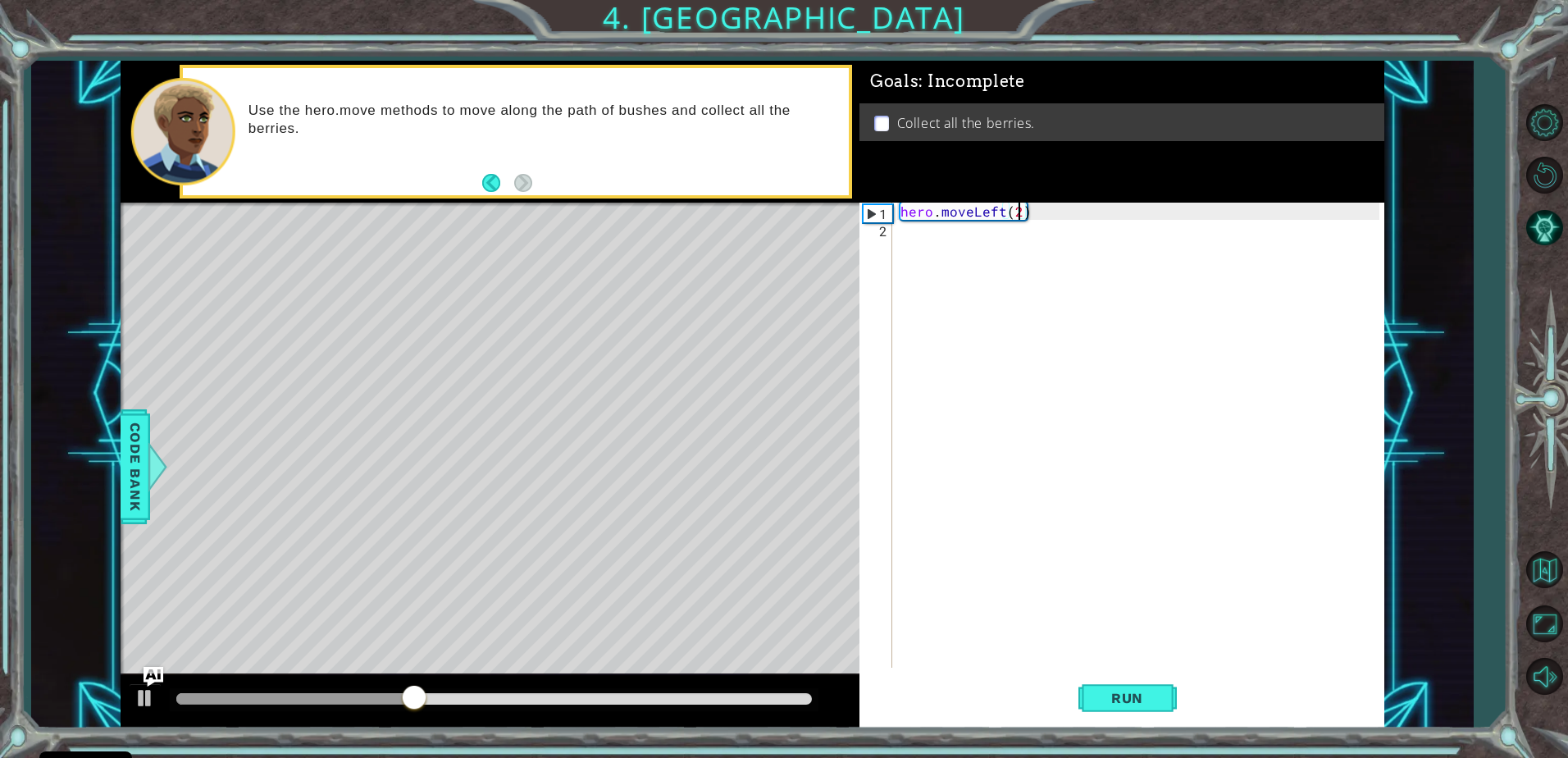
click at [990, 236] on div "hero . moveLeft ( 2 )" at bounding box center [1142, 452] width 490 height 500
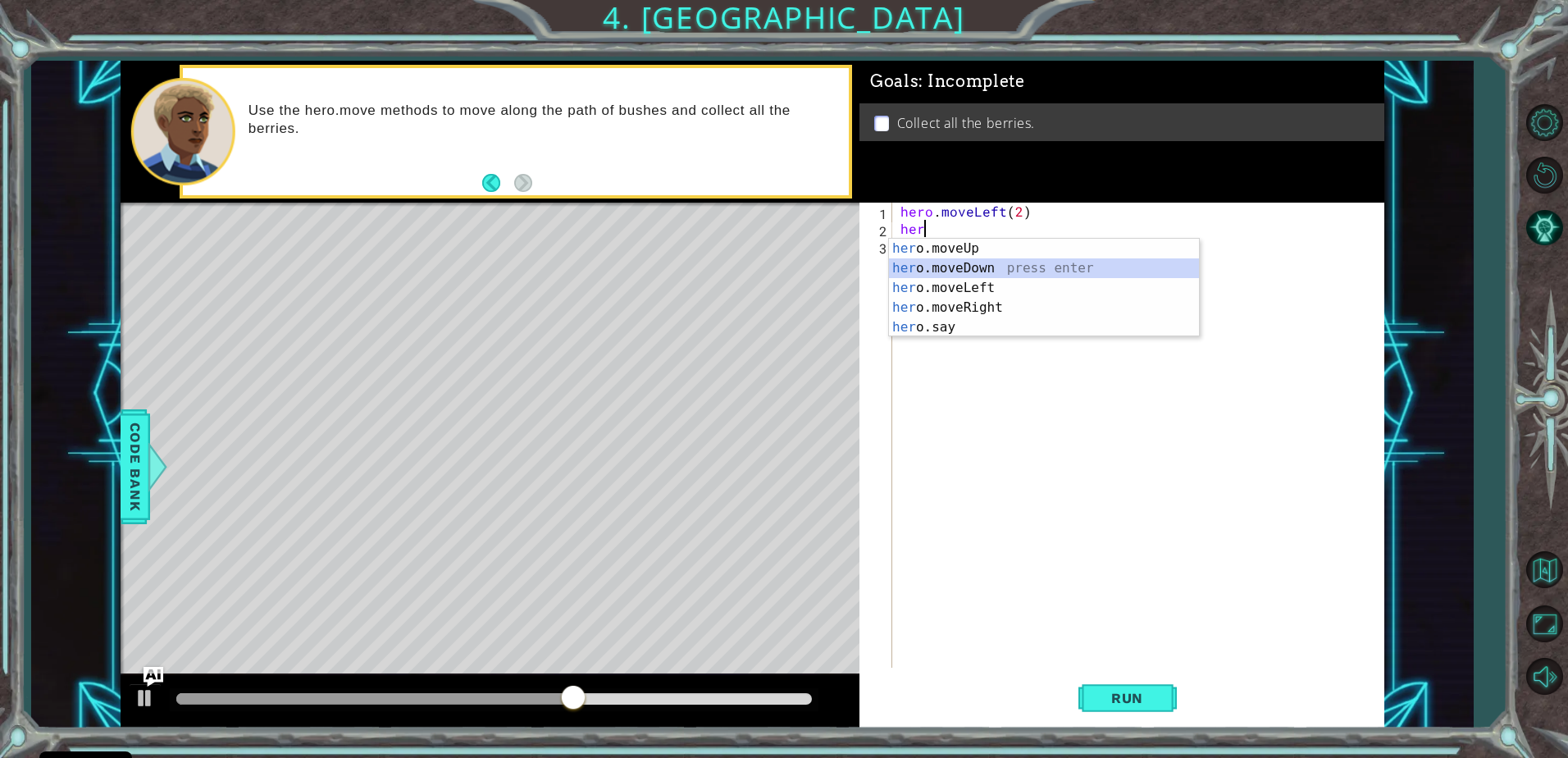
click at [983, 263] on div "her o.moveUp press enter her o.moveDown press enter her o.moveLeft press enter …" at bounding box center [1044, 308] width 310 height 138
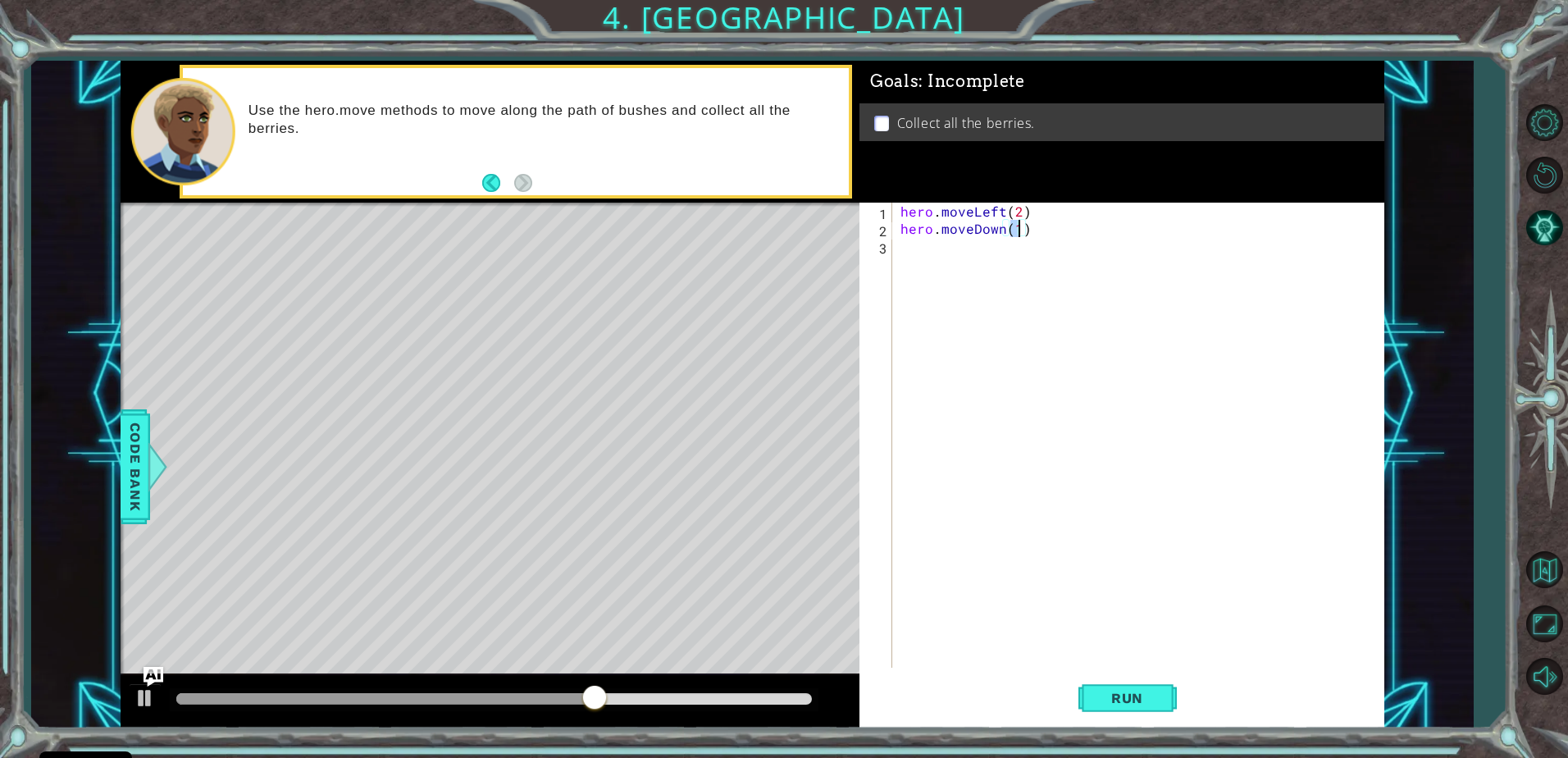
type textarea "hero.moveDown(2)"
click at [977, 248] on div "hero . moveLeft ( 2 ) hero . moveDown ( 2 )" at bounding box center [1142, 452] width 490 height 500
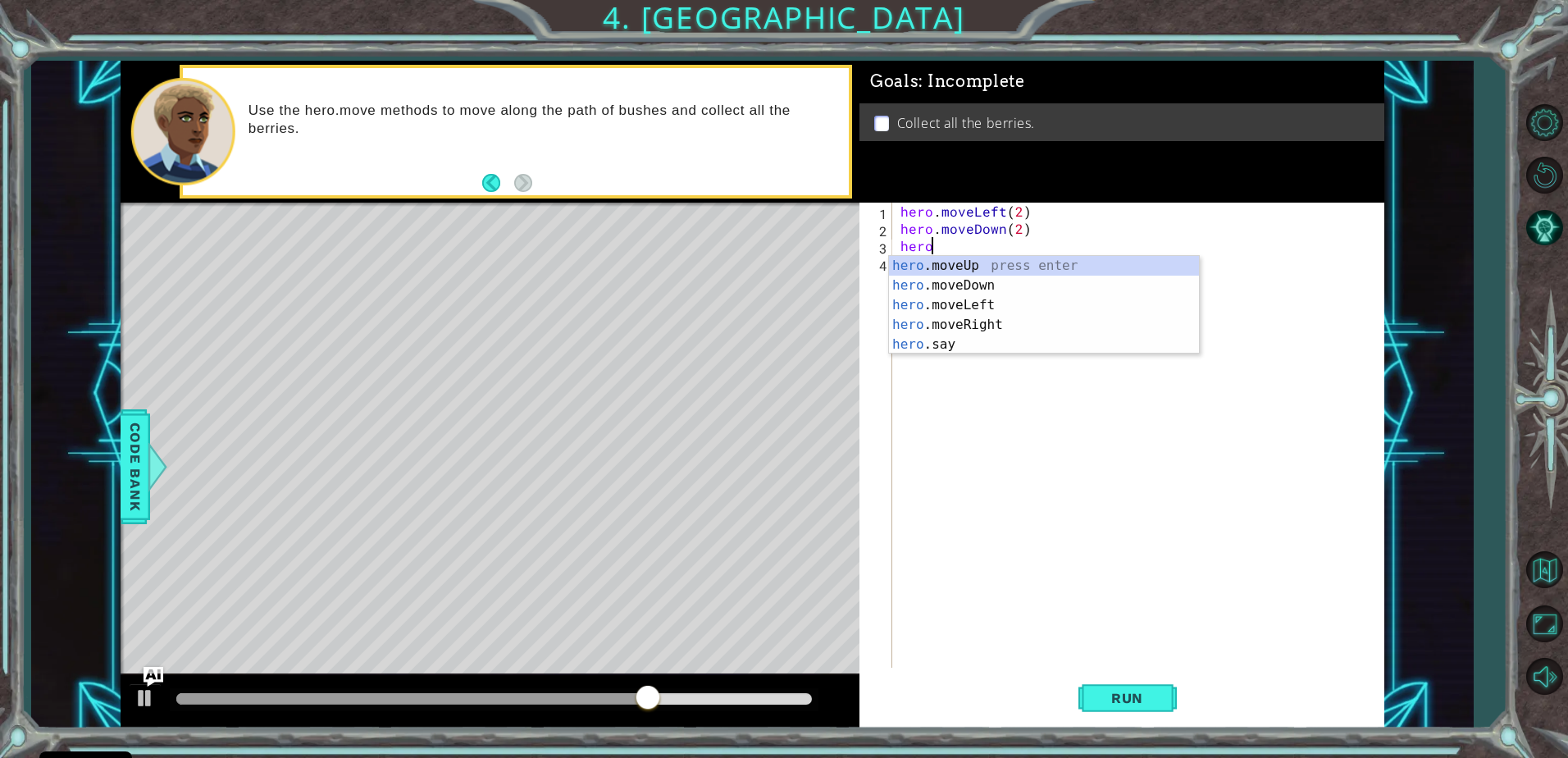
scroll to position [0, 1]
click at [1010, 307] on div "hero .moveUp press enter hero .moveDown press enter hero .moveLeft press enter …" at bounding box center [1044, 324] width 310 height 138
type textarea "hero.moveLeft(1)"
